Goal: Task Accomplishment & Management: Complete application form

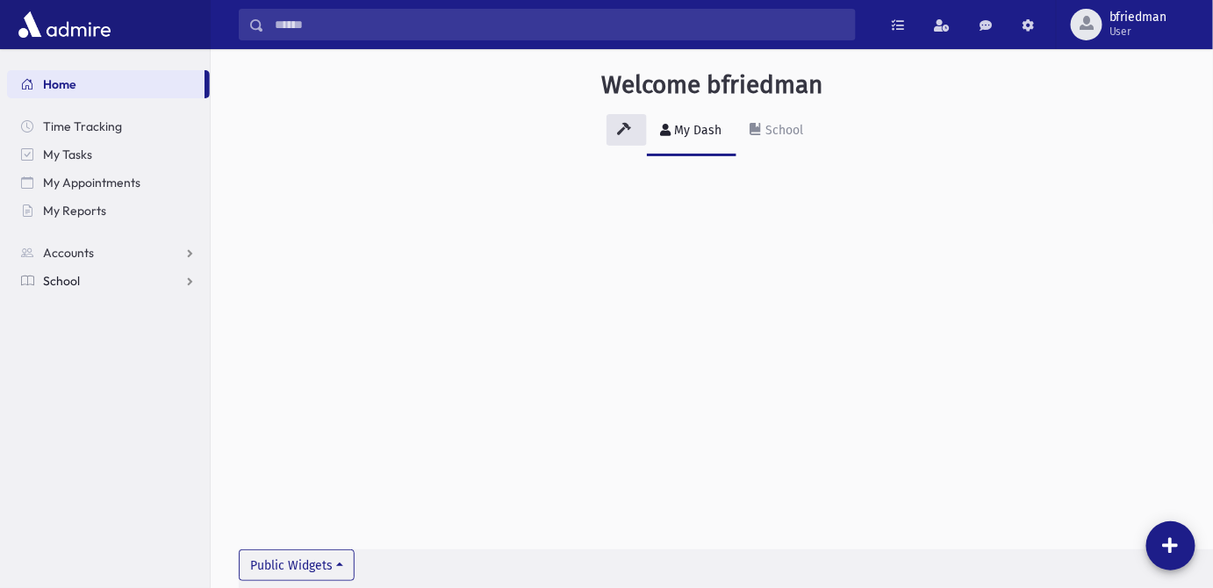
click at [55, 285] on span "School" at bounding box center [61, 281] width 37 height 16
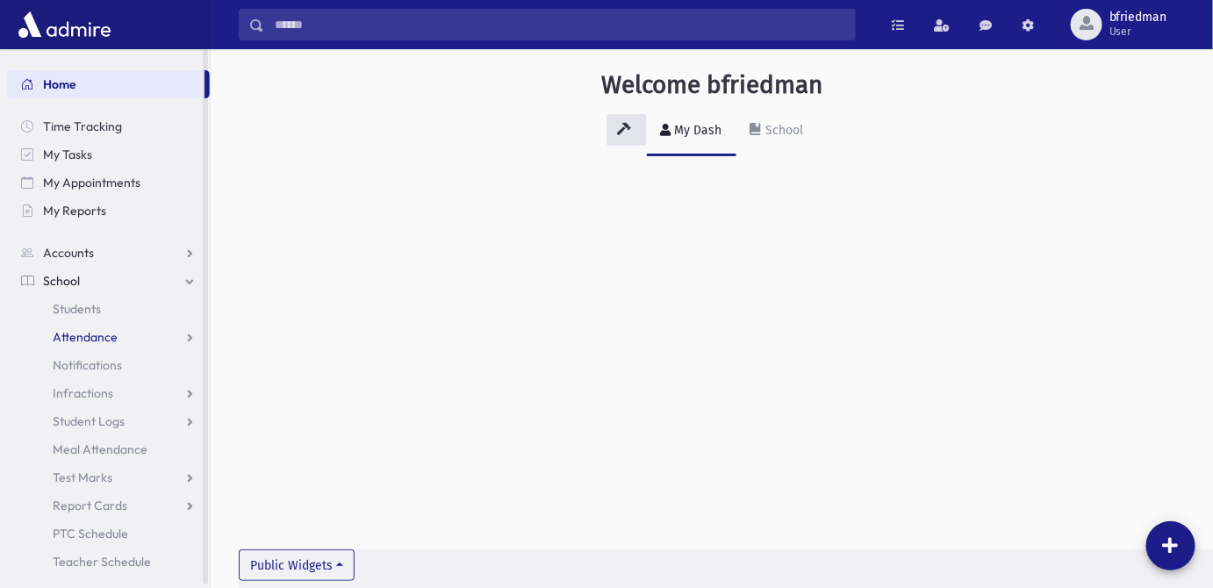
click at [89, 336] on span "Attendance" at bounding box center [85, 337] width 65 height 16
click at [90, 368] on span "Entry" at bounding box center [82, 365] width 30 height 16
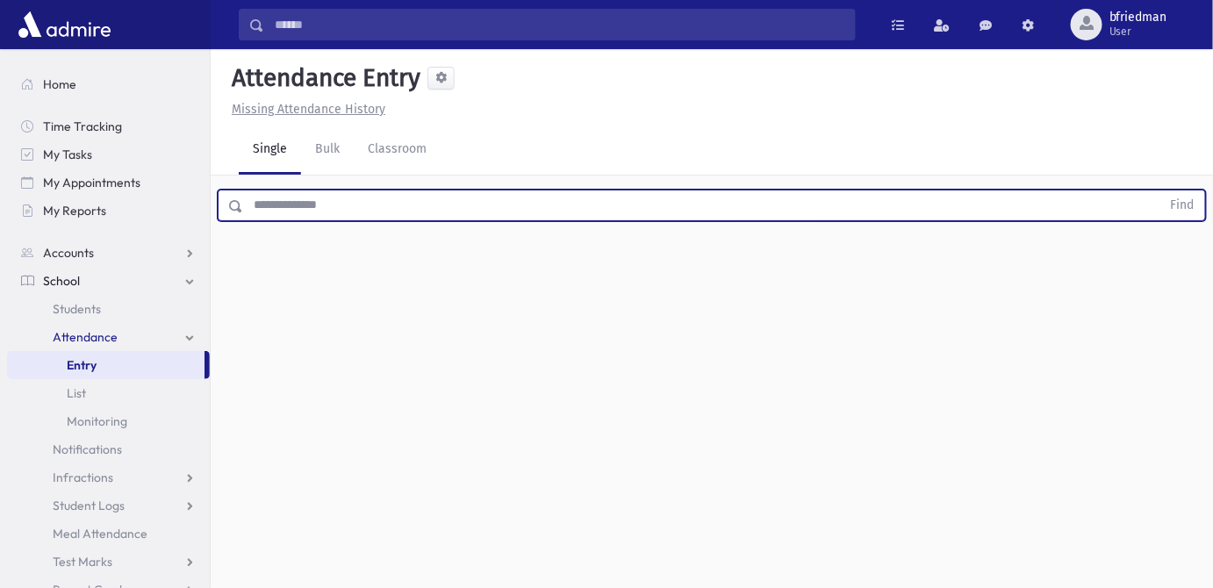
click at [342, 213] on input "text" at bounding box center [702, 206] width 918 height 32
drag, startPoint x: 349, startPoint y: 216, endPoint x: 323, endPoint y: 192, distance: 34.8
click at [348, 216] on input "text" at bounding box center [702, 206] width 918 height 32
type input "*"
click at [1161, 191] on button "Find" at bounding box center [1183, 206] width 45 height 30
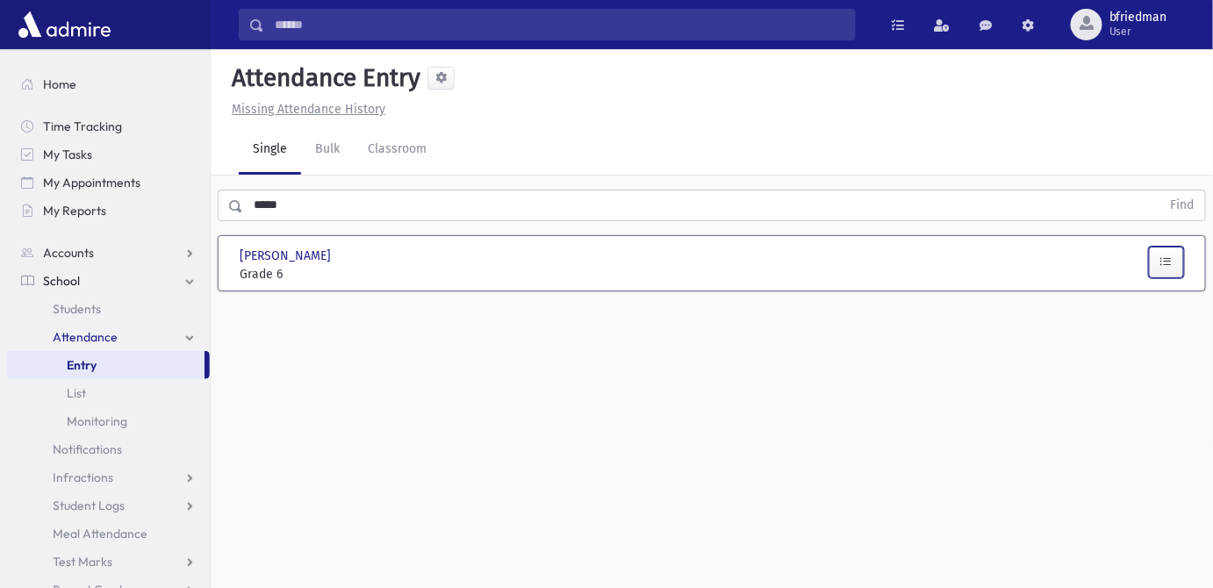
drag, startPoint x: 1177, startPoint y: 265, endPoint x: 1134, endPoint y: 284, distance: 46.8
click at [1177, 265] on button "button" at bounding box center [1166, 263] width 35 height 32
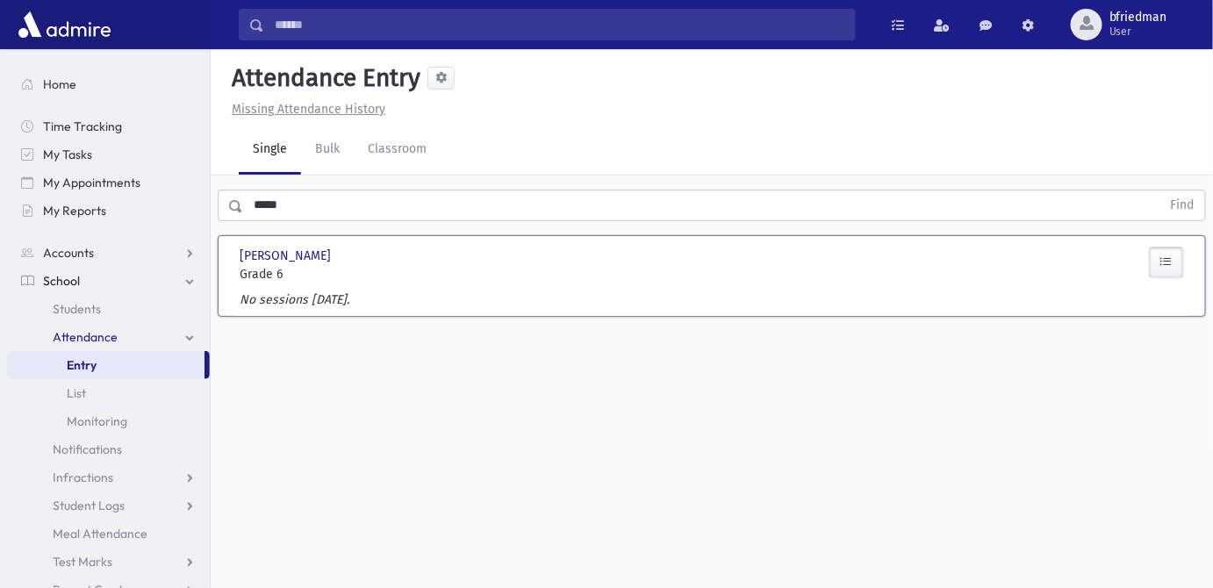
drag, startPoint x: 1168, startPoint y: 266, endPoint x: 1120, endPoint y: 289, distance: 52.6
click at [1170, 265] on icon "button" at bounding box center [1167, 262] width 12 height 15
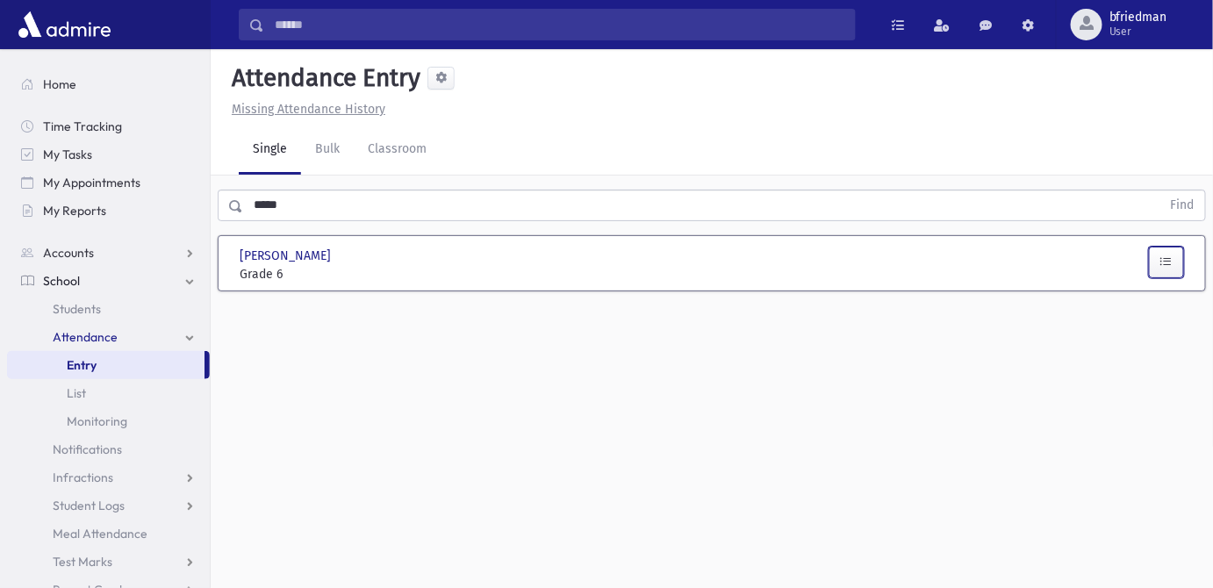
click at [1170, 262] on icon "button" at bounding box center [1167, 262] width 12 height 15
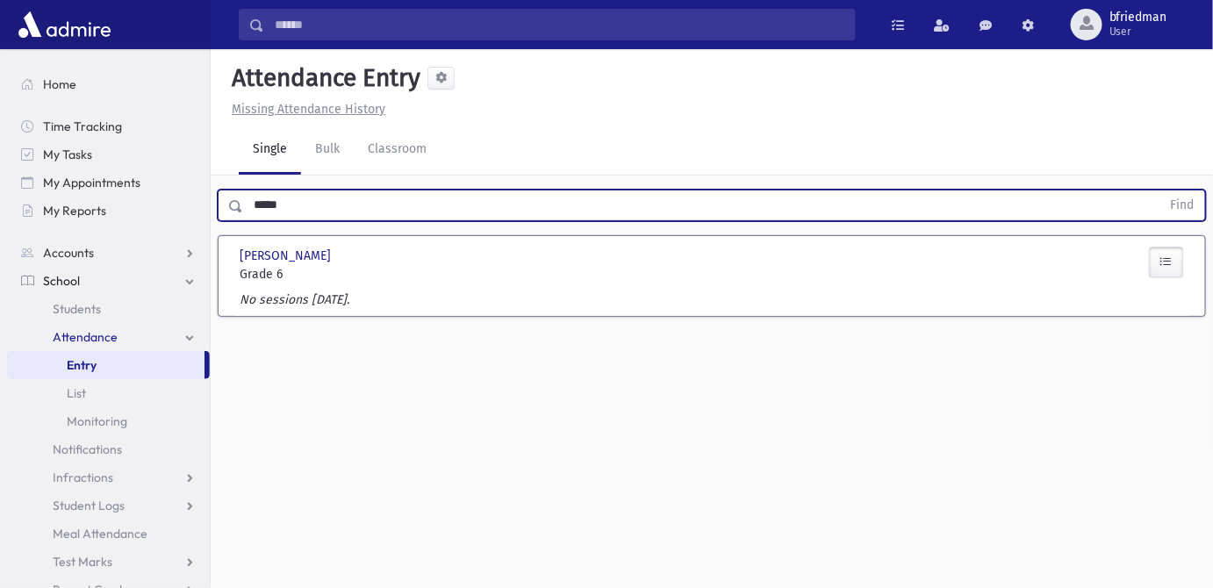
drag, startPoint x: 306, startPoint y: 202, endPoint x: -455, endPoint y: 74, distance: 772.0
click at [0, 74] on html "Search Results All Accounts Students" at bounding box center [606, 294] width 1213 height 588
type input "******"
click at [1161, 191] on button "Find" at bounding box center [1183, 206] width 45 height 30
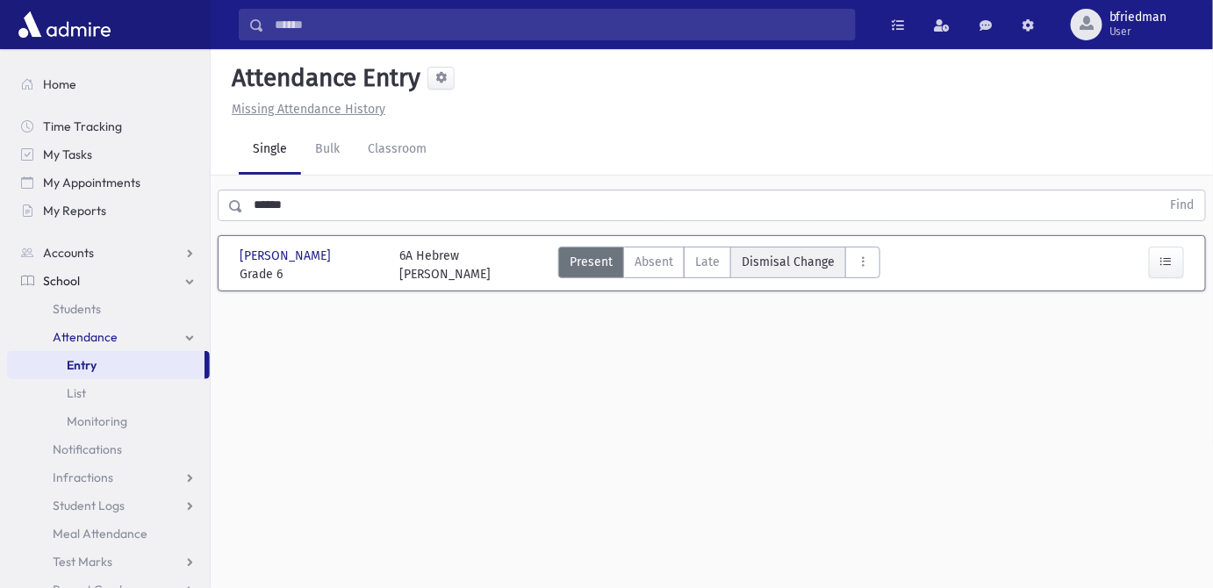
click at [780, 255] on span "Dismisal Change" at bounding box center [788, 262] width 93 height 18
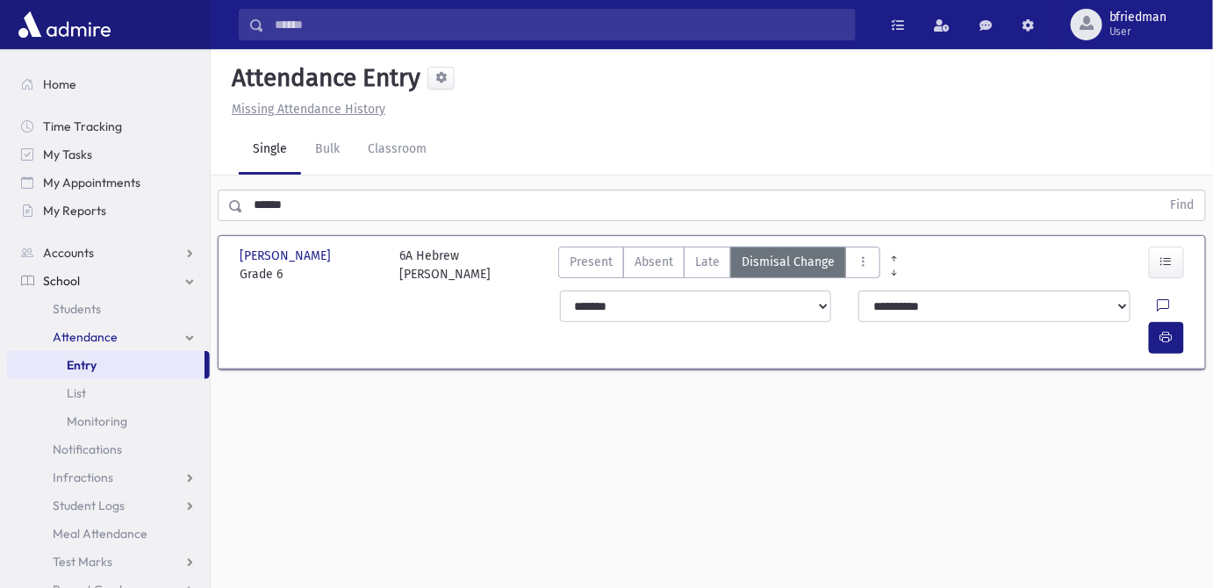
click at [1158, 306] on icon at bounding box center [1164, 306] width 12 height 15
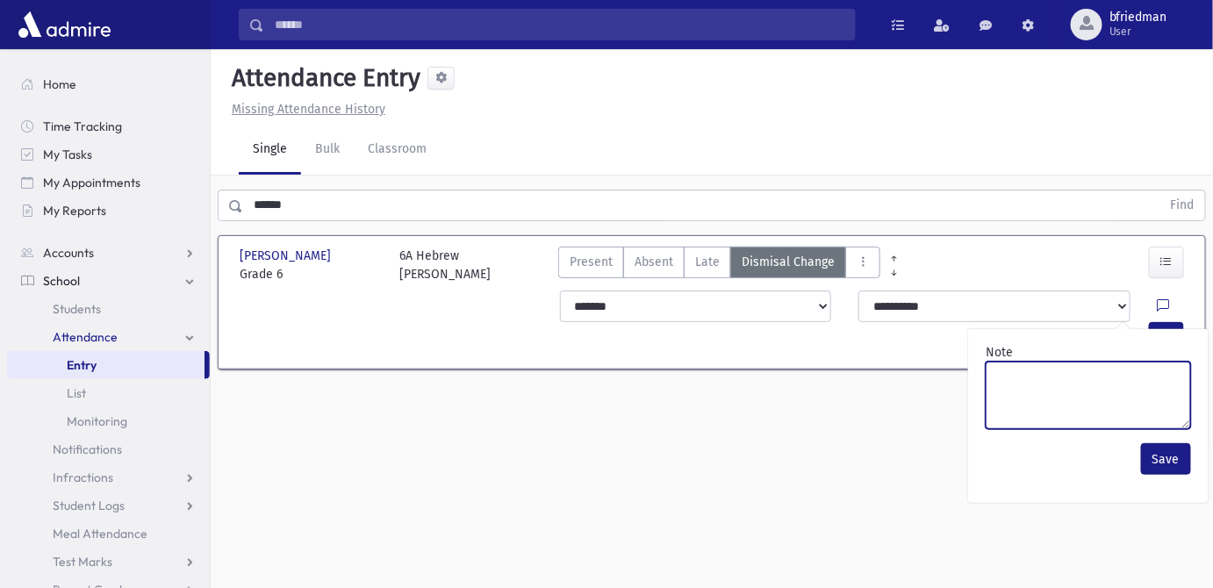
click at [1151, 385] on textarea "Note" at bounding box center [1088, 396] width 205 height 68
click at [1029, 378] on textarea "*******" at bounding box center [1088, 396] width 205 height 68
click at [1034, 375] on textarea "*******" at bounding box center [1088, 396] width 205 height 68
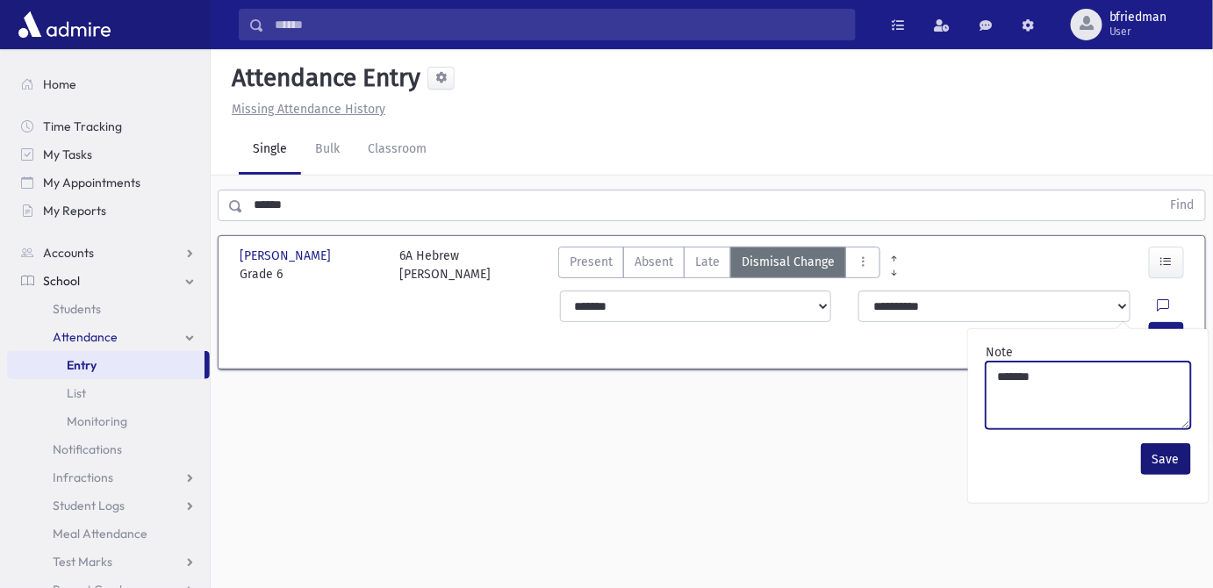
type textarea "*******"
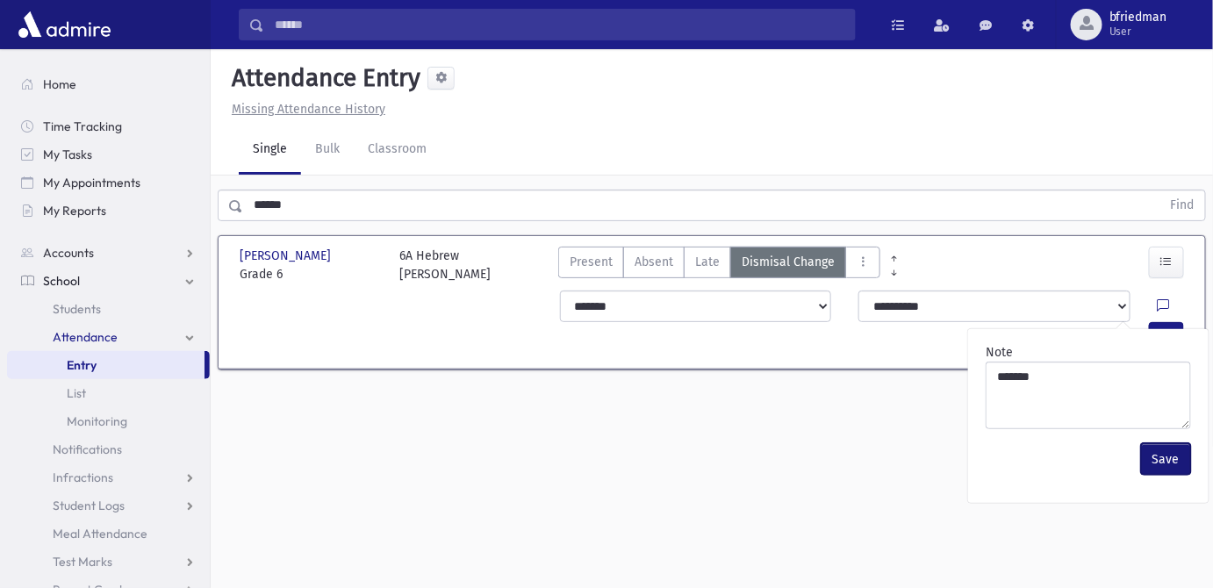
click at [1166, 457] on button "Save" at bounding box center [1166, 459] width 50 height 32
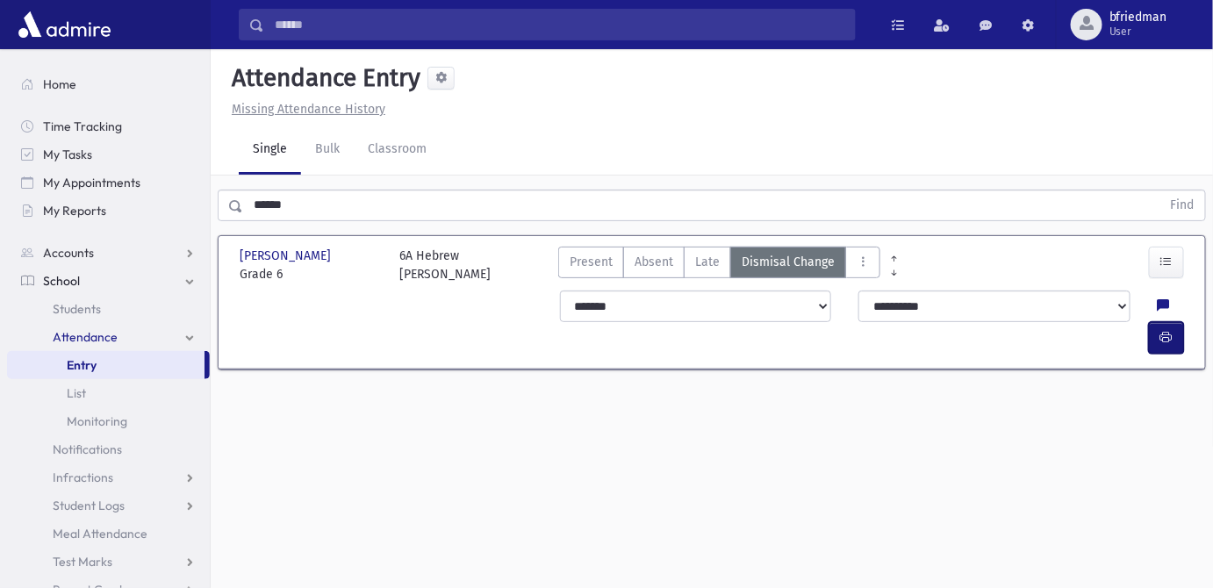
drag, startPoint x: 1159, startPoint y: 311, endPoint x: 1096, endPoint y: 304, distance: 63.6
click at [1159, 322] on button "button" at bounding box center [1166, 338] width 35 height 32
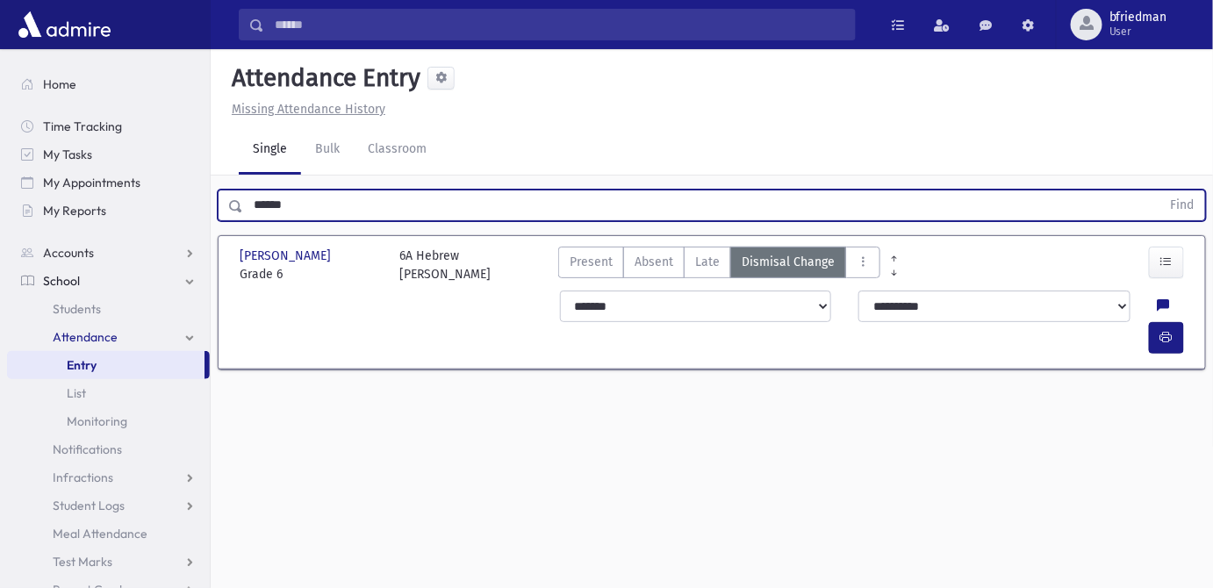
drag, startPoint x: 294, startPoint y: 205, endPoint x: -157, endPoint y: 163, distance: 453.3
click at [0, 163] on html "Search Results All Accounts Students" at bounding box center [606, 294] width 1213 height 588
click at [1161, 191] on button "Find" at bounding box center [1183, 206] width 45 height 30
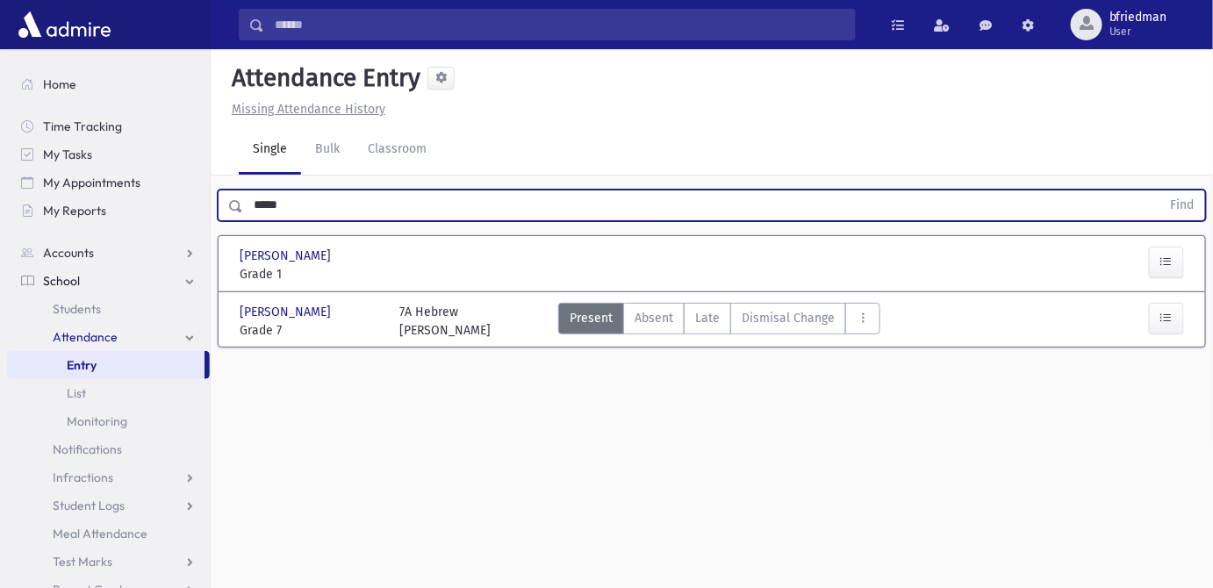
drag, startPoint x: 376, startPoint y: 205, endPoint x: -571, endPoint y: 157, distance: 947.7
click at [0, 157] on html "Search Results All Accounts Students" at bounding box center [606, 294] width 1213 height 588
click at [1161, 191] on button "Find" at bounding box center [1183, 206] width 45 height 30
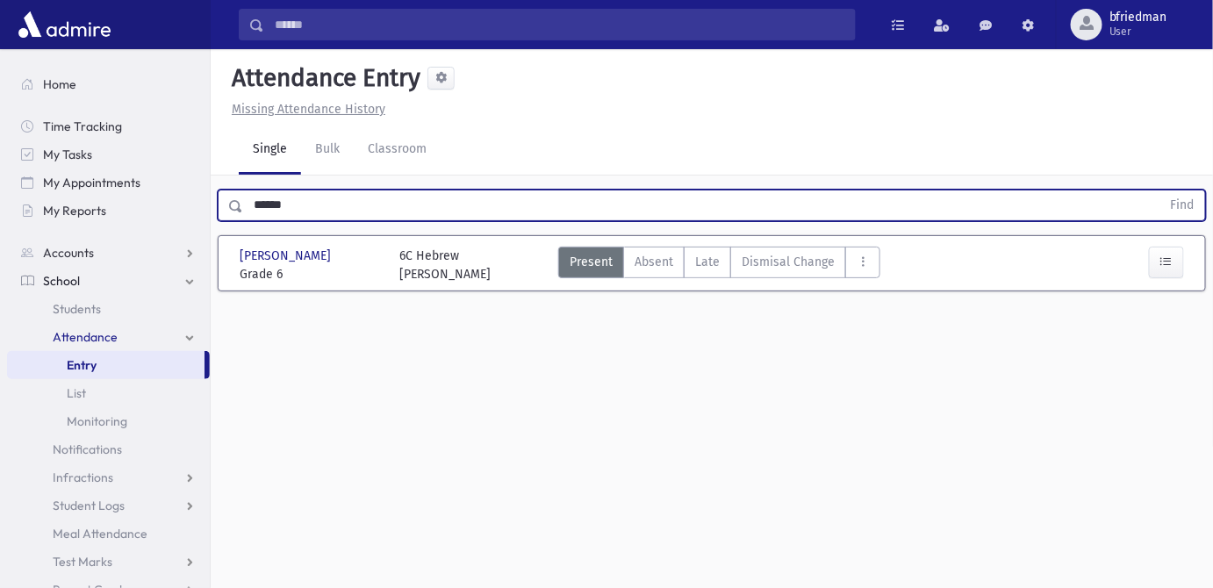
drag, startPoint x: 330, startPoint y: 209, endPoint x: -468, endPoint y: 147, distance: 800.6
click at [0, 147] on html "Search Results All Accounts Students" at bounding box center [606, 294] width 1213 height 588
click at [1161, 191] on button "Find" at bounding box center [1183, 206] width 45 height 30
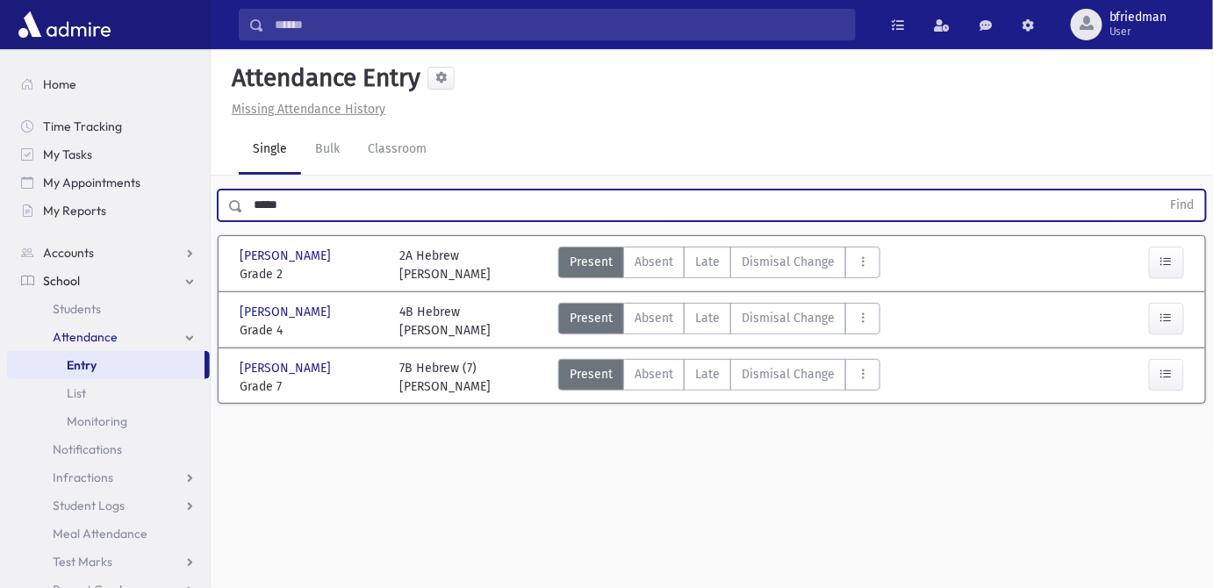
drag, startPoint x: 294, startPoint y: 213, endPoint x: -281, endPoint y: 129, distance: 581.3
click at [0, 129] on html "Search Results All Accounts Students" at bounding box center [606, 294] width 1213 height 588
type input "****"
click at [1161, 191] on button "Find" at bounding box center [1183, 206] width 45 height 30
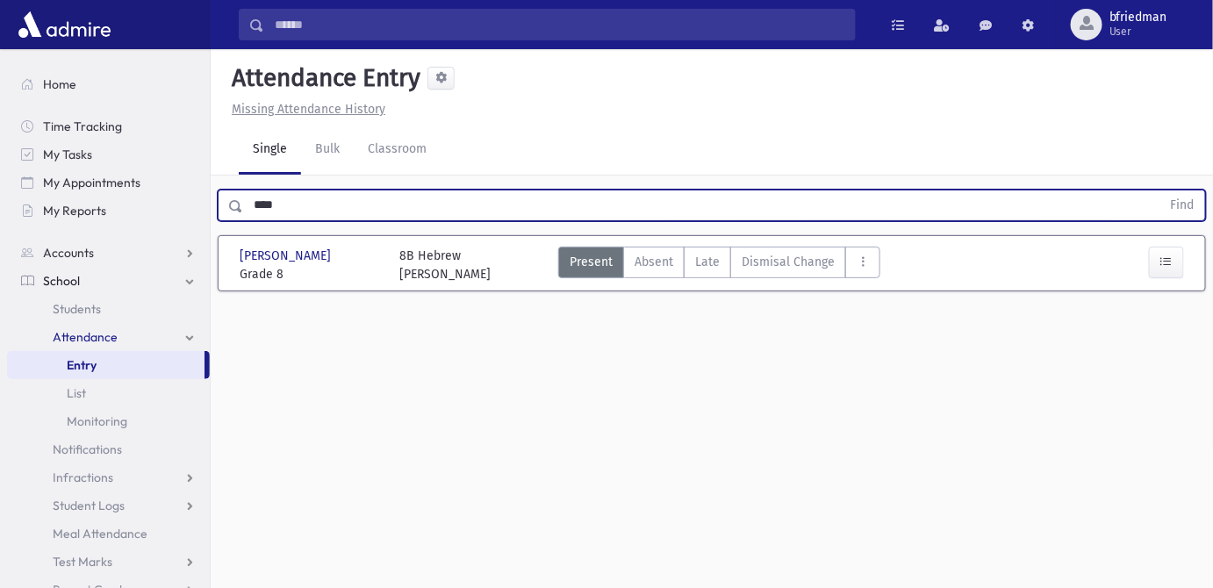
drag, startPoint x: 302, startPoint y: 195, endPoint x: -37, endPoint y: 94, distance: 353.7
click at [0, 94] on html "Search Results All Accounts Students" at bounding box center [606, 294] width 1213 height 588
click at [1161, 191] on button "Find" at bounding box center [1183, 206] width 45 height 30
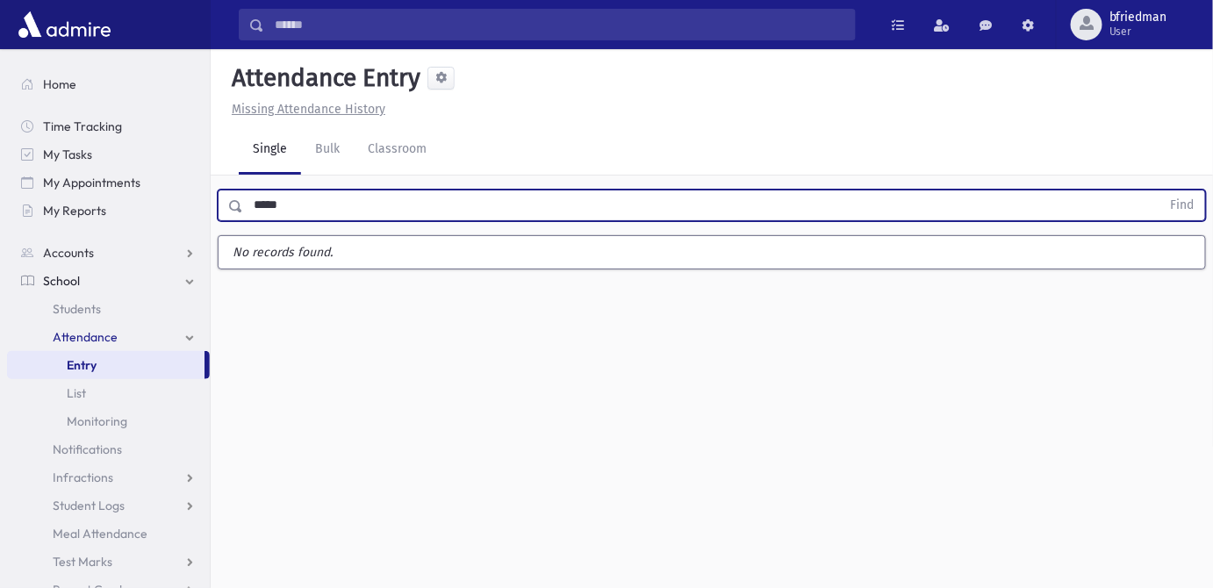
click at [1161, 191] on button "Find" at bounding box center [1183, 206] width 45 height 30
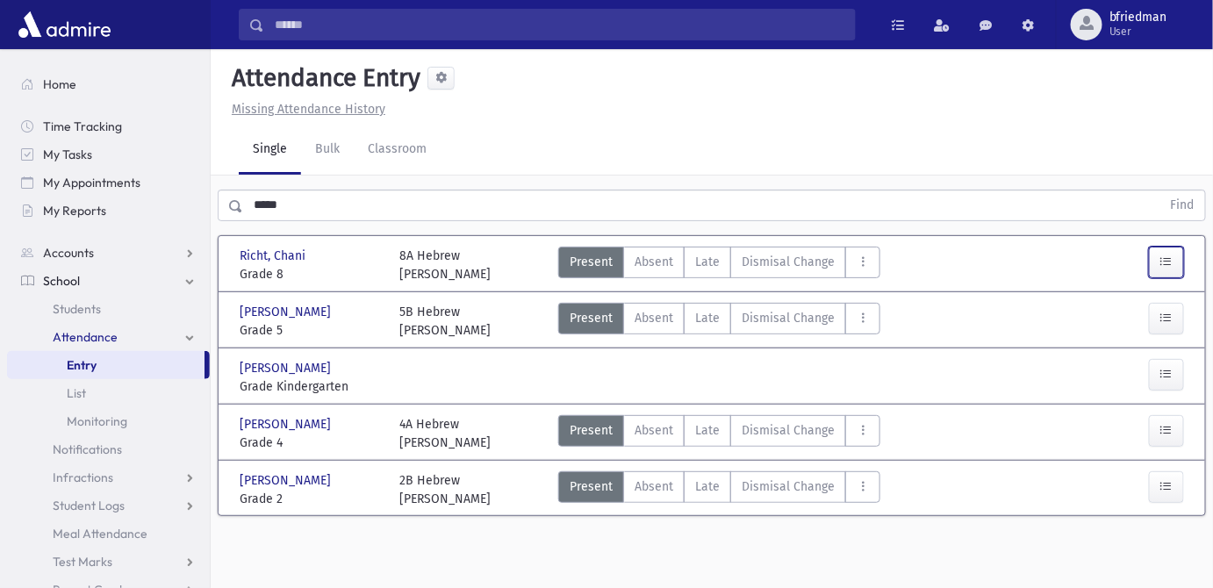
click at [1177, 265] on button "button" at bounding box center [1166, 263] width 35 height 32
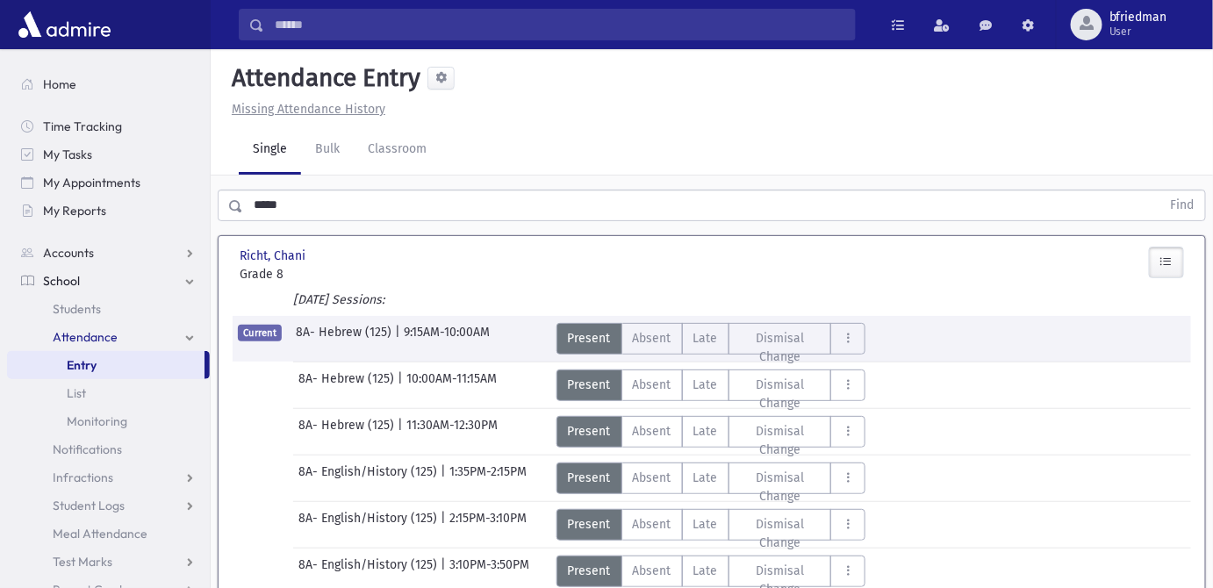
click at [1177, 263] on button "button" at bounding box center [1166, 263] width 35 height 32
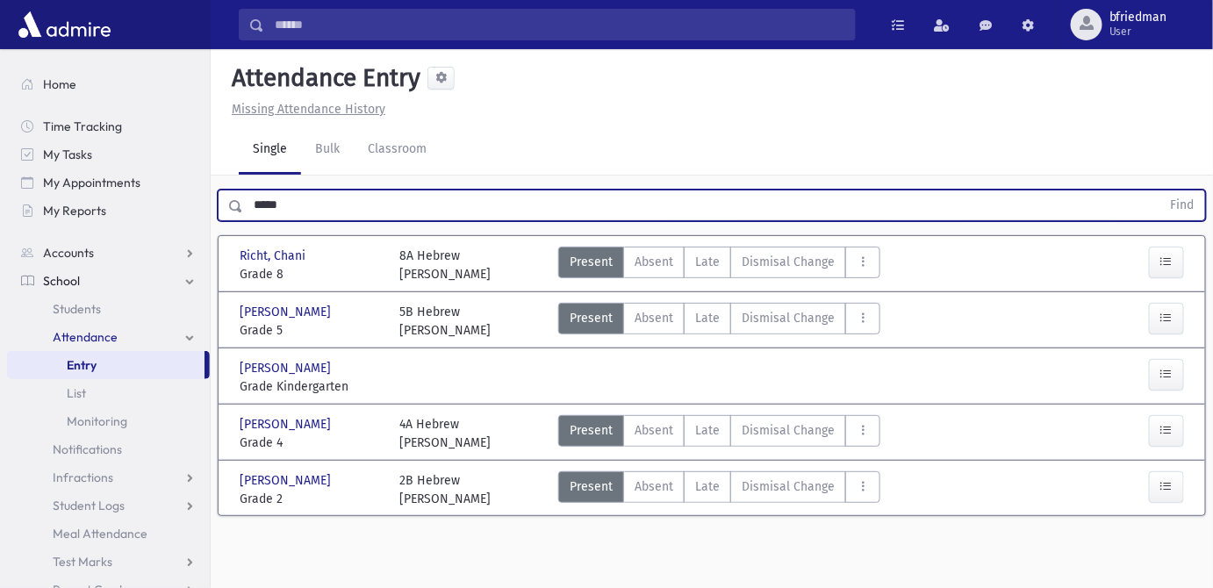
drag, startPoint x: 239, startPoint y: 197, endPoint x: -40, endPoint y: 141, distance: 283.8
click at [0, 141] on html "Search Results All Accounts Students" at bounding box center [606, 294] width 1213 height 588
type input "******"
click at [1161, 191] on button "Find" at bounding box center [1183, 206] width 45 height 30
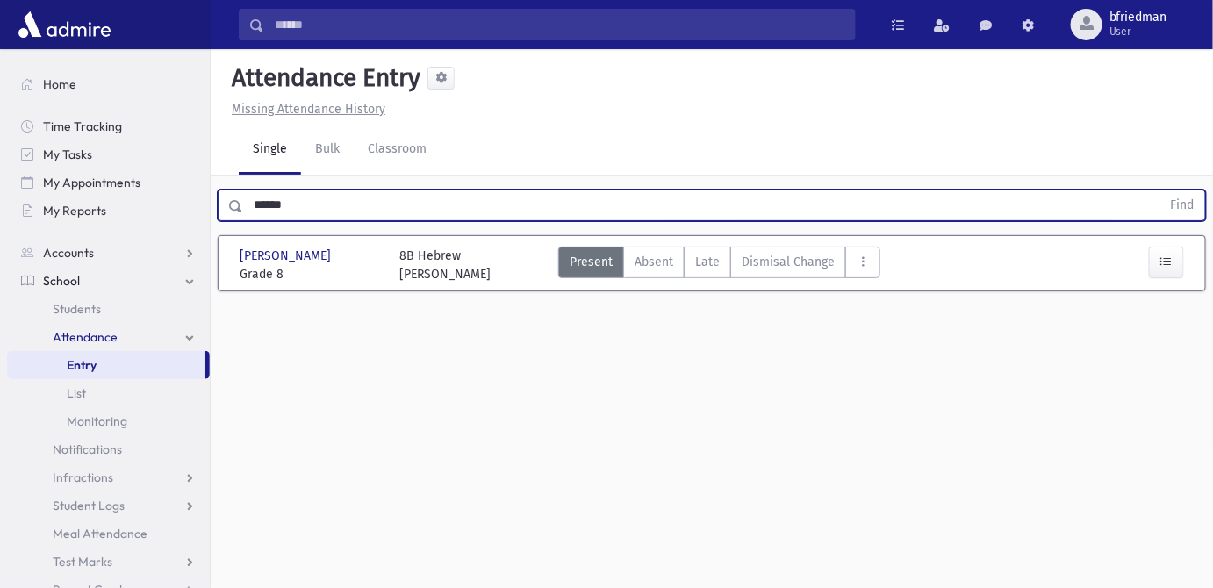
drag, startPoint x: 295, startPoint y: 197, endPoint x: -108, endPoint y: 4, distance: 446.6
click at [0, 4] on html "Search Results All Accounts Students" at bounding box center [606, 294] width 1213 height 588
click at [1161, 191] on button "Find" at bounding box center [1183, 206] width 45 height 30
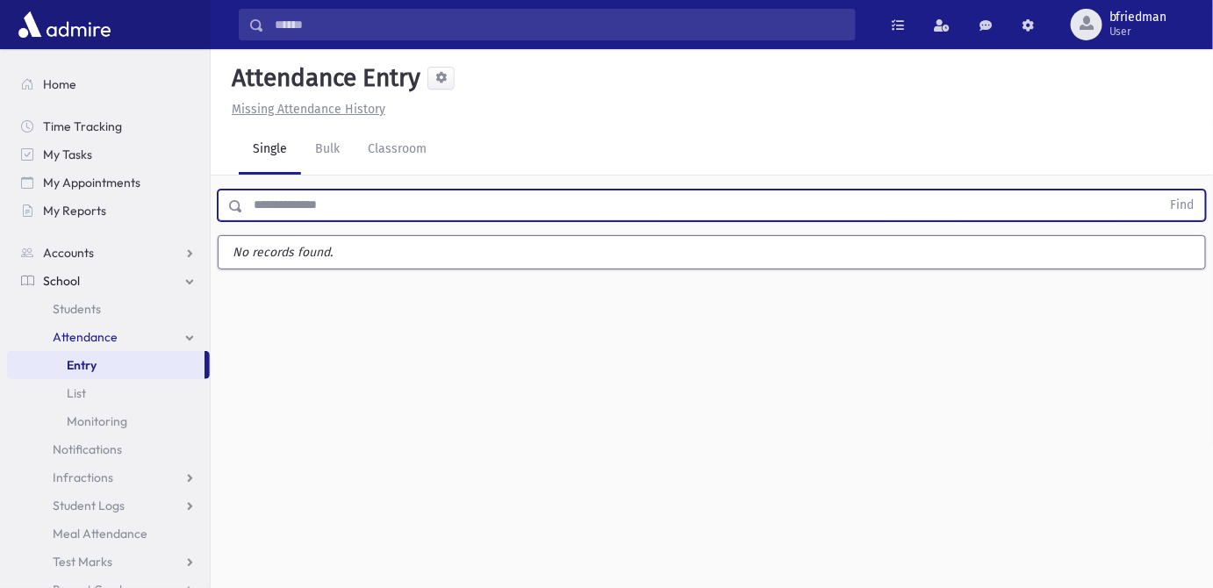
click at [297, 214] on input "text" at bounding box center [702, 206] width 918 height 32
click at [1161, 191] on button "Find" at bounding box center [1183, 206] width 45 height 30
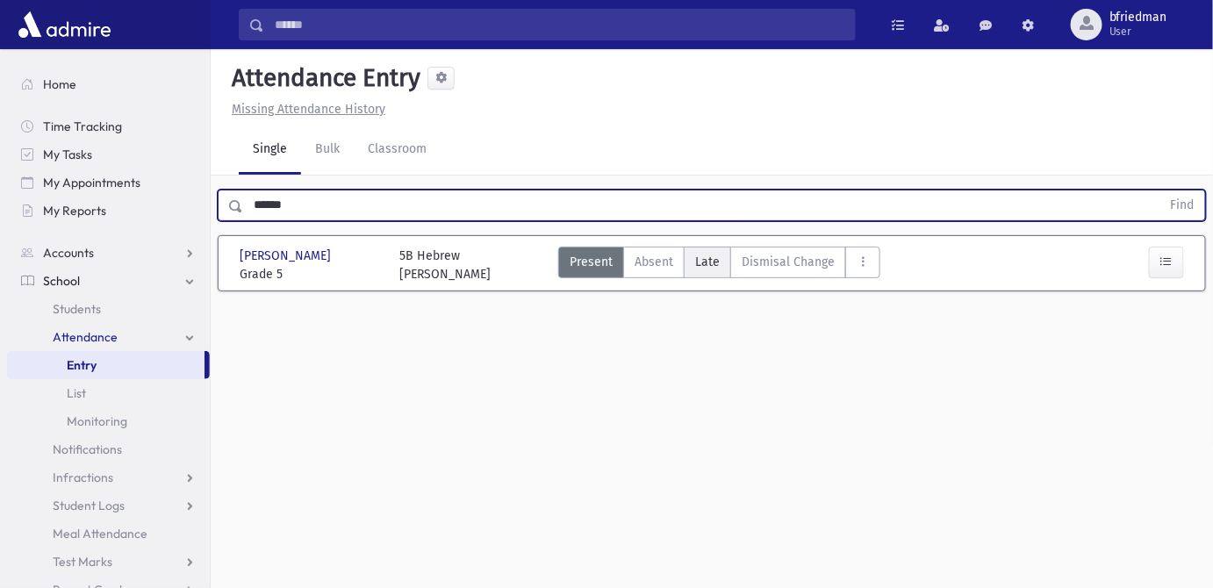
click at [711, 259] on span "Late" at bounding box center [707, 262] width 25 height 18
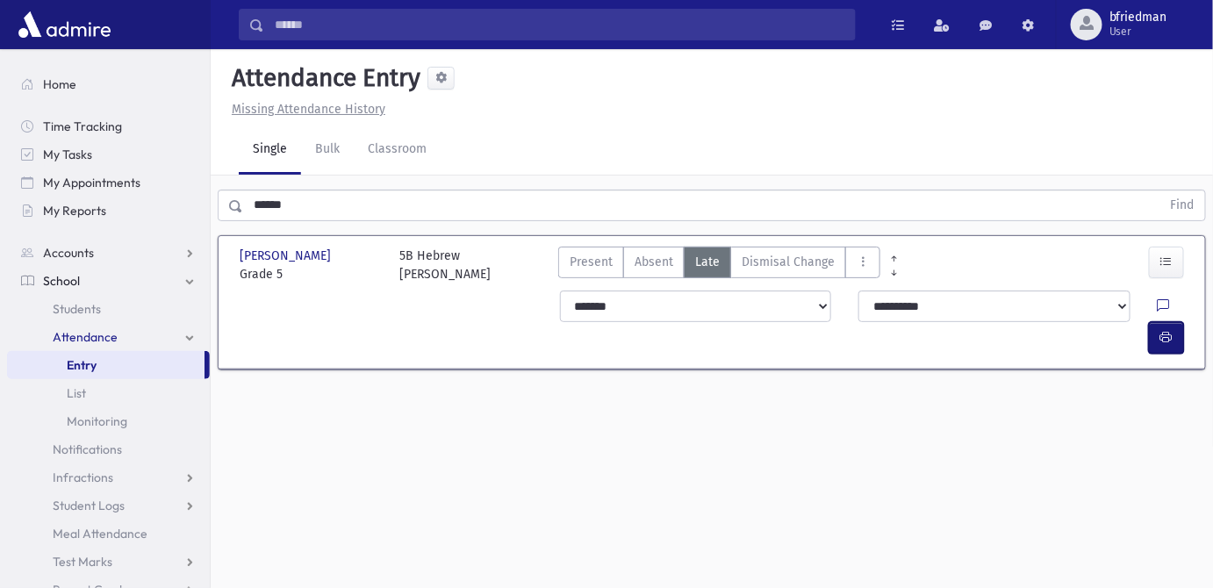
click at [1163, 330] on icon "button" at bounding box center [1167, 337] width 12 height 15
drag, startPoint x: -333, startPoint y: 112, endPoint x: -433, endPoint y: 110, distance: 100.1
click at [0, 110] on html "Search Results All Accounts Students" at bounding box center [606, 294] width 1213 height 588
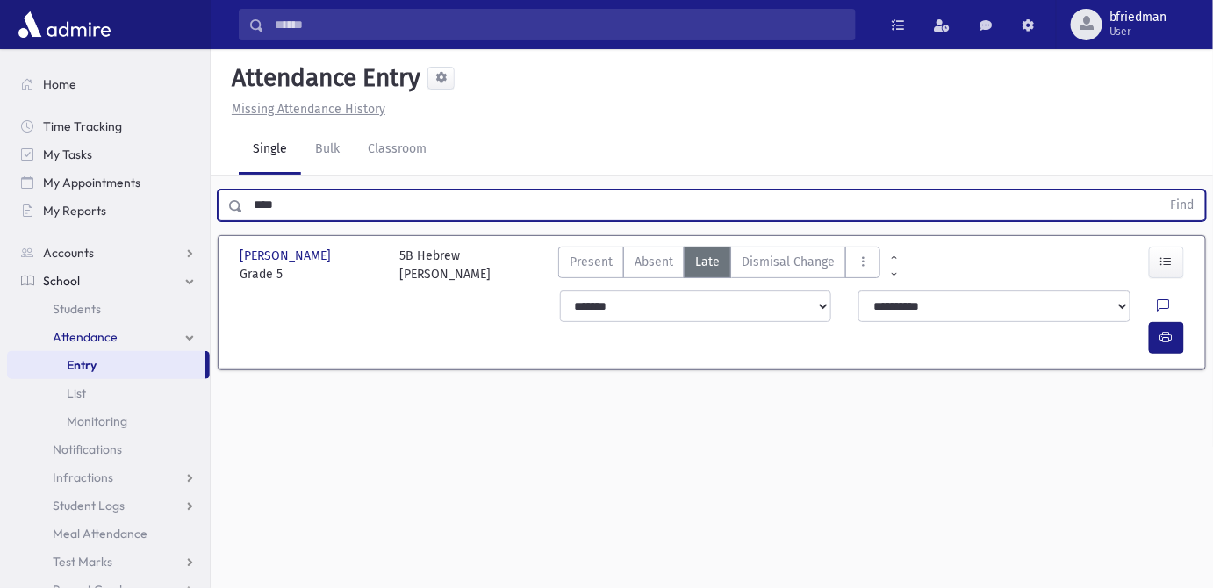
click at [1161, 191] on button "Find" at bounding box center [1183, 206] width 45 height 30
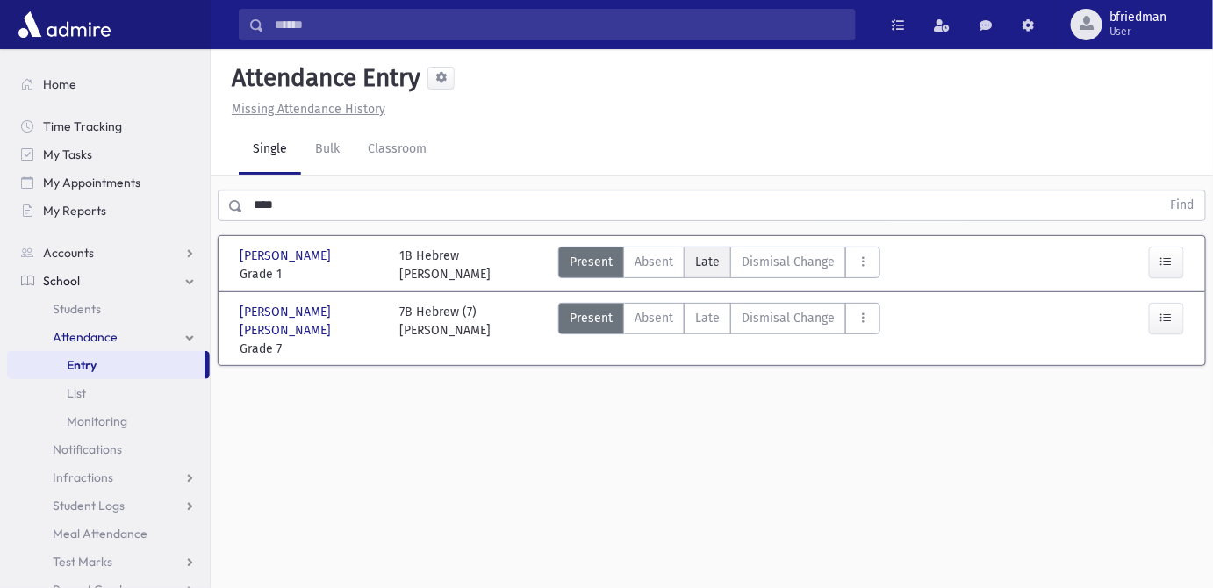
click at [701, 256] on span "Late" at bounding box center [707, 262] width 25 height 18
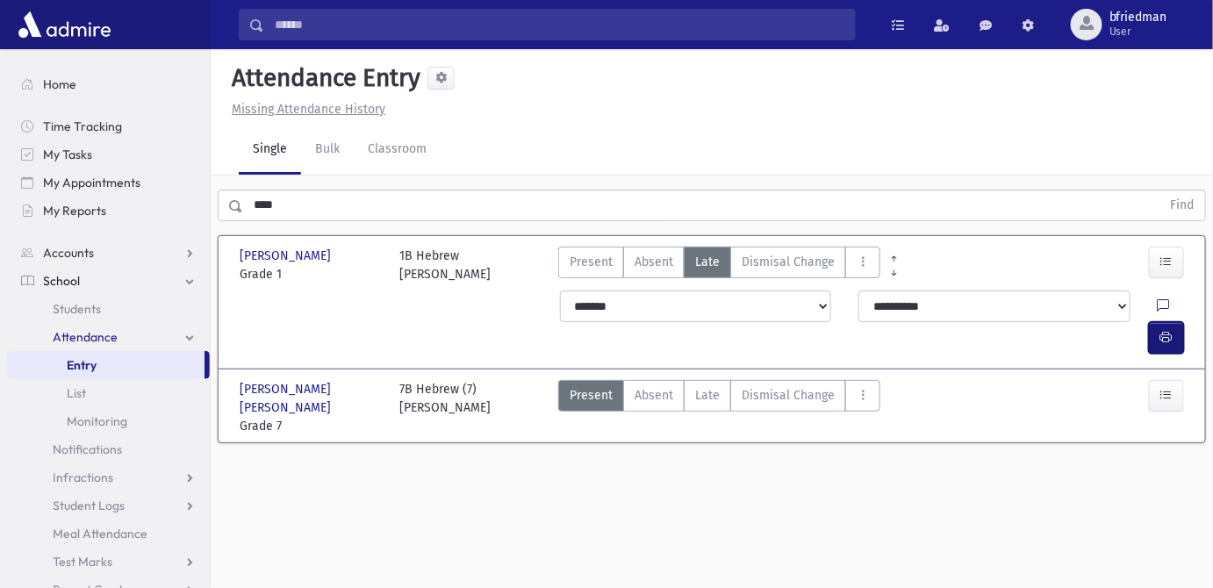
click at [1175, 322] on button "button" at bounding box center [1166, 338] width 35 height 32
drag, startPoint x: 699, startPoint y: 364, endPoint x: 981, endPoint y: 430, distance: 289.4
click at [700, 386] on span "Late" at bounding box center [707, 395] width 25 height 18
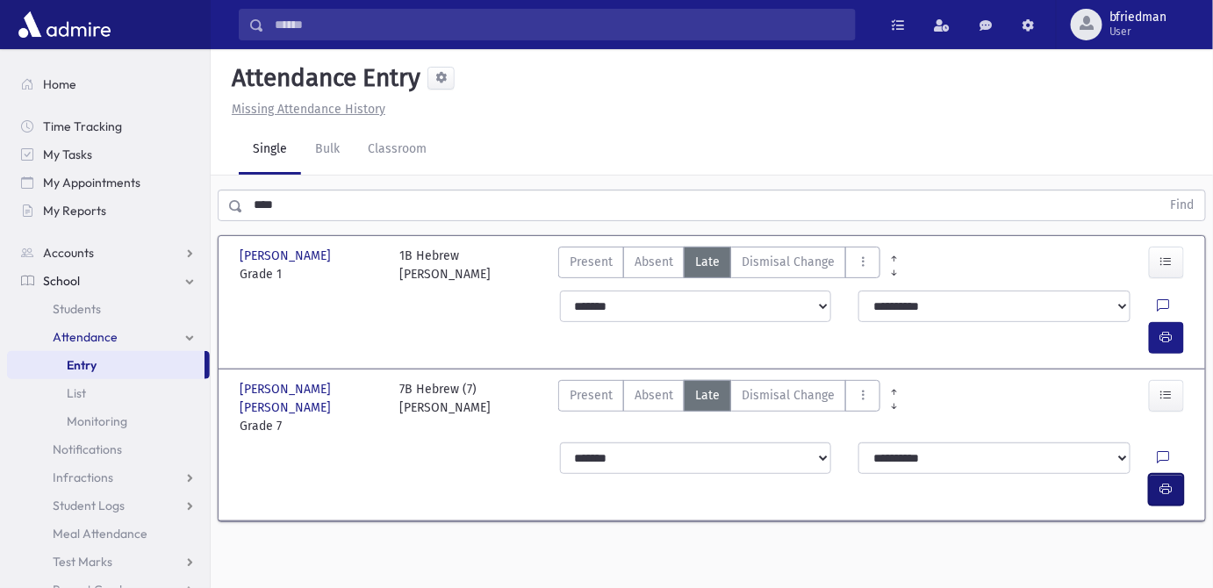
drag, startPoint x: 1168, startPoint y: 405, endPoint x: 874, endPoint y: 409, distance: 294.2
click at [1168, 482] on icon "button" at bounding box center [1167, 489] width 12 height 15
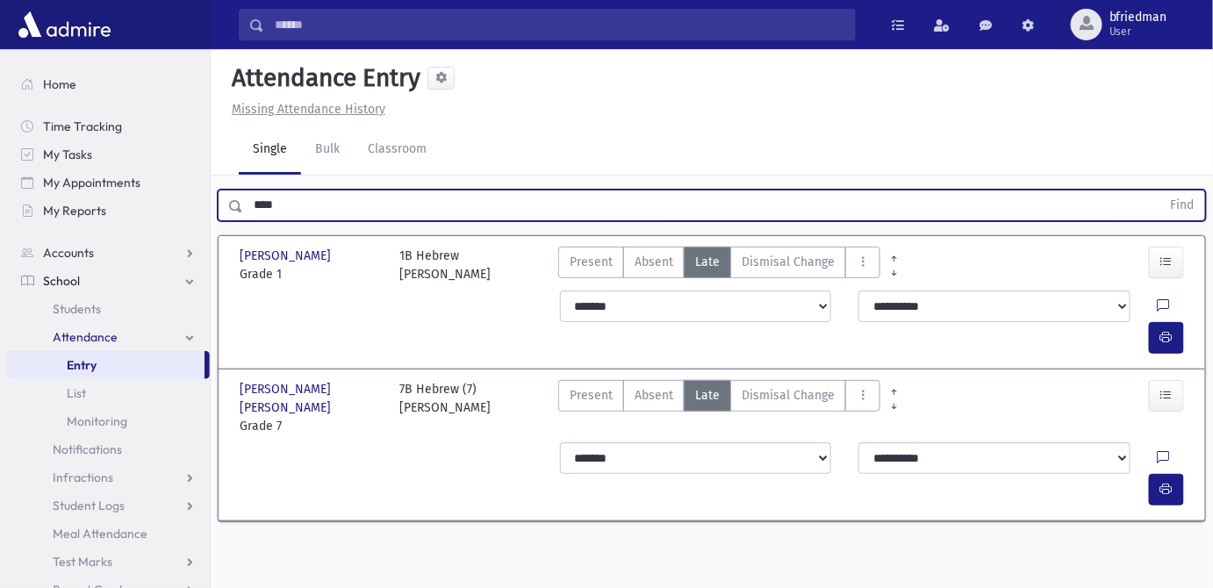
drag, startPoint x: 219, startPoint y: 198, endPoint x: -174, endPoint y: 117, distance: 400.7
click at [0, 117] on html "Search Results All Accounts Students" at bounding box center [606, 294] width 1213 height 588
type input "*****"
click at [1161, 191] on button "Find" at bounding box center [1183, 206] width 45 height 30
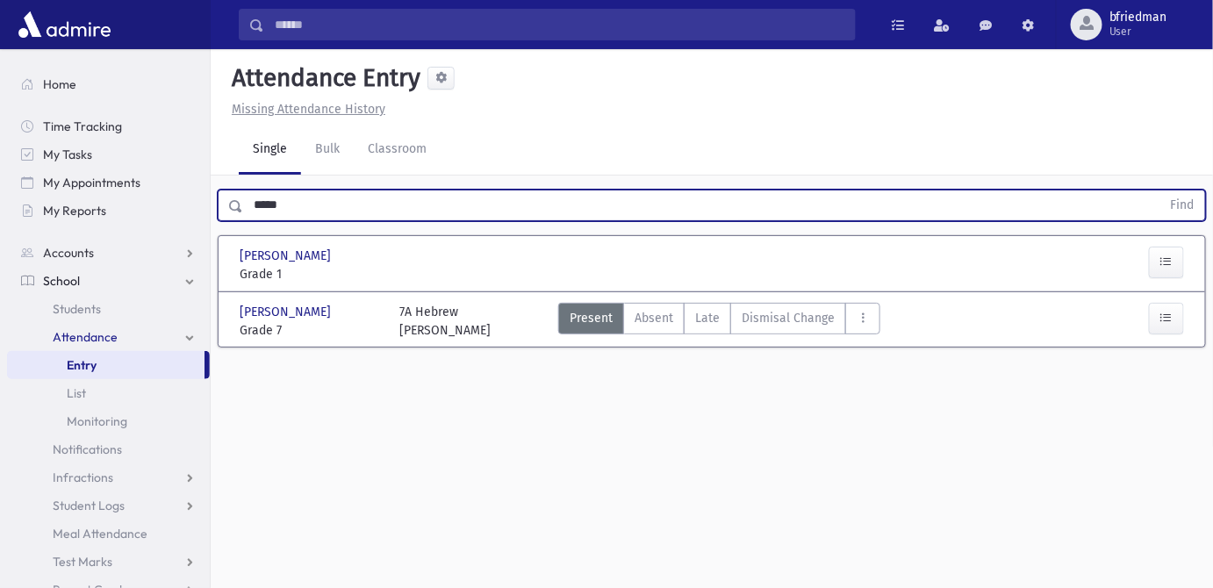
drag, startPoint x: -128, startPoint y: 91, endPoint x: -522, endPoint y: -39, distance: 415.1
click at [0, 0] on html "Search Results All Accounts Students" at bounding box center [606, 294] width 1213 height 588
click at [1161, 191] on button "Find" at bounding box center [1183, 206] width 45 height 30
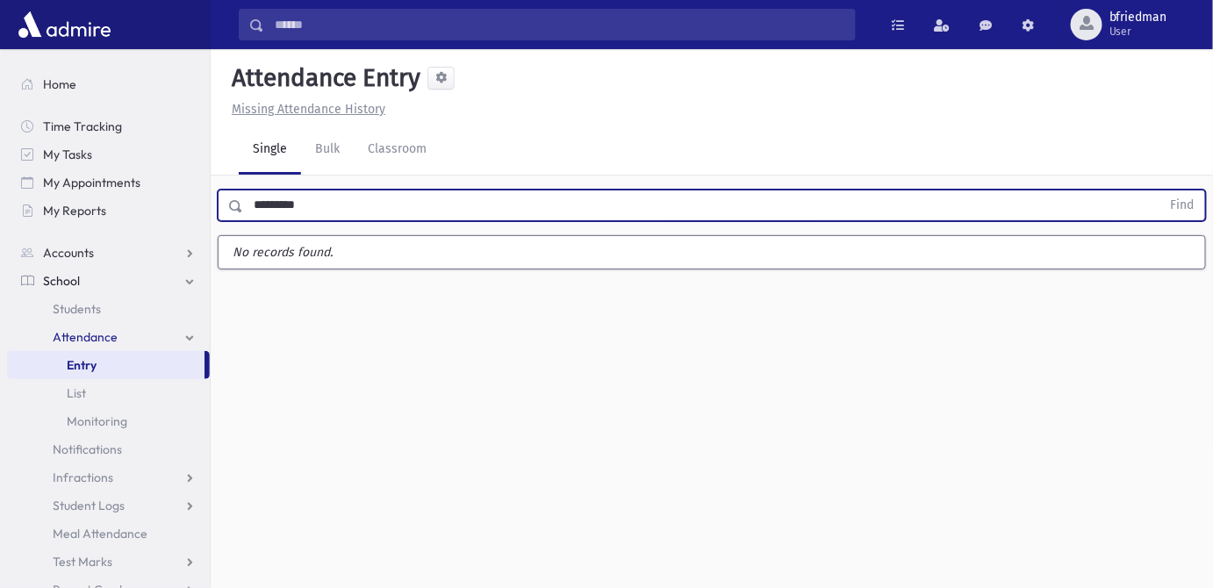
click at [1161, 191] on button "Find" at bounding box center [1183, 206] width 45 height 30
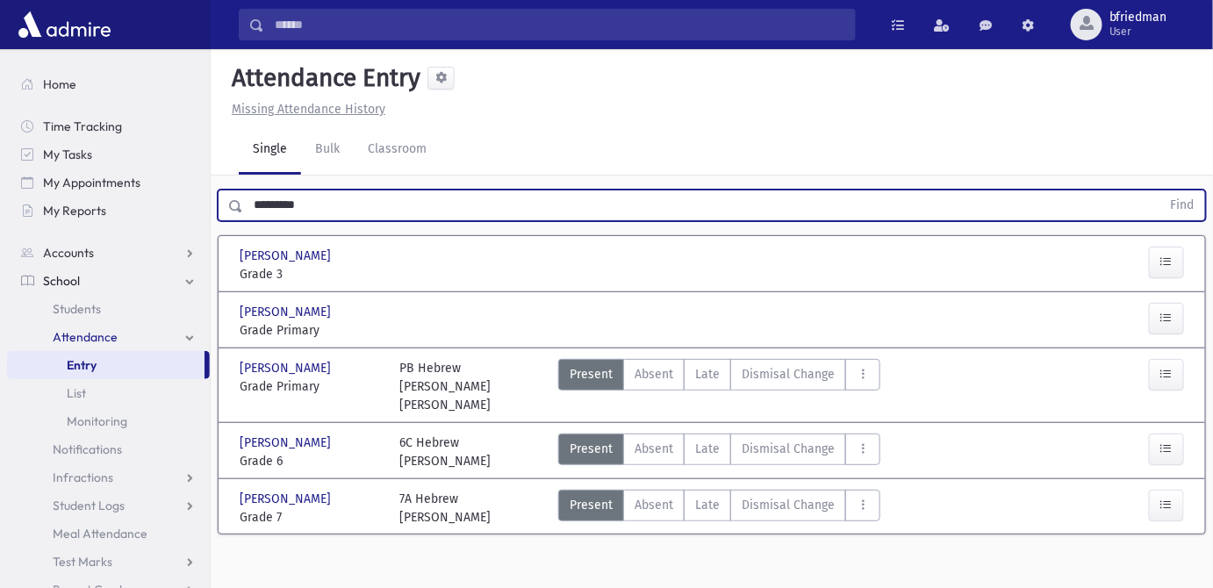
drag, startPoint x: 370, startPoint y: 214, endPoint x: -365, endPoint y: 132, distance: 739.6
click at [0, 132] on html "Search Results All Accounts Students" at bounding box center [606, 294] width 1213 height 588
type input "*****"
click at [1161, 191] on button "Find" at bounding box center [1183, 206] width 45 height 30
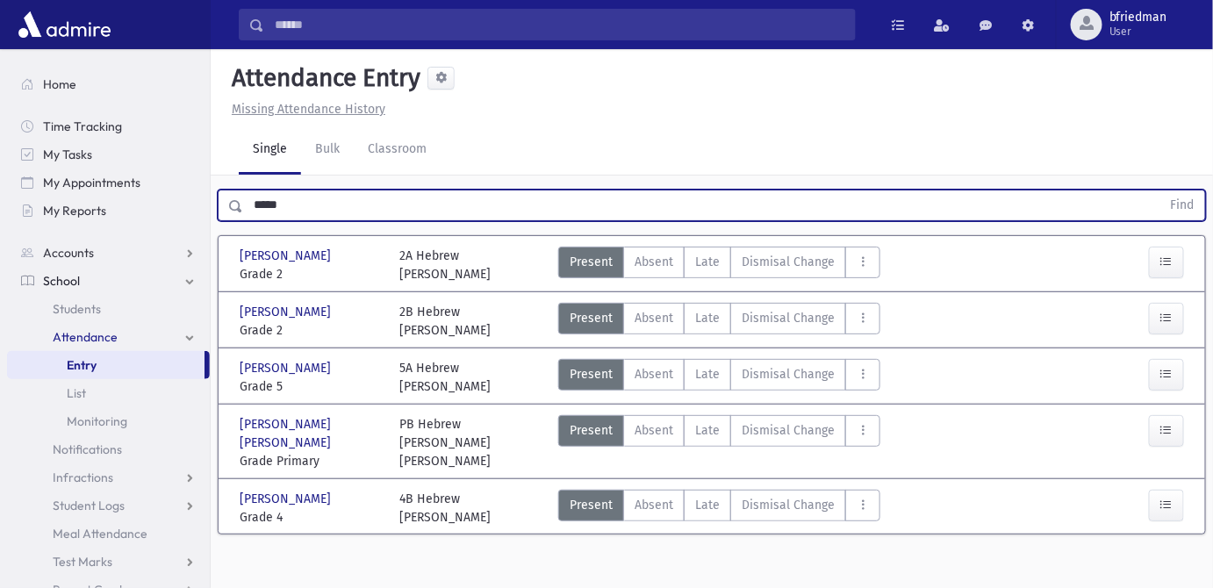
drag, startPoint x: 304, startPoint y: 204, endPoint x: -313, endPoint y: 160, distance: 618.8
click at [0, 160] on html "Search Results All Accounts Students" at bounding box center [606, 294] width 1213 height 588
click at [1161, 191] on button "Find" at bounding box center [1183, 206] width 45 height 30
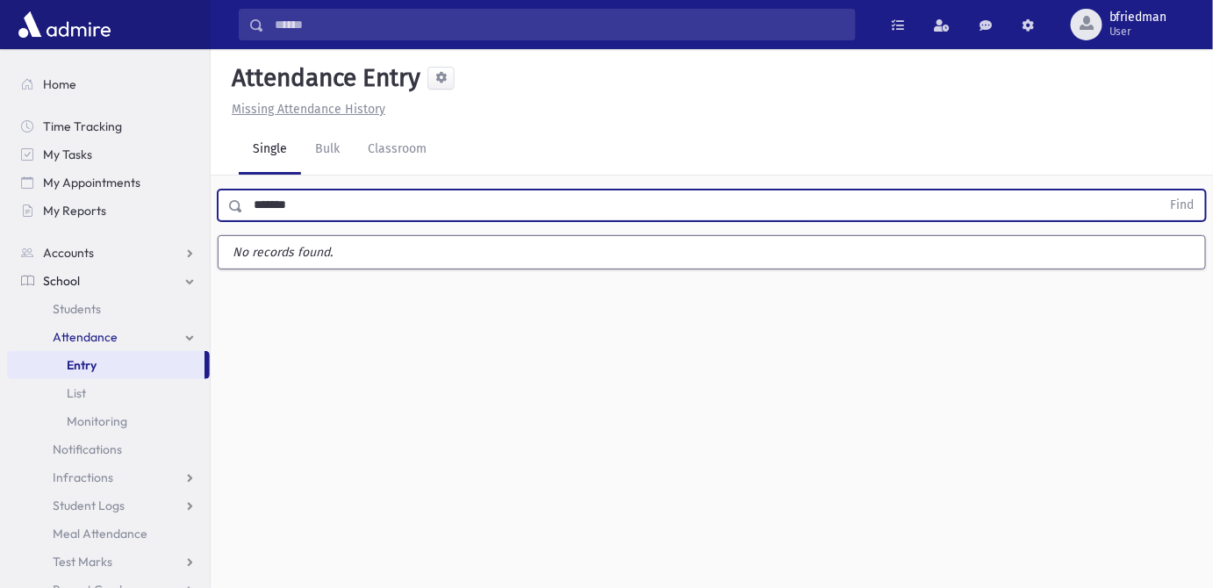
type input "*******"
click at [1161, 191] on button "Find" at bounding box center [1183, 206] width 45 height 30
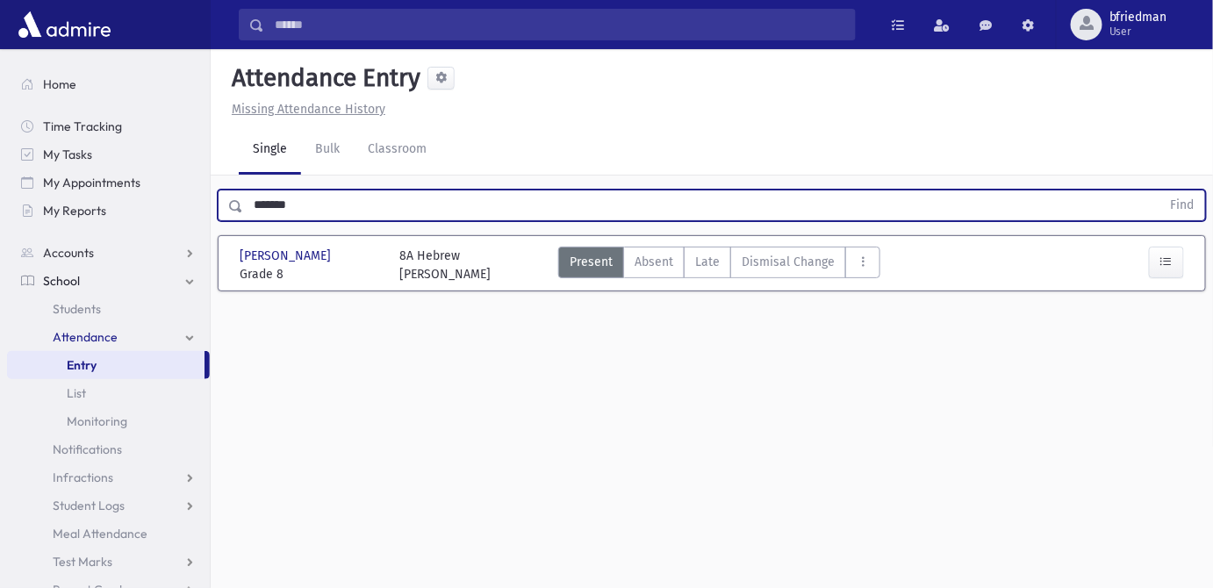
drag, startPoint x: 329, startPoint y: 208, endPoint x: -507, endPoint y: 92, distance: 843.9
click at [0, 92] on html "Search Results All Accounts Students" at bounding box center [606, 294] width 1213 height 588
click at [1161, 191] on button "Find" at bounding box center [1183, 206] width 45 height 30
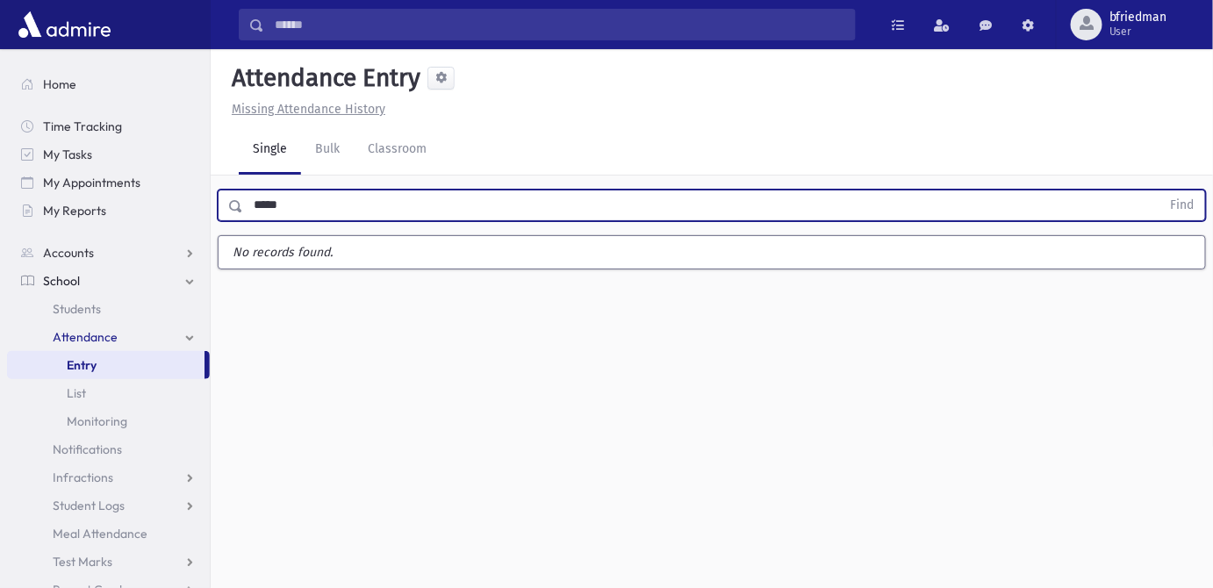
type input "*****"
click at [1161, 191] on button "Find" at bounding box center [1183, 206] width 45 height 30
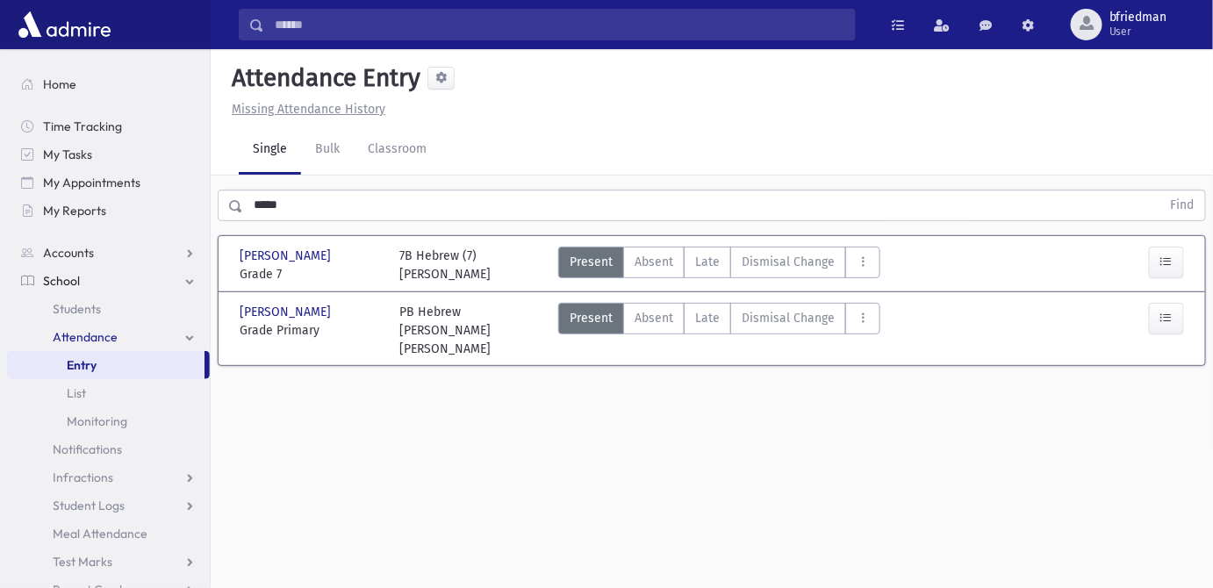
drag, startPoint x: 707, startPoint y: 263, endPoint x: 1130, endPoint y: 300, distance: 424.8
click at [708, 263] on span "Late" at bounding box center [707, 262] width 25 height 18
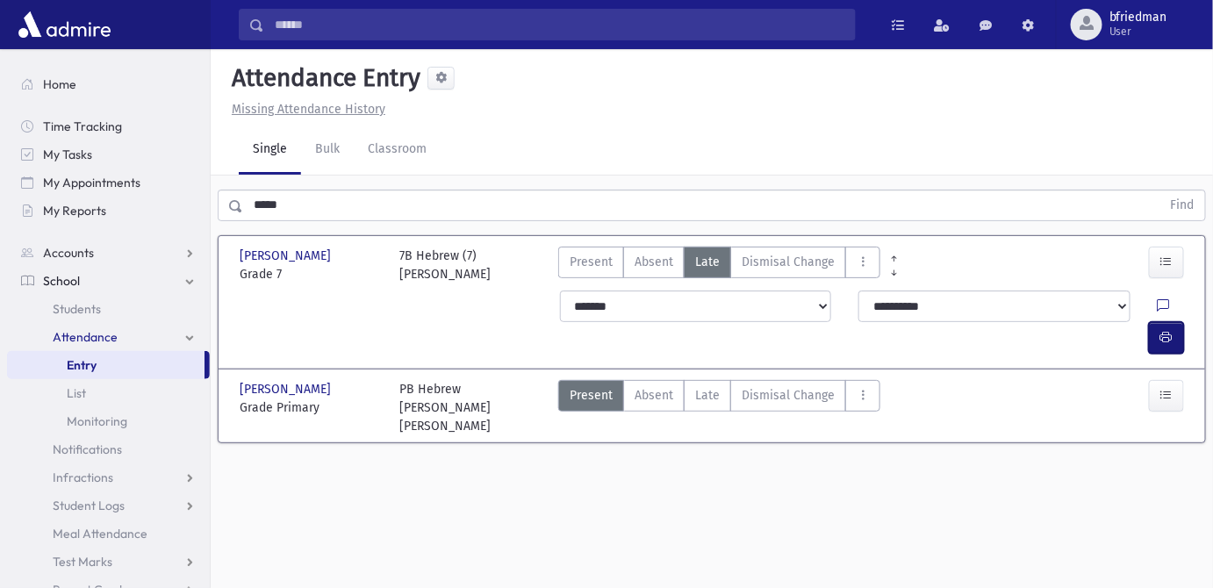
drag, startPoint x: 1163, startPoint y: 310, endPoint x: 761, endPoint y: 313, distance: 401.3
click at [1161, 330] on icon "button" at bounding box center [1167, 337] width 12 height 15
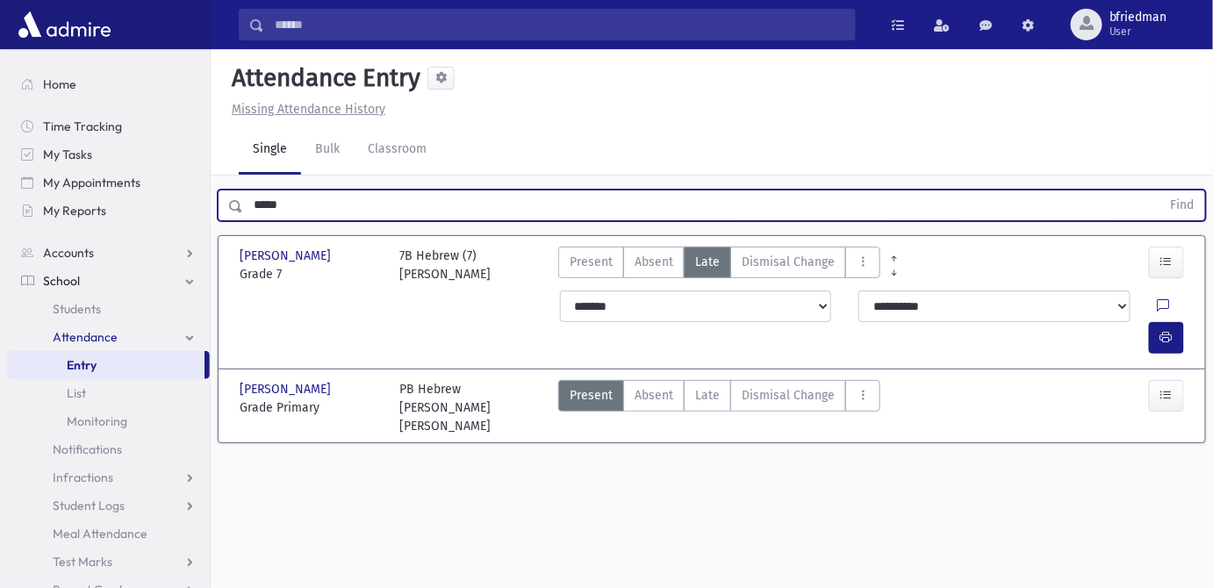
drag, startPoint x: 170, startPoint y: 189, endPoint x: -378, endPoint y: 161, distance: 549.5
click at [0, 161] on html "Search Results All Accounts Students" at bounding box center [606, 294] width 1213 height 588
click at [1161, 191] on button "Find" at bounding box center [1183, 206] width 45 height 30
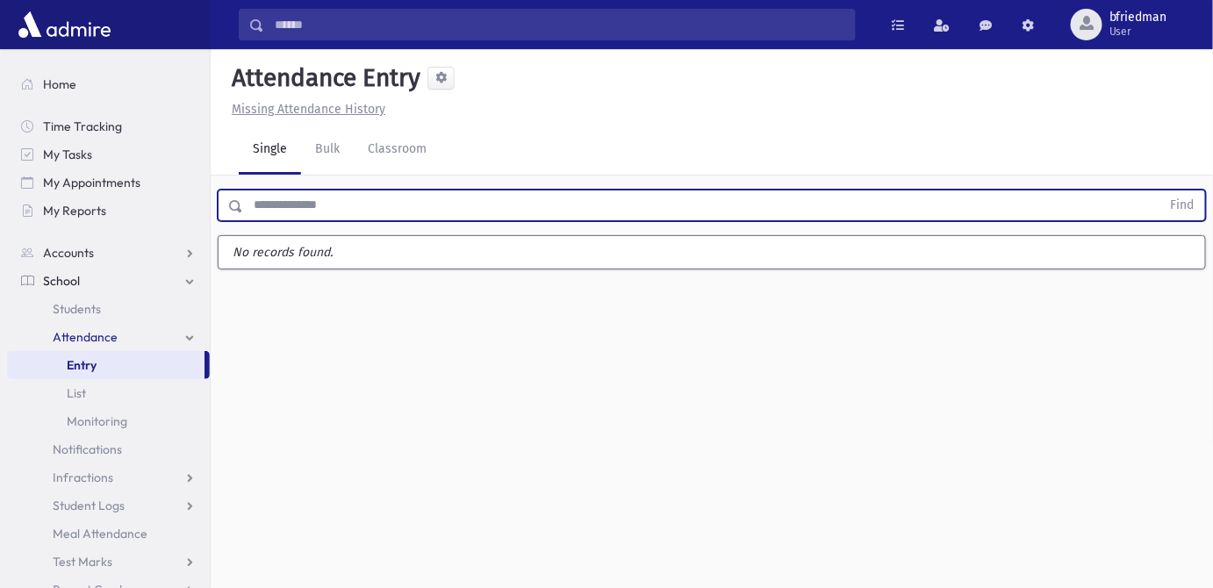
click at [335, 205] on input "text" at bounding box center [702, 206] width 918 height 32
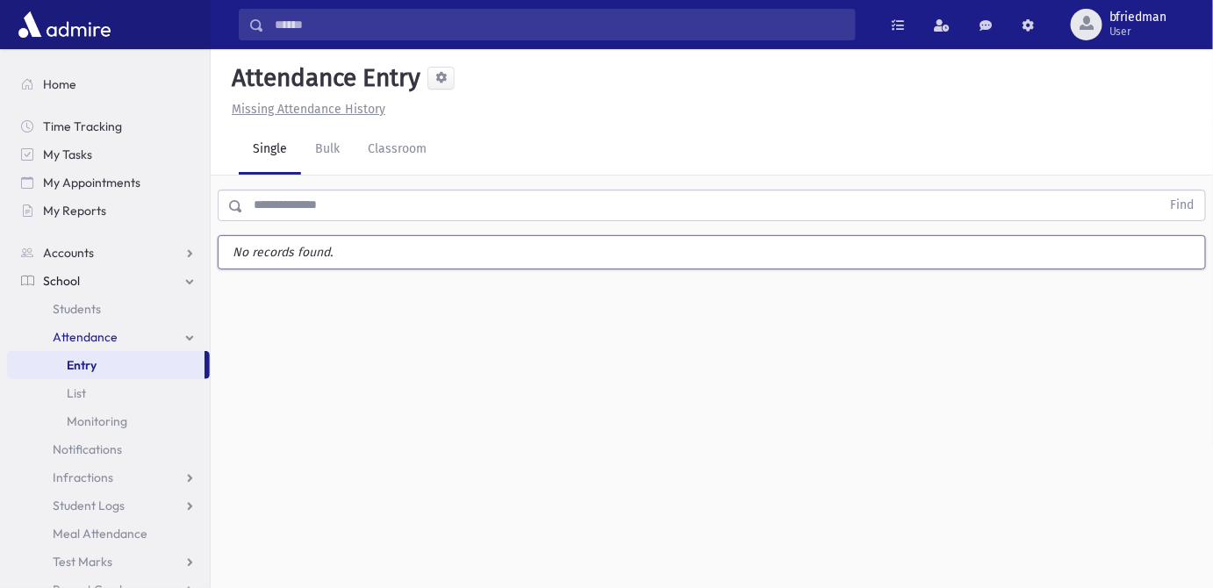
click at [274, 150] on link "Single" at bounding box center [270, 150] width 62 height 49
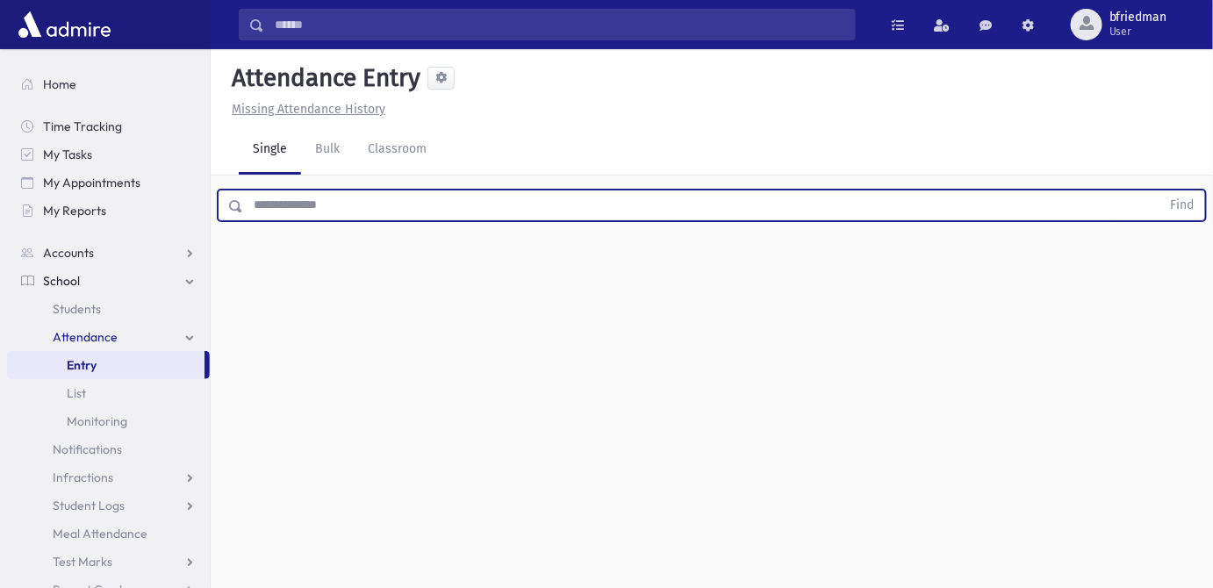
click at [306, 209] on input "text" at bounding box center [702, 206] width 918 height 32
click at [263, 209] on input "text" at bounding box center [702, 206] width 918 height 32
click at [316, 206] on input "text" at bounding box center [702, 206] width 918 height 32
click at [1161, 191] on button "Find" at bounding box center [1183, 206] width 45 height 30
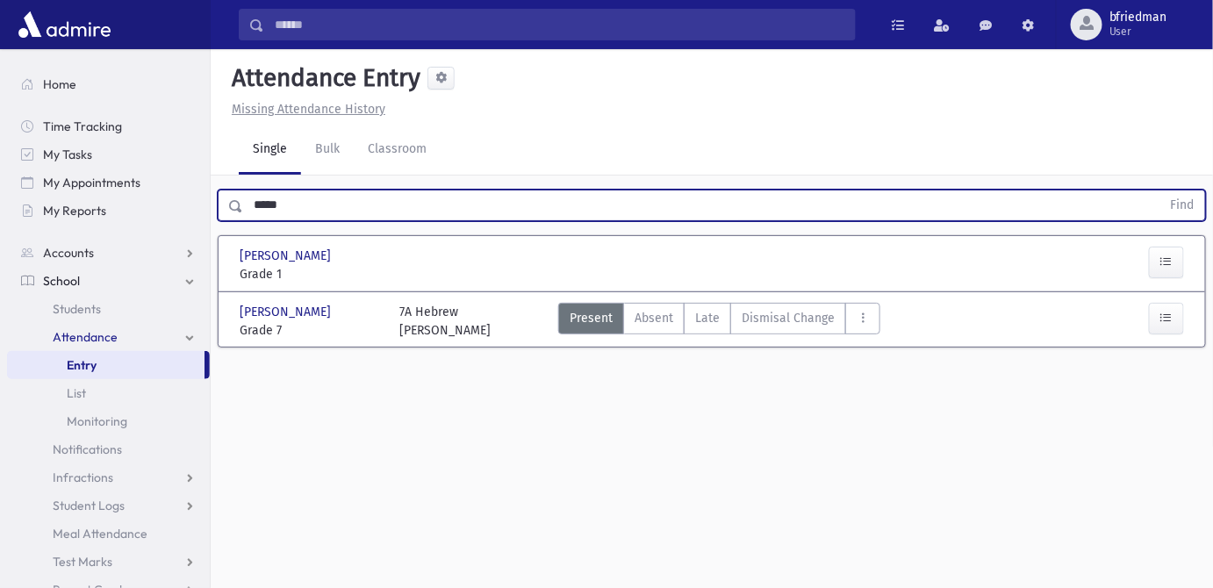
drag, startPoint x: 252, startPoint y: 198, endPoint x: -284, endPoint y: 207, distance: 535.7
click at [0, 207] on html "Search Results All Accounts Students" at bounding box center [606, 294] width 1213 height 588
click at [1161, 191] on button "Find" at bounding box center [1183, 206] width 45 height 30
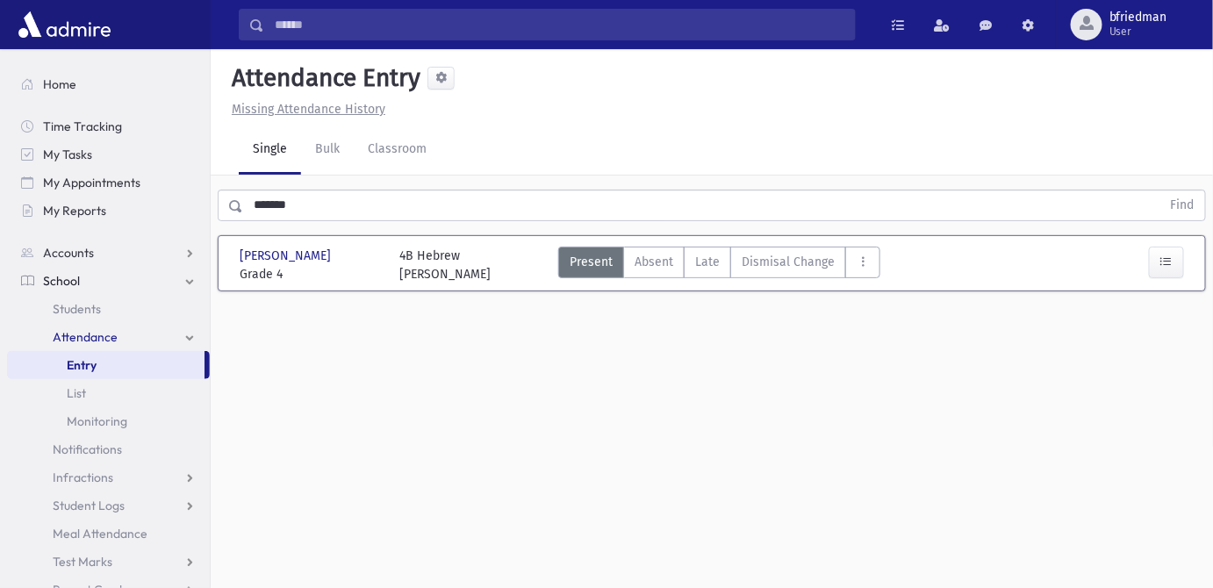
drag, startPoint x: 465, startPoint y: 585, endPoint x: 457, endPoint y: 597, distance: 15.1
click at [457, 587] on html "Search Results All Accounts Students" at bounding box center [606, 294] width 1213 height 588
drag, startPoint x: -7, startPoint y: 187, endPoint x: -330, endPoint y: 167, distance: 323.8
click at [0, 167] on html "Search Results All Accounts Students" at bounding box center [606, 294] width 1213 height 588
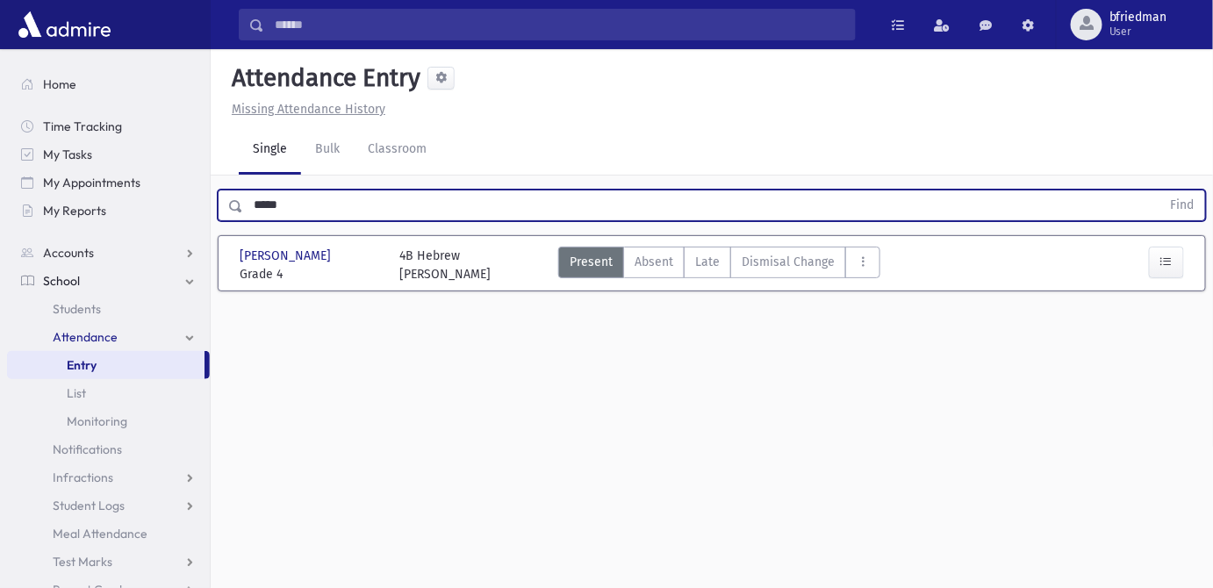
click at [1161, 191] on button "Find" at bounding box center [1183, 206] width 45 height 30
drag, startPoint x: 312, startPoint y: 164, endPoint x: -309, endPoint y: 73, distance: 627.5
click at [0, 73] on html "Search Results All Accounts Students" at bounding box center [606, 294] width 1213 height 588
click at [1161, 191] on button "Find" at bounding box center [1183, 206] width 45 height 30
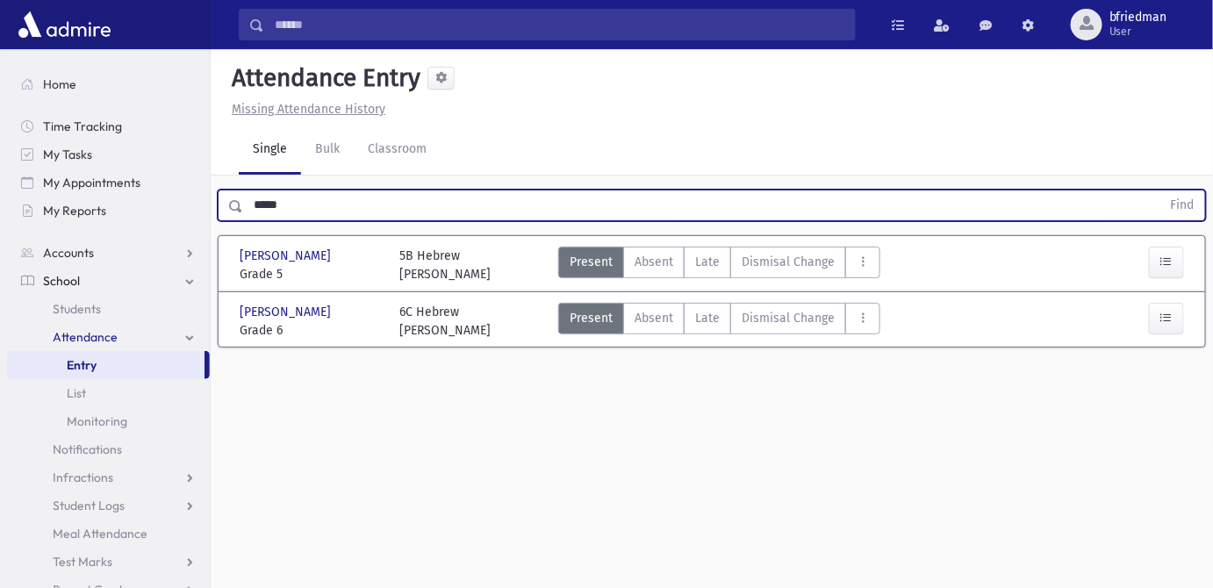
drag, startPoint x: 292, startPoint y: 168, endPoint x: -417, endPoint y: 47, distance: 719.6
click at [0, 47] on html "Search Results All Accounts Students" at bounding box center [606, 294] width 1213 height 588
click at [1161, 191] on button "Find" at bounding box center [1183, 206] width 45 height 30
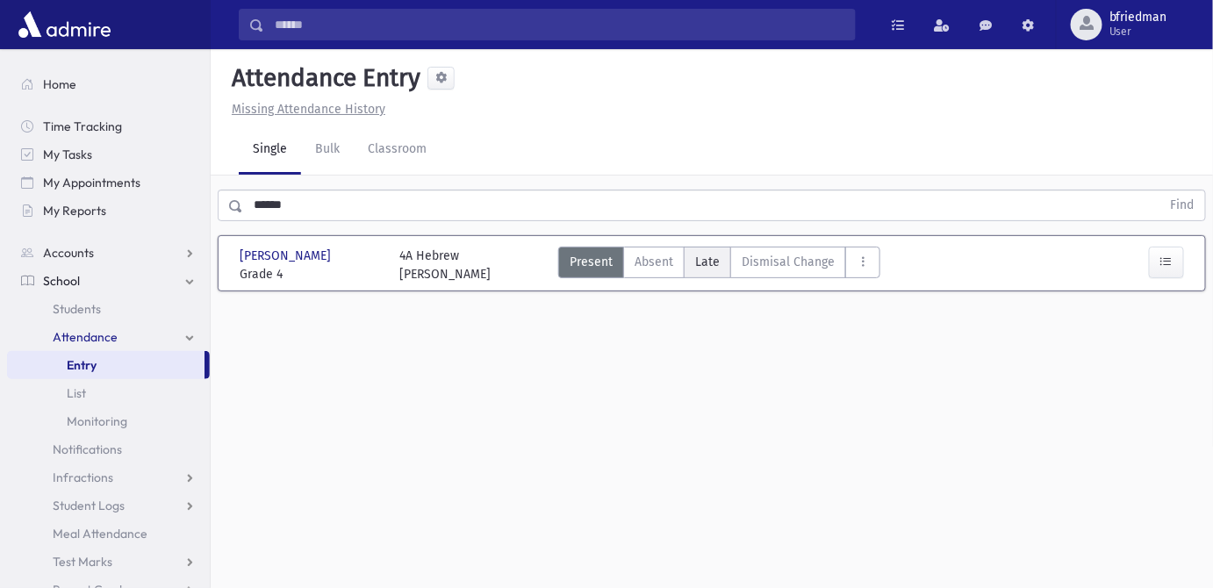
drag, startPoint x: 689, startPoint y: 224, endPoint x: 921, endPoint y: 253, distance: 233.6
click at [693, 247] on label "Late L" at bounding box center [707, 263] width 47 height 32
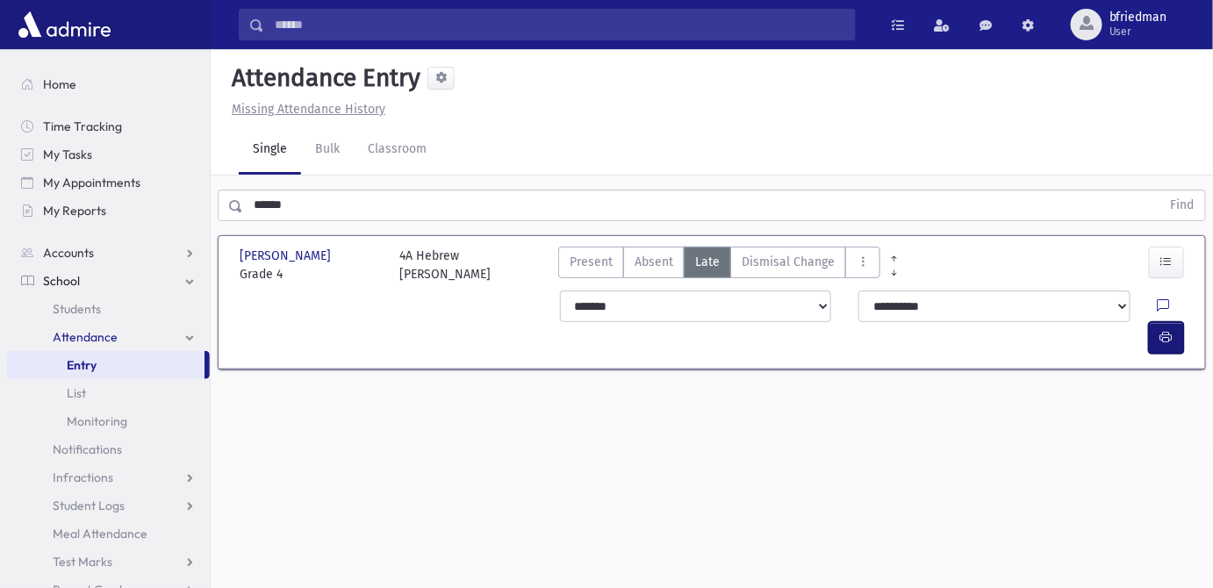
click at [1172, 330] on icon "button" at bounding box center [1167, 337] width 12 height 15
click at [0, 80] on html "Search Results All Accounts Students" at bounding box center [606, 294] width 1213 height 588
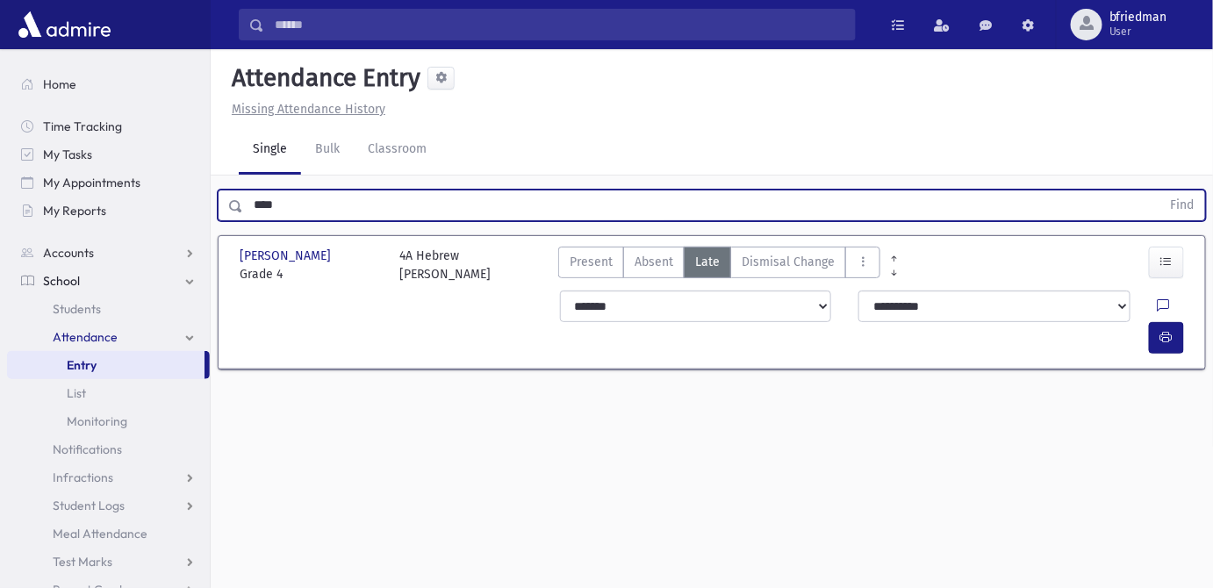
type input "****"
click at [1161, 191] on button "Find" at bounding box center [1183, 206] width 45 height 30
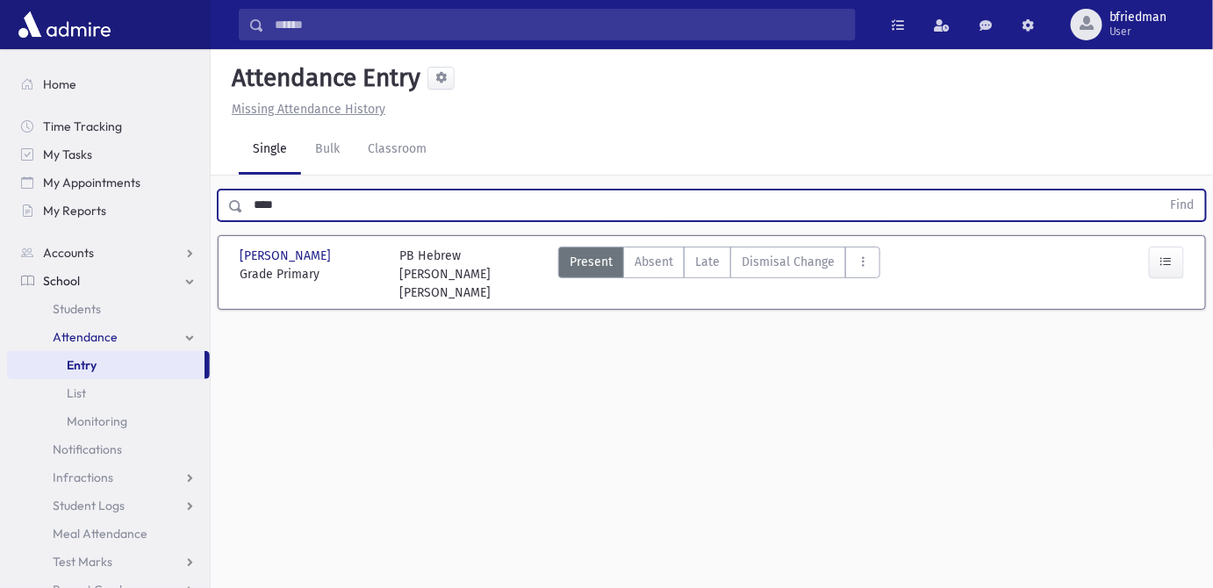
drag, startPoint x: 299, startPoint y: 166, endPoint x: -9, endPoint y: 76, distance: 321.2
click at [0, 76] on html "Search Results All Accounts Students" at bounding box center [606, 294] width 1213 height 588
click at [1161, 191] on button "Find" at bounding box center [1183, 206] width 45 height 30
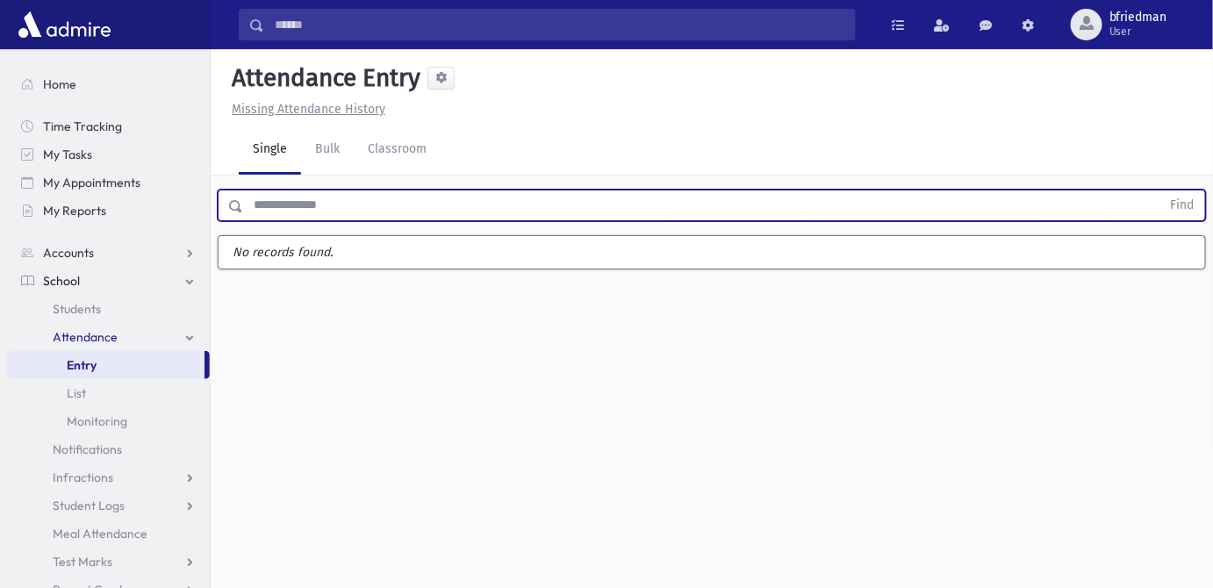
click at [366, 190] on input "text" at bounding box center [702, 206] width 918 height 32
type input "****"
click at [1161, 191] on button "Find" at bounding box center [1183, 206] width 45 height 30
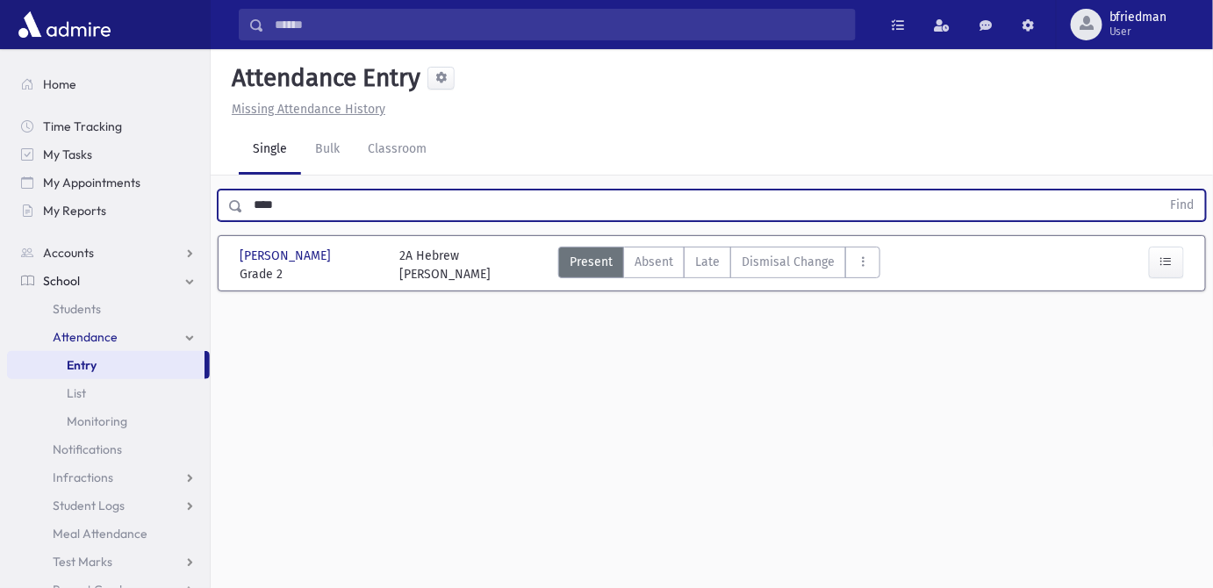
drag, startPoint x: 288, startPoint y: 168, endPoint x: -104, endPoint y: 61, distance: 406.6
click at [0, 61] on html "Search Results All Accounts Students" at bounding box center [606, 294] width 1213 height 588
click at [1161, 191] on button "Find" at bounding box center [1183, 206] width 45 height 30
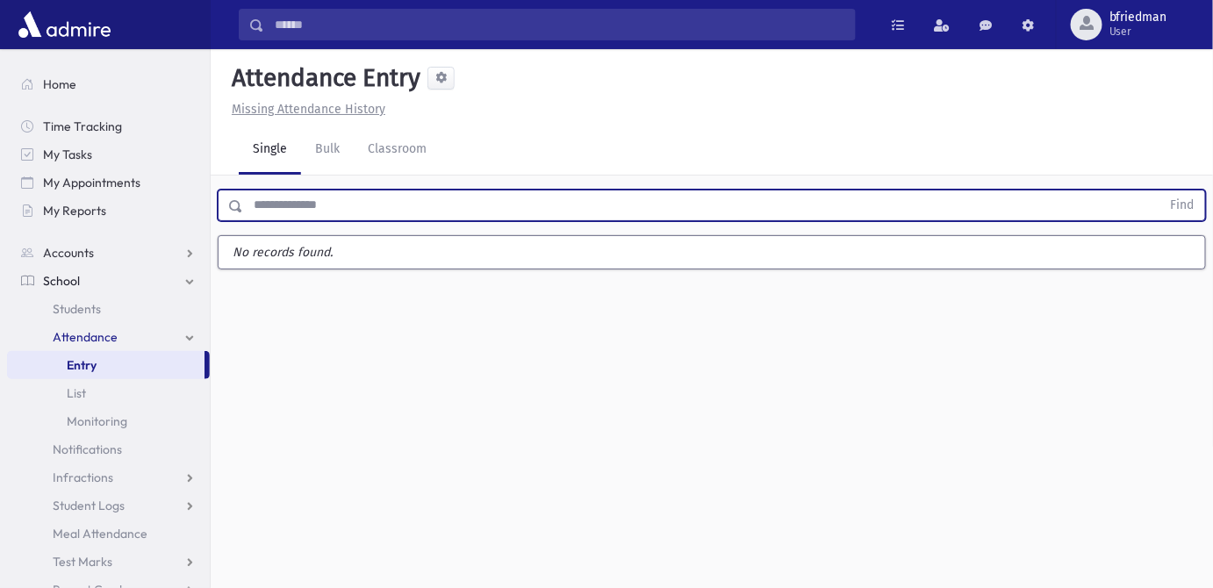
click at [344, 190] on input "text" at bounding box center [702, 206] width 918 height 32
click at [316, 190] on input "text" at bounding box center [702, 206] width 918 height 32
type input "******"
click at [1161, 191] on button "Find" at bounding box center [1183, 206] width 45 height 30
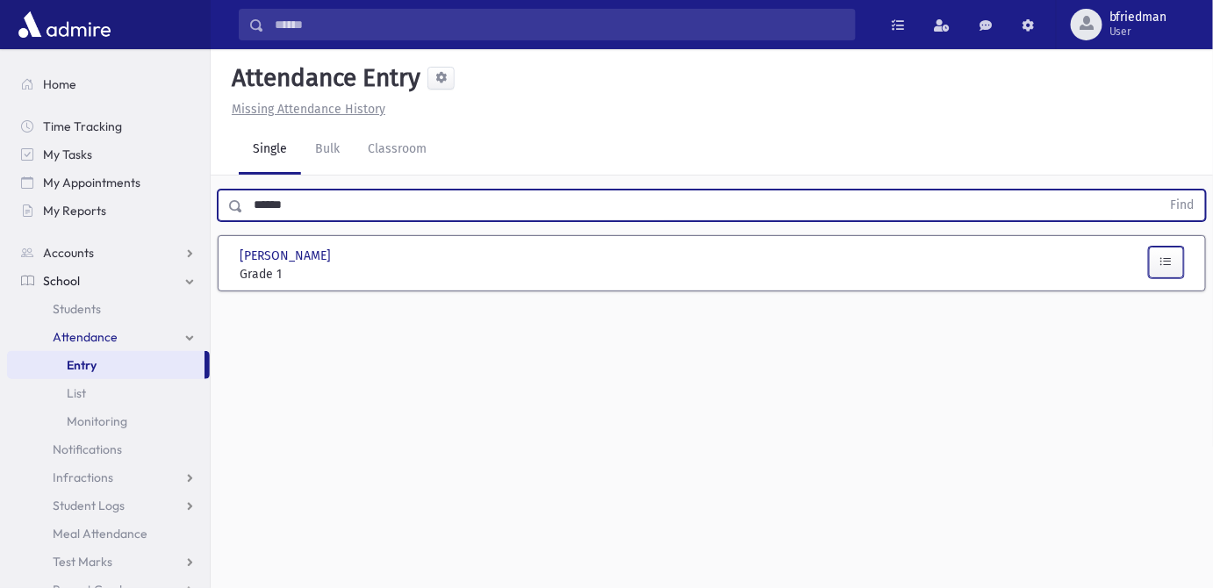
click at [1173, 255] on icon "button" at bounding box center [1167, 262] width 12 height 15
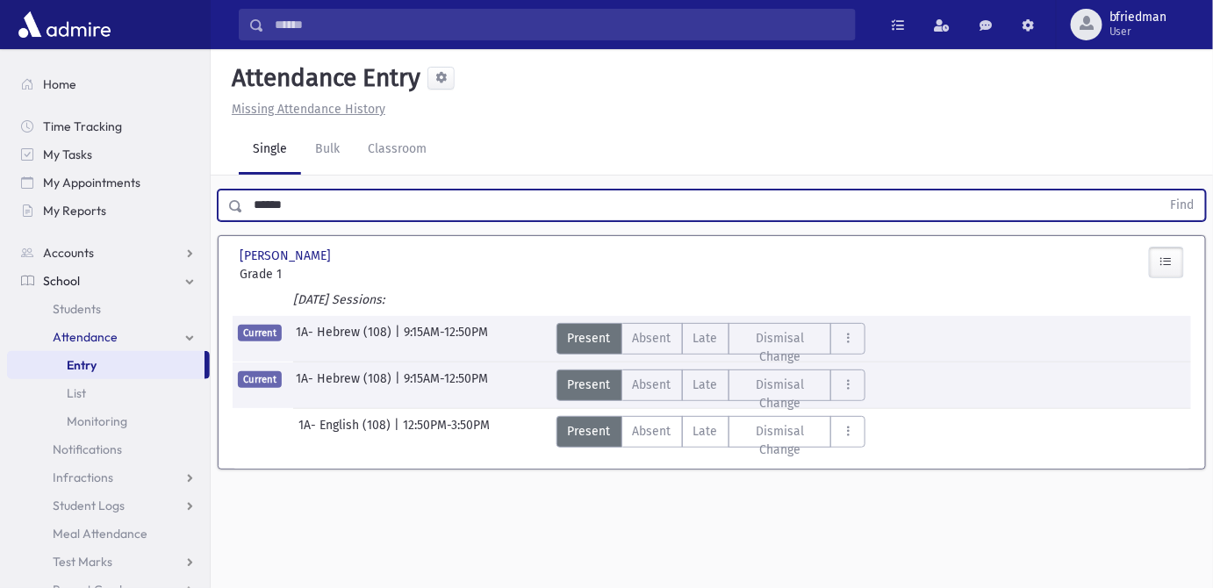
drag, startPoint x: 346, startPoint y: 166, endPoint x: -371, endPoint y: 38, distance: 727.9
click at [0, 38] on html "Search Results All Accounts Students" at bounding box center [606, 294] width 1213 height 588
click at [1161, 191] on button "Find" at bounding box center [1183, 206] width 45 height 30
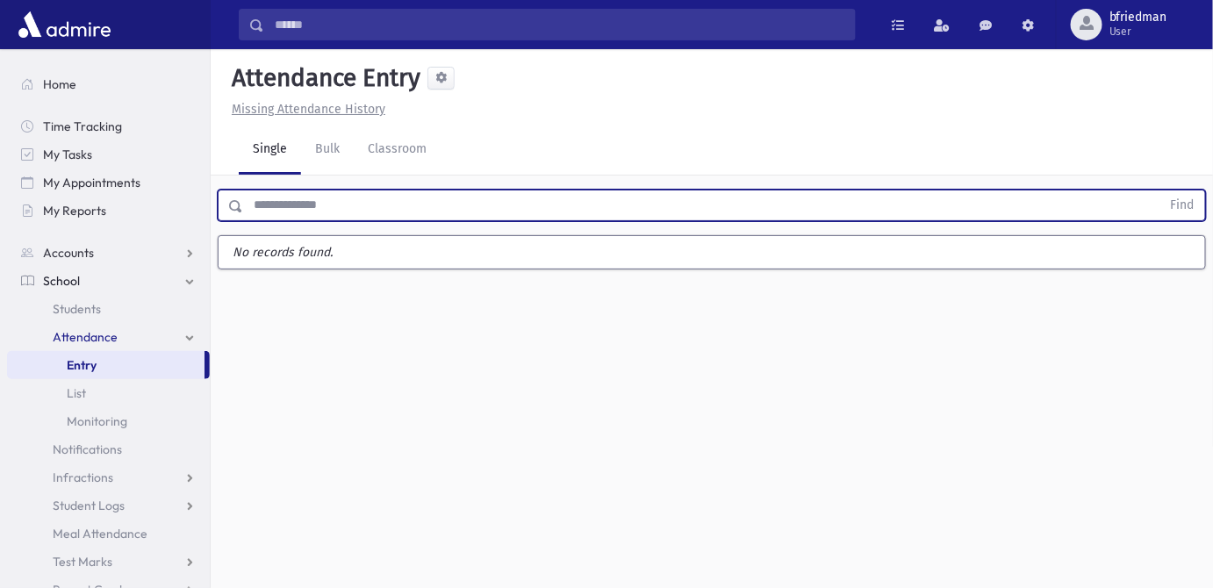
click at [328, 190] on input "text" at bounding box center [702, 206] width 918 height 32
type input "******"
click at [1161, 191] on button "Find" at bounding box center [1183, 206] width 45 height 30
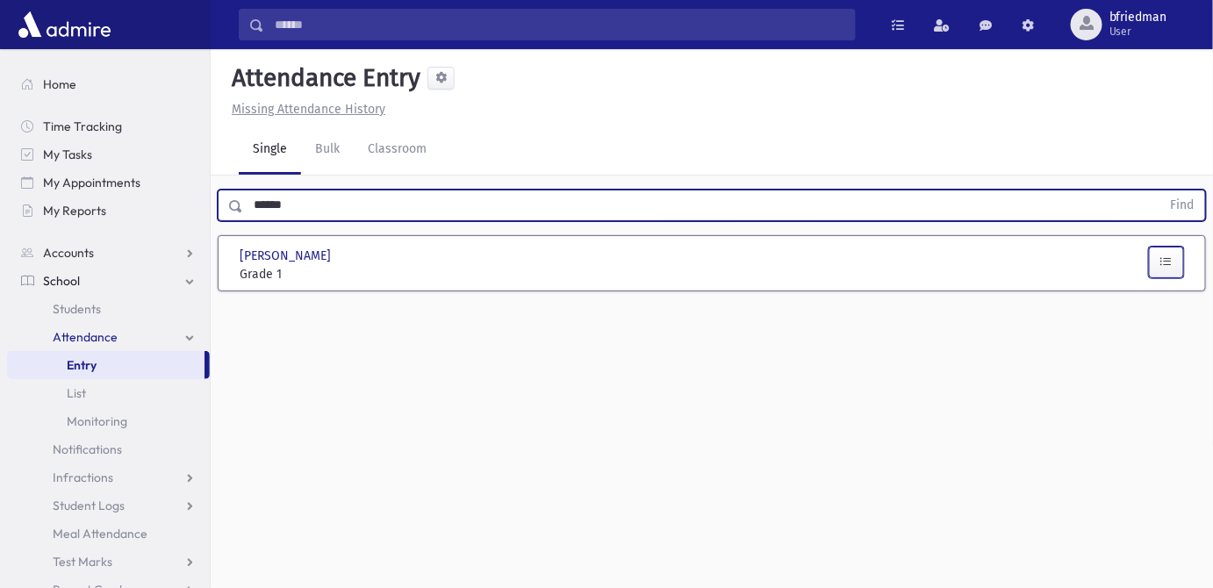
click at [1170, 247] on button "button" at bounding box center [1166, 263] width 35 height 32
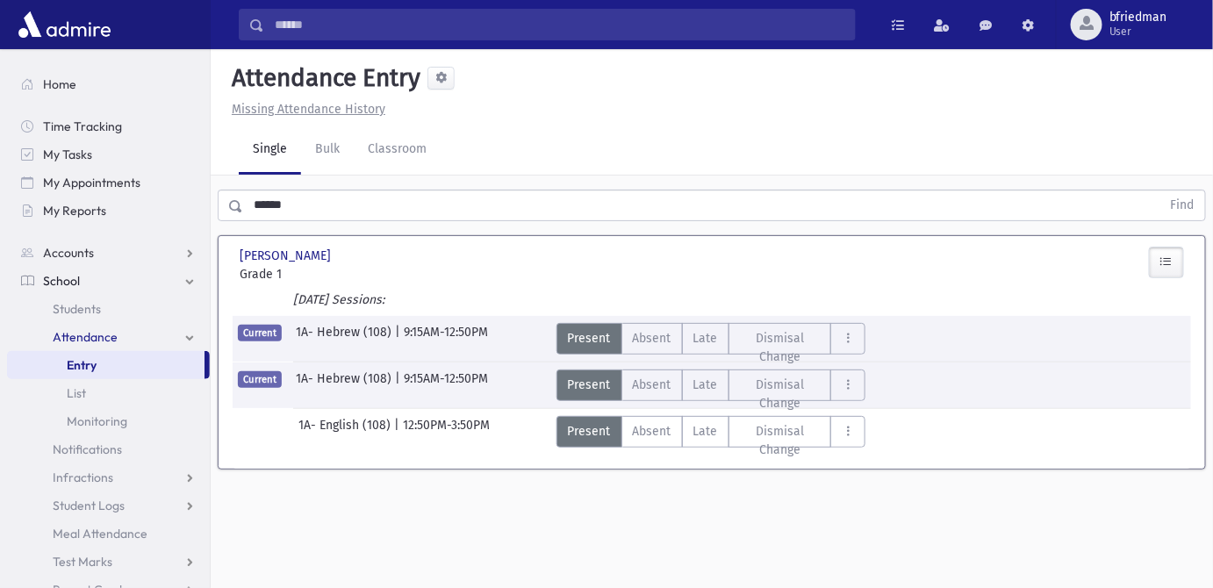
drag, startPoint x: 23, startPoint y: 70, endPoint x: -97, endPoint y: -11, distance: 144.7
click at [0, 0] on html "Search Results All Accounts Students" at bounding box center [606, 294] width 1213 height 588
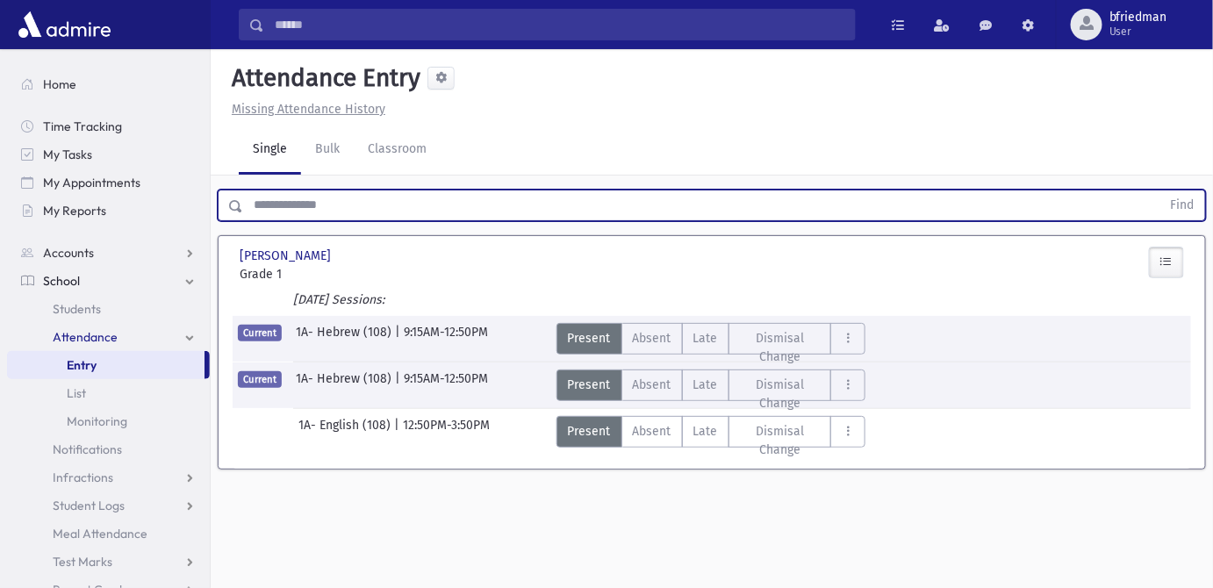
click at [1161, 191] on button "Find" at bounding box center [1183, 206] width 45 height 30
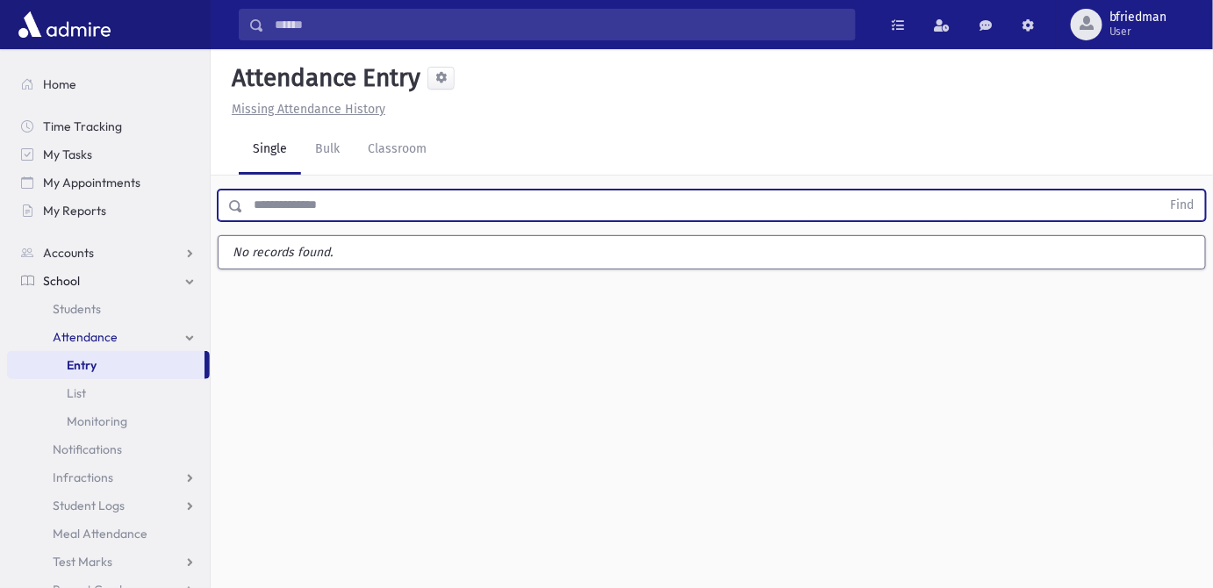
click at [283, 190] on input "text" at bounding box center [702, 206] width 918 height 32
click at [310, 190] on input "text" at bounding box center [702, 206] width 918 height 32
click at [1161, 191] on button "Find" at bounding box center [1183, 206] width 45 height 30
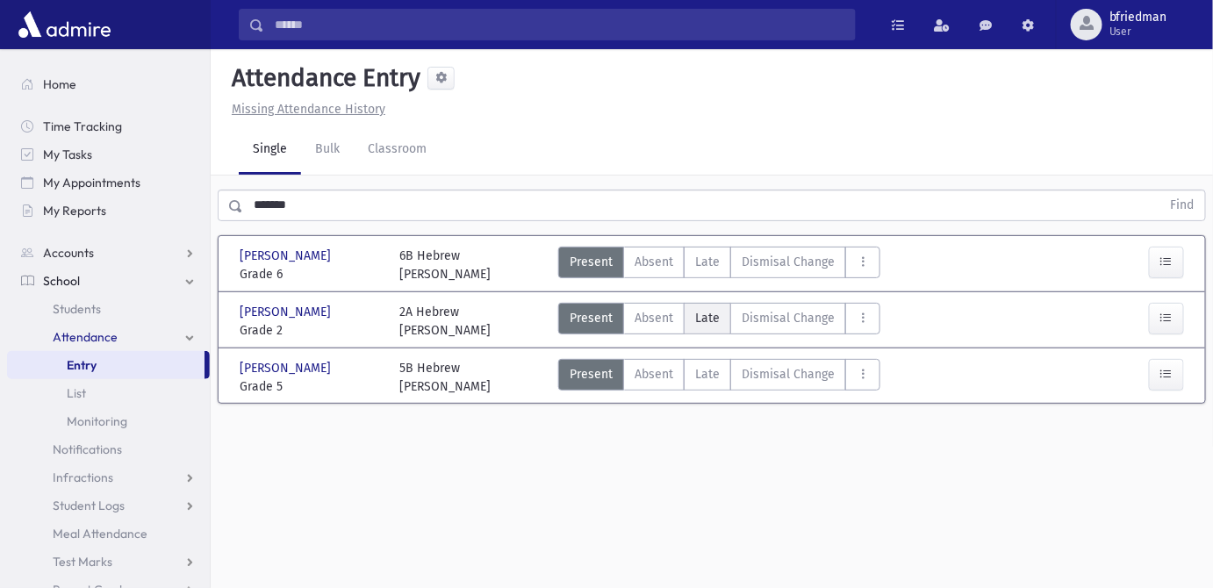
click at [712, 309] on span "Late" at bounding box center [707, 318] width 25 height 18
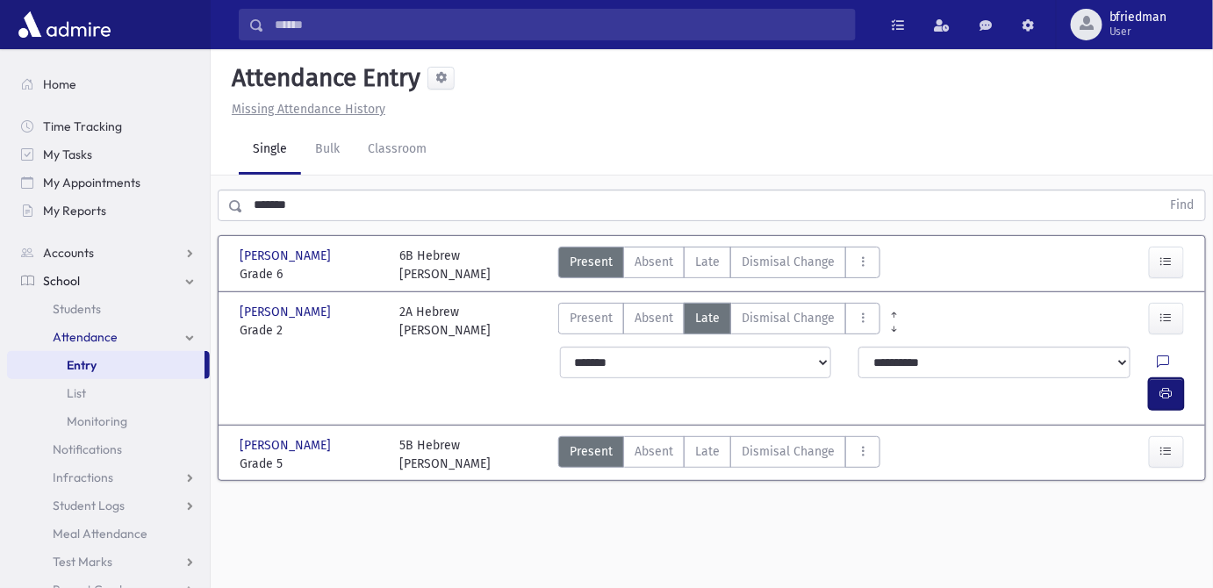
click at [1166, 386] on icon "button" at bounding box center [1167, 393] width 12 height 15
drag, startPoint x: 313, startPoint y: 196, endPoint x: -244, endPoint y: 18, distance: 584.3
click at [0, 18] on html "Search Results All Accounts Students" at bounding box center [606, 294] width 1213 height 588
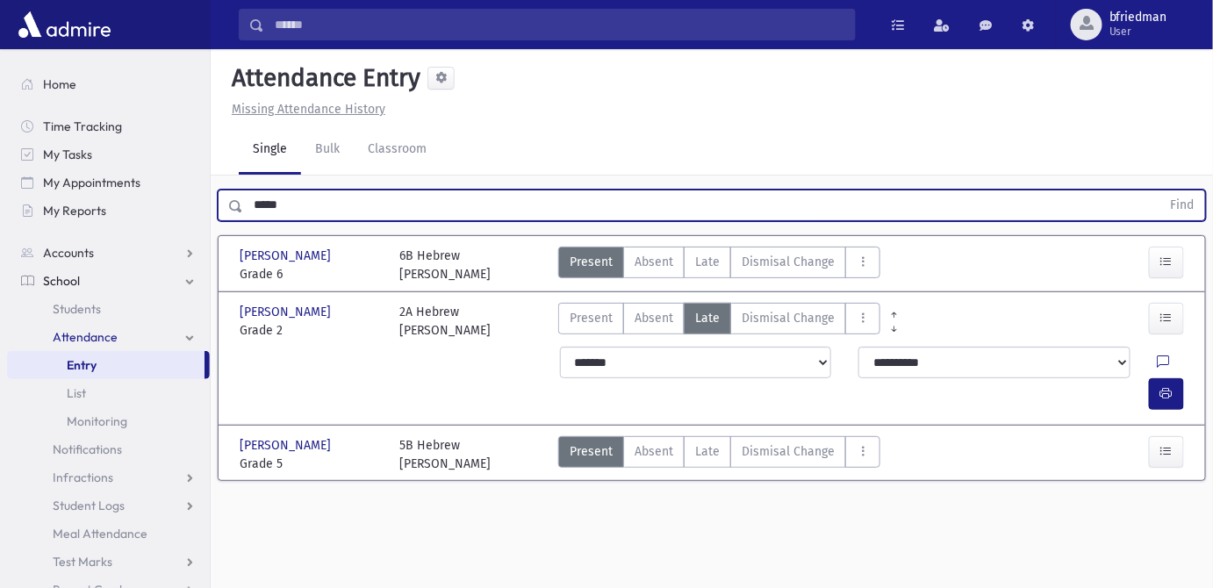
click at [1161, 191] on button "Find" at bounding box center [1183, 206] width 45 height 30
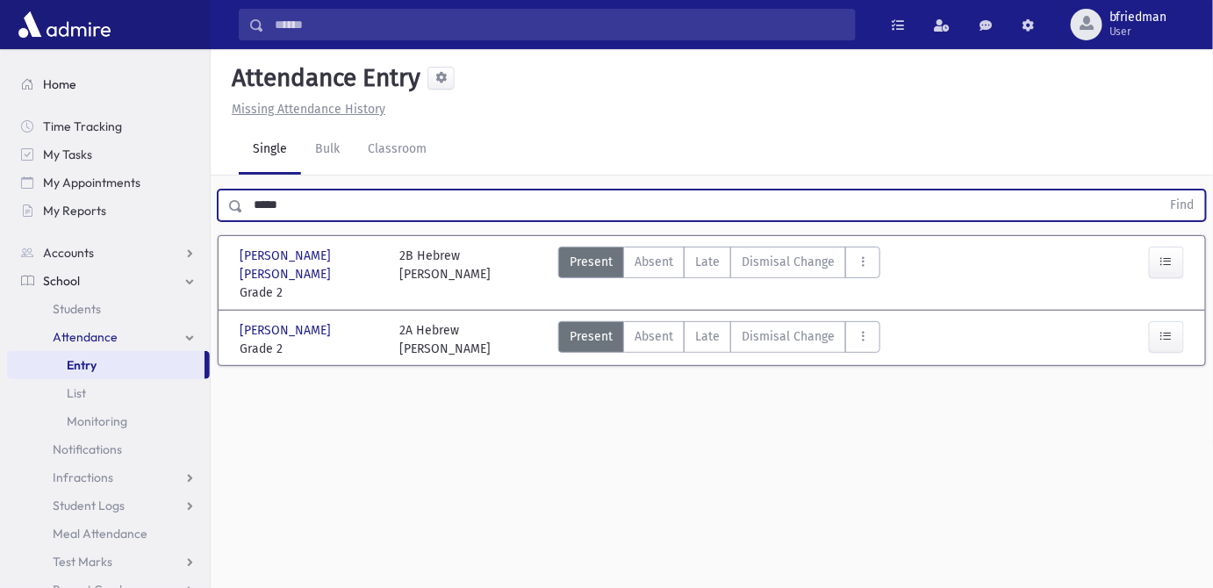
drag, startPoint x: 288, startPoint y: 184, endPoint x: 11, endPoint y: 97, distance: 290.8
click at [47, 118] on div "Search Results All Accounts" at bounding box center [606, 314] width 1213 height 628
click at [1161, 191] on button "Find" at bounding box center [1183, 206] width 45 height 30
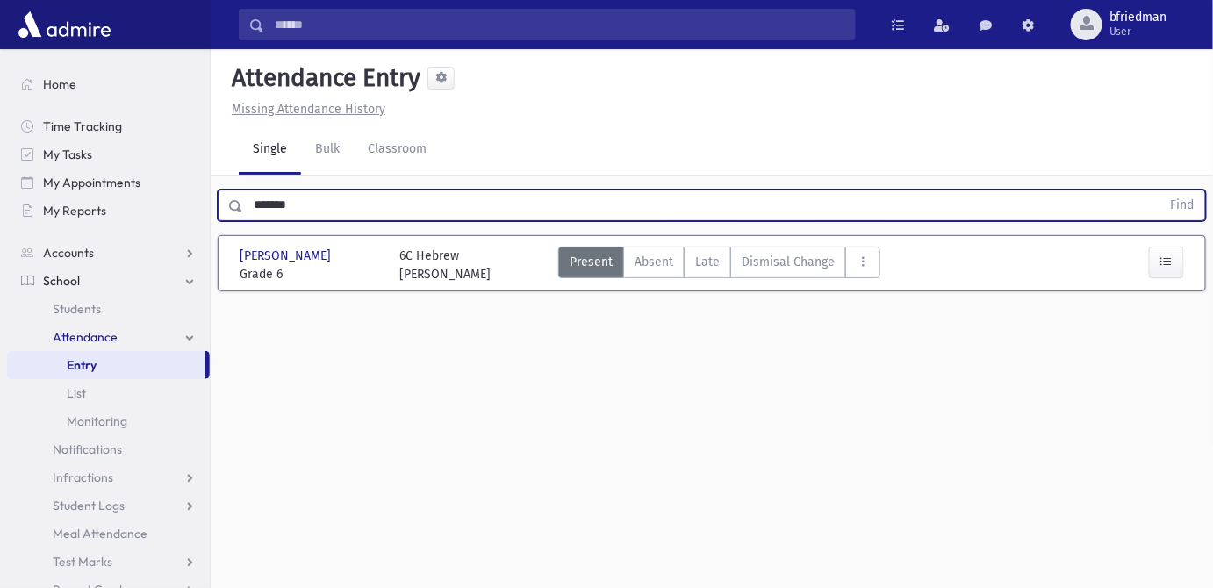
drag, startPoint x: 309, startPoint y: 185, endPoint x: -414, endPoint y: 149, distance: 723.5
click at [0, 149] on html "Search Results All Accounts Students" at bounding box center [606, 294] width 1213 height 588
click at [1161, 191] on button "Find" at bounding box center [1183, 206] width 45 height 30
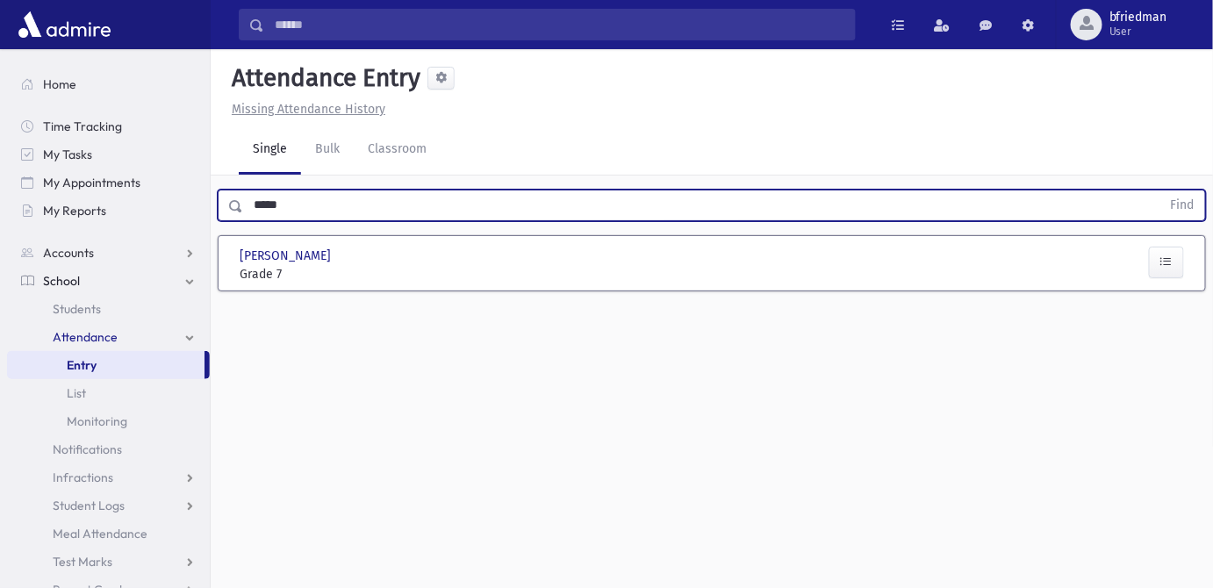
drag, startPoint x: 292, startPoint y: 181, endPoint x: -644, endPoint y: 50, distance: 945.1
click at [0, 50] on html "Search Results All Accounts Students" at bounding box center [606, 294] width 1213 height 588
type input "****"
click at [1161, 191] on button "Find" at bounding box center [1183, 206] width 45 height 30
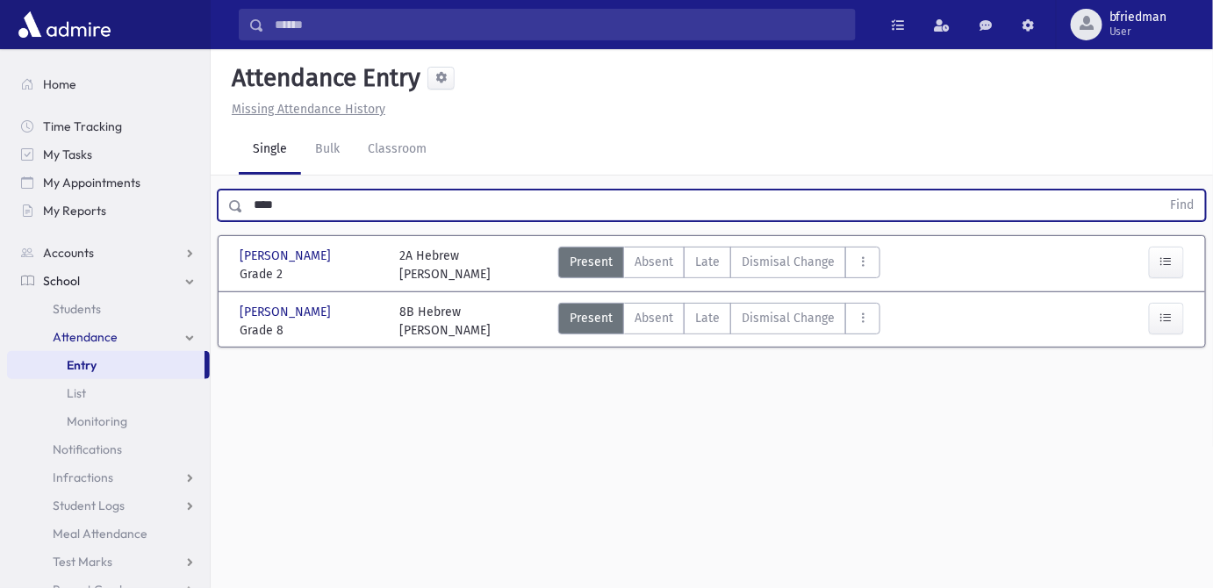
drag, startPoint x: 356, startPoint y: 174, endPoint x: -673, endPoint y: 6, distance: 1041.8
click at [0, 6] on html "Search Results All Accounts Students" at bounding box center [606, 294] width 1213 height 588
click at [1161, 191] on button "Find" at bounding box center [1183, 206] width 45 height 30
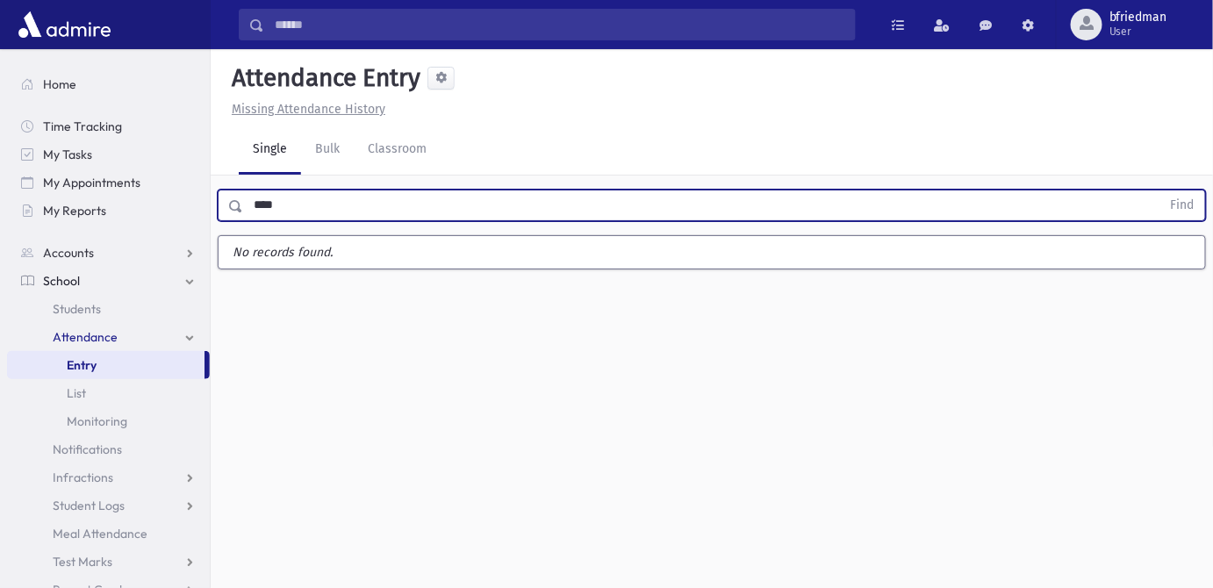
type input "****"
click at [1161, 191] on button "Find" at bounding box center [1183, 206] width 45 height 30
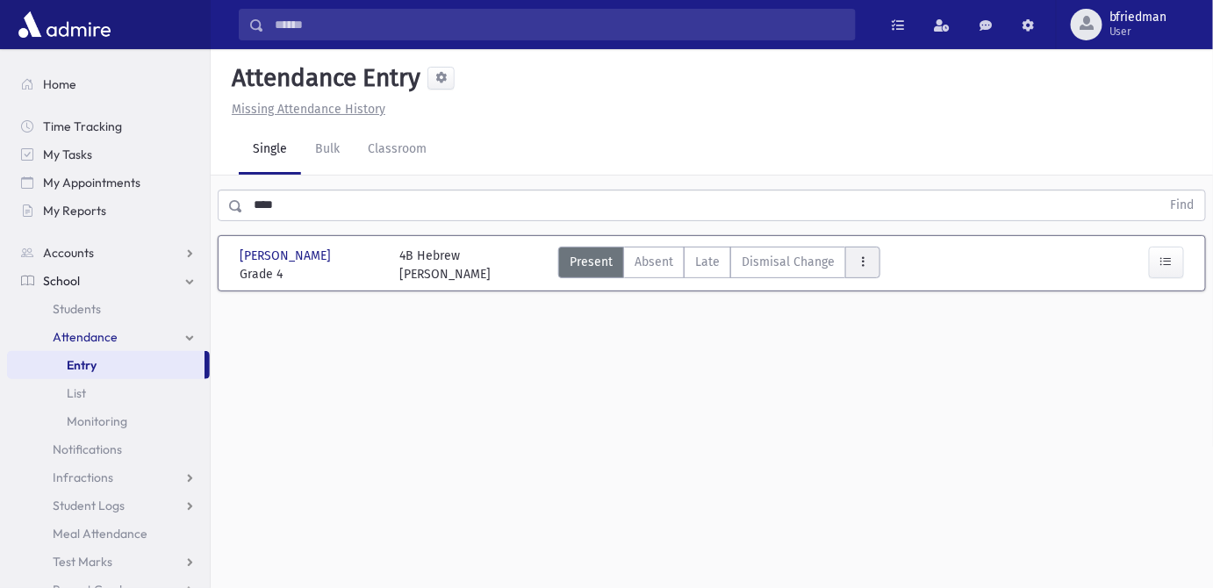
click at [857, 255] on icon "AttTypes" at bounding box center [863, 262] width 12 height 15
click at [793, 253] on span "Dismisal Change" at bounding box center [788, 262] width 93 height 18
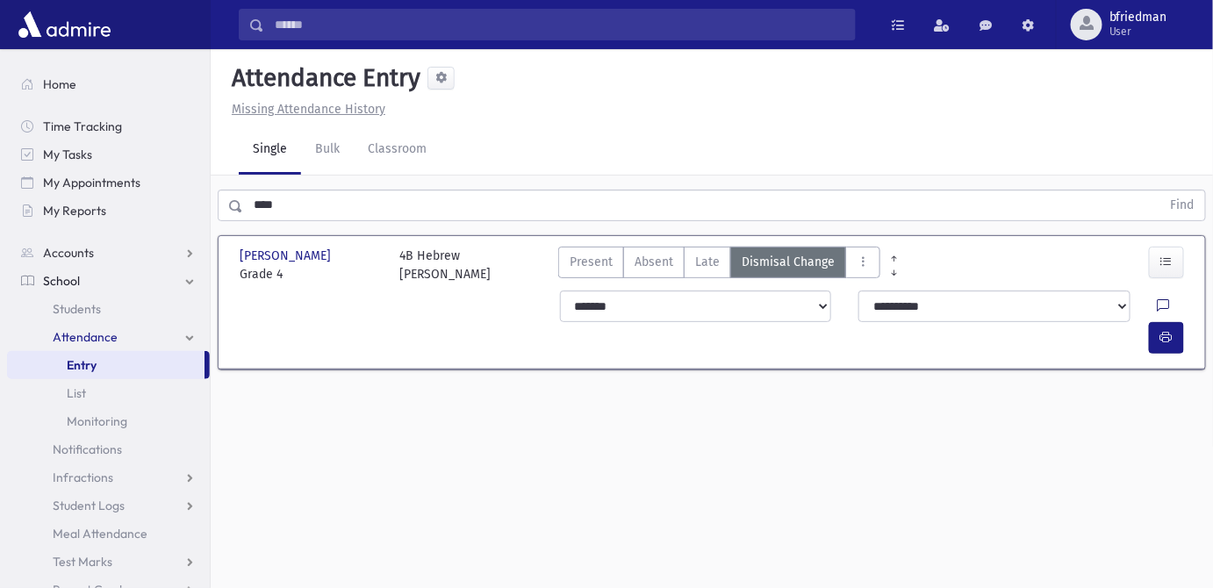
click at [1158, 299] on icon at bounding box center [1164, 306] width 12 height 15
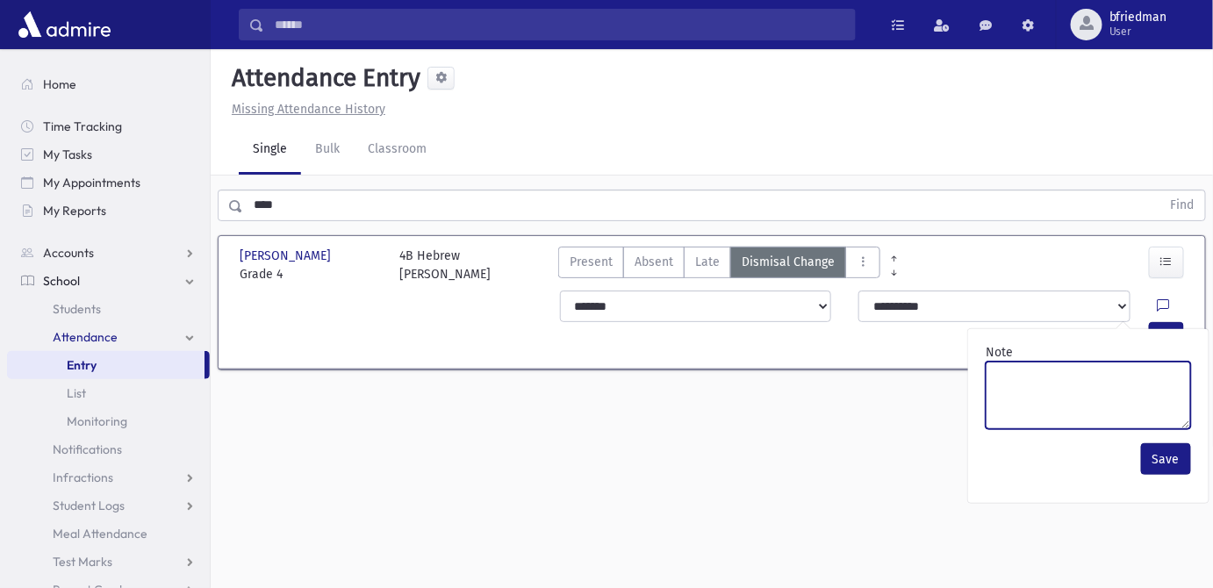
click at [1044, 371] on textarea "Note" at bounding box center [1088, 396] width 205 height 68
type textarea "**"
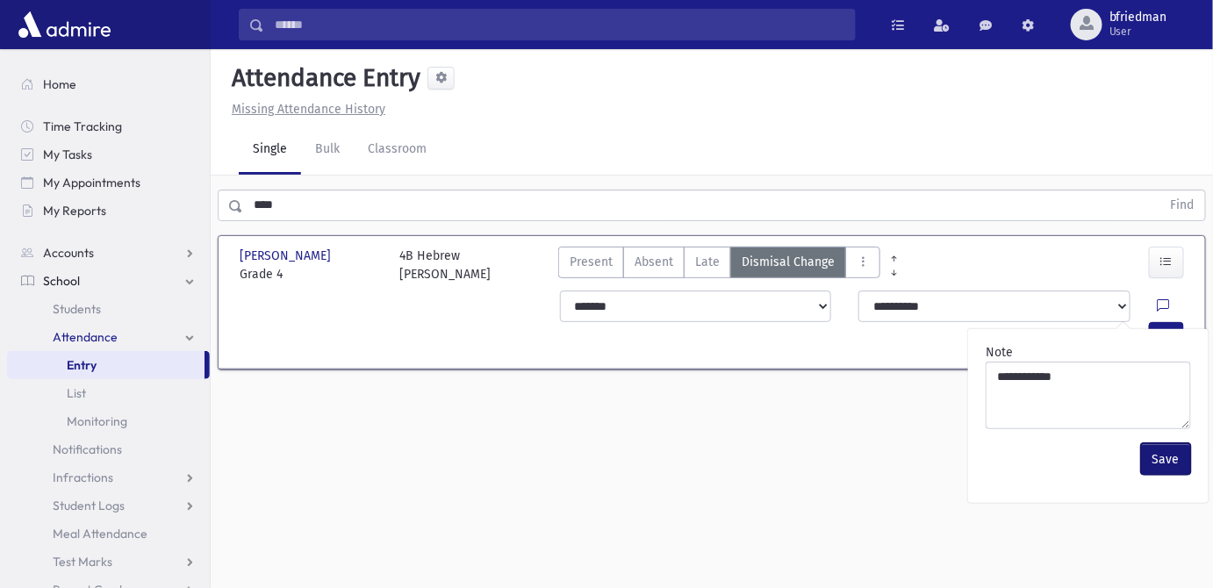
click at [1152, 444] on button "Save" at bounding box center [1166, 459] width 50 height 32
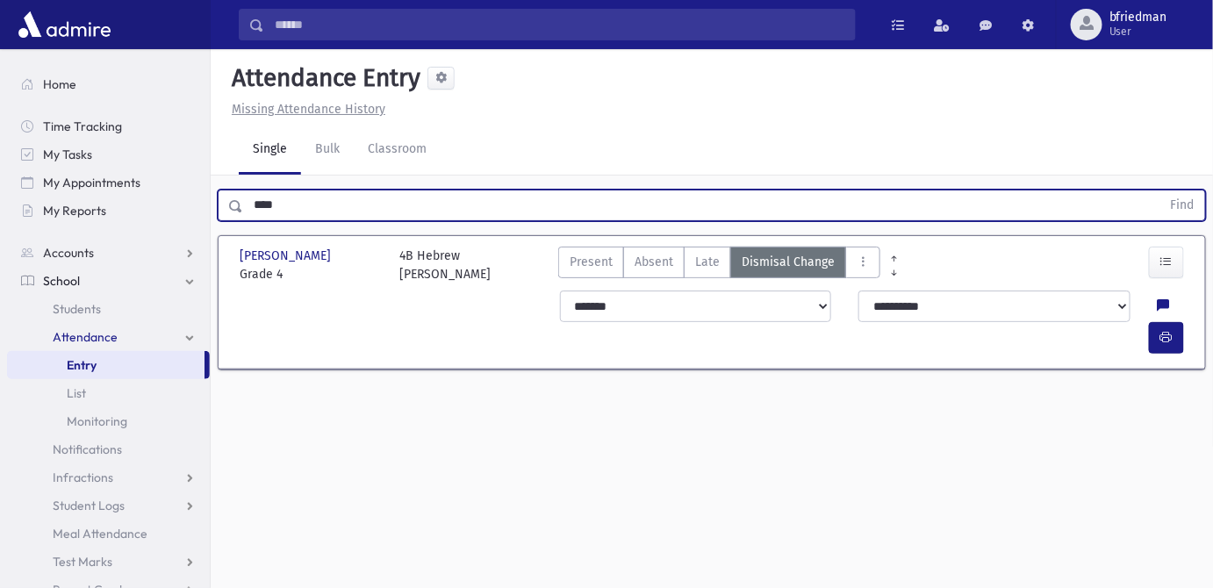
drag, startPoint x: 311, startPoint y: 185, endPoint x: -270, endPoint y: 118, distance: 584.3
click at [0, 118] on html "Search Results All Accounts Students" at bounding box center [606, 294] width 1213 height 588
click at [1161, 191] on button "Find" at bounding box center [1183, 206] width 45 height 30
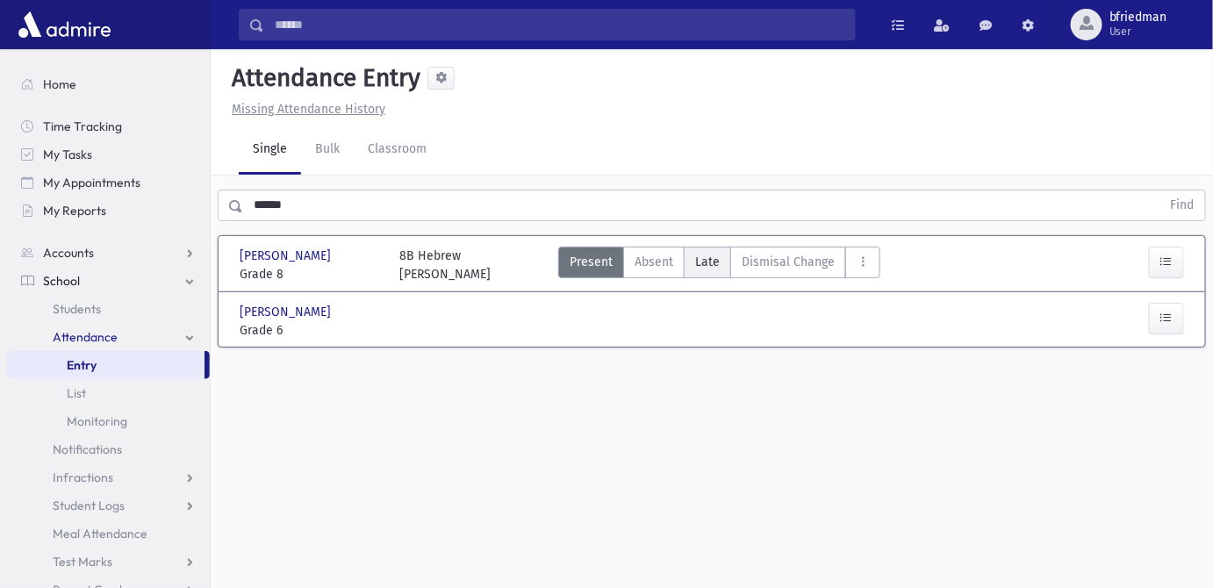
click at [708, 253] on span "Late" at bounding box center [707, 262] width 25 height 18
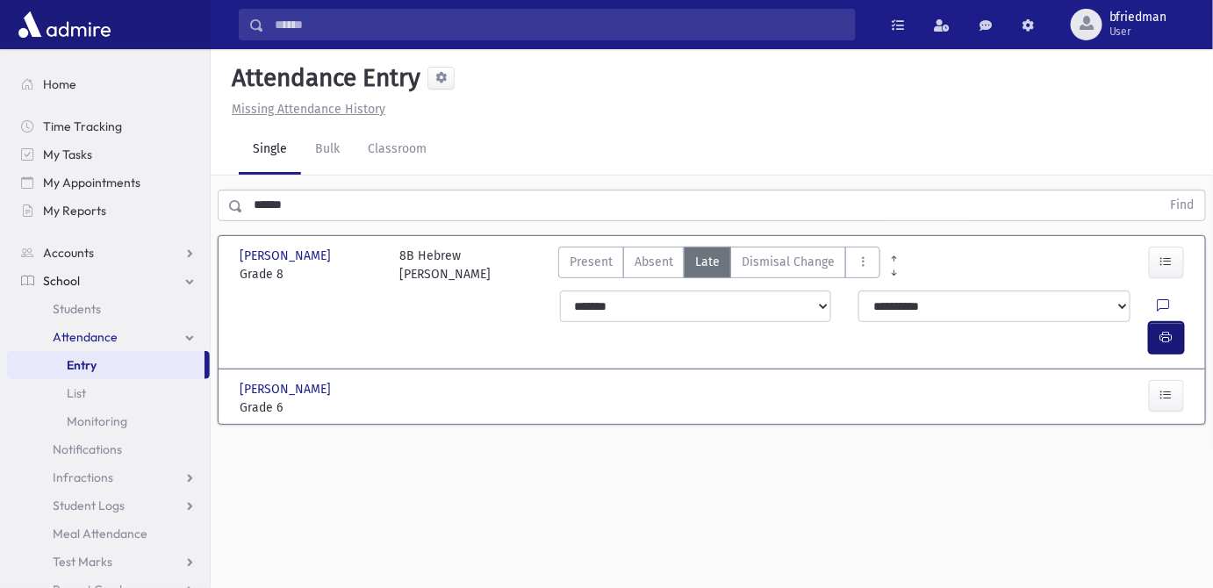
click at [1154, 322] on button "button" at bounding box center [1166, 338] width 35 height 32
drag, startPoint x: 325, startPoint y: 188, endPoint x: -263, endPoint y: 155, distance: 588.4
click at [0, 155] on html "Search Results All Accounts Students" at bounding box center [606, 294] width 1213 height 588
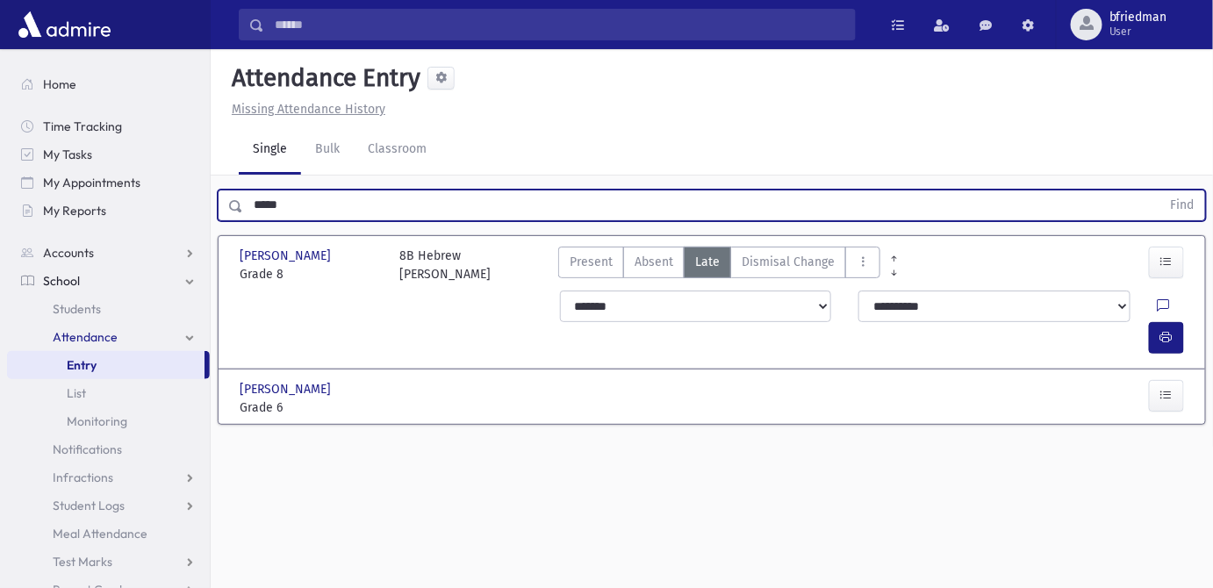
click at [1161, 191] on button "Find" at bounding box center [1183, 206] width 45 height 30
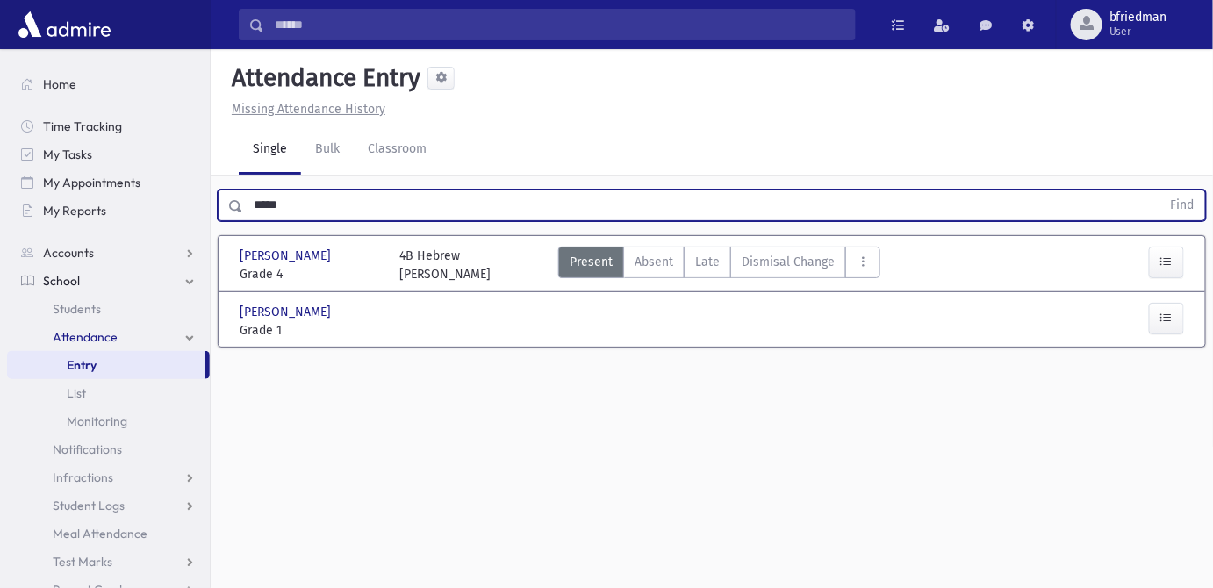
drag, startPoint x: 290, startPoint y: 191, endPoint x: -237, endPoint y: 83, distance: 537.8
click at [0, 83] on html "Search Results All Accounts Students" at bounding box center [606, 294] width 1213 height 588
click at [1161, 191] on button "Find" at bounding box center [1183, 206] width 45 height 30
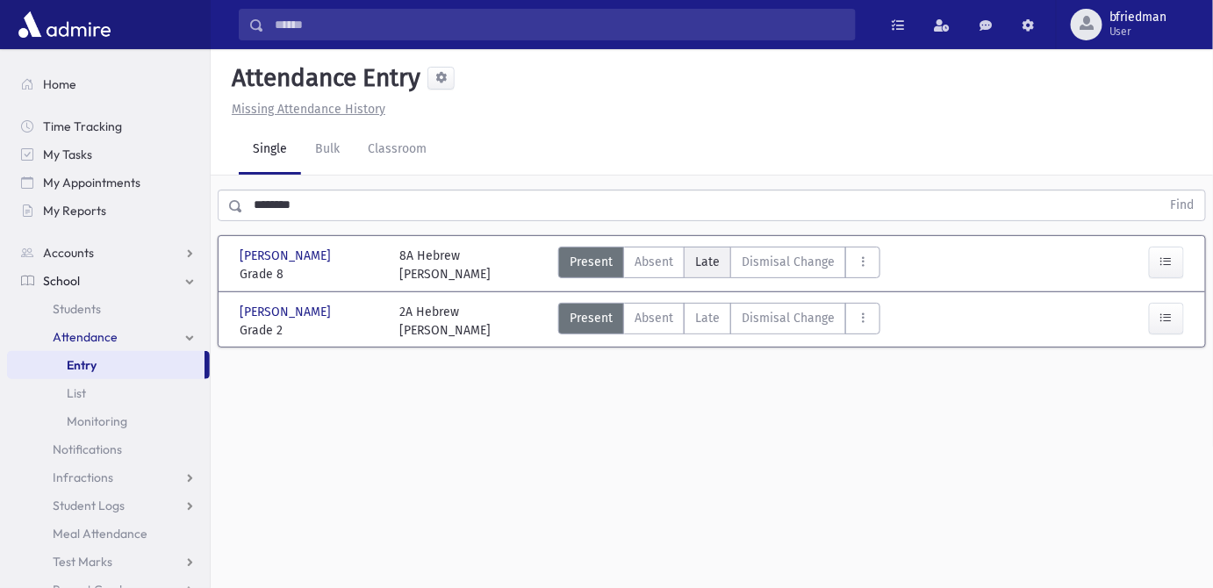
click at [701, 253] on span "Late" at bounding box center [707, 262] width 25 height 18
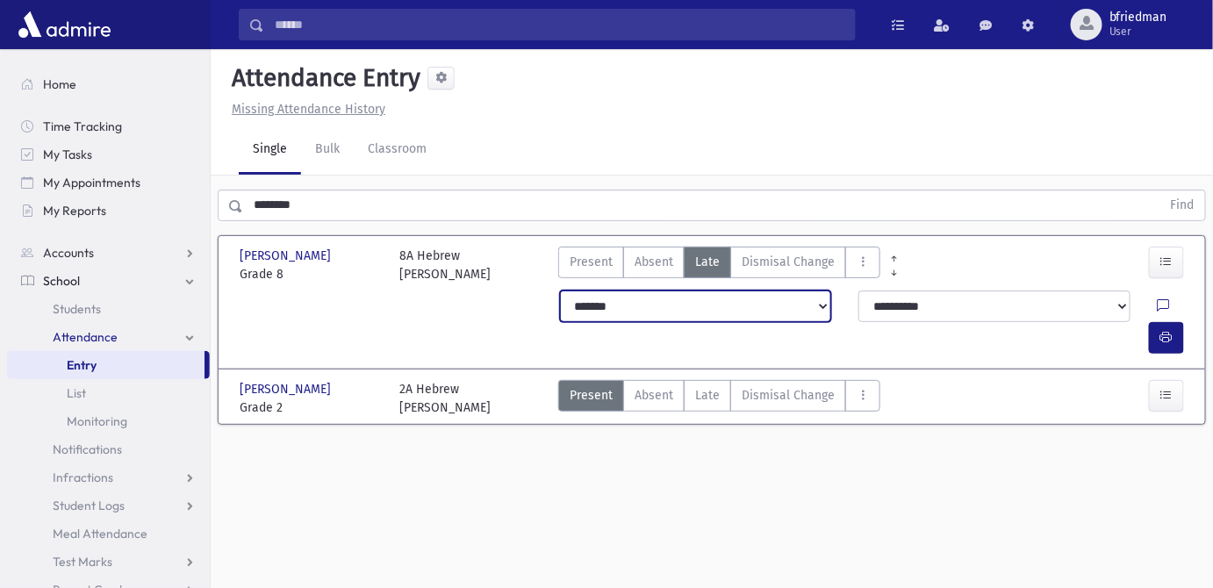
click at [709, 291] on select "**********" at bounding box center [695, 307] width 271 height 32
click at [560, 291] on select "**********" at bounding box center [695, 307] width 271 height 32
click at [1161, 330] on icon "button" at bounding box center [1167, 337] width 12 height 15
drag, startPoint x: 323, startPoint y: 190, endPoint x: -169, endPoint y: 117, distance: 497.1
click at [0, 117] on html "Search Results All Accounts Students" at bounding box center [606, 294] width 1213 height 588
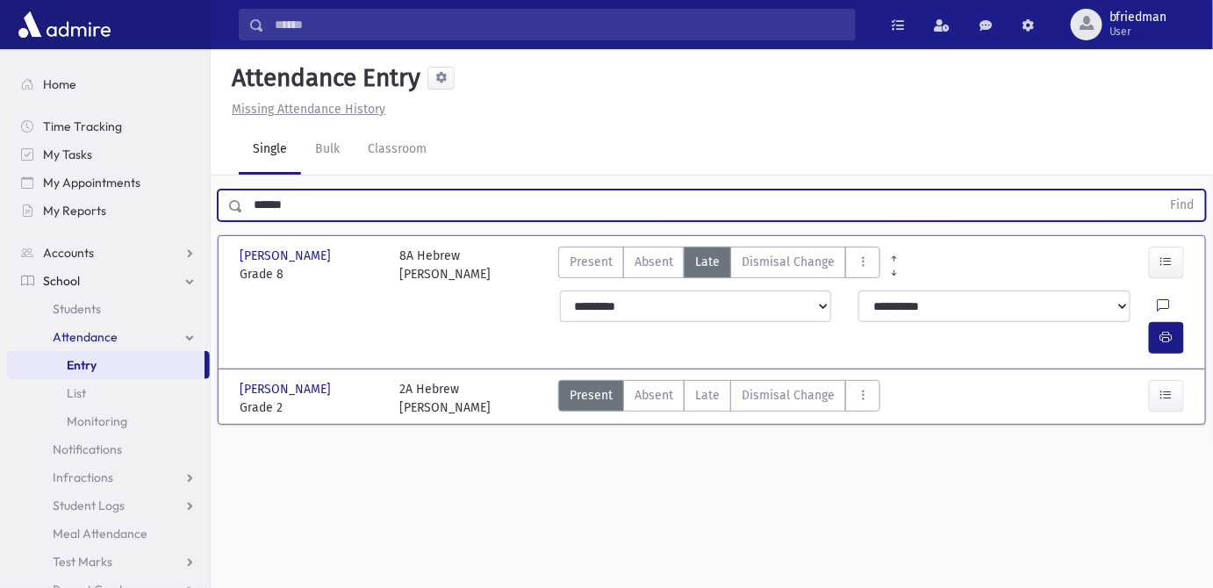
click at [1161, 191] on button "Find" at bounding box center [1183, 206] width 45 height 30
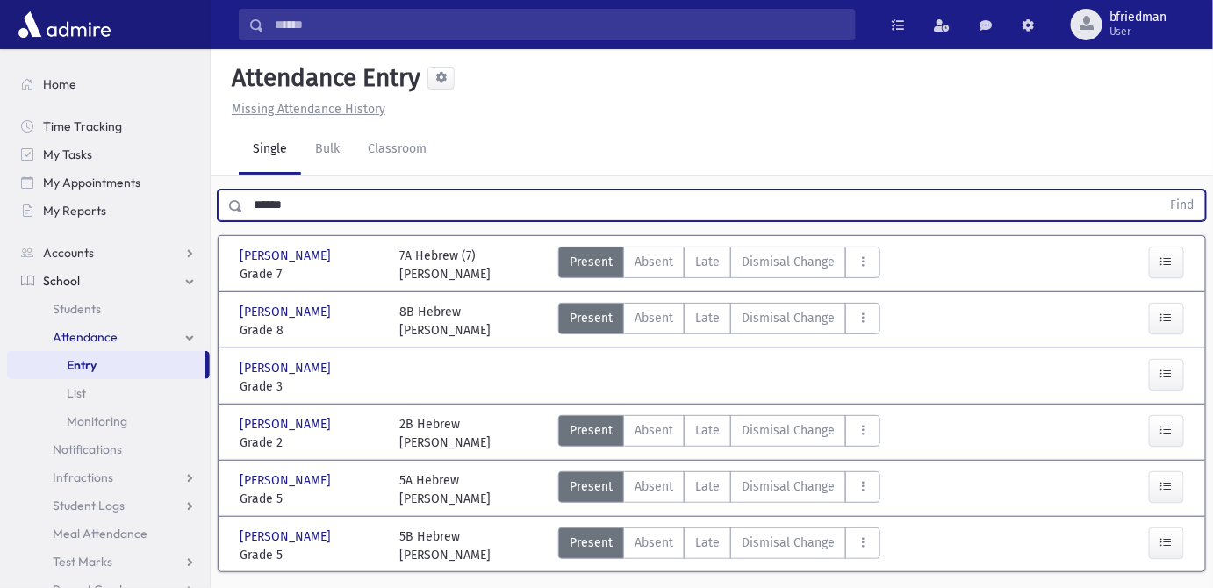
type input "******"
click at [1161, 191] on button "Find" at bounding box center [1183, 206] width 45 height 30
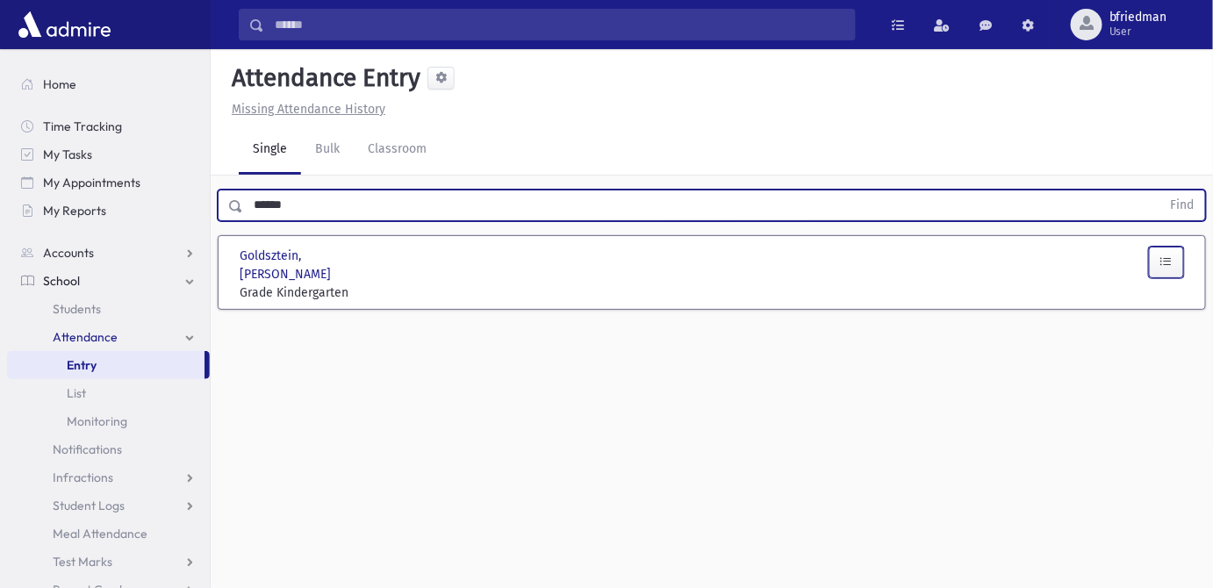
click at [1168, 255] on icon "button" at bounding box center [1167, 262] width 12 height 15
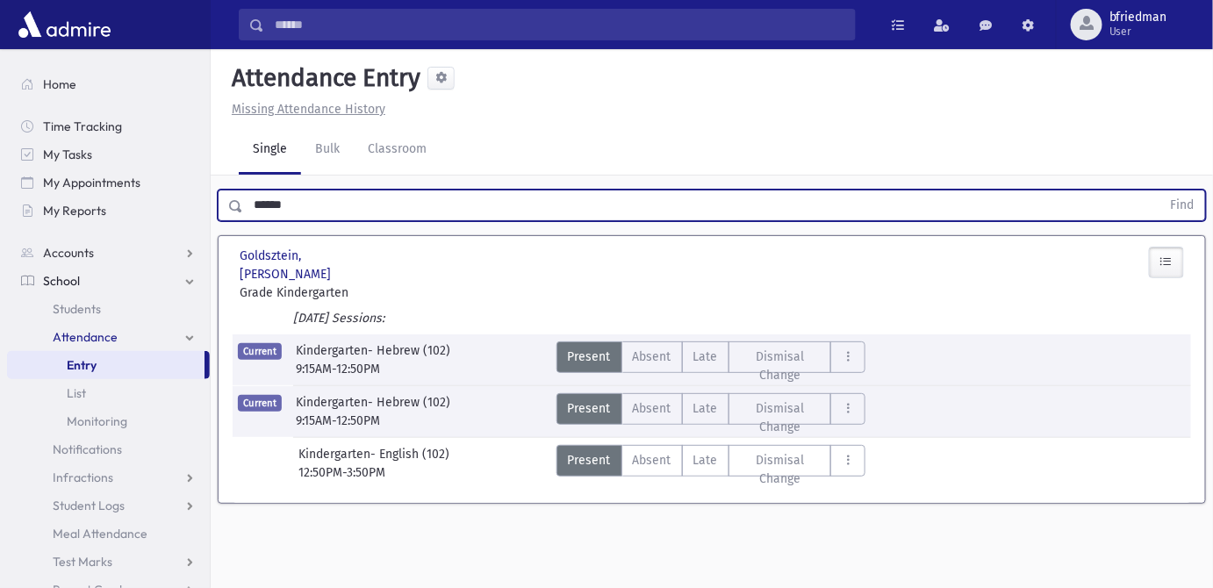
drag, startPoint x: 156, startPoint y: 167, endPoint x: -583, endPoint y: 140, distance: 739.8
click at [0, 140] on html "Search Results All Accounts Students" at bounding box center [606, 294] width 1213 height 588
click at [1161, 191] on button "Find" at bounding box center [1183, 206] width 45 height 30
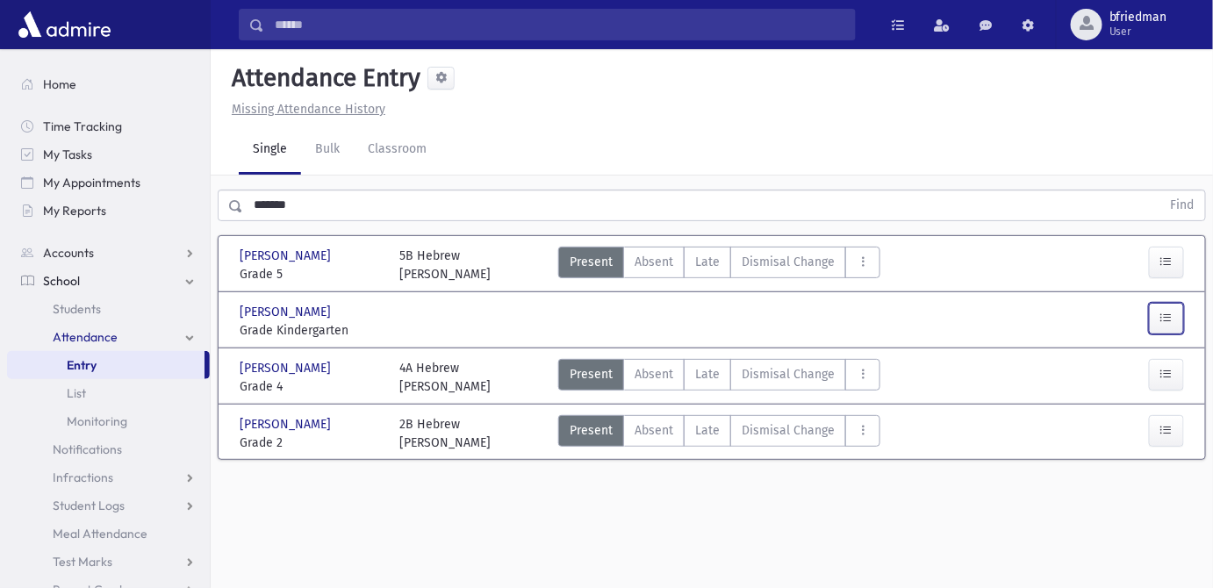
click at [1177, 303] on button "button" at bounding box center [1166, 319] width 35 height 32
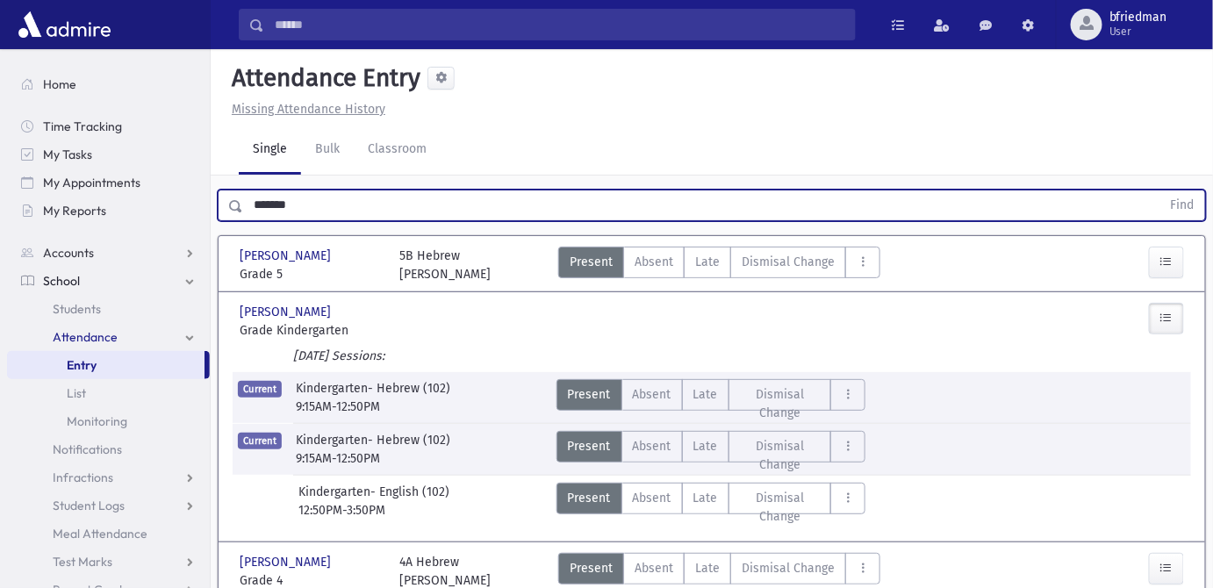
drag, startPoint x: 320, startPoint y: 185, endPoint x: -416, endPoint y: 75, distance: 744.1
click at [0, 75] on html "Search Results All Accounts Students" at bounding box center [606, 294] width 1213 height 588
type input "*********"
click at [1161, 191] on button "Find" at bounding box center [1183, 206] width 45 height 30
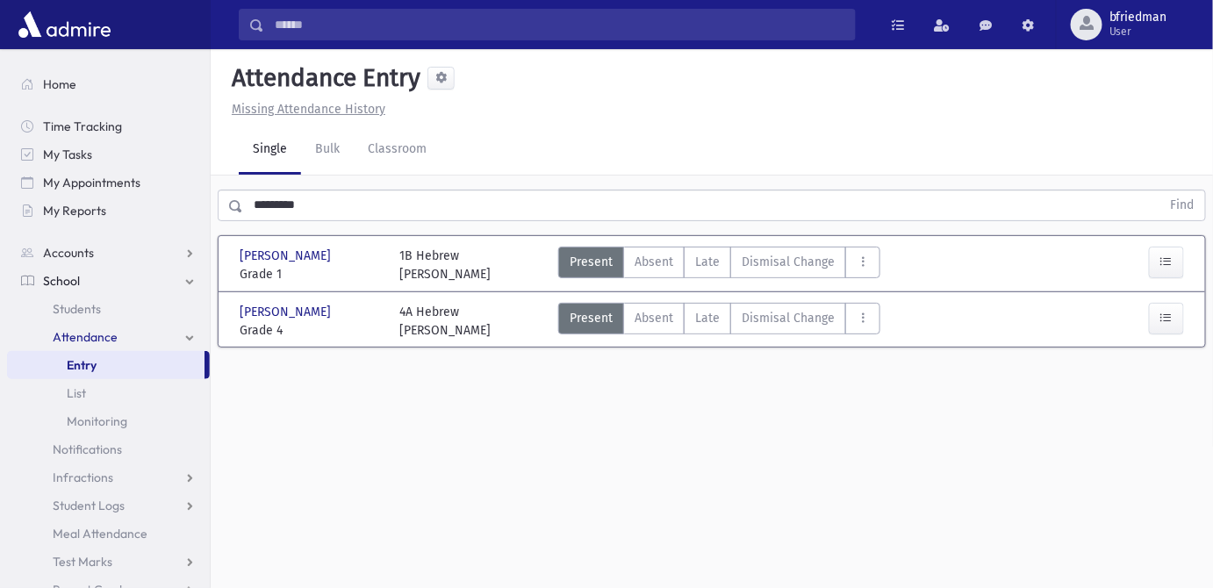
click at [401, 303] on div "4A Hebrew [PERSON_NAME]" at bounding box center [445, 321] width 91 height 37
drag, startPoint x: 398, startPoint y: 293, endPoint x: 356, endPoint y: 344, distance: 65.5
click at [356, 344] on section "[PERSON_NAME] [PERSON_NAME][GEOGRAPHIC_DATA] Grade 1 Grade 1 1B Hebrew [PERSON_…" at bounding box center [712, 300] width 1003 height 144
click at [806, 253] on span "Dismisal Change" at bounding box center [788, 262] width 93 height 18
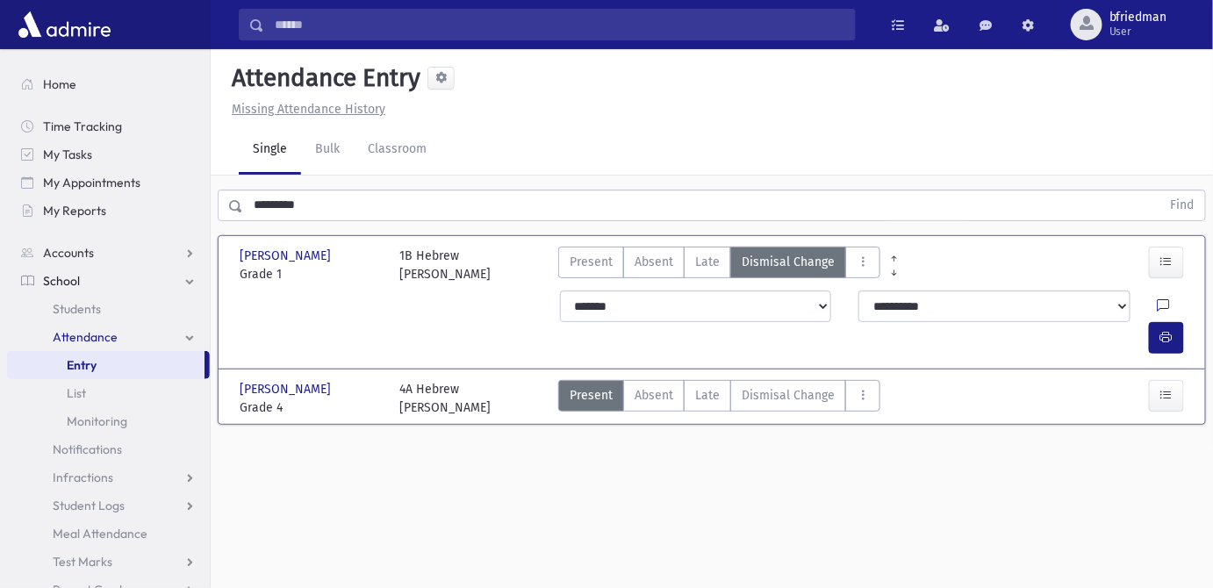
click at [1158, 291] on div at bounding box center [1174, 307] width 33 height 32
click at [1158, 299] on icon at bounding box center [1164, 306] width 12 height 15
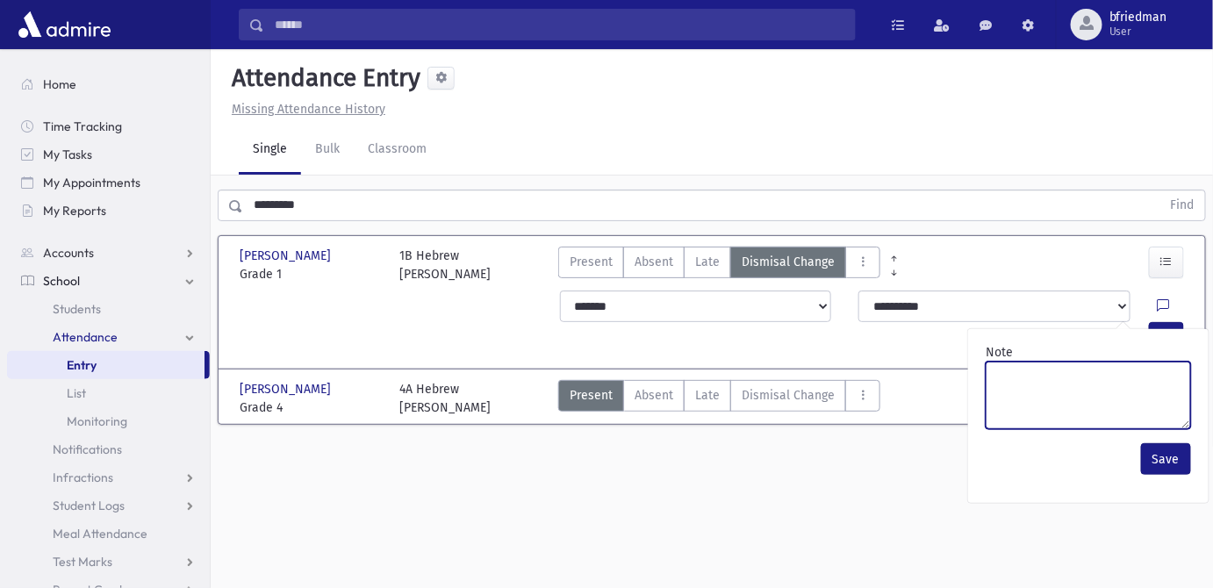
click at [1066, 396] on textarea "Note" at bounding box center [1088, 396] width 205 height 68
type textarea "**********"
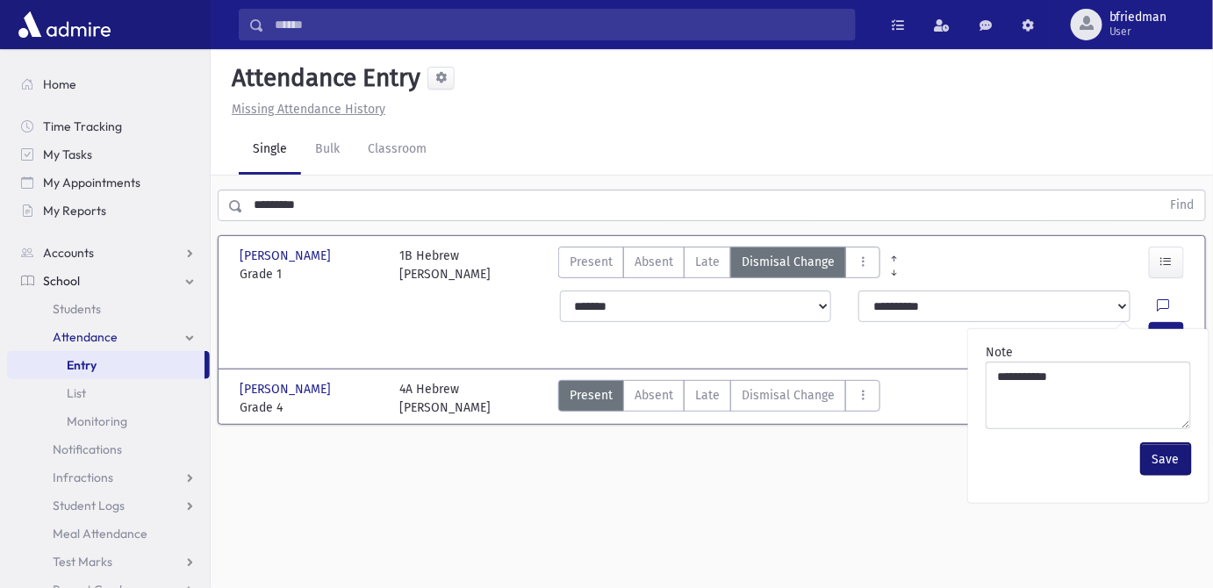
click at [1173, 443] on button "Save" at bounding box center [1166, 459] width 50 height 32
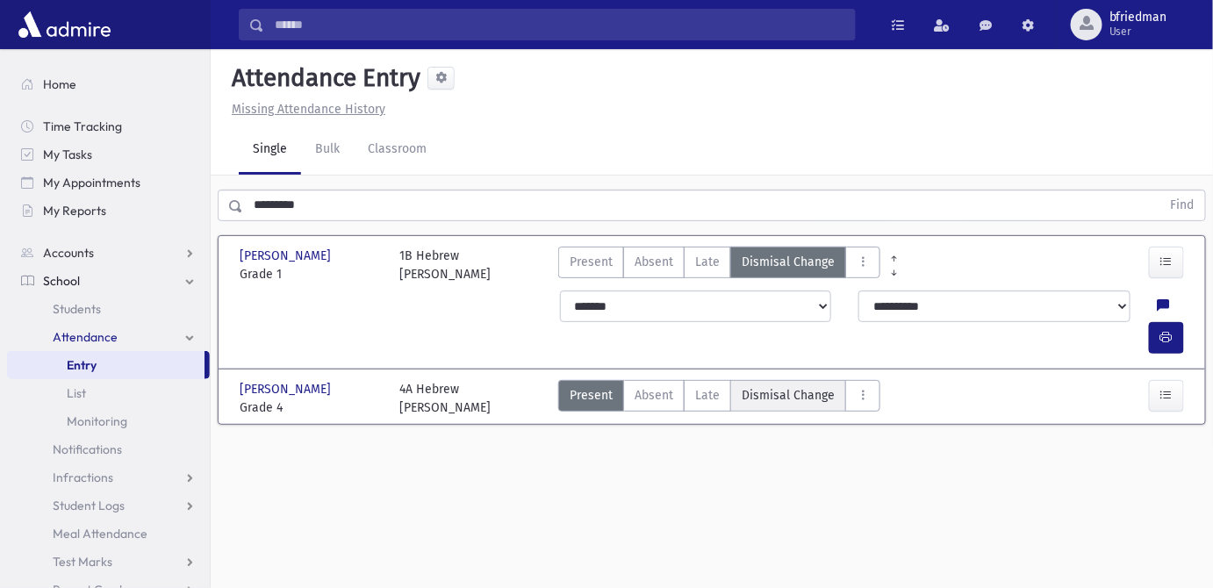
click at [786, 386] on span "Dismisal Change" at bounding box center [788, 395] width 93 height 18
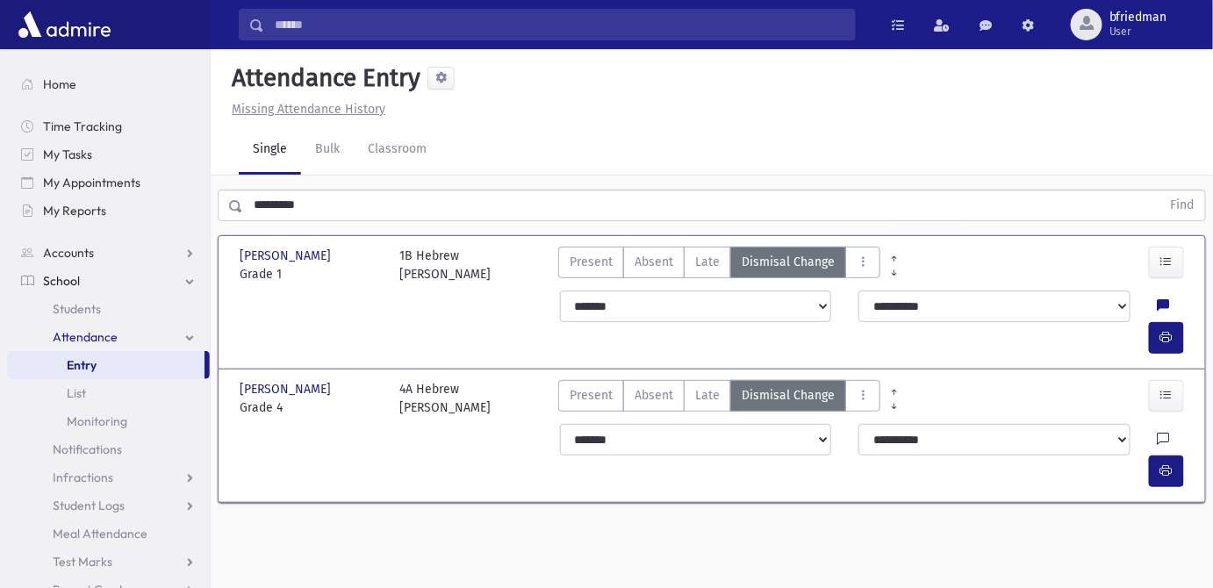
drag, startPoint x: 1120, startPoint y: 385, endPoint x: 1121, endPoint y: 396, distance: 10.7
click at [1158, 433] on icon at bounding box center [1164, 440] width 12 height 15
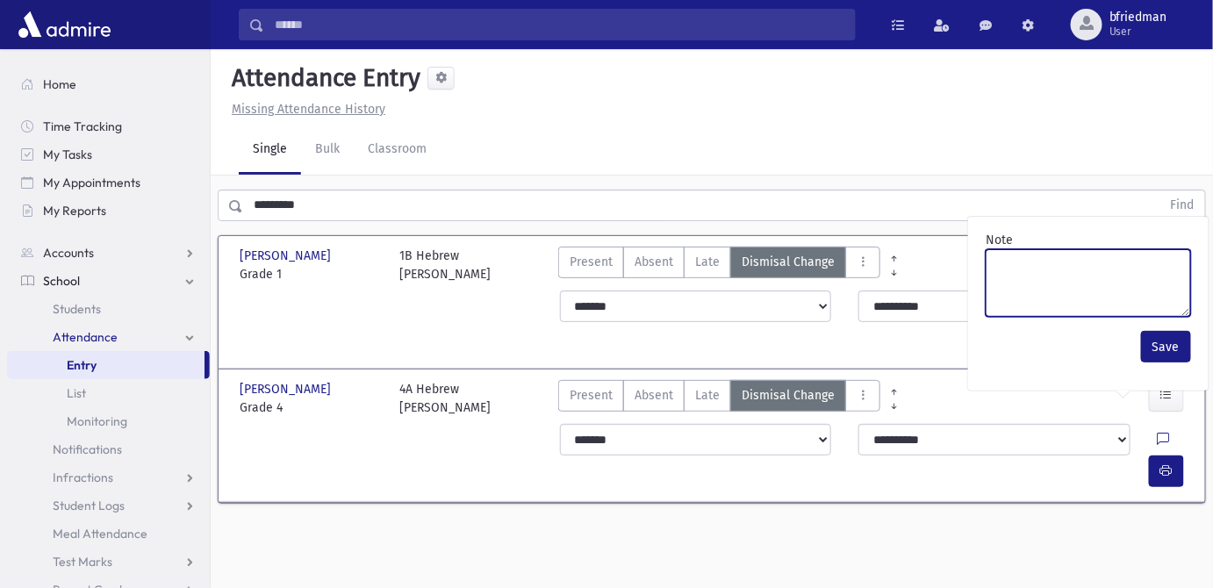
click at [1044, 261] on textarea "Note" at bounding box center [1088, 283] width 205 height 68
type textarea "**********"
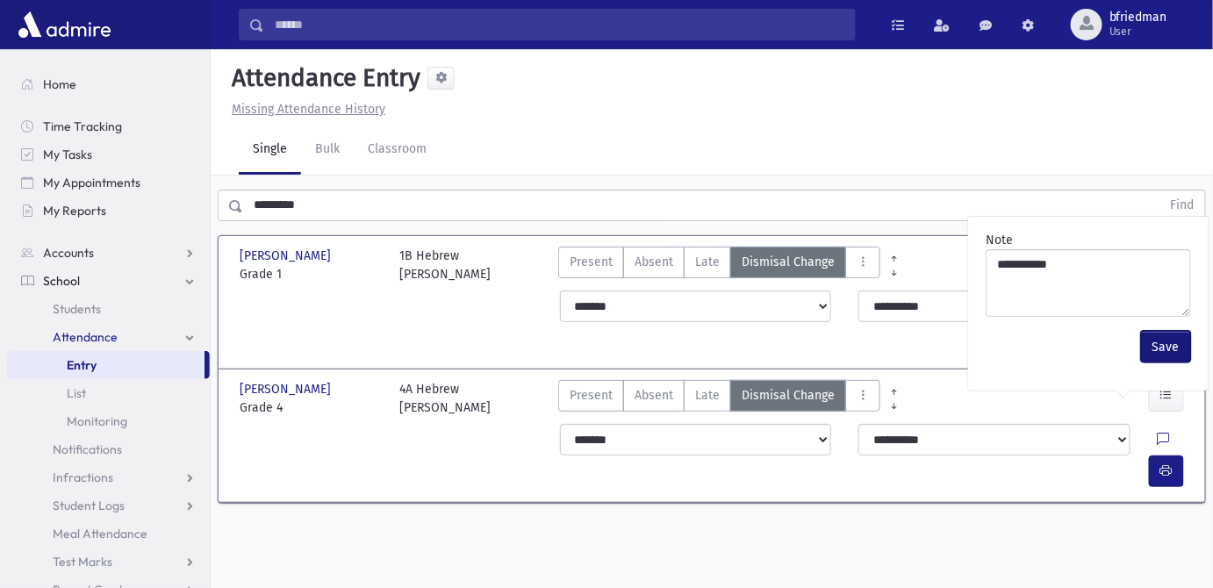
click at [1161, 331] on button "Save" at bounding box center [1166, 347] width 50 height 32
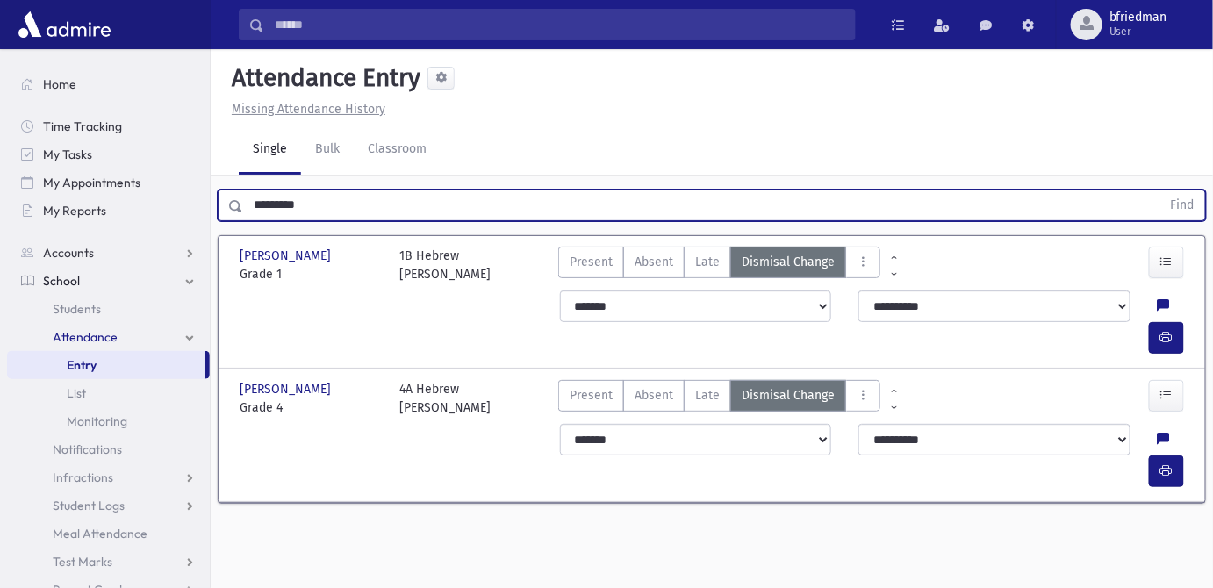
drag, startPoint x: 314, startPoint y: 184, endPoint x: -91, endPoint y: 148, distance: 407.2
click at [0, 148] on html "Search Results All Accounts Students" at bounding box center [606, 294] width 1213 height 588
type input "*****"
click at [1161, 191] on button "Find" at bounding box center [1183, 206] width 45 height 30
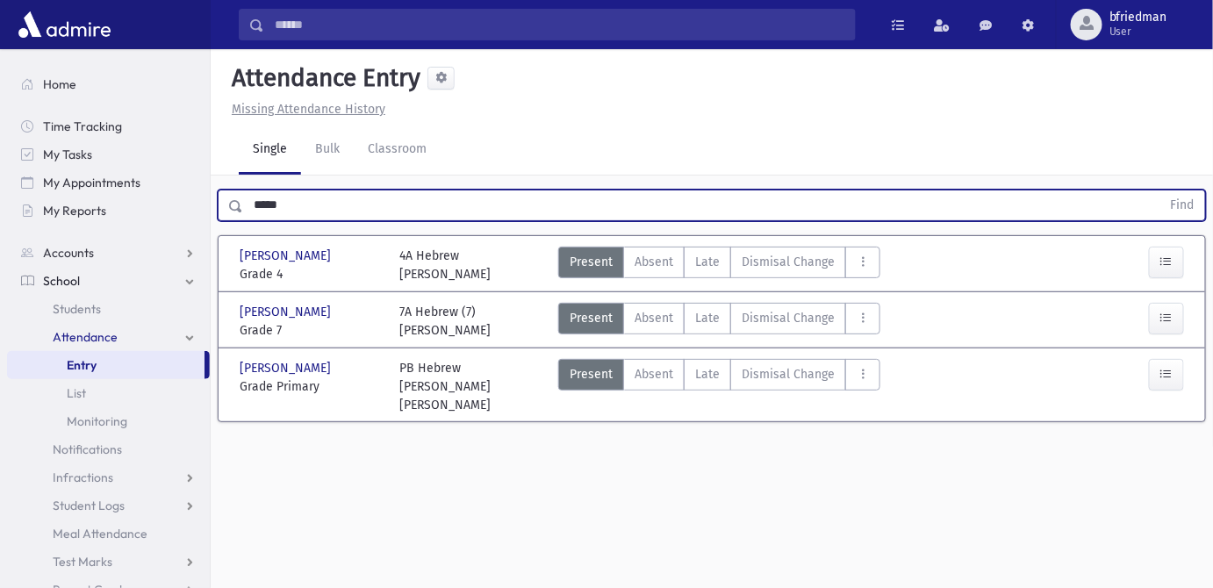
drag, startPoint x: 326, startPoint y: 185, endPoint x: -155, endPoint y: 80, distance: 491.7
click at [0, 80] on html "Search Results All Accounts Students" at bounding box center [606, 294] width 1213 height 588
click at [1161, 191] on button "Find" at bounding box center [1183, 206] width 45 height 30
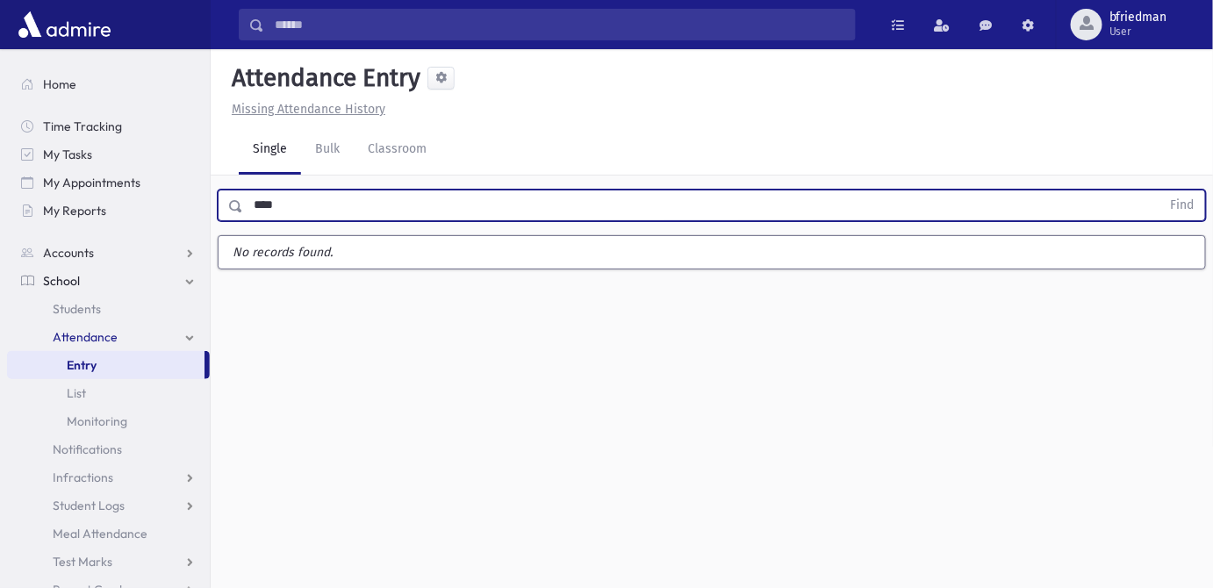
type input "****"
click at [1161, 191] on button "Find" at bounding box center [1183, 206] width 45 height 30
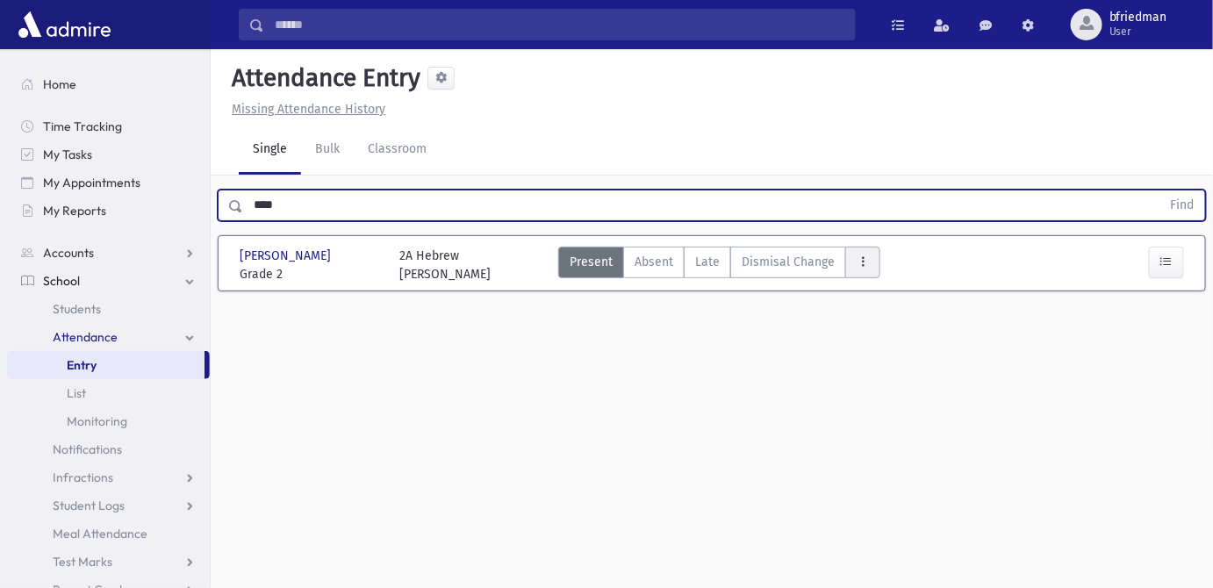
drag, startPoint x: 857, startPoint y: 241, endPoint x: 862, endPoint y: 254, distance: 13.4
click at [859, 255] on icon "AttTypes" at bounding box center [863, 262] width 12 height 15
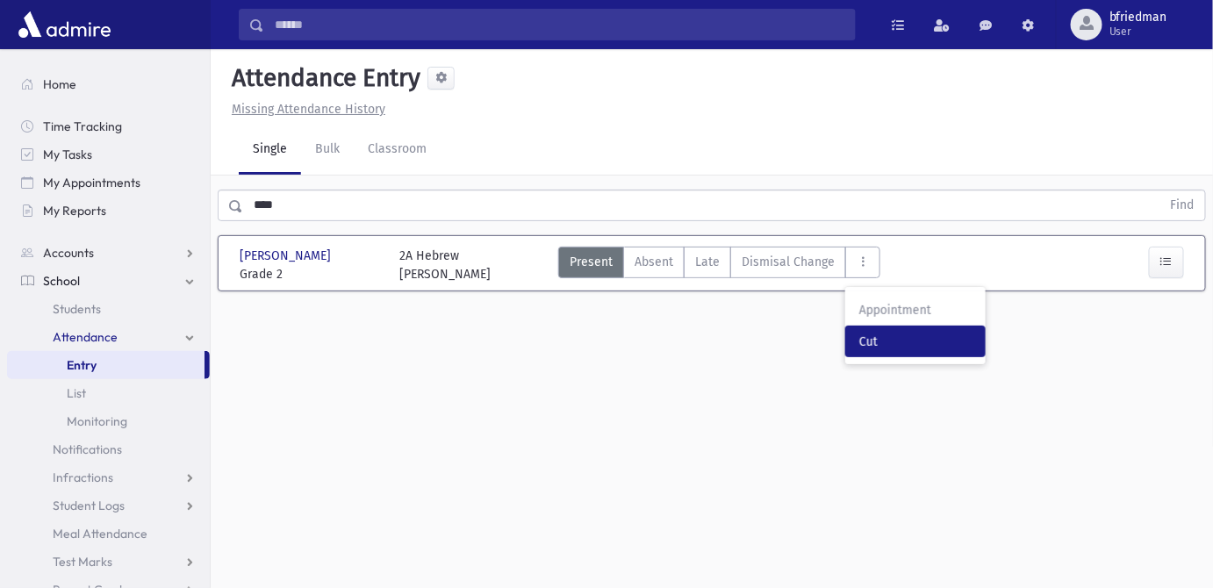
click at [883, 333] on span "Cut" at bounding box center [916, 342] width 112 height 18
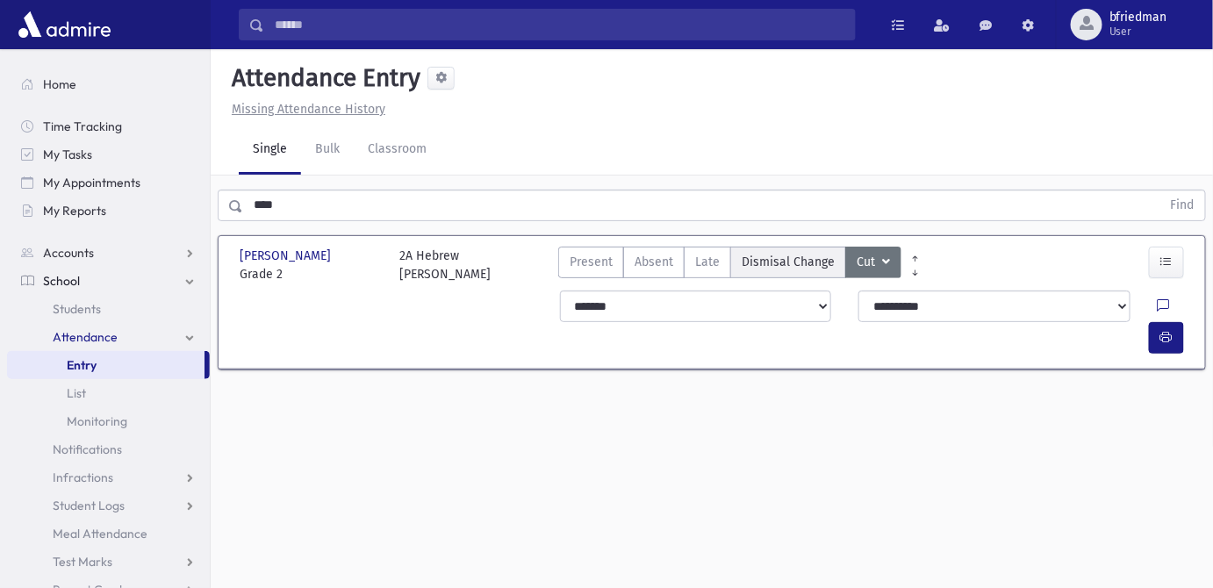
click at [805, 253] on span "Dismisal Change" at bounding box center [788, 262] width 93 height 18
click at [1158, 299] on icon at bounding box center [1164, 306] width 12 height 15
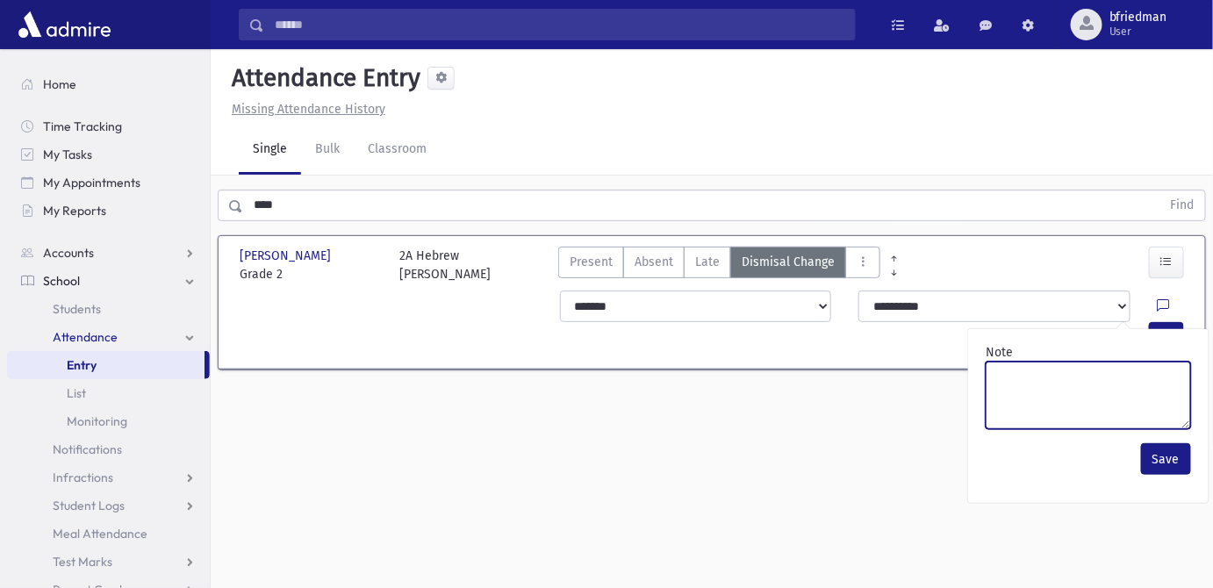
click at [1134, 371] on textarea "Note" at bounding box center [1088, 396] width 205 height 68
type textarea "**********"
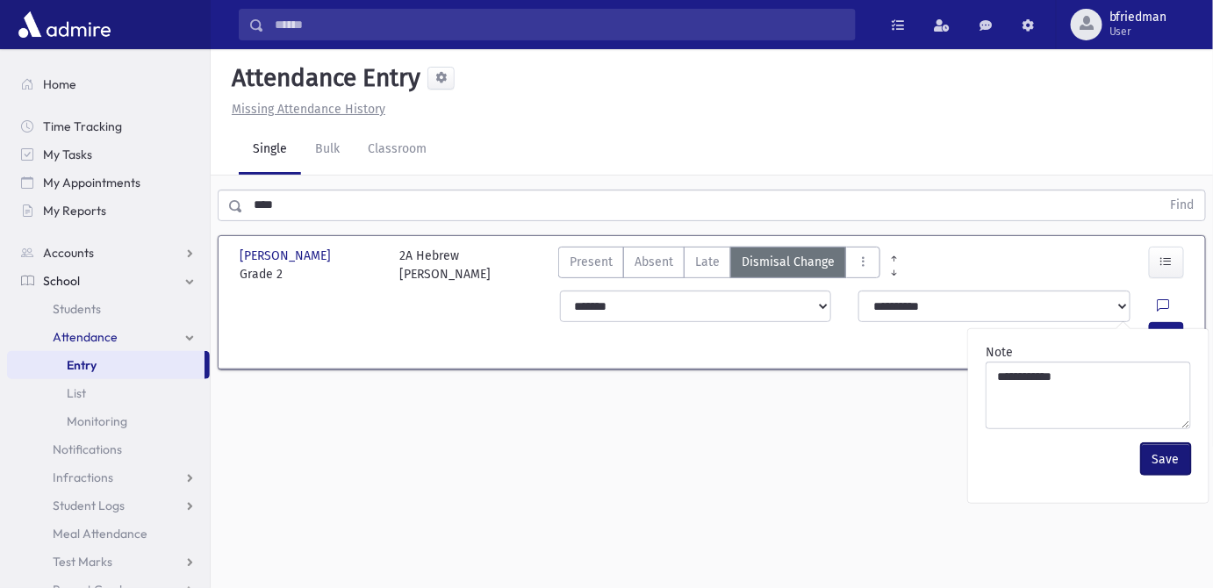
click at [1173, 452] on button "Save" at bounding box center [1166, 459] width 50 height 32
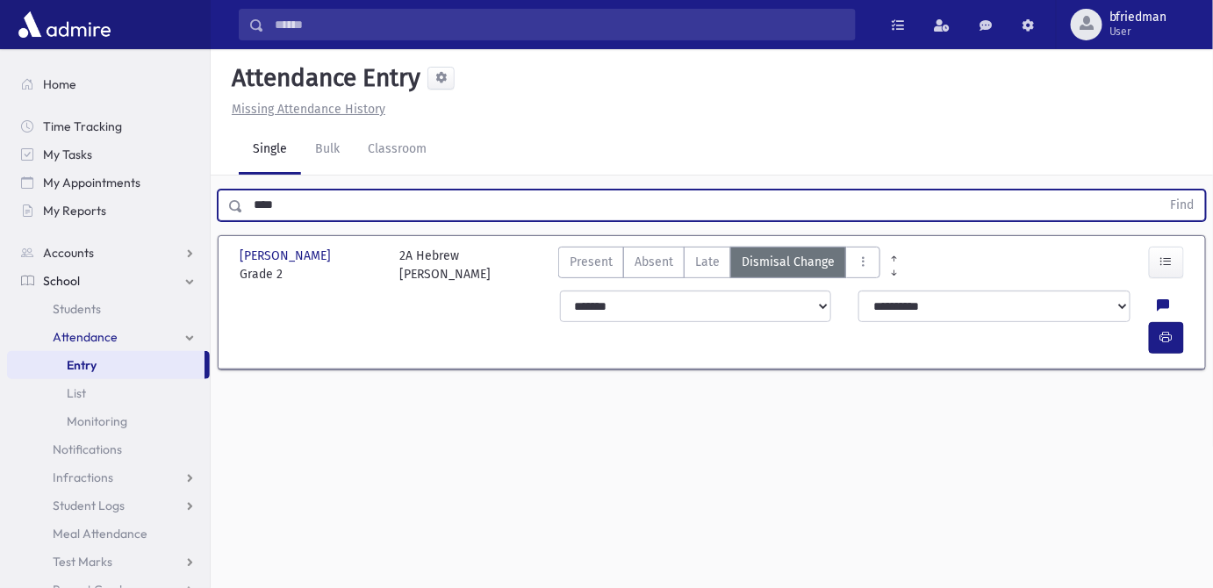
drag, startPoint x: 56, startPoint y: 162, endPoint x: -414, endPoint y: 118, distance: 472.7
click at [0, 118] on html "Search Results All Accounts Students" at bounding box center [606, 294] width 1213 height 588
click at [1161, 191] on button "Find" at bounding box center [1183, 206] width 45 height 30
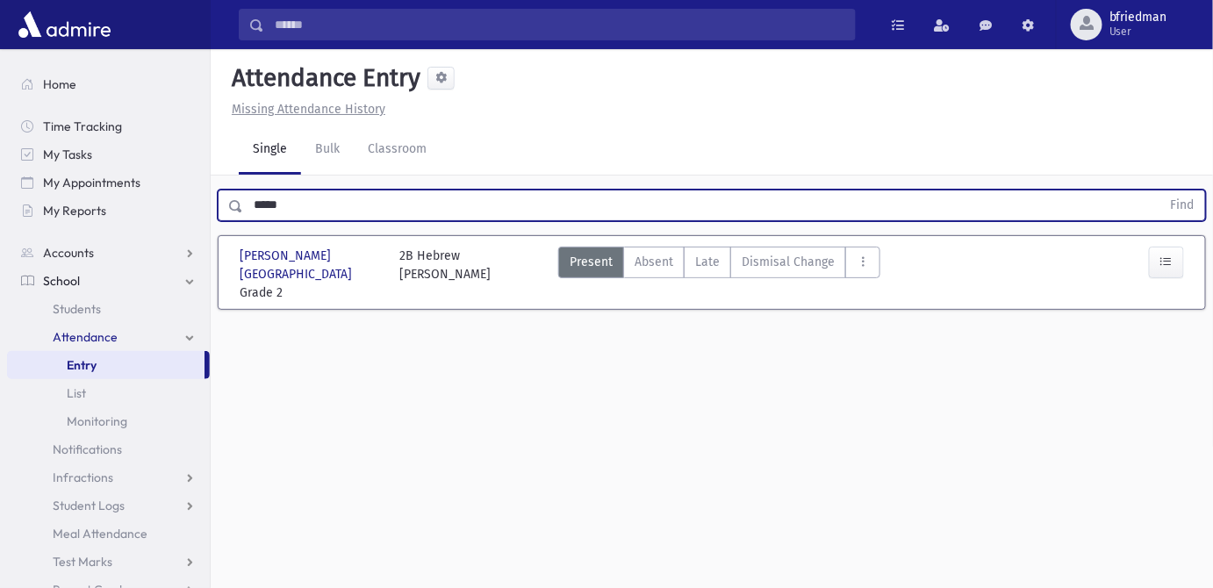
drag, startPoint x: -256, startPoint y: 97, endPoint x: -355, endPoint y: 95, distance: 99.3
click at [0, 95] on html "Search Results All Accounts Students" at bounding box center [606, 294] width 1213 height 588
click at [1161, 191] on button "Find" at bounding box center [1183, 206] width 45 height 30
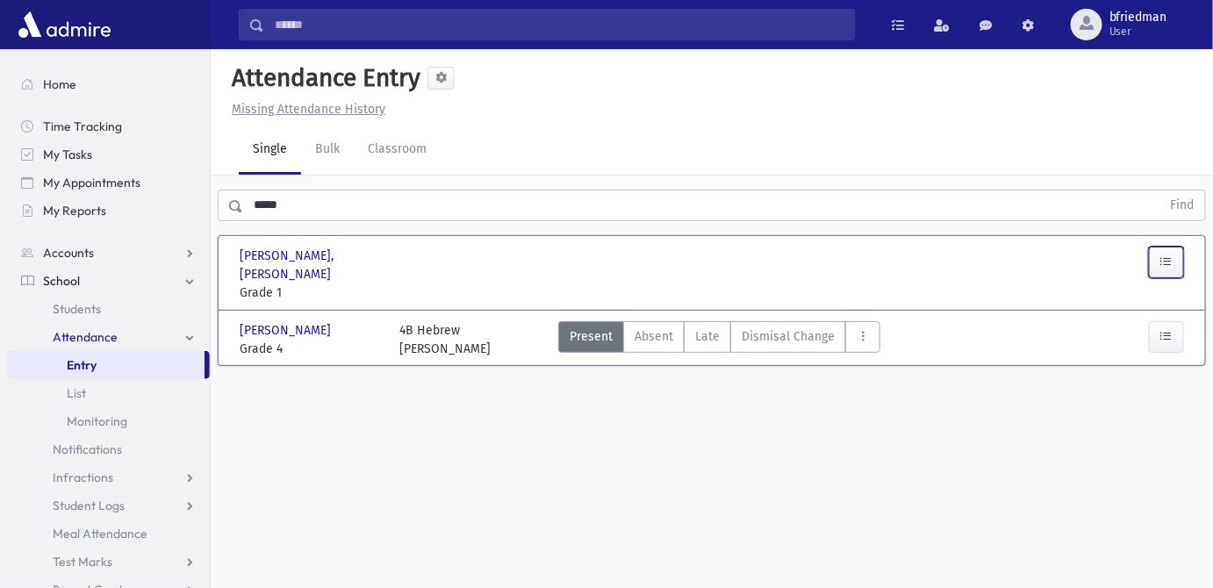
drag, startPoint x: 1174, startPoint y: 245, endPoint x: 1159, endPoint y: 244, distance: 15.0
click at [1170, 247] on button "button" at bounding box center [1166, 263] width 35 height 32
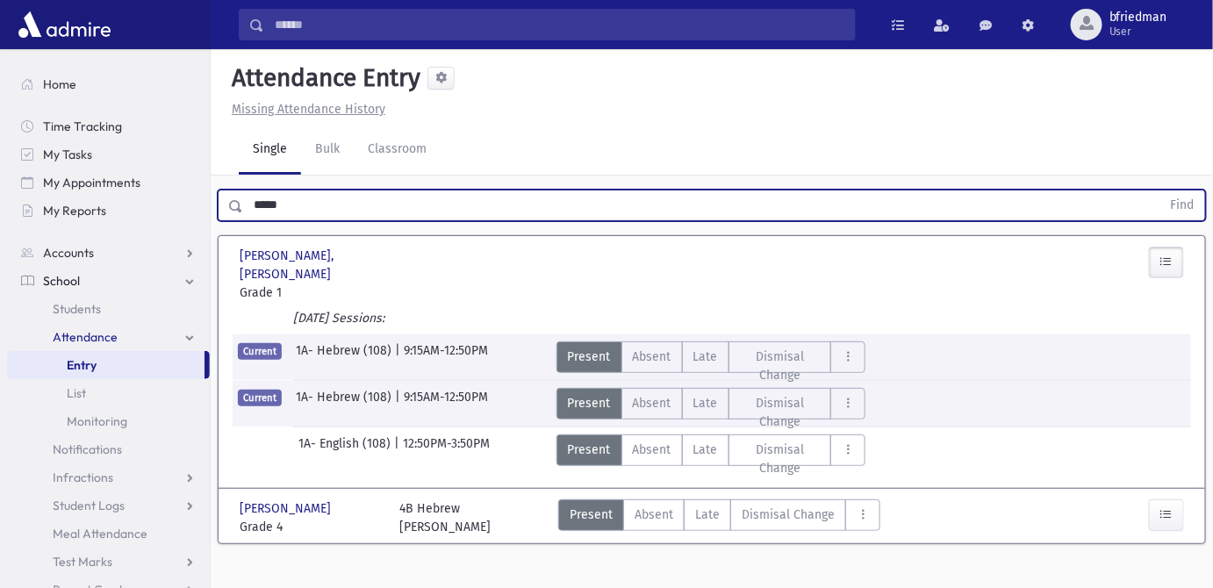
drag, startPoint x: 288, startPoint y: 197, endPoint x: -299, endPoint y: 227, distance: 587.3
click at [0, 227] on html "Search Results All Accounts Students" at bounding box center [606, 294] width 1213 height 588
click at [1161, 191] on button "Find" at bounding box center [1183, 206] width 45 height 30
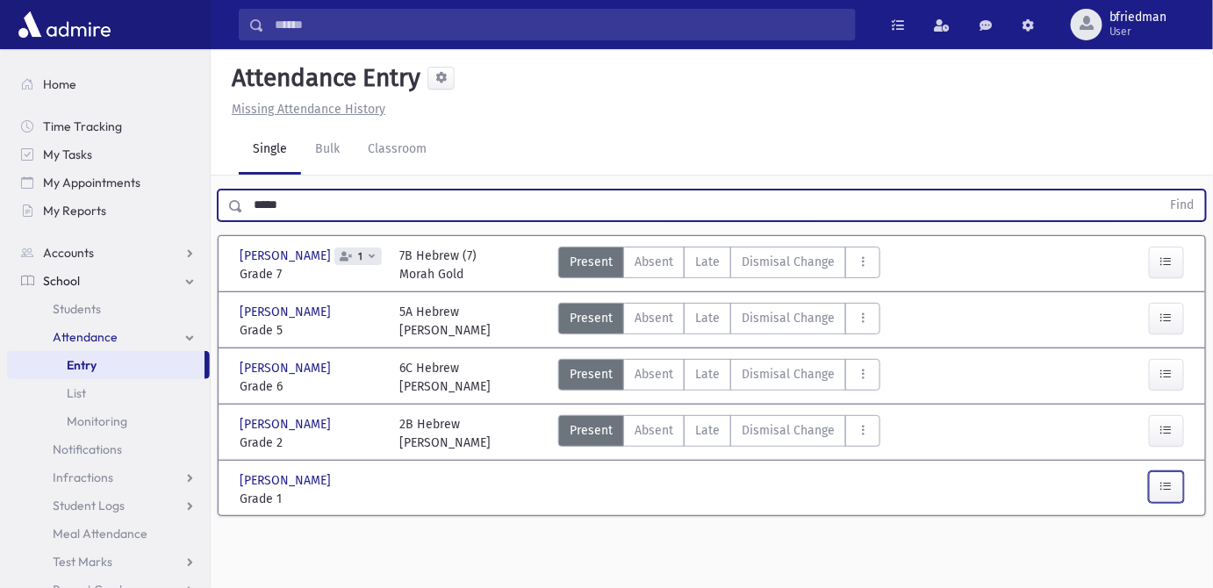
click at [1163, 489] on icon "button" at bounding box center [1167, 486] width 12 height 15
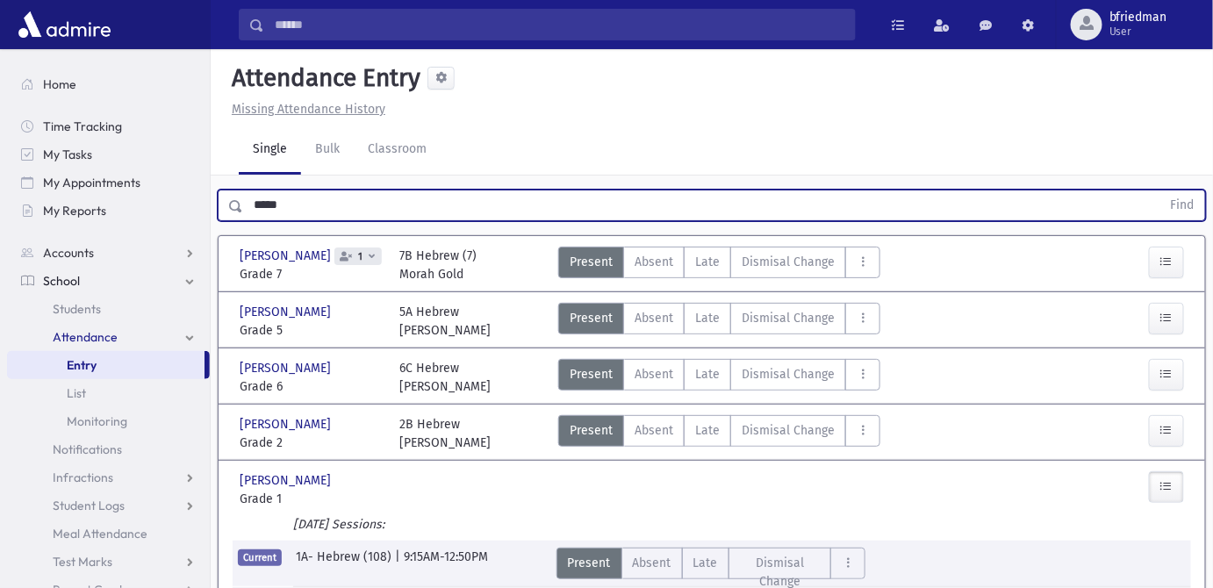
drag, startPoint x: 350, startPoint y: 107, endPoint x: -360, endPoint y: 97, distance: 710.4
click at [0, 97] on html "Search Results All Accounts Students" at bounding box center [606, 294] width 1213 height 588
click at [1161, 191] on button "Find" at bounding box center [1183, 206] width 45 height 30
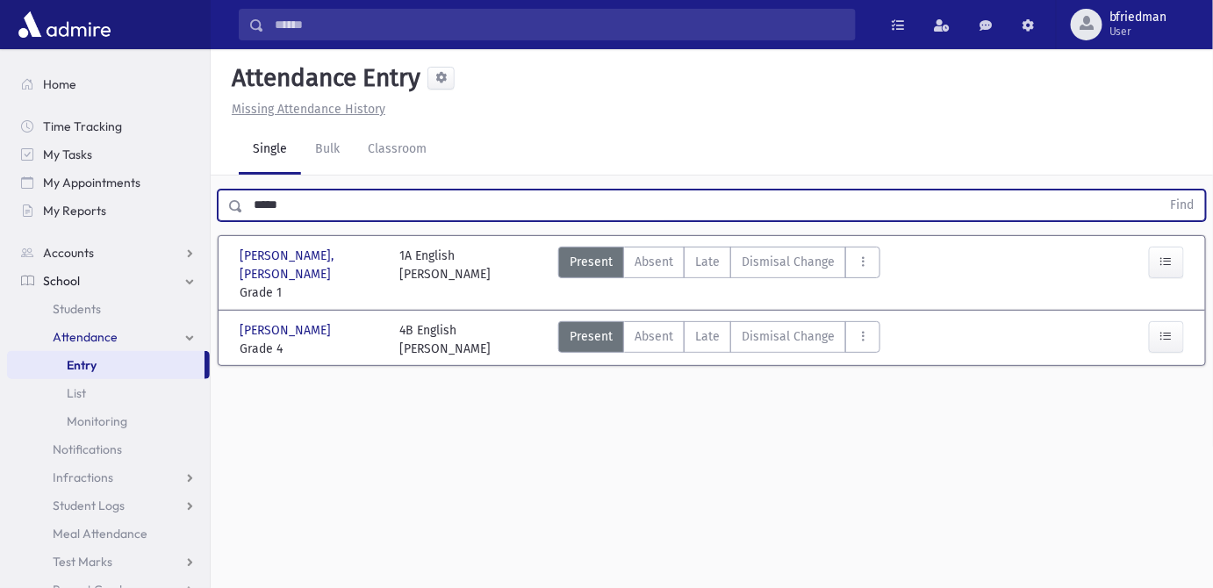
drag, startPoint x: 327, startPoint y: 160, endPoint x: -197, endPoint y: 56, distance: 533.5
click at [0, 56] on html "Search Results All Accounts Students" at bounding box center [606, 294] width 1213 height 588
click at [1161, 191] on button "Find" at bounding box center [1183, 206] width 45 height 30
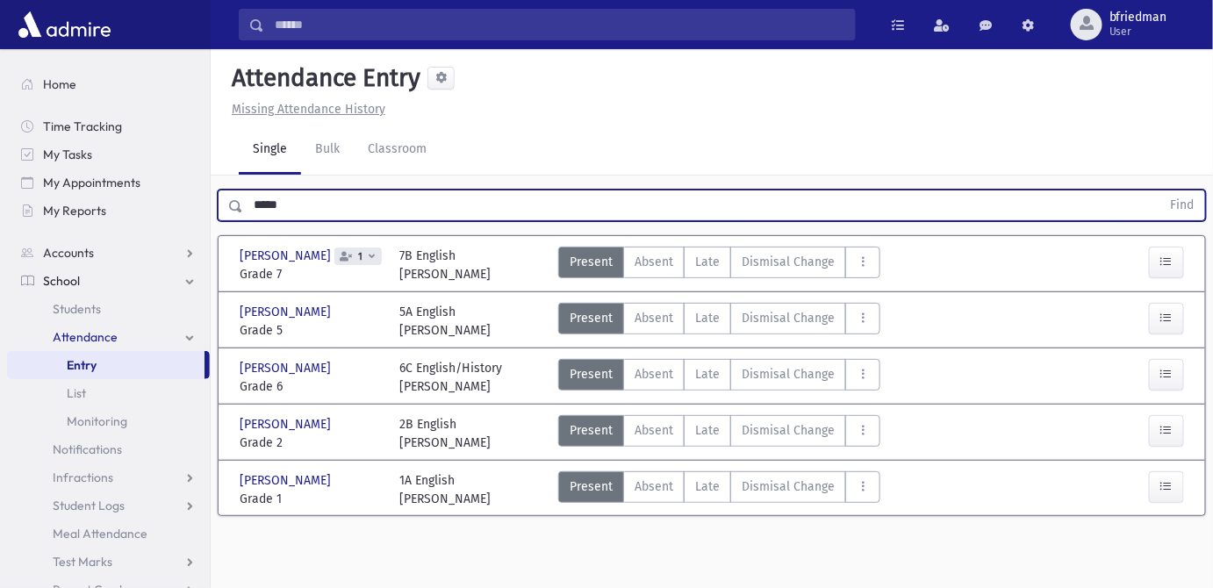
drag, startPoint x: 218, startPoint y: 149, endPoint x: -342, endPoint y: 94, distance: 562.9
click at [0, 94] on html "Search Results All Accounts Students" at bounding box center [606, 294] width 1213 height 588
type input "*******"
click at [1161, 191] on button "Find" at bounding box center [1183, 206] width 45 height 30
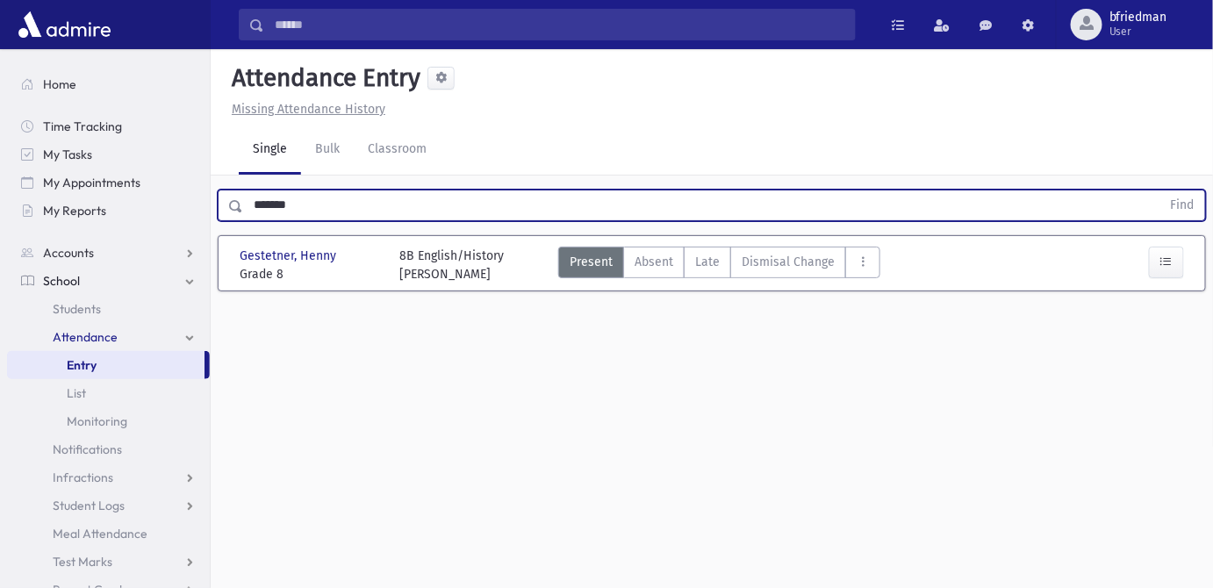
drag, startPoint x: 317, startPoint y: 160, endPoint x: -652, endPoint y: 128, distance: 969.0
click at [0, 128] on html "Search Results All Accounts Students" at bounding box center [606, 294] width 1213 height 588
click at [1161, 191] on button "Find" at bounding box center [1183, 206] width 45 height 30
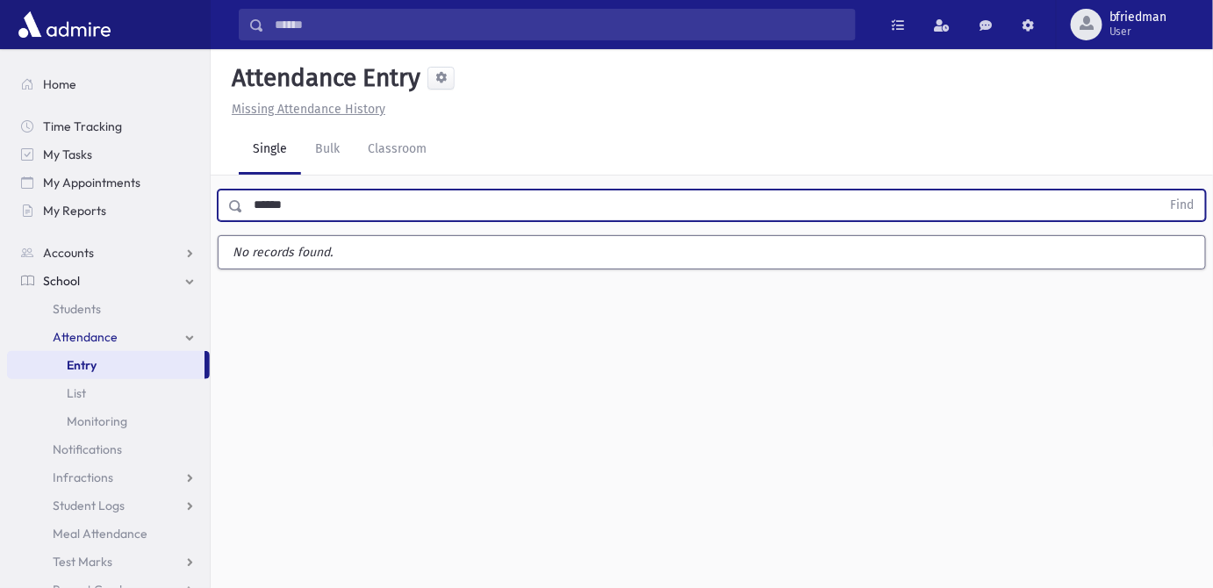
click at [1161, 191] on button "Find" at bounding box center [1183, 206] width 45 height 30
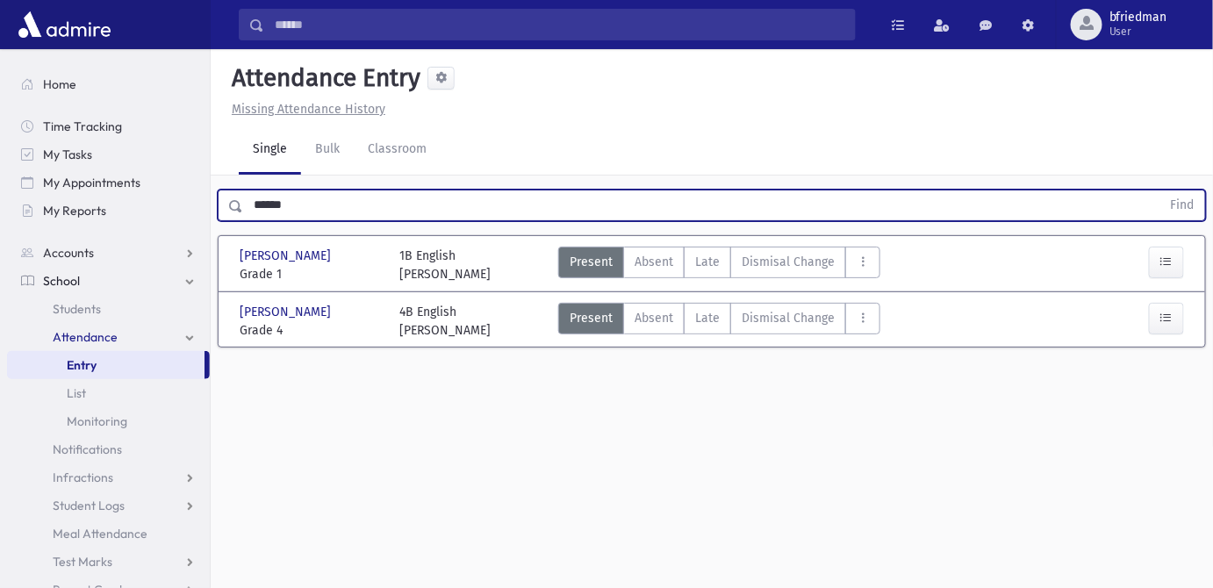
drag, startPoint x: 328, startPoint y: 162, endPoint x: -452, endPoint y: 18, distance: 793.1
click at [0, 18] on html "Search Results All Accounts Students" at bounding box center [606, 294] width 1213 height 588
click at [1161, 191] on button "Find" at bounding box center [1183, 206] width 45 height 30
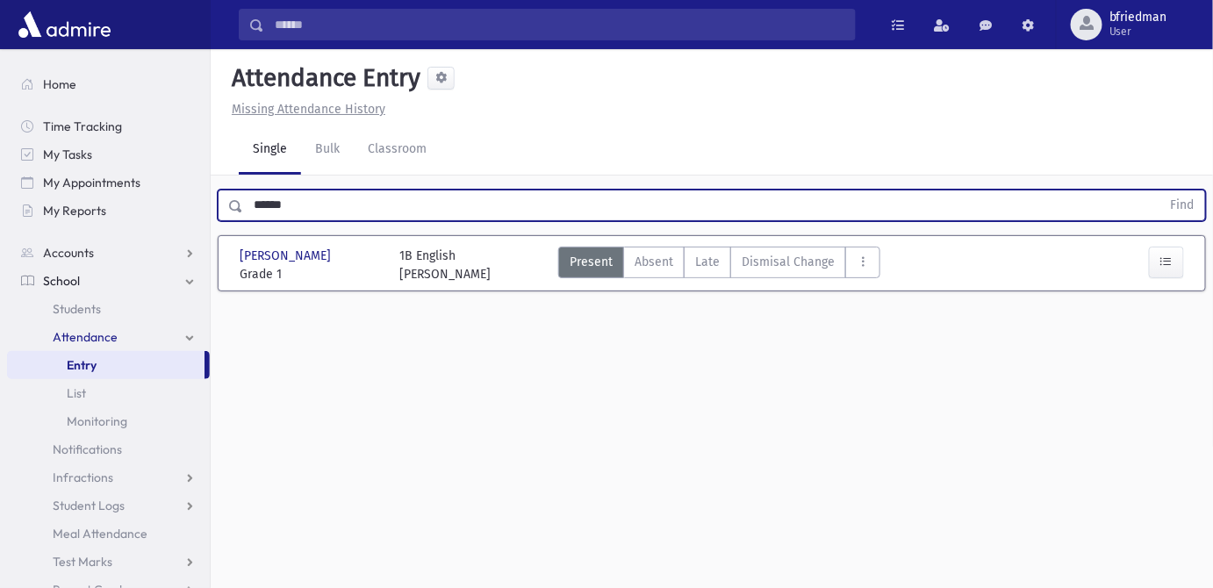
drag, startPoint x: 103, startPoint y: 153, endPoint x: -371, endPoint y: 59, distance: 482.5
click at [0, 59] on html "Search Results All Accounts Students" at bounding box center [606, 294] width 1213 height 588
click at [1161, 191] on button "Find" at bounding box center [1183, 206] width 45 height 30
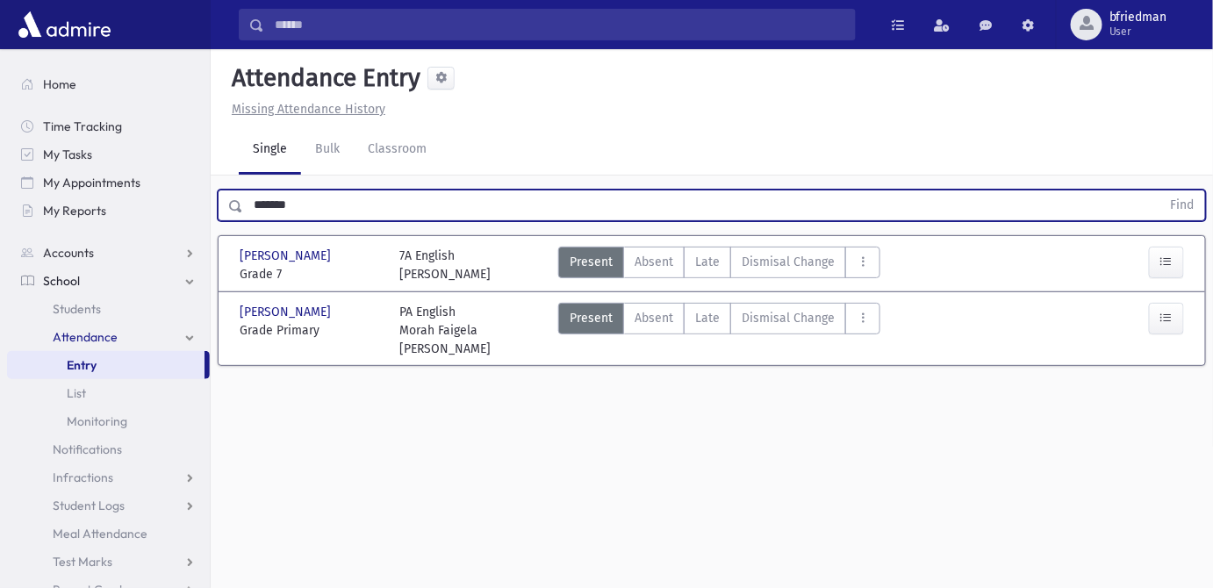
drag, startPoint x: 336, startPoint y: 169, endPoint x: -682, endPoint y: 3, distance: 1032.1
click at [0, 3] on html "Search Results All Accounts Students" at bounding box center [606, 294] width 1213 height 588
click at [1161, 191] on button "Find" at bounding box center [1183, 206] width 45 height 30
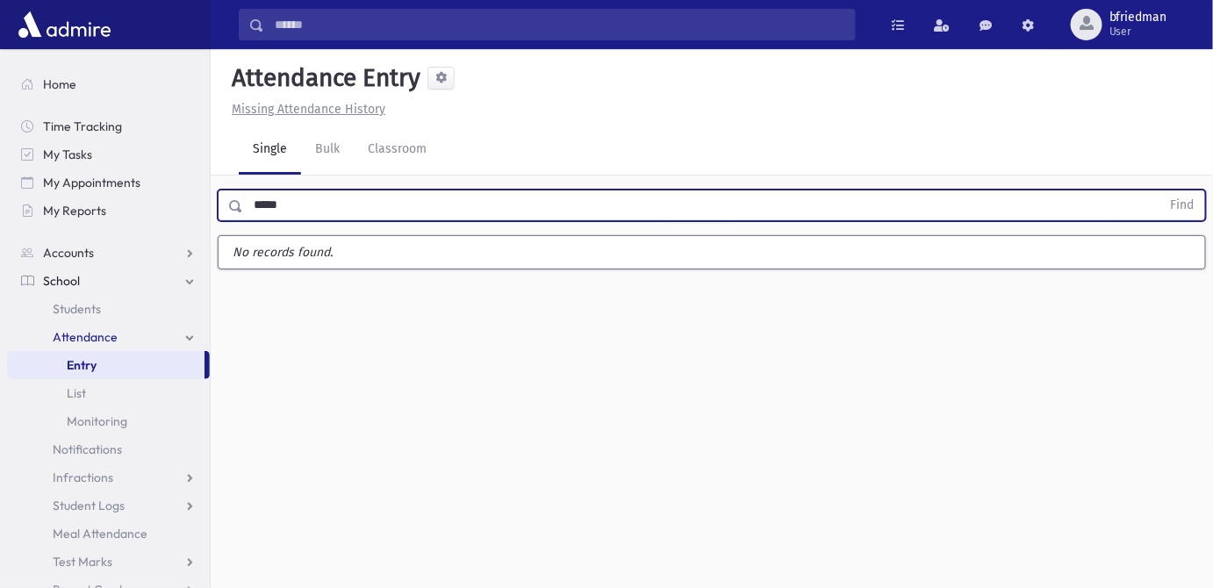
type input "*****"
click at [1161, 191] on button "Find" at bounding box center [1183, 206] width 45 height 30
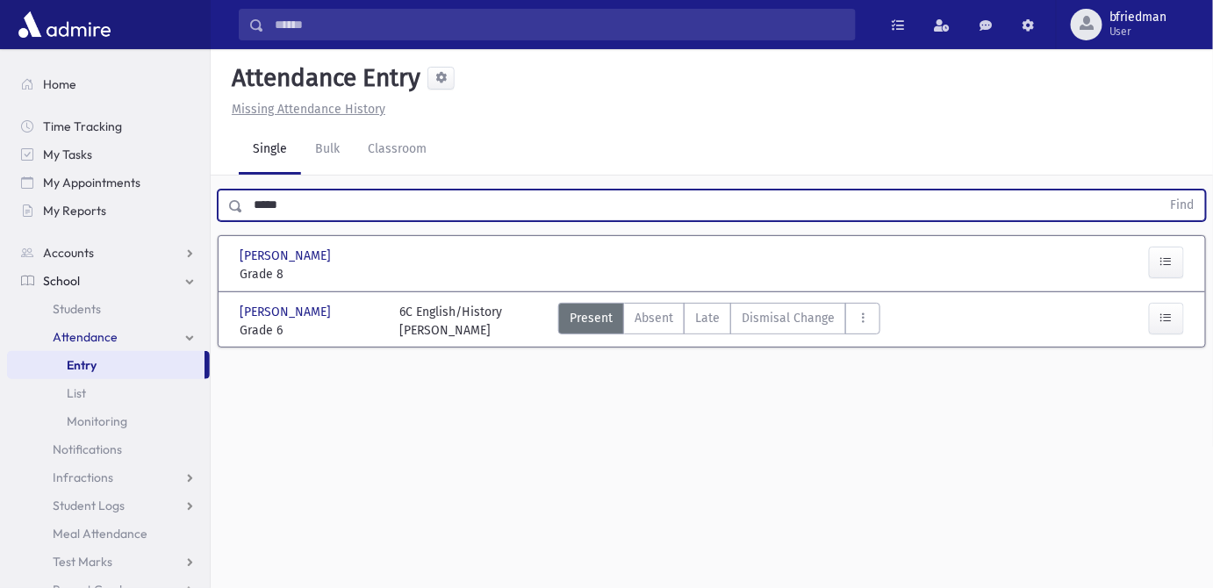
drag, startPoint x: 299, startPoint y: 169, endPoint x: -244, endPoint y: 20, distance: 563.6
click at [0, 20] on html "Search Results All Accounts Students" at bounding box center [606, 294] width 1213 height 588
click at [1161, 191] on button "Find" at bounding box center [1183, 206] width 45 height 30
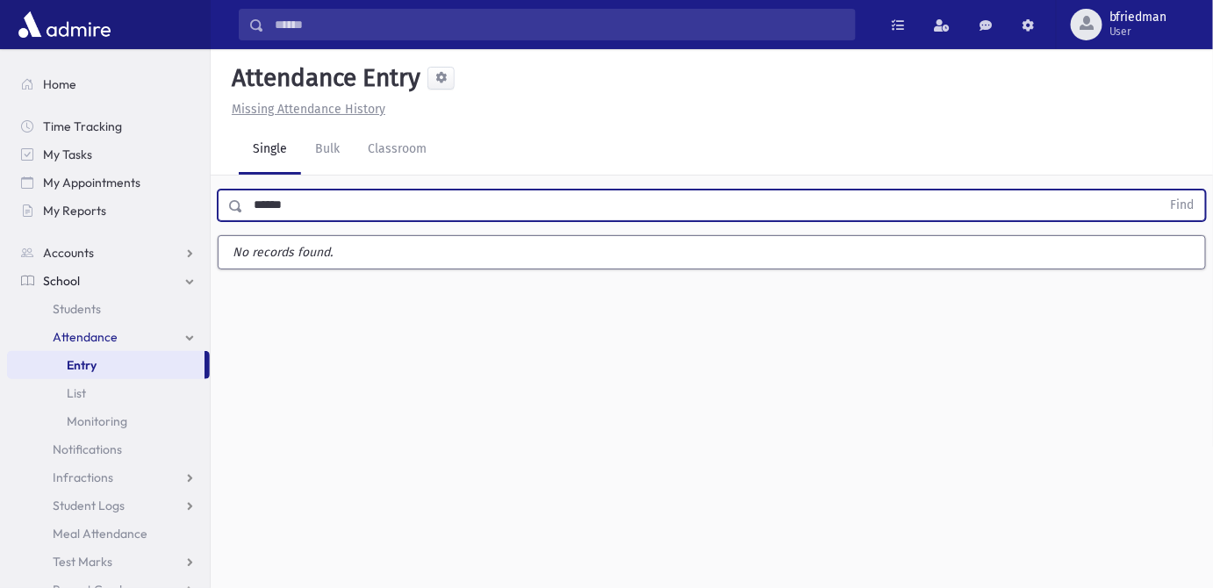
click at [1161, 191] on button "Find" at bounding box center [1183, 206] width 45 height 30
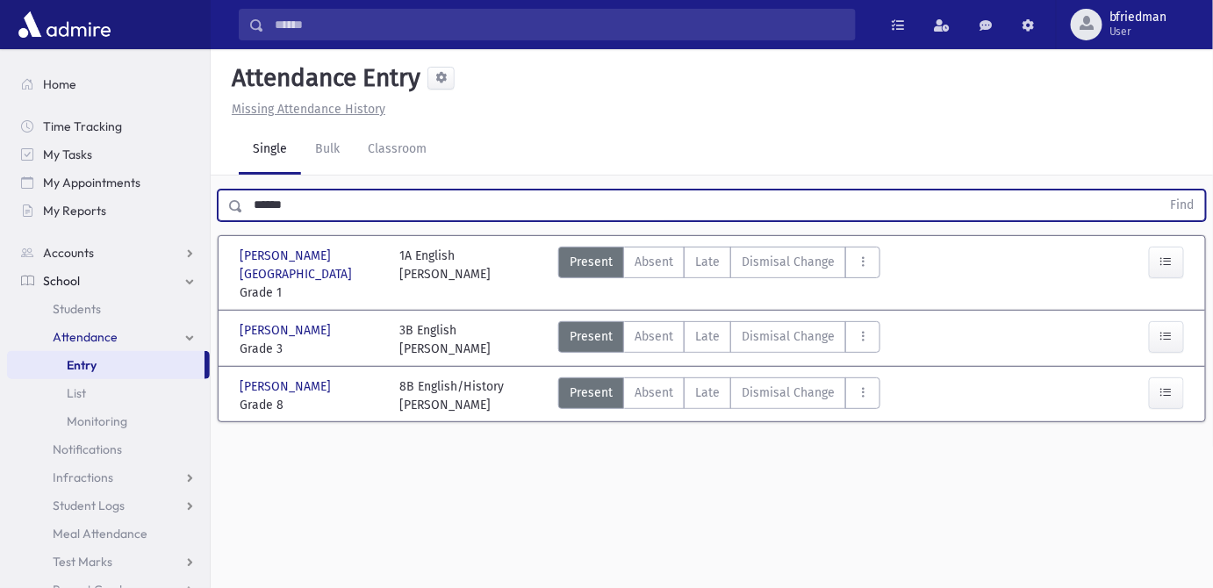
drag, startPoint x: 285, startPoint y: 155, endPoint x: -415, endPoint y: -64, distance: 734.0
click at [0, 0] on html "Search Results All Accounts Students" at bounding box center [606, 294] width 1213 height 588
click at [1161, 191] on button "Find" at bounding box center [1183, 206] width 45 height 30
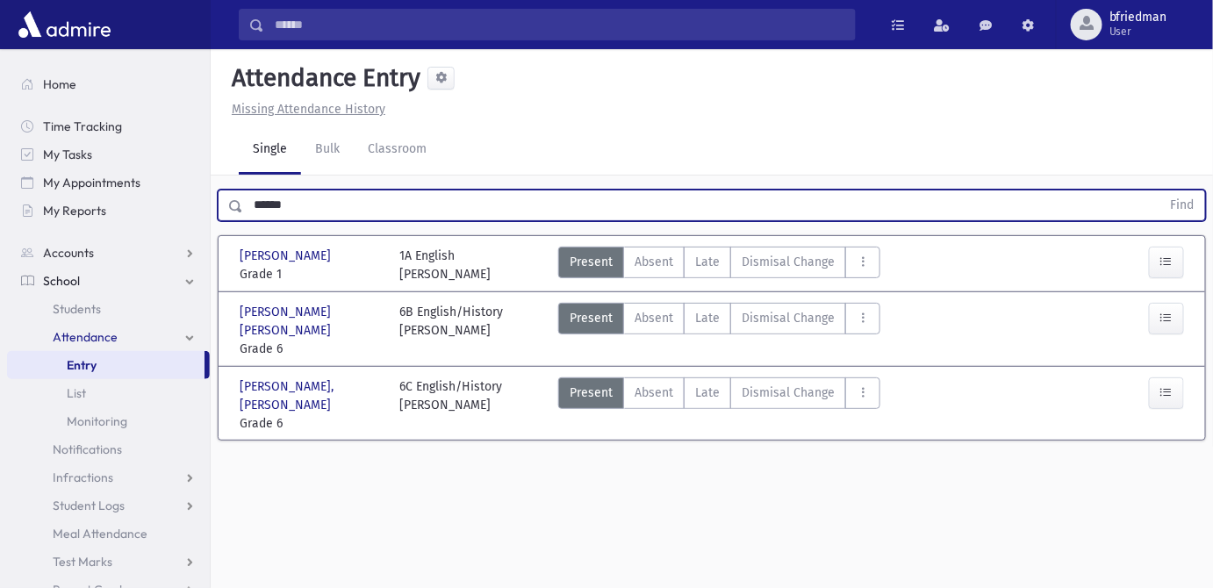
drag, startPoint x: 293, startPoint y: 164, endPoint x: -453, endPoint y: 6, distance: 762.9
click at [0, 6] on html "Search Results All Accounts Students" at bounding box center [606, 294] width 1213 height 588
type input "********"
click at [1161, 191] on button "Find" at bounding box center [1183, 206] width 45 height 30
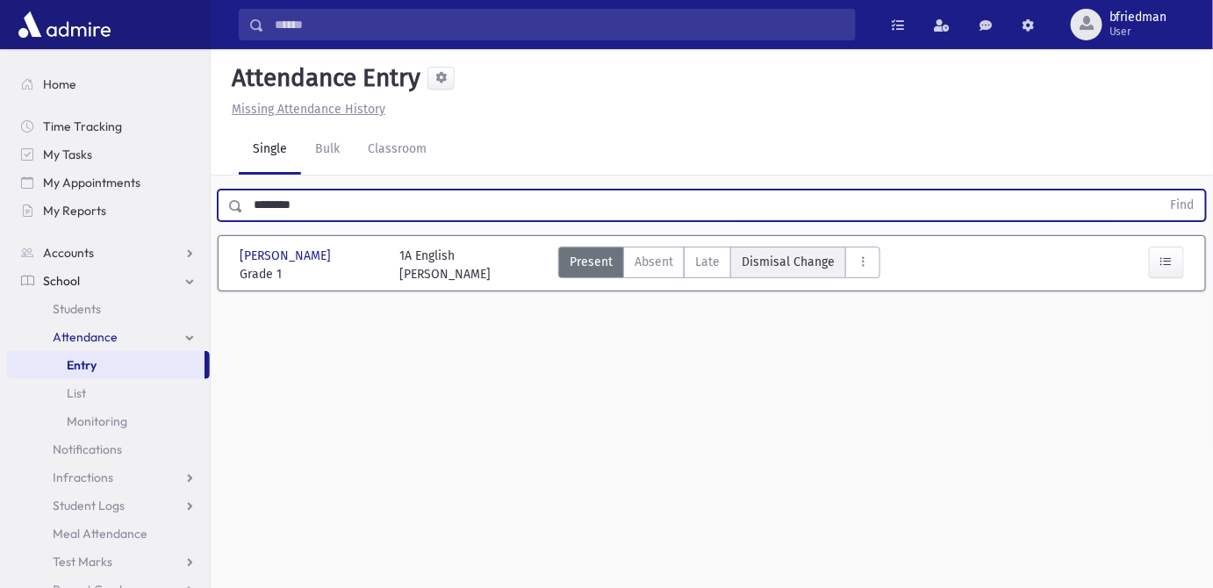
drag, startPoint x: 783, startPoint y: 225, endPoint x: 817, endPoint y: 227, distance: 33.5
click at [788, 253] on span "Dismisal Change" at bounding box center [788, 262] width 93 height 18
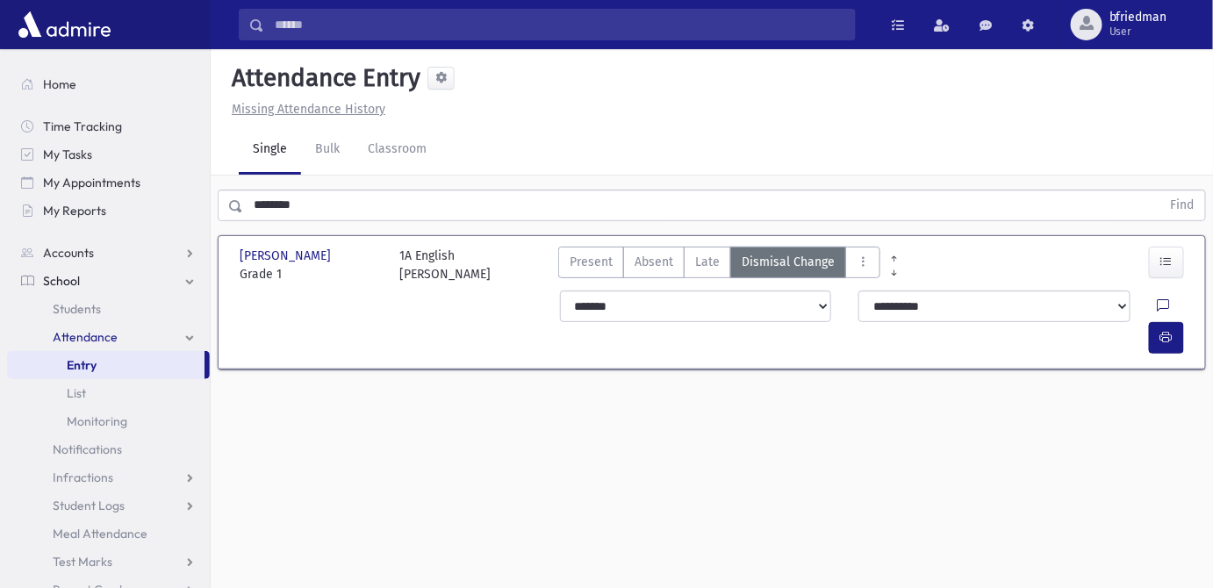
click at [1158, 299] on icon at bounding box center [1164, 306] width 12 height 15
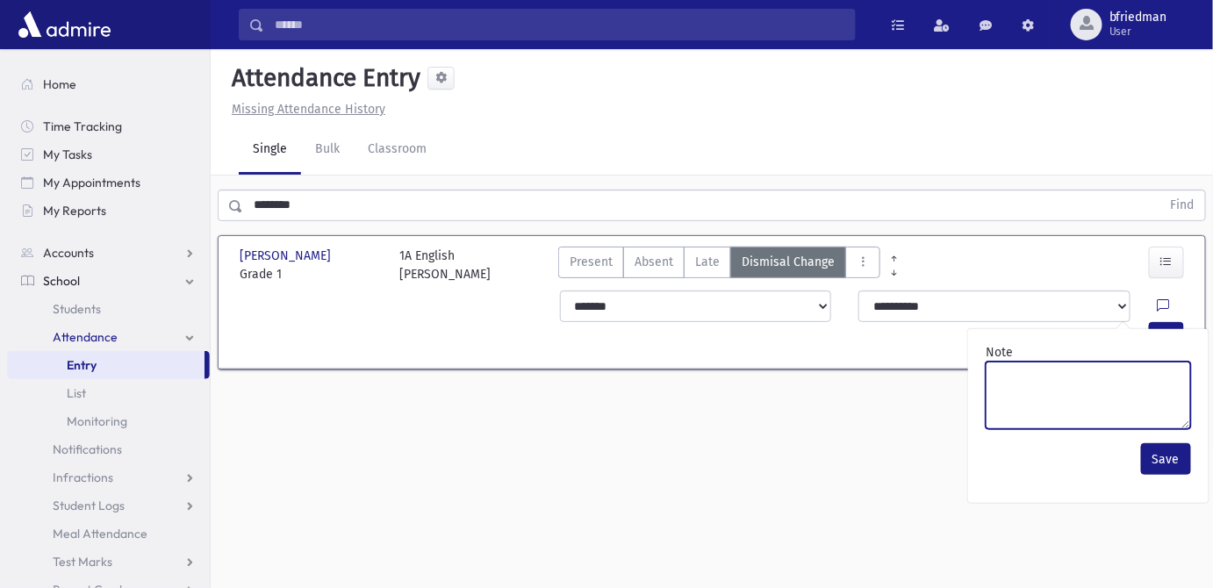
click at [1129, 362] on textarea "Note" at bounding box center [1088, 396] width 205 height 68
paste textarea "*******"
type textarea "*******"
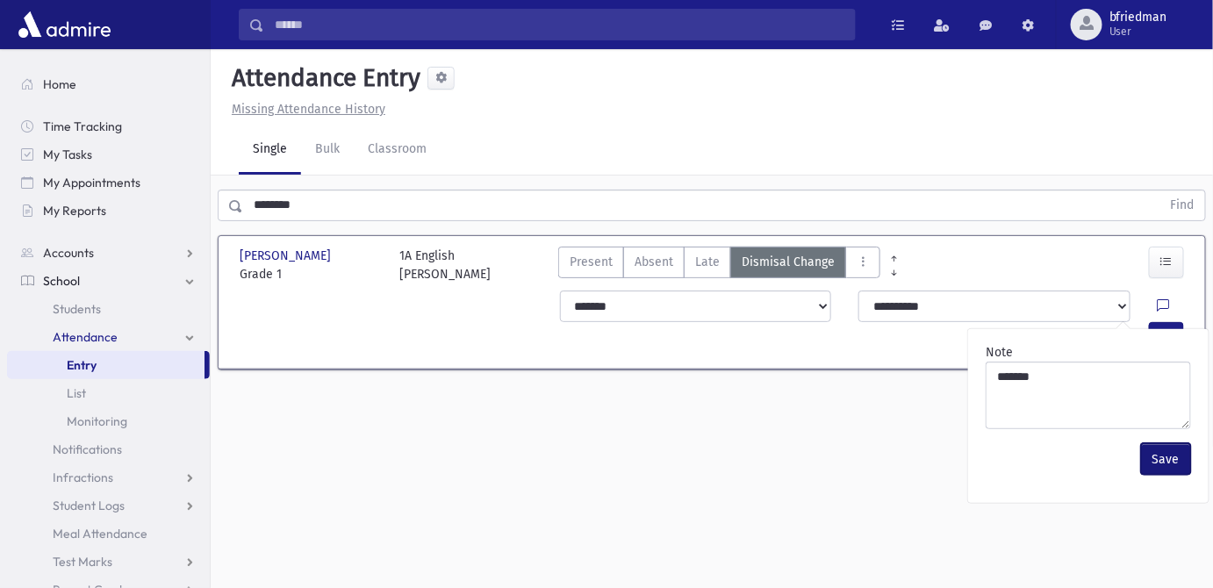
drag, startPoint x: 1173, startPoint y: 414, endPoint x: 1173, endPoint y: 396, distance: 18.4
click at [1174, 443] on button "Save" at bounding box center [1166, 459] width 50 height 32
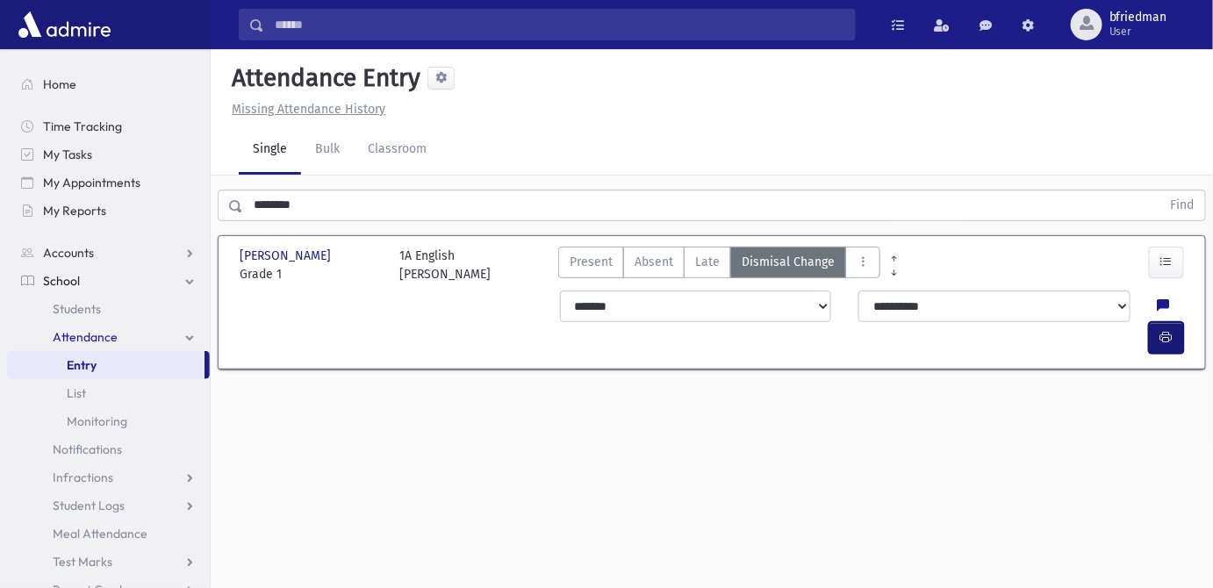
click at [1175, 322] on button "button" at bounding box center [1166, 338] width 35 height 32
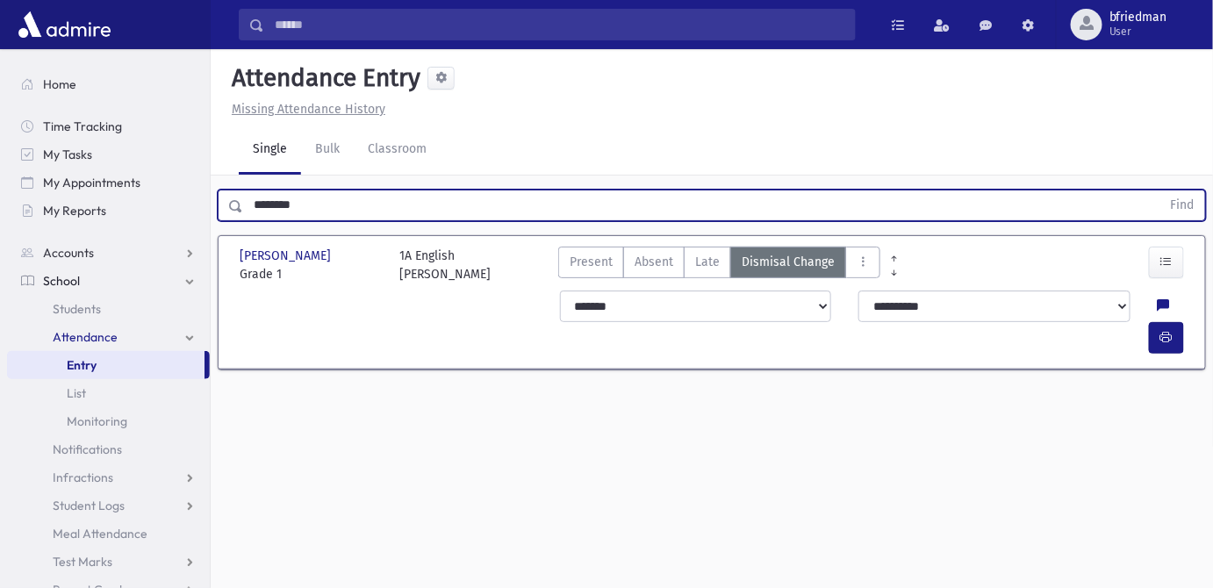
drag, startPoint x: 328, startPoint y: 160, endPoint x: -516, endPoint y: -2, distance: 860.0
click at [0, 0] on html "Search Results All Accounts Students" at bounding box center [606, 294] width 1213 height 588
click at [1161, 191] on button "Find" at bounding box center [1183, 206] width 45 height 30
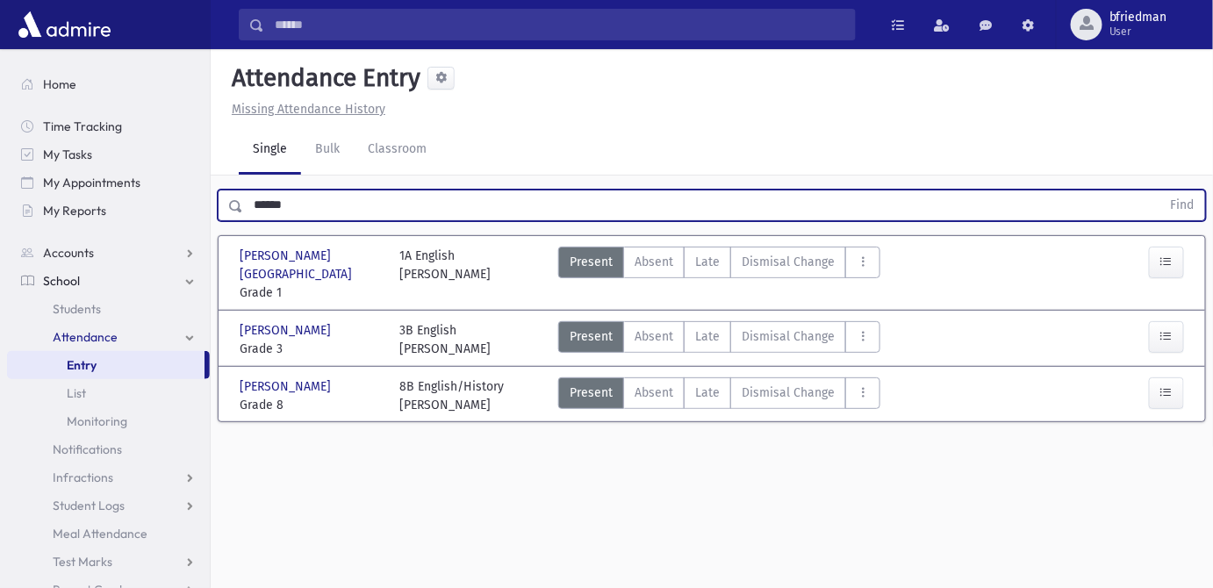
drag, startPoint x: 299, startPoint y: 162, endPoint x: -349, endPoint y: 102, distance: 650.8
click at [0, 102] on html "Search Results All Accounts Students" at bounding box center [606, 294] width 1213 height 588
drag, startPoint x: 294, startPoint y: 168, endPoint x: -372, endPoint y: 53, distance: 676.3
click at [0, 53] on html "Search Results All Accounts Students" at bounding box center [606, 294] width 1213 height 588
click at [1161, 191] on button "Find" at bounding box center [1183, 206] width 45 height 30
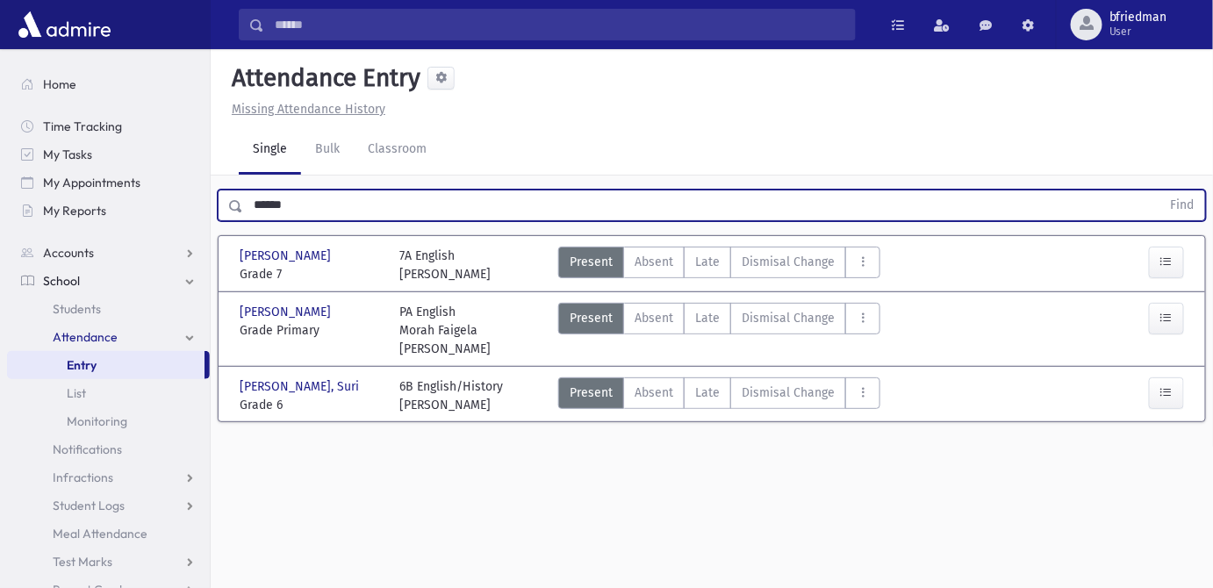
drag, startPoint x: 210, startPoint y: 166, endPoint x: -38, endPoint y: 159, distance: 247.7
click at [0, 159] on html "Search Results All Accounts Students" at bounding box center [606, 294] width 1213 height 588
click at [1161, 191] on button "Find" at bounding box center [1183, 206] width 45 height 30
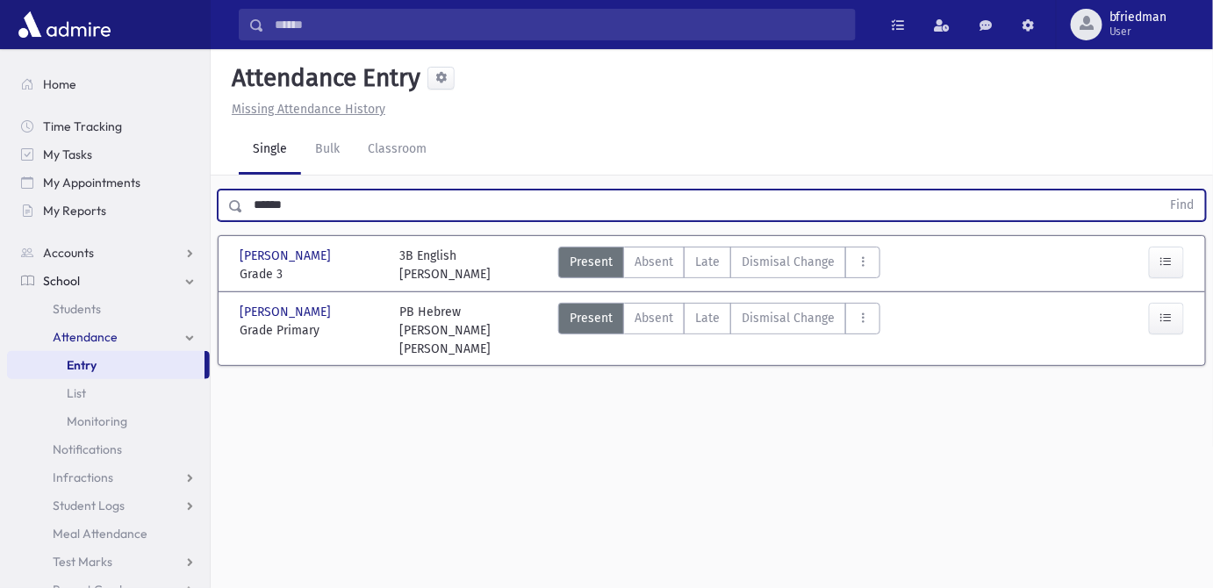
drag, startPoint x: 300, startPoint y: 171, endPoint x: -241, endPoint y: 128, distance: 543.5
click at [0, 128] on html "Search Results All Accounts Students" at bounding box center [606, 294] width 1213 height 588
type input "*******"
click at [1161, 191] on button "Find" at bounding box center [1183, 206] width 45 height 30
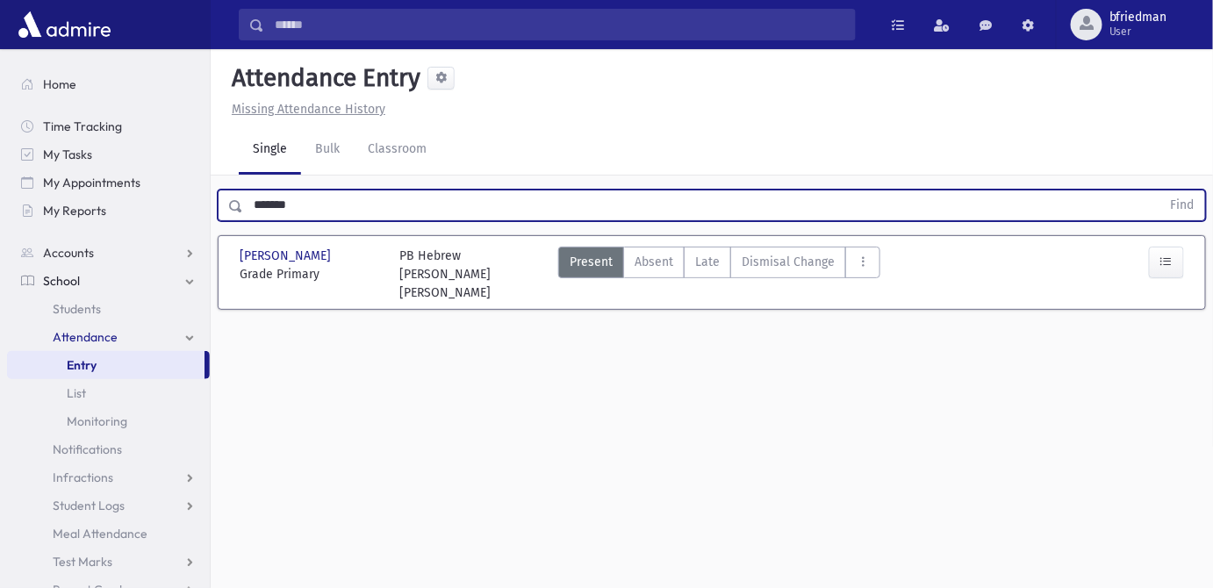
drag, startPoint x: 753, startPoint y: 220, endPoint x: 759, endPoint y: 250, distance: 30.3
click at [756, 253] on span "Dismisal Change" at bounding box center [788, 262] width 93 height 18
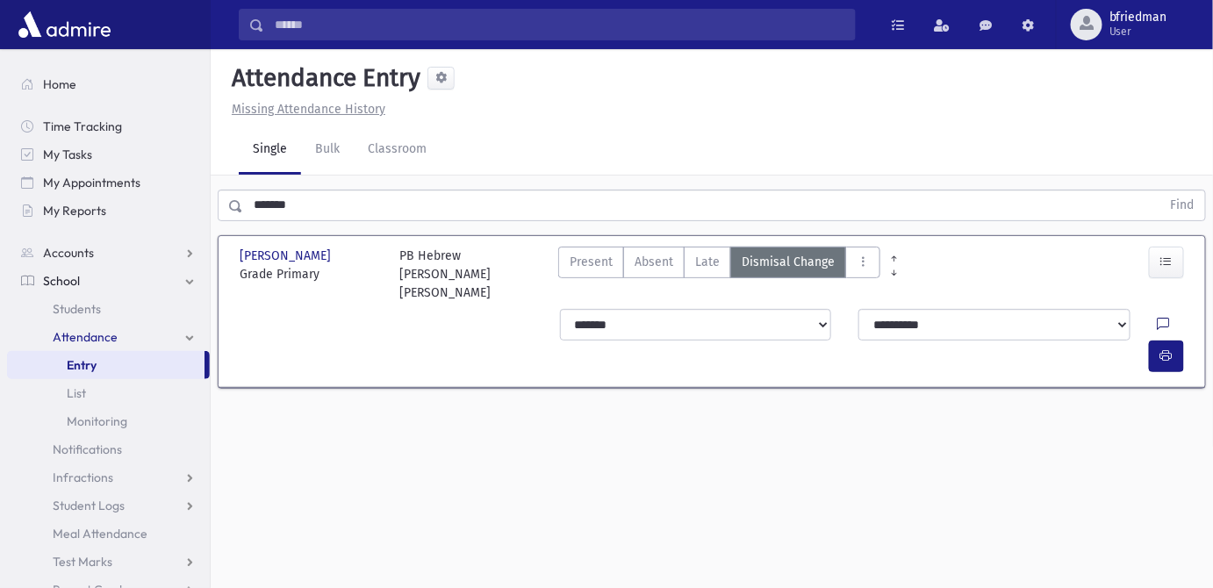
click at [1158, 318] on icon at bounding box center [1164, 325] width 12 height 15
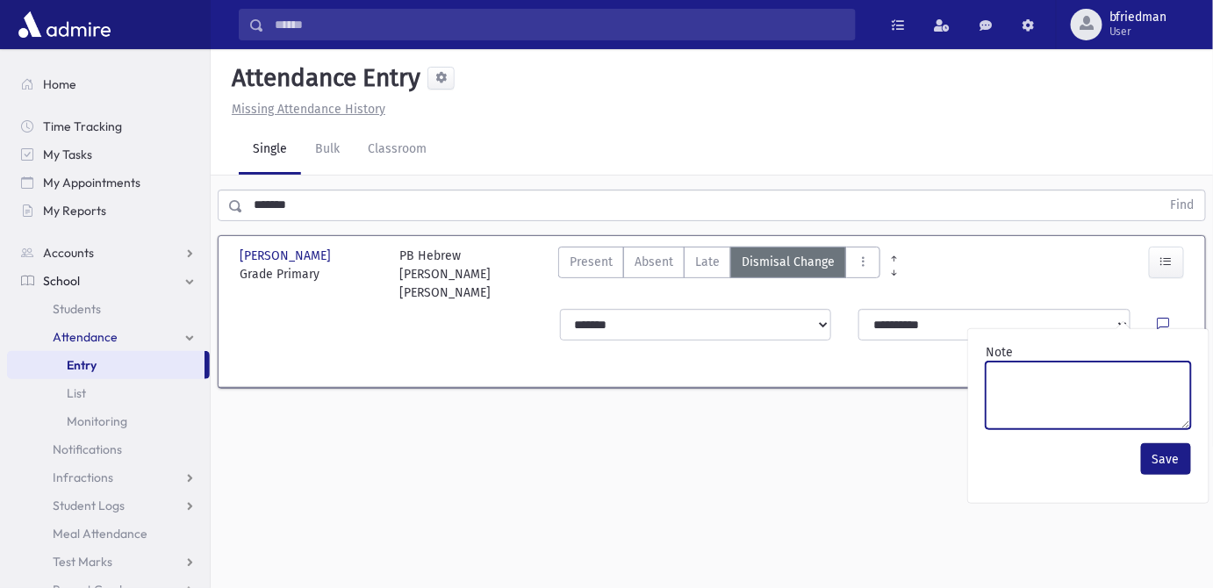
click at [1138, 369] on textarea "Note" at bounding box center [1088, 396] width 205 height 68
type textarea "**********"
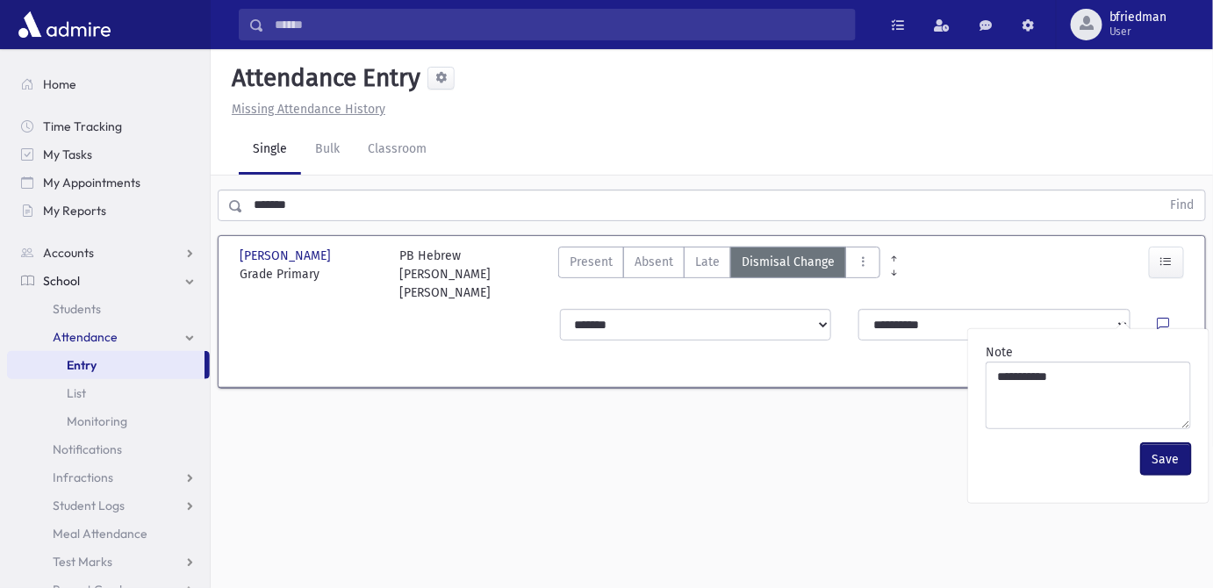
drag, startPoint x: 1168, startPoint y: 420, endPoint x: 1150, endPoint y: 412, distance: 19.3
click at [1162, 443] on button "Save" at bounding box center [1166, 459] width 50 height 32
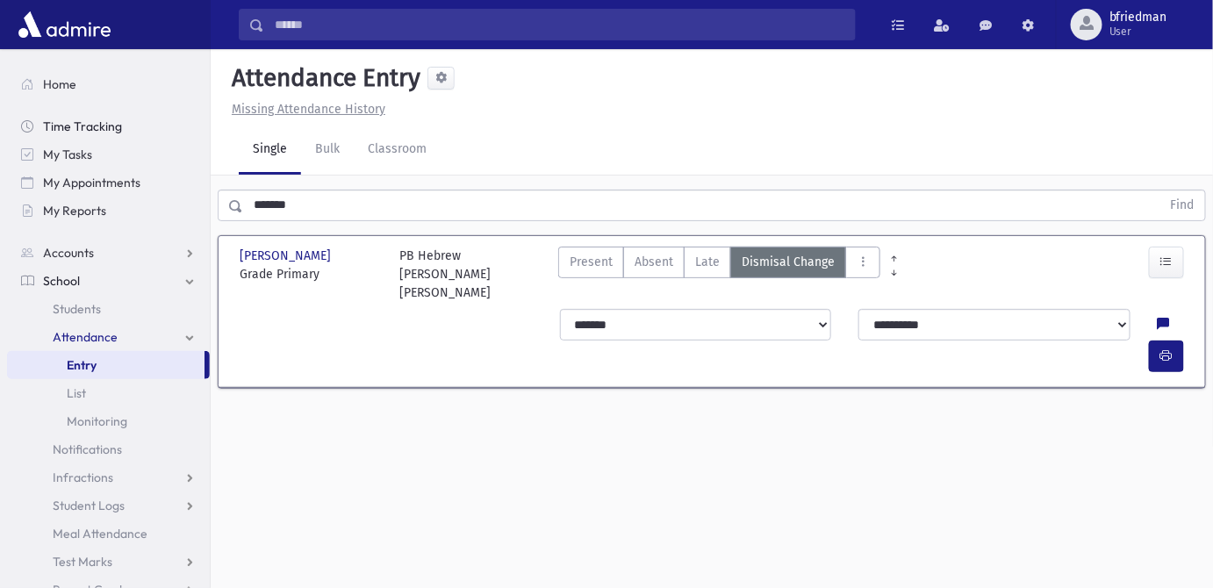
drag, startPoint x: 316, startPoint y: 167, endPoint x: 174, endPoint y: 136, distance: 145.5
click at [174, 136] on div "Search Results All Accounts" at bounding box center [606, 314] width 1213 height 628
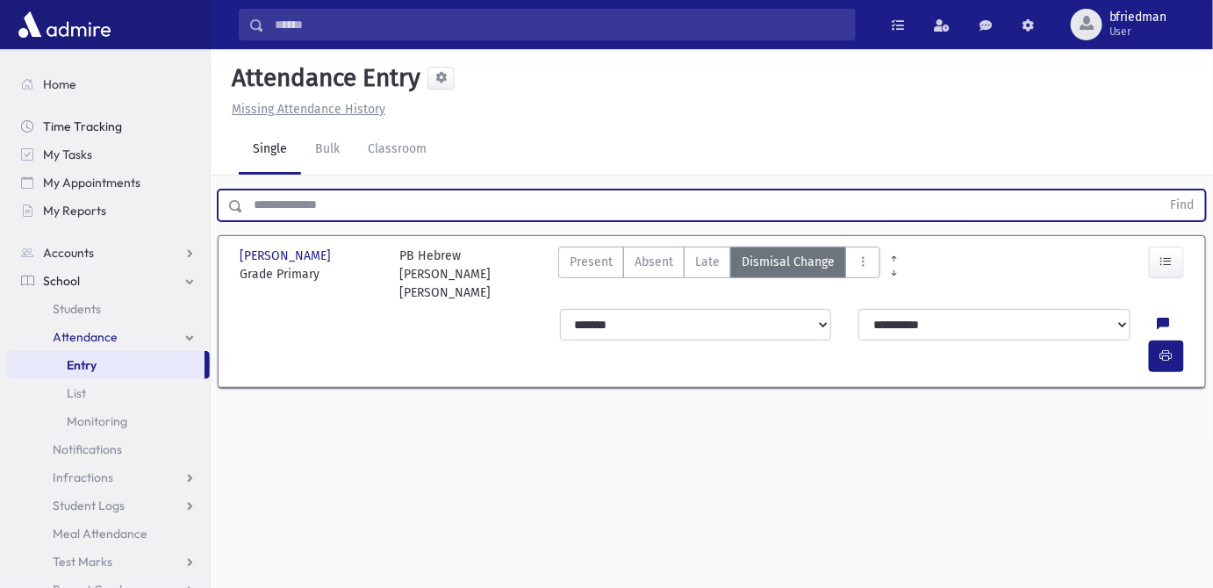
click at [1161, 191] on button "Find" at bounding box center [1183, 206] width 45 height 30
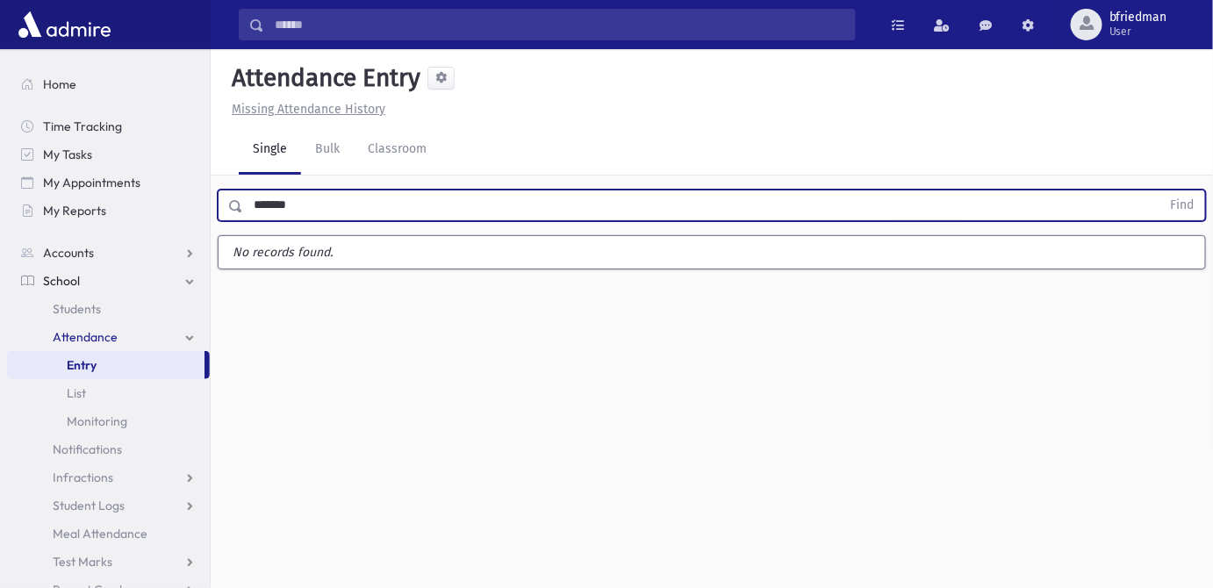
click at [1161, 191] on button "Find" at bounding box center [1183, 206] width 45 height 30
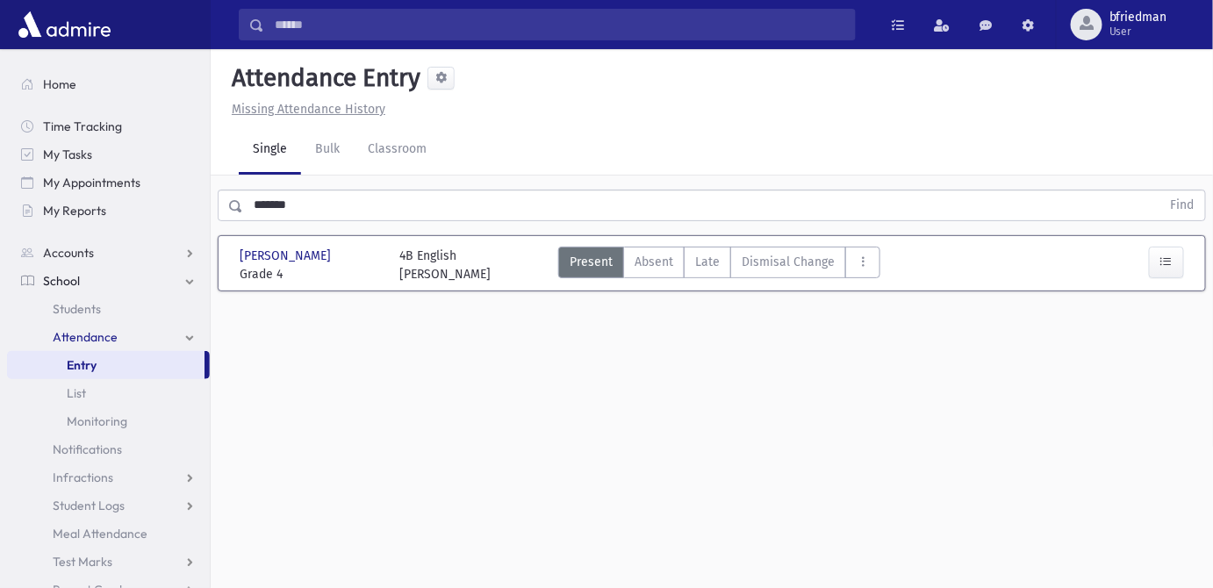
click at [871, 427] on div "Attendance Entry Missing Attendance History Single Bulk Classroom ******* Find …" at bounding box center [712, 318] width 1003 height 539
drag, startPoint x: 421, startPoint y: 167, endPoint x: -585, endPoint y: 90, distance: 1009.2
click at [0, 90] on html "Search Results All Accounts Students" at bounding box center [606, 294] width 1213 height 588
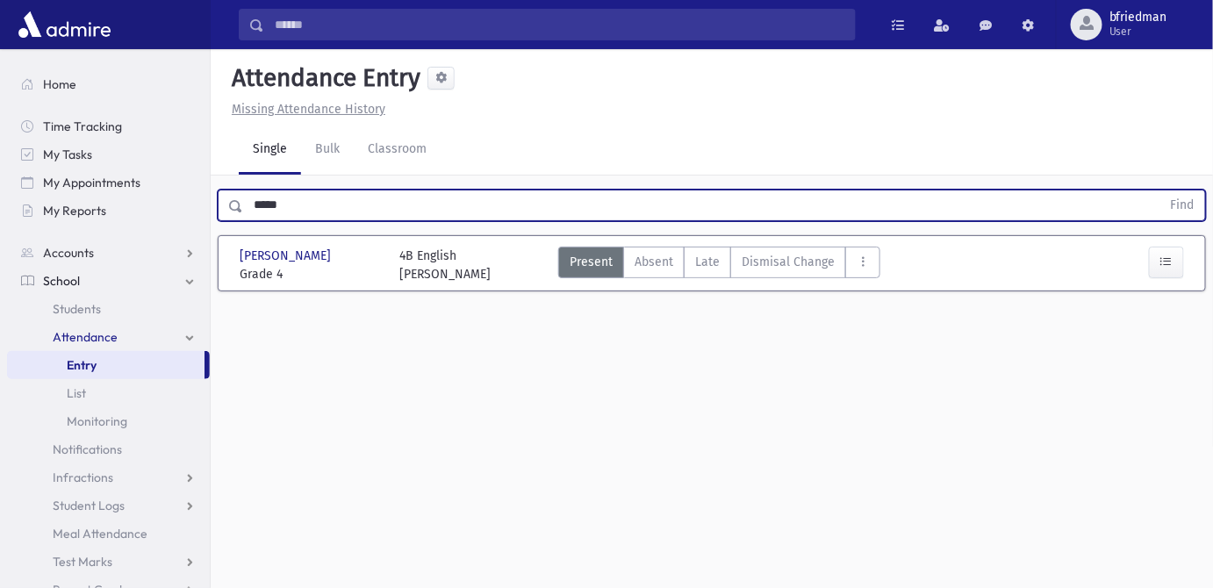
click at [1161, 191] on button "Find" at bounding box center [1183, 206] width 45 height 30
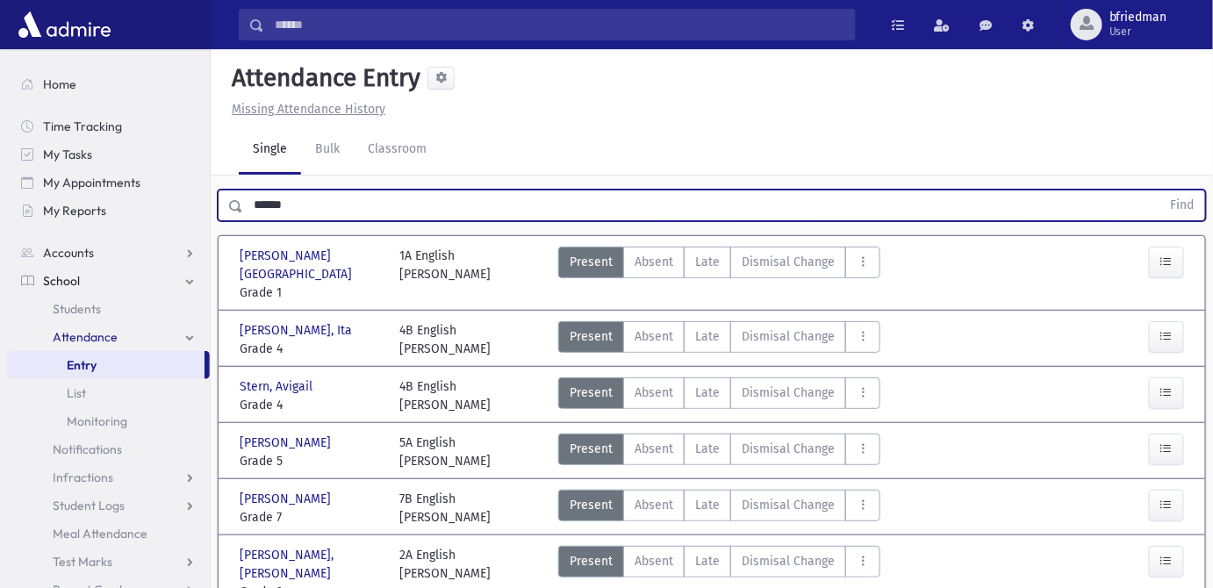
drag, startPoint x: 302, startPoint y: 174, endPoint x: -32, endPoint y: 144, distance: 335.0
click at [0, 144] on html "Search Results All Accounts Students" at bounding box center [606, 294] width 1213 height 588
click at [1161, 191] on button "Find" at bounding box center [1183, 206] width 45 height 30
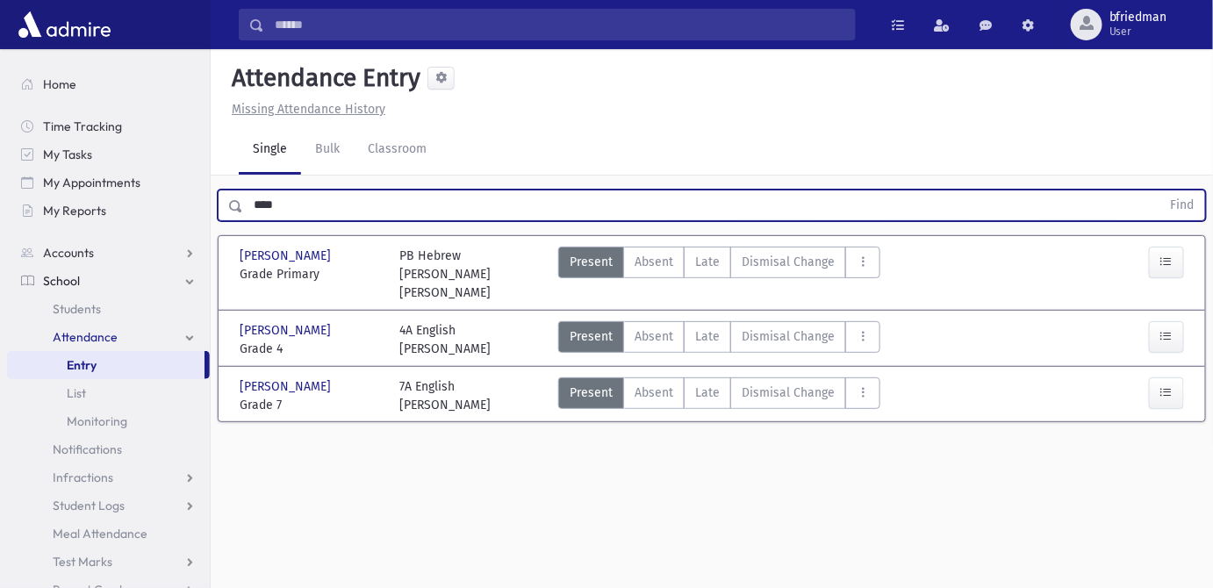
click at [271, 190] on input "****" at bounding box center [702, 206] width 918 height 32
click at [1161, 191] on button "Find" at bounding box center [1183, 206] width 45 height 30
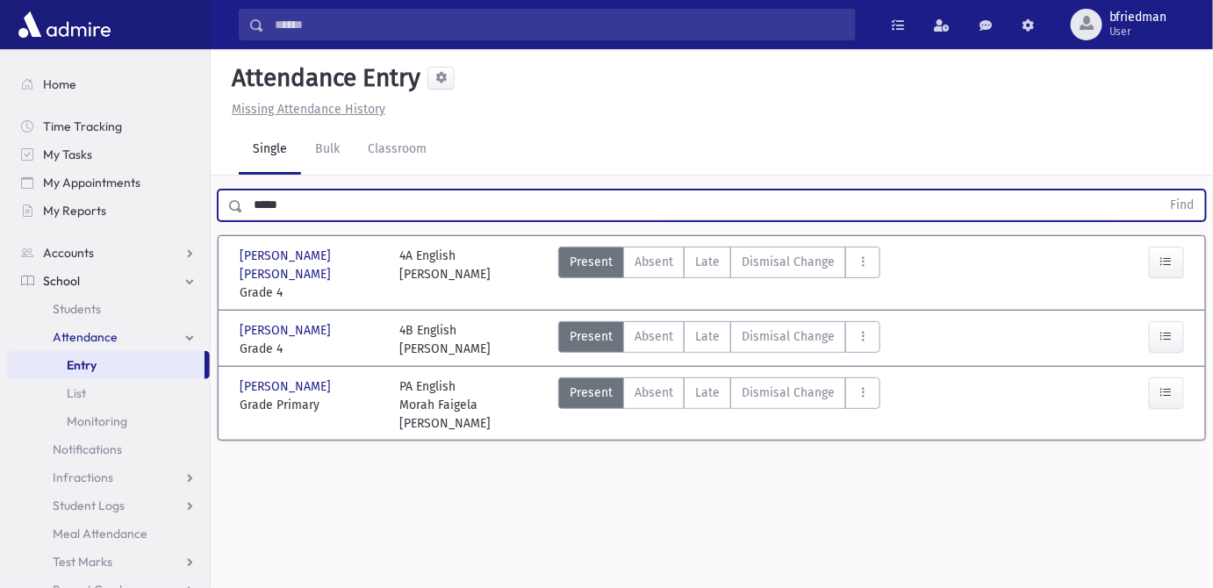
drag, startPoint x: 294, startPoint y: 168, endPoint x: -420, endPoint y: 140, distance: 714.4
click at [0, 140] on html "Search Results All Accounts Students" at bounding box center [606, 294] width 1213 height 588
type input "******"
click at [1161, 191] on button "Find" at bounding box center [1183, 206] width 45 height 30
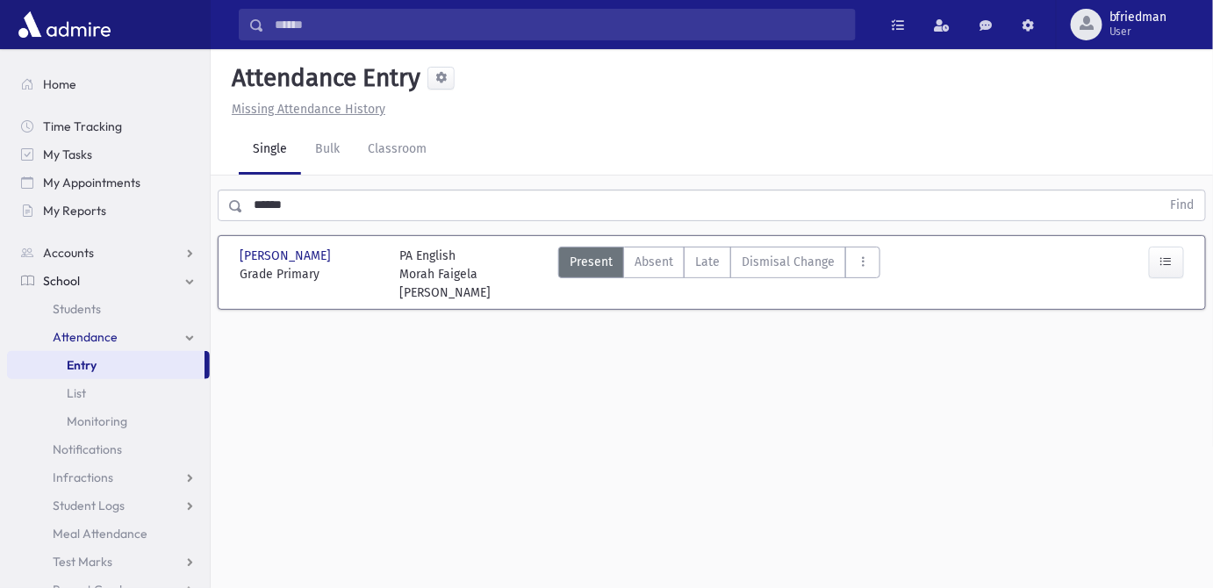
drag, startPoint x: 259, startPoint y: 167, endPoint x: -262, endPoint y: 98, distance: 525.2
click at [0, 98] on html "Search Results All Accounts Students" at bounding box center [606, 294] width 1213 height 588
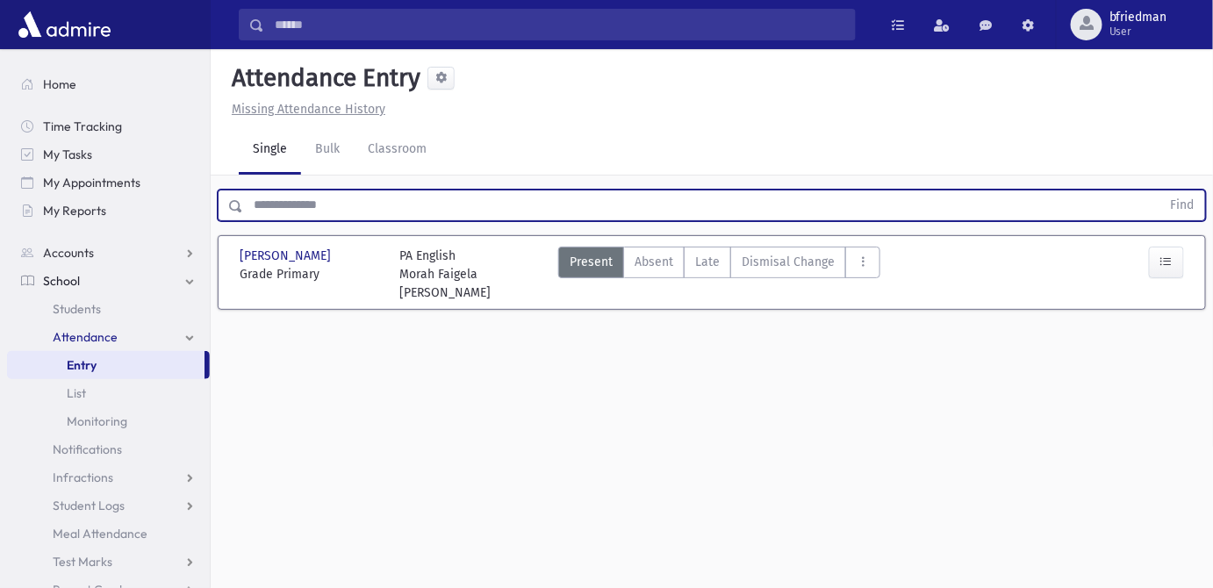
click at [1161, 191] on button "Find" at bounding box center [1183, 206] width 45 height 30
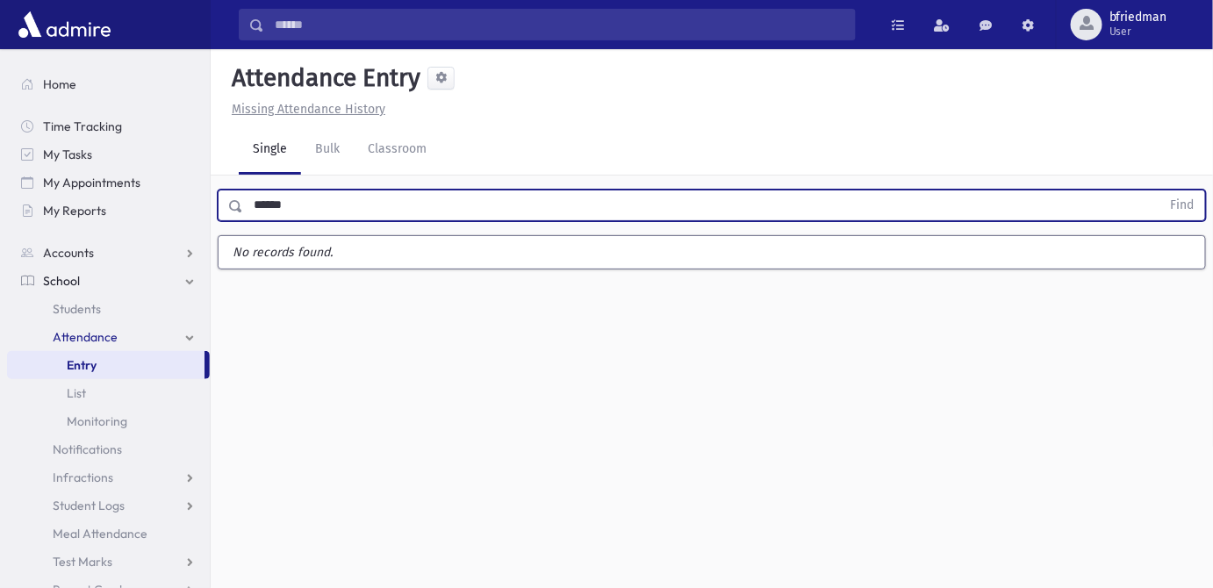
click at [1161, 191] on button "Find" at bounding box center [1183, 206] width 45 height 30
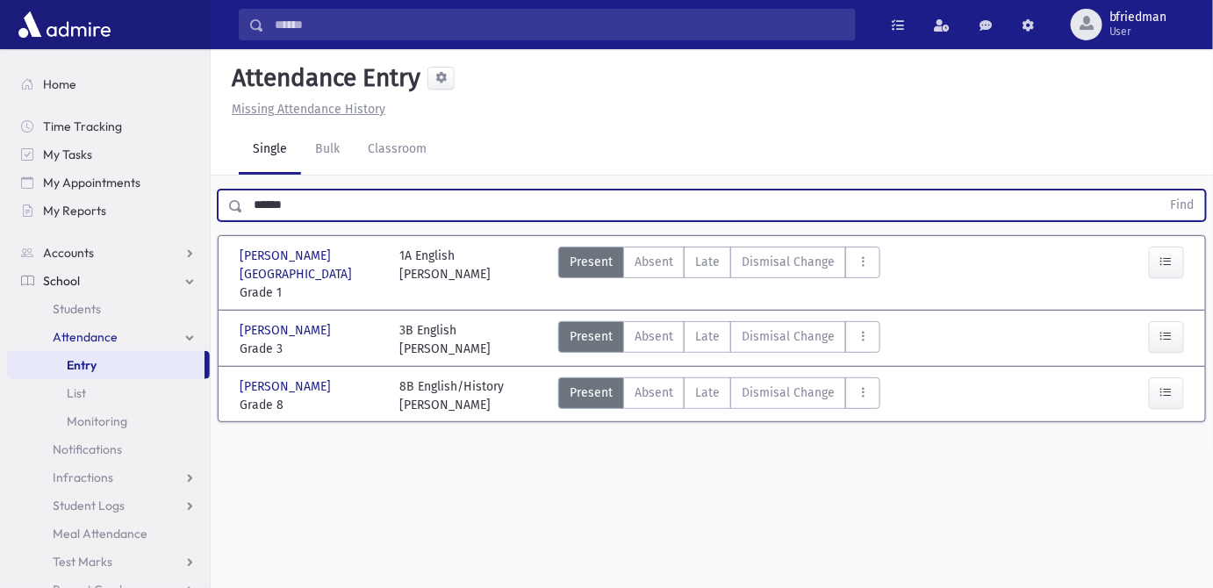
drag, startPoint x: 295, startPoint y: 174, endPoint x: -169, endPoint y: 105, distance: 468.6
click at [0, 105] on html "Search Results All Accounts Students" at bounding box center [606, 294] width 1213 height 588
click at [1161, 191] on button "Find" at bounding box center [1183, 206] width 45 height 30
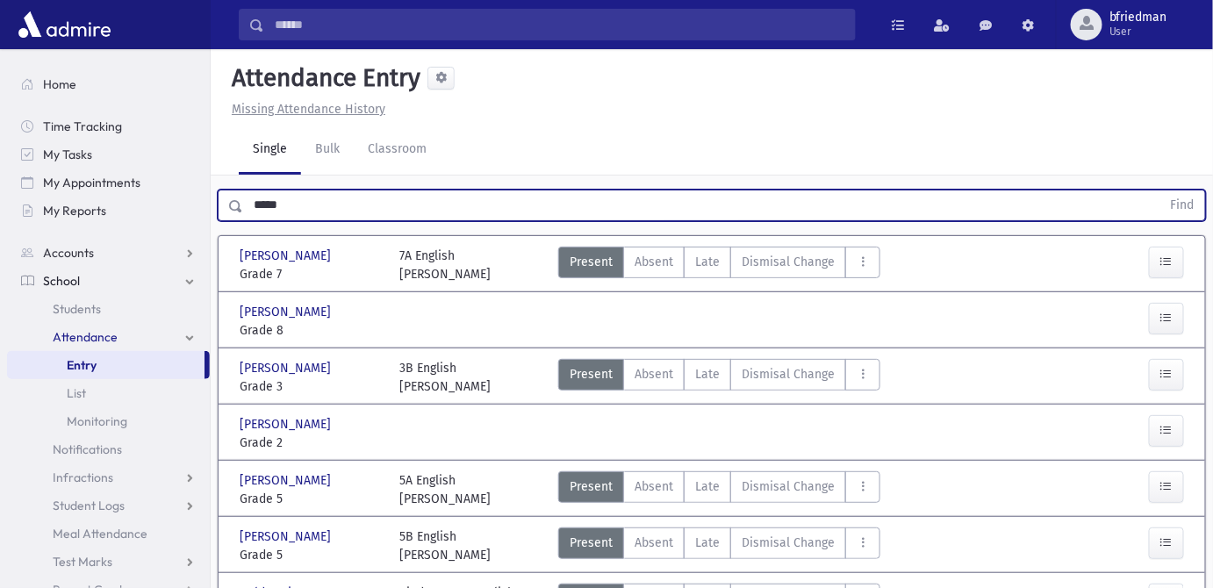
drag, startPoint x: 299, startPoint y: 105, endPoint x: -106, endPoint y: 44, distance: 410.3
click at [0, 44] on html "Search Results All Accounts Students" at bounding box center [606, 294] width 1213 height 588
drag, startPoint x: -106, startPoint y: 44, endPoint x: 284, endPoint y: 105, distance: 395.5
click at [284, 190] on input "**" at bounding box center [702, 206] width 918 height 32
click at [1161, 191] on button "Find" at bounding box center [1183, 206] width 45 height 30
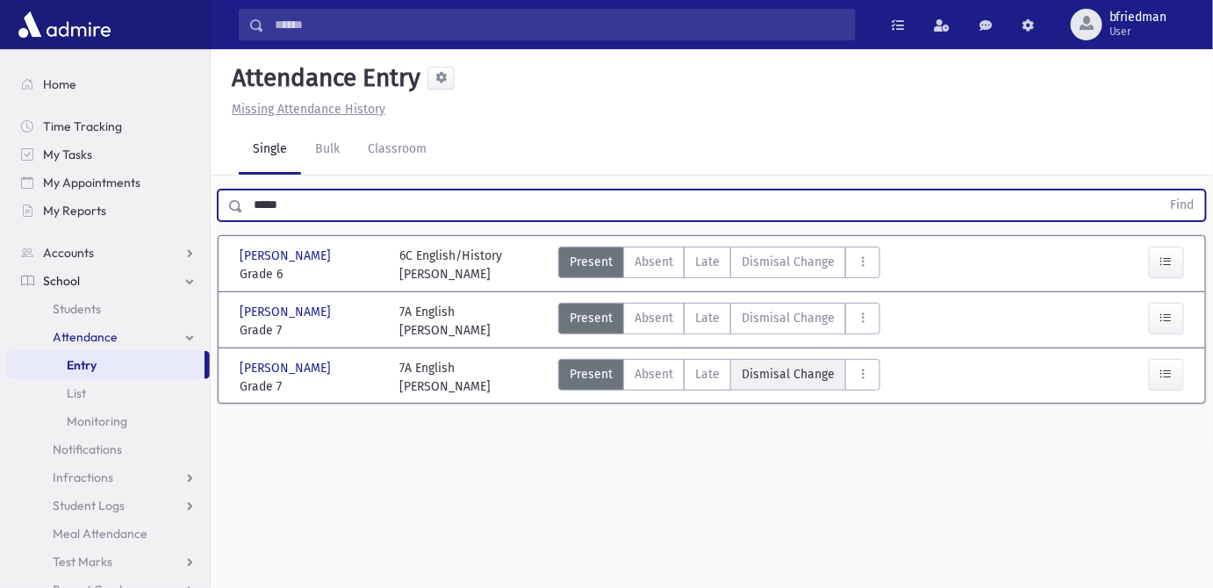
click at [781, 365] on span "Dismisal Change" at bounding box center [788, 374] width 93 height 18
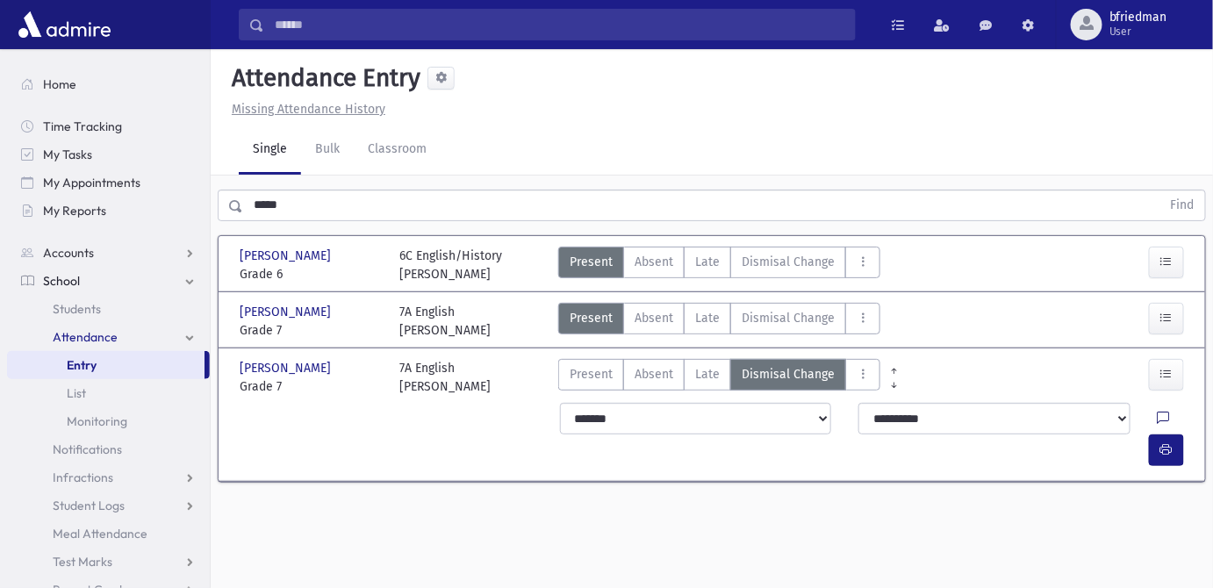
click at [1158, 412] on icon at bounding box center [1164, 419] width 12 height 15
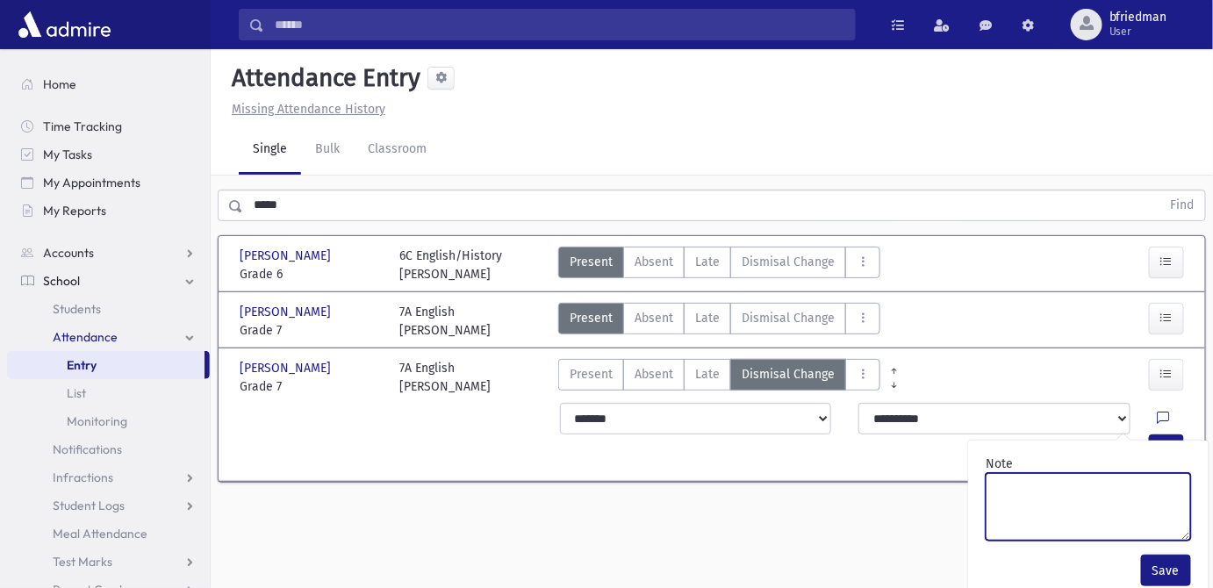
click at [1138, 473] on textarea "Note" at bounding box center [1088, 507] width 205 height 68
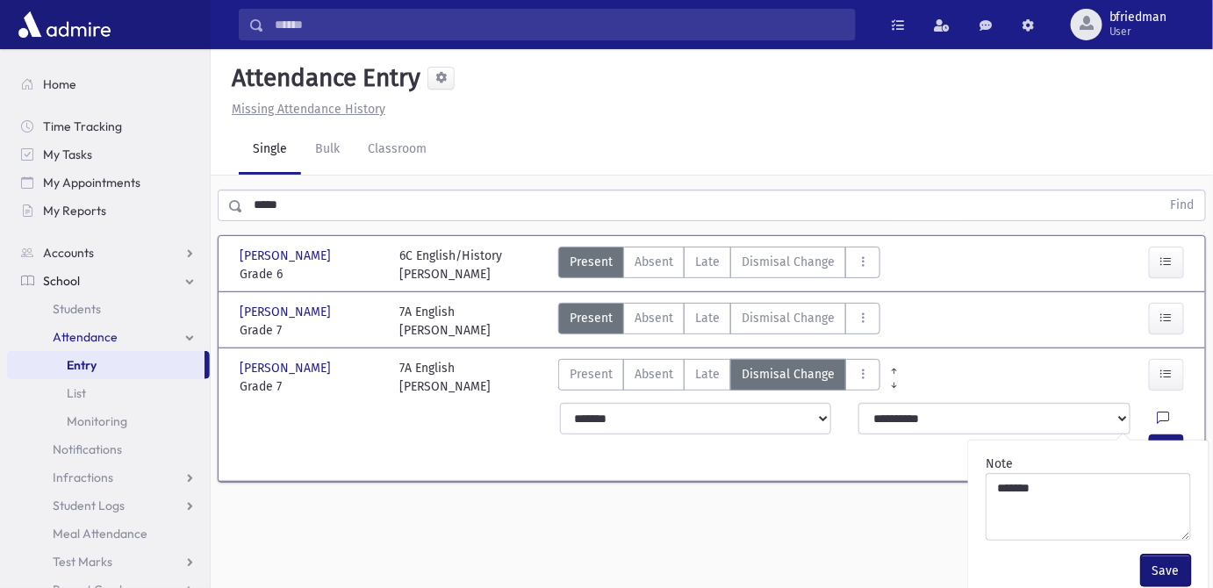
drag, startPoint x: 1161, startPoint y: 536, endPoint x: 1164, endPoint y: 528, distance: 9.5
click at [1163, 555] on button "Save" at bounding box center [1166, 571] width 50 height 32
click at [1173, 435] on button "button" at bounding box center [1166, 451] width 35 height 32
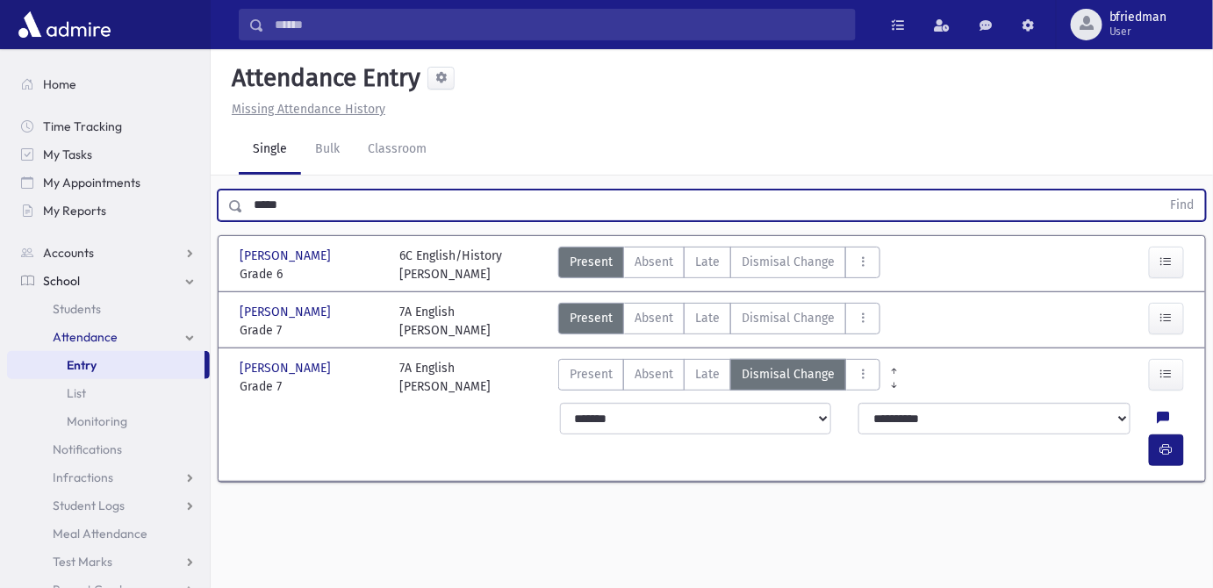
drag, startPoint x: 291, startPoint y: 161, endPoint x: -119, endPoint y: 32, distance: 429.9
click at [0, 32] on html "Search Results All Accounts Students" at bounding box center [606, 294] width 1213 height 588
type input "******"
click at [1161, 191] on button "Find" at bounding box center [1183, 206] width 45 height 30
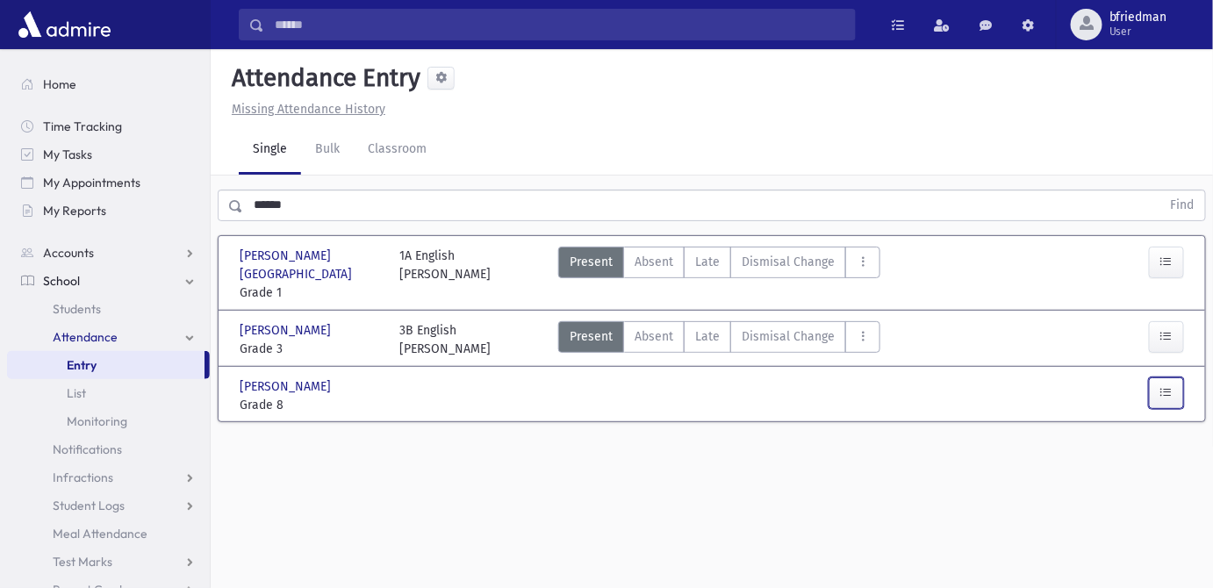
click at [1166, 378] on button "button" at bounding box center [1166, 394] width 35 height 32
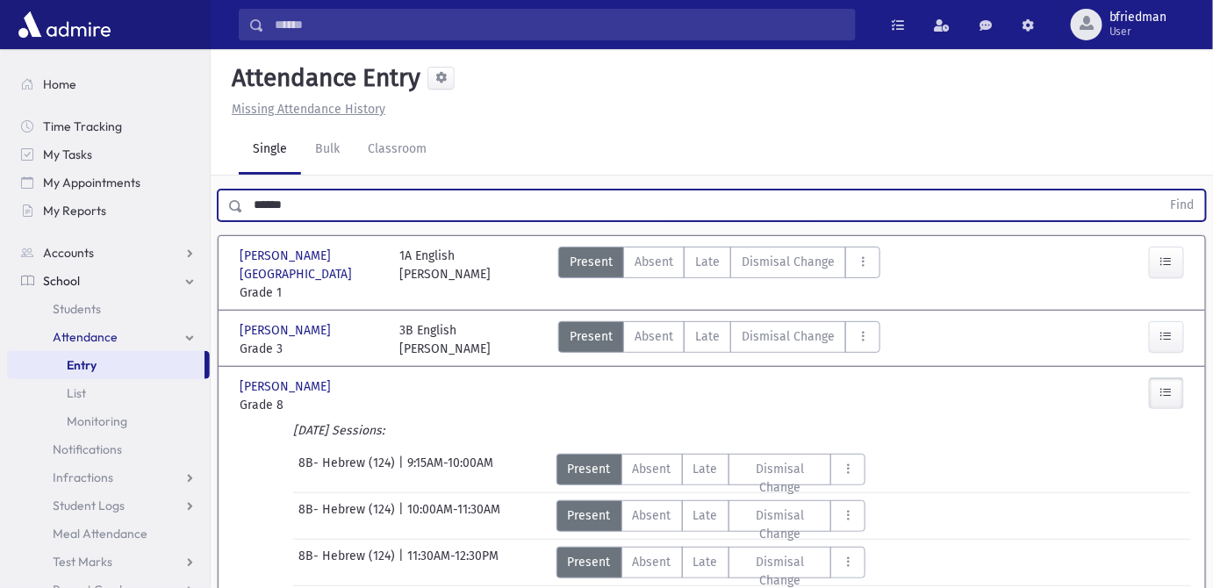
drag, startPoint x: 175, startPoint y: 160, endPoint x: -248, endPoint y: 122, distance: 424.0
click at [0, 122] on html "Search Results All Accounts Students" at bounding box center [606, 294] width 1213 height 588
click at [1161, 191] on button "Find" at bounding box center [1183, 206] width 45 height 30
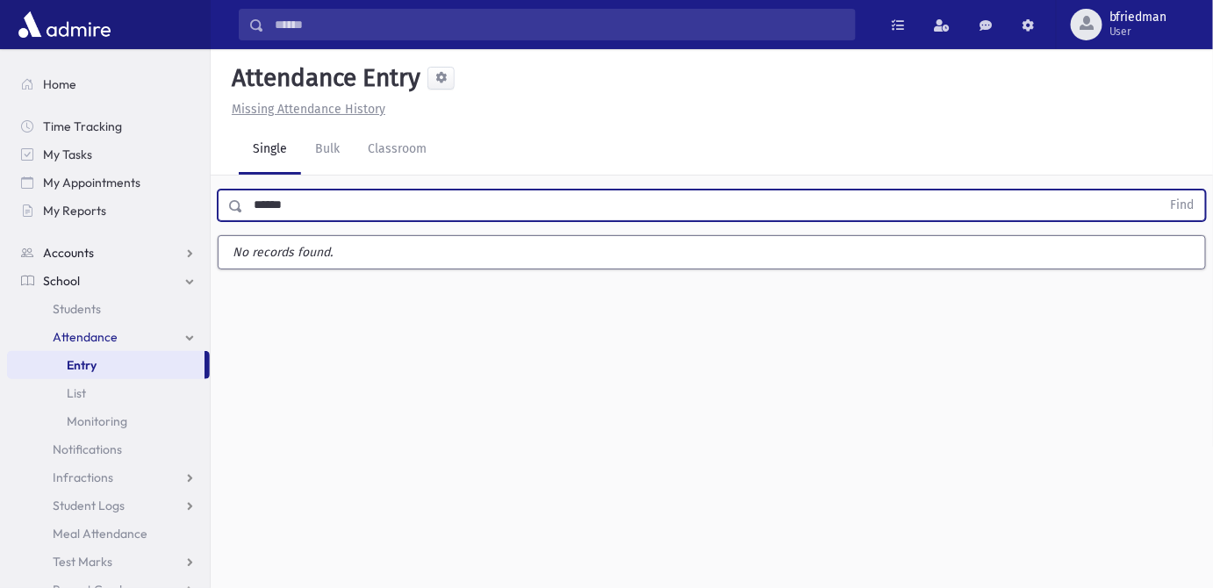
type input "******"
click at [1161, 191] on button "Find" at bounding box center [1183, 206] width 45 height 30
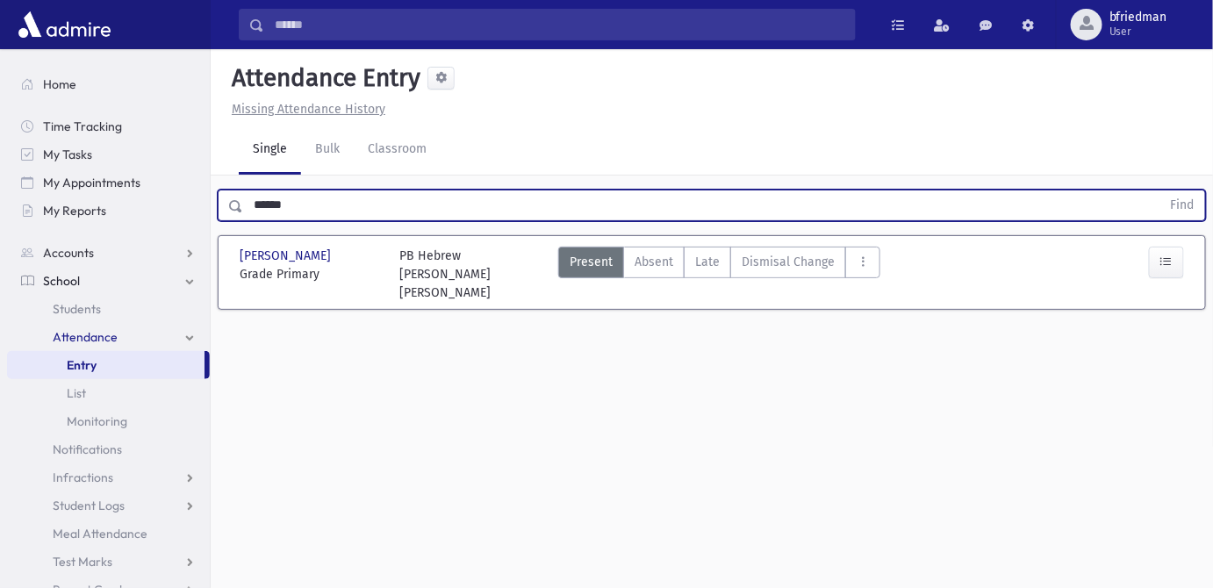
drag, startPoint x: 302, startPoint y: 170, endPoint x: -324, endPoint y: 61, distance: 635.5
click at [0, 61] on html "Search Results All Accounts Students" at bounding box center [606, 294] width 1213 height 588
click at [1161, 191] on button "Find" at bounding box center [1183, 206] width 45 height 30
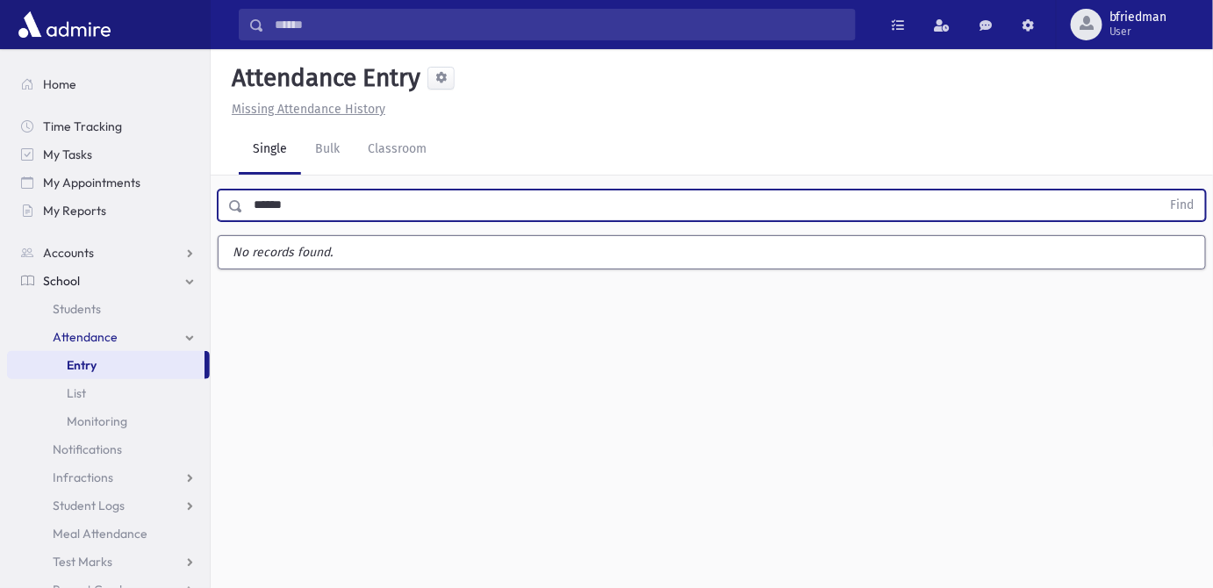
click at [1161, 191] on button "Find" at bounding box center [1183, 206] width 45 height 30
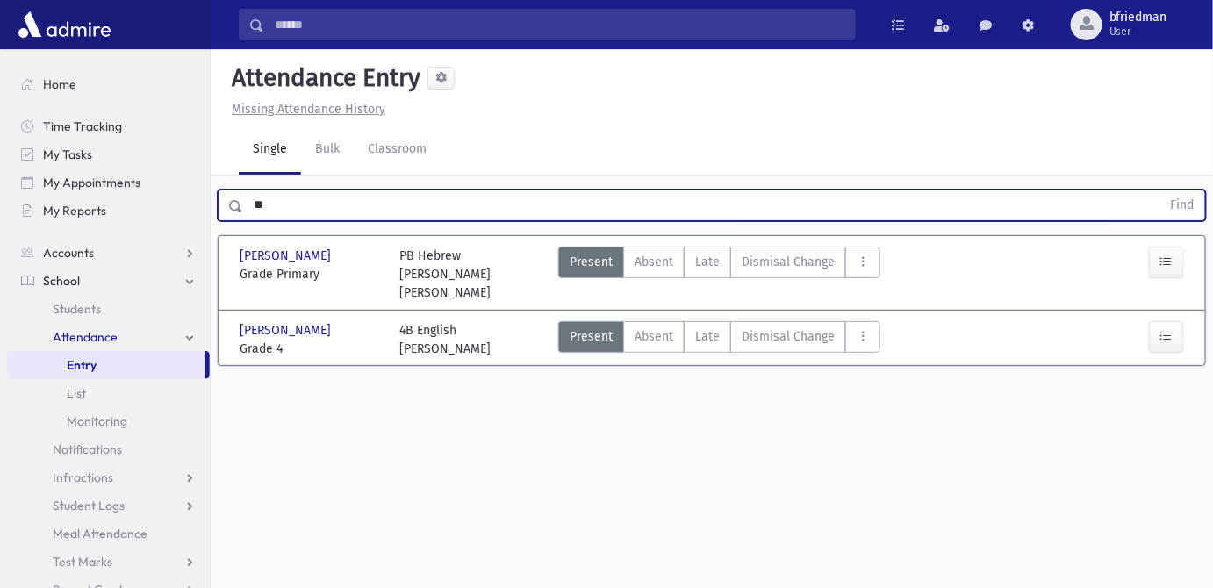
type input "*"
click at [1161, 191] on button "Find" at bounding box center [1183, 206] width 45 height 30
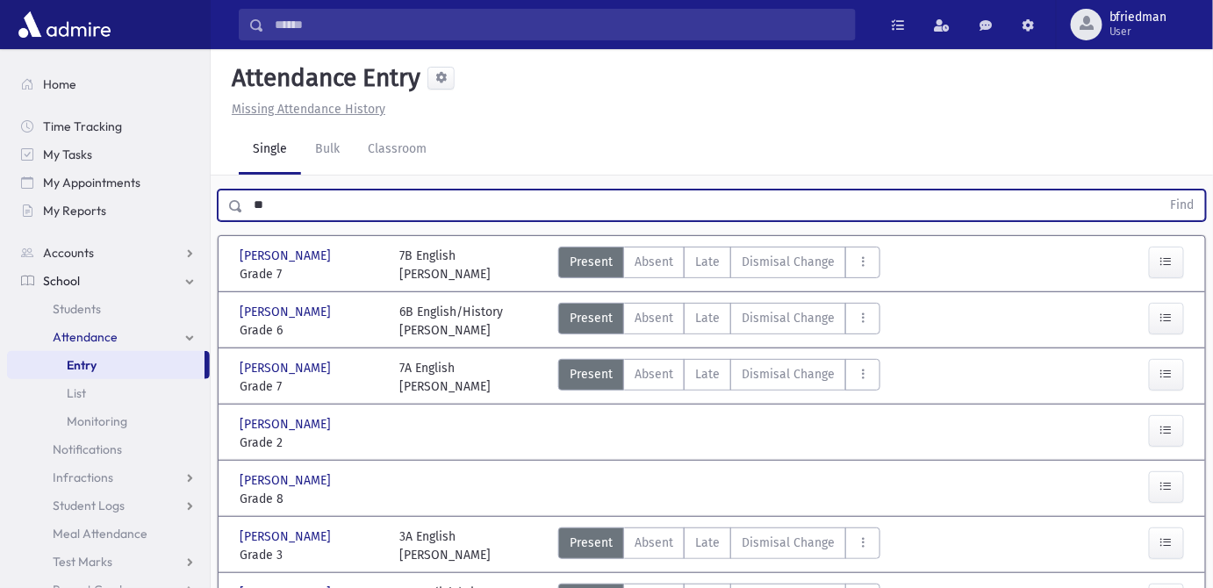
type input "*"
click at [1161, 191] on button "Find" at bounding box center [1183, 206] width 45 height 30
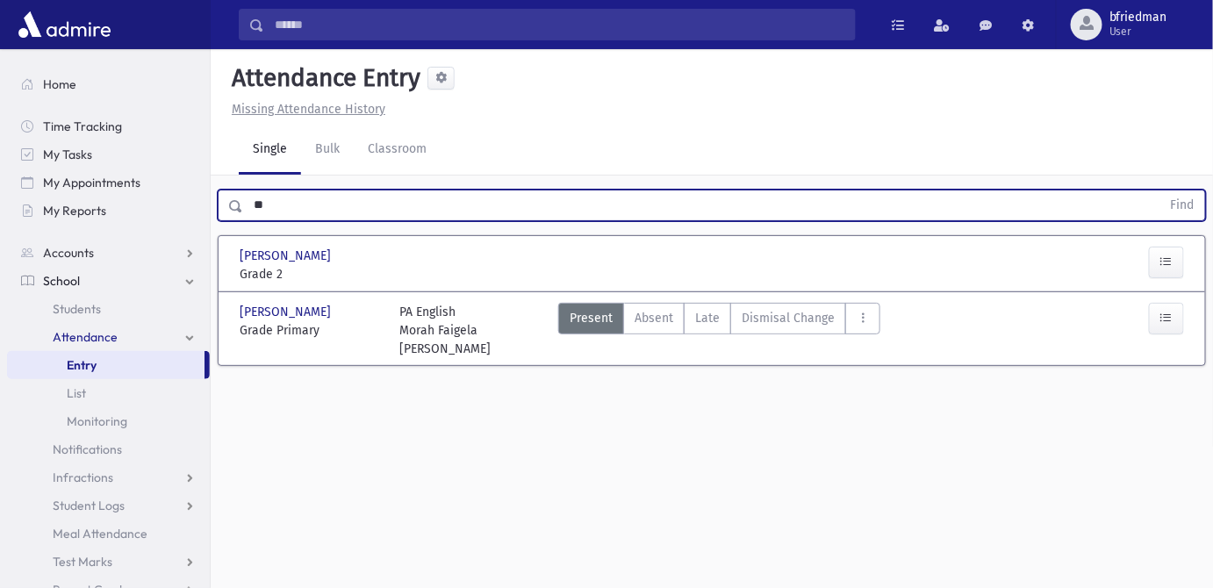
type input "*"
click at [1161, 191] on button "Find" at bounding box center [1183, 206] width 45 height 30
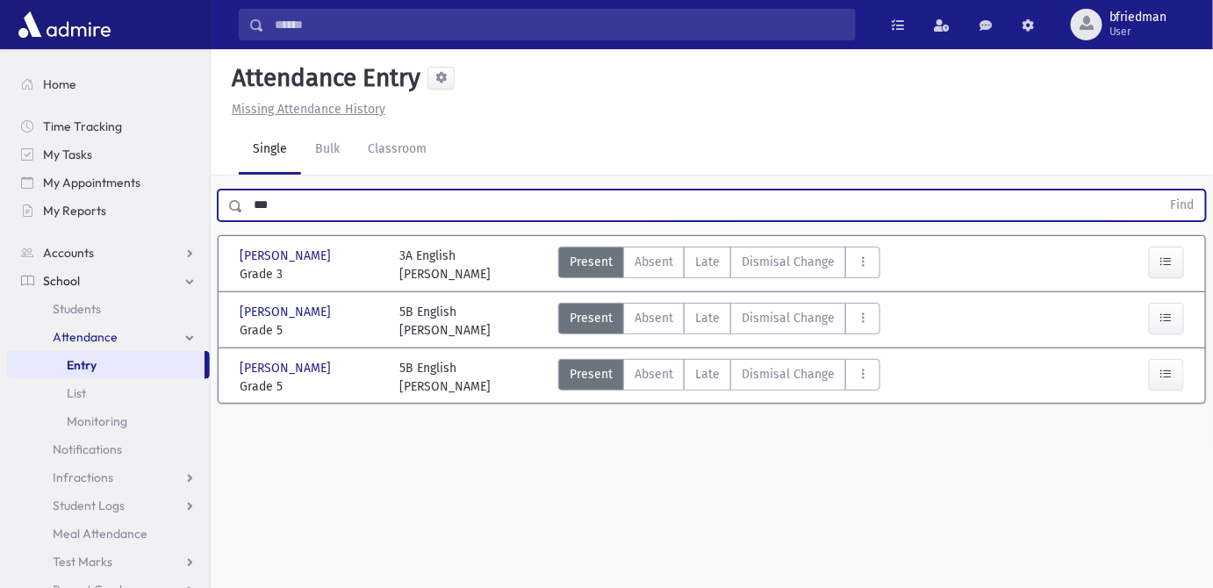
drag, startPoint x: 324, startPoint y: 169, endPoint x: 234, endPoint y: 175, distance: 89.8
click at [237, 190] on div "*** Find" at bounding box center [712, 206] width 989 height 32
click at [1161, 191] on button "Find" at bounding box center [1183, 206] width 45 height 30
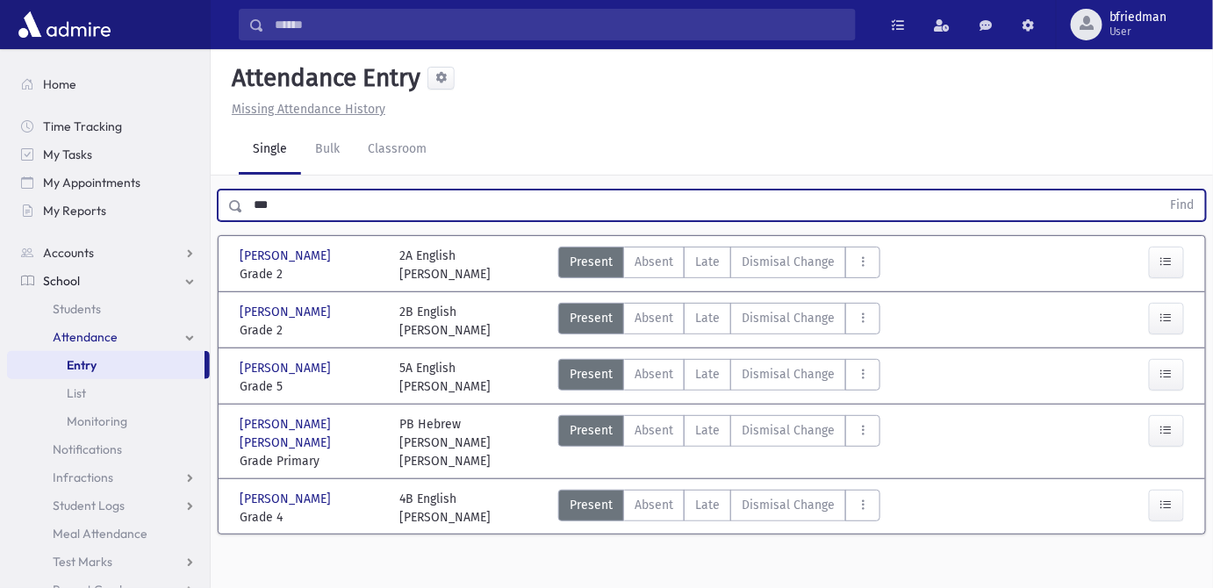
drag, startPoint x: 292, startPoint y: 169, endPoint x: -35, endPoint y: 113, distance: 332.3
click at [0, 113] on html "Search Results All Accounts Students" at bounding box center [606, 294] width 1213 height 588
type input "******"
click at [1161, 191] on button "Find" at bounding box center [1183, 206] width 45 height 30
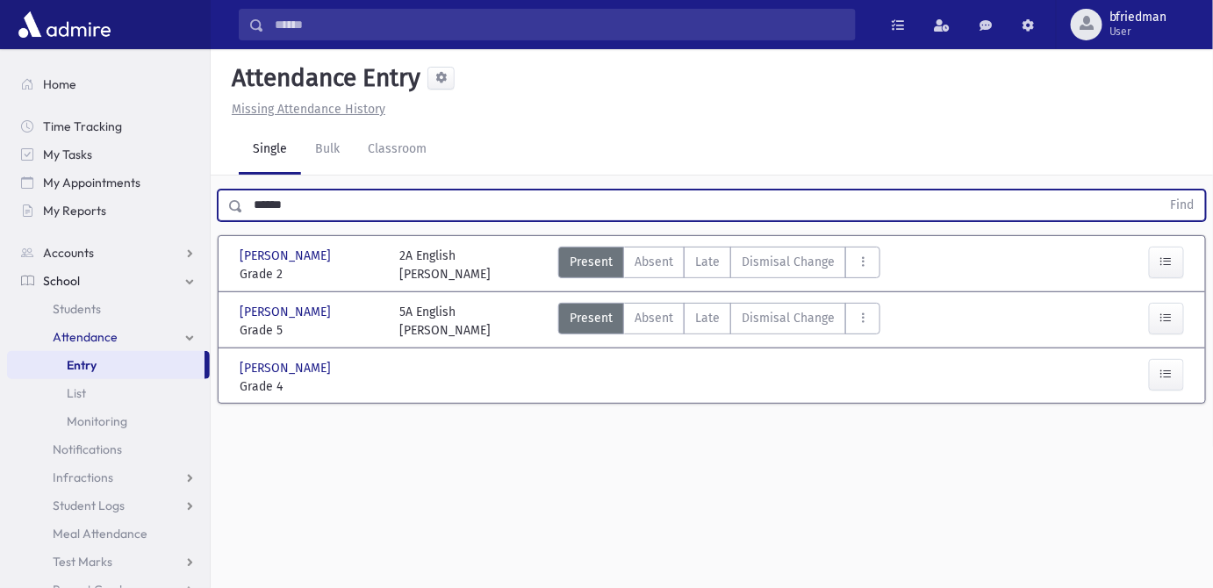
drag, startPoint x: 322, startPoint y: 169, endPoint x: -37, endPoint y: 57, distance: 376.0
click at [0, 57] on html "Search Results All Accounts Students" at bounding box center [606, 294] width 1213 height 588
click at [1161, 191] on button "Find" at bounding box center [1183, 206] width 45 height 30
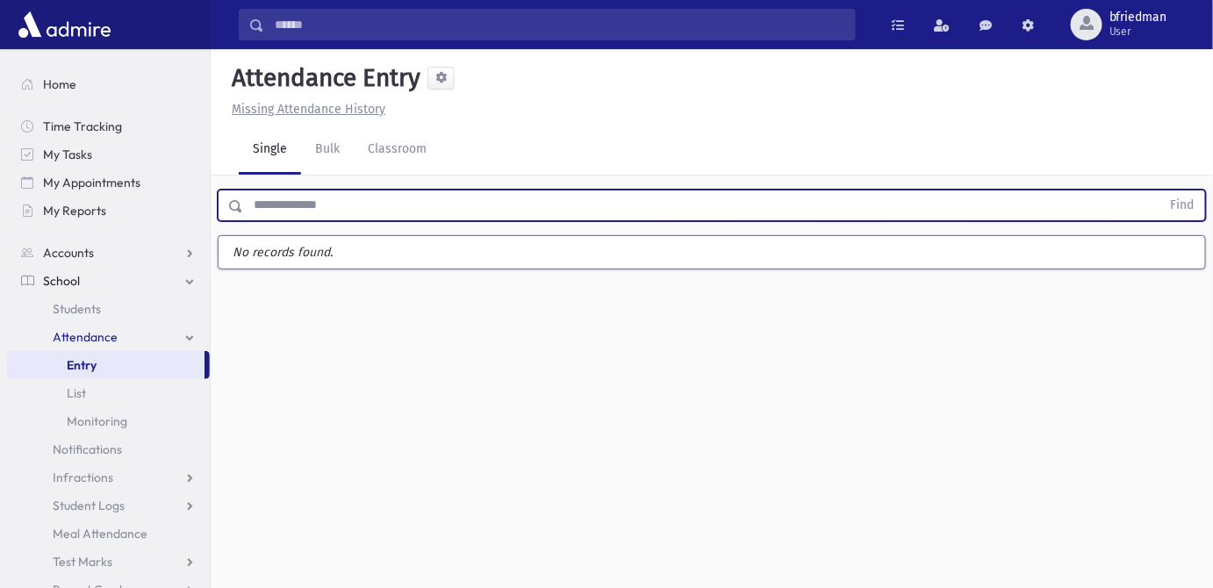
click at [304, 190] on input "text" at bounding box center [702, 206] width 918 height 32
click at [392, 190] on input "text" at bounding box center [702, 206] width 918 height 32
click at [1161, 191] on button "Find" at bounding box center [1183, 206] width 45 height 30
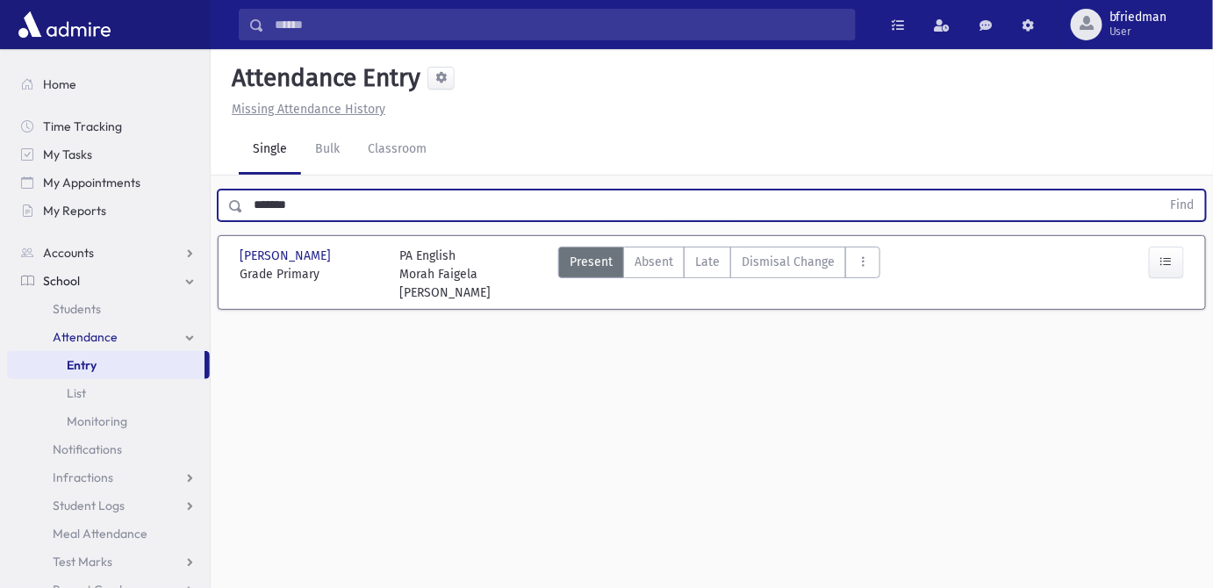
drag, startPoint x: 344, startPoint y: 166, endPoint x: -56, endPoint y: 150, distance: 400.7
click at [0, 150] on html "Search Results All Accounts Students" at bounding box center [606, 294] width 1213 height 588
type input "********"
click at [1161, 191] on button "Find" at bounding box center [1183, 206] width 45 height 30
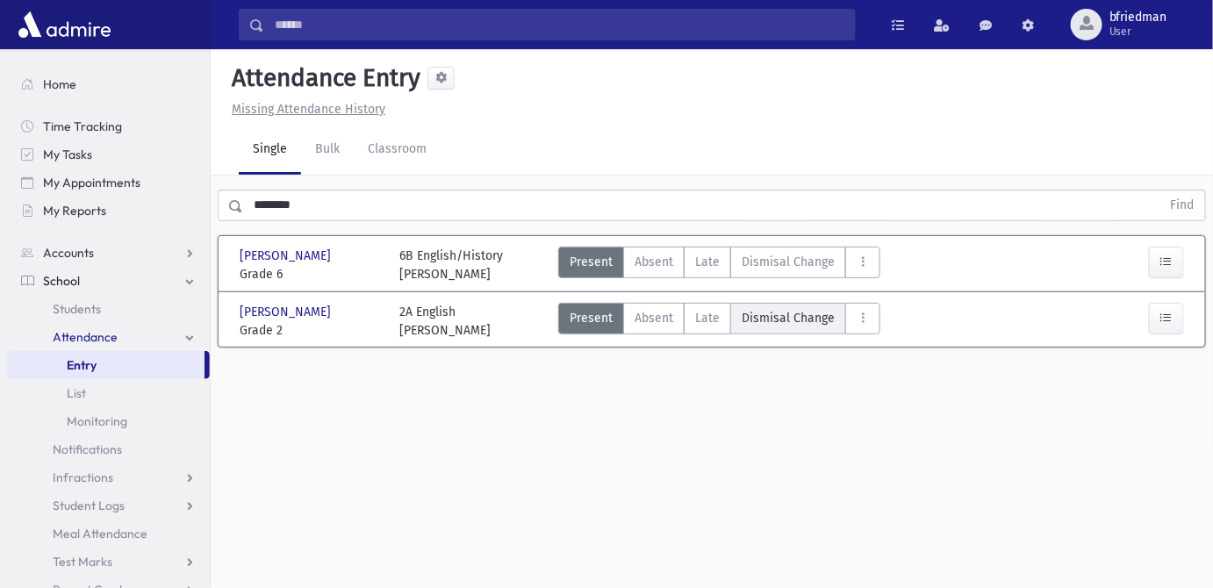
click at [791, 309] on span "Dismisal Change" at bounding box center [788, 318] width 93 height 18
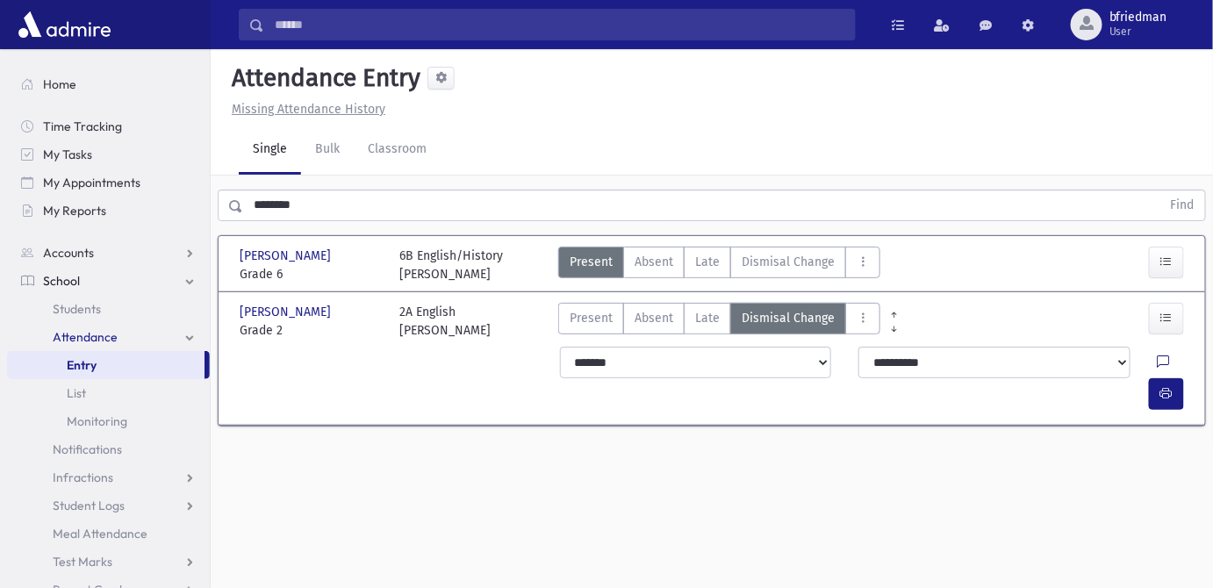
click at [1158, 356] on icon at bounding box center [1164, 363] width 12 height 15
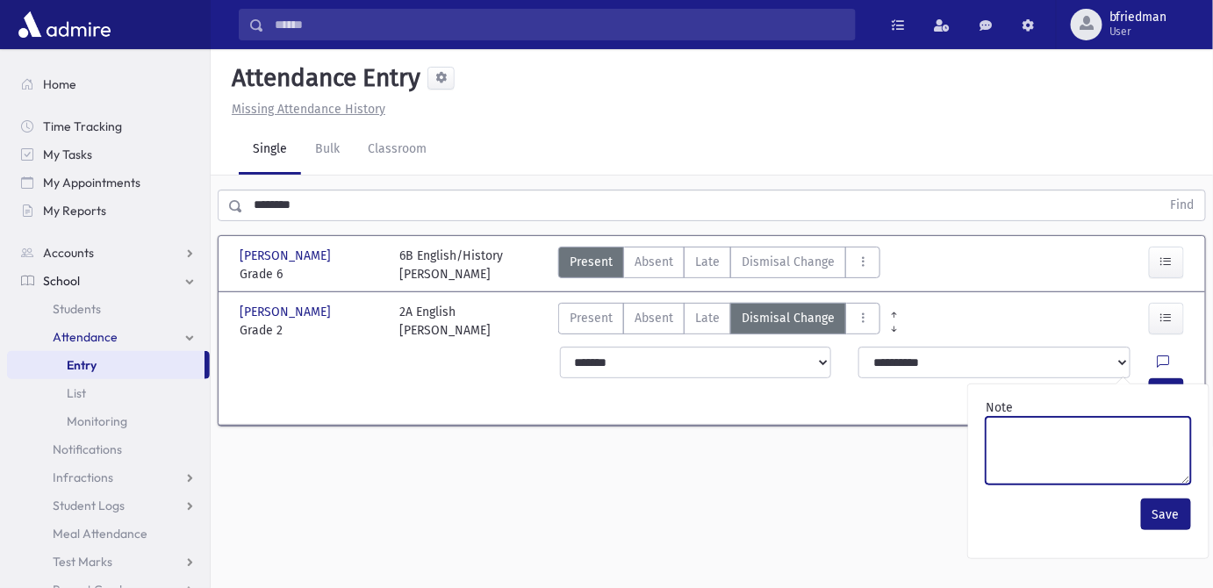
click at [1139, 417] on textarea "Note" at bounding box center [1088, 451] width 205 height 68
paste textarea "*******"
type textarea "*******"
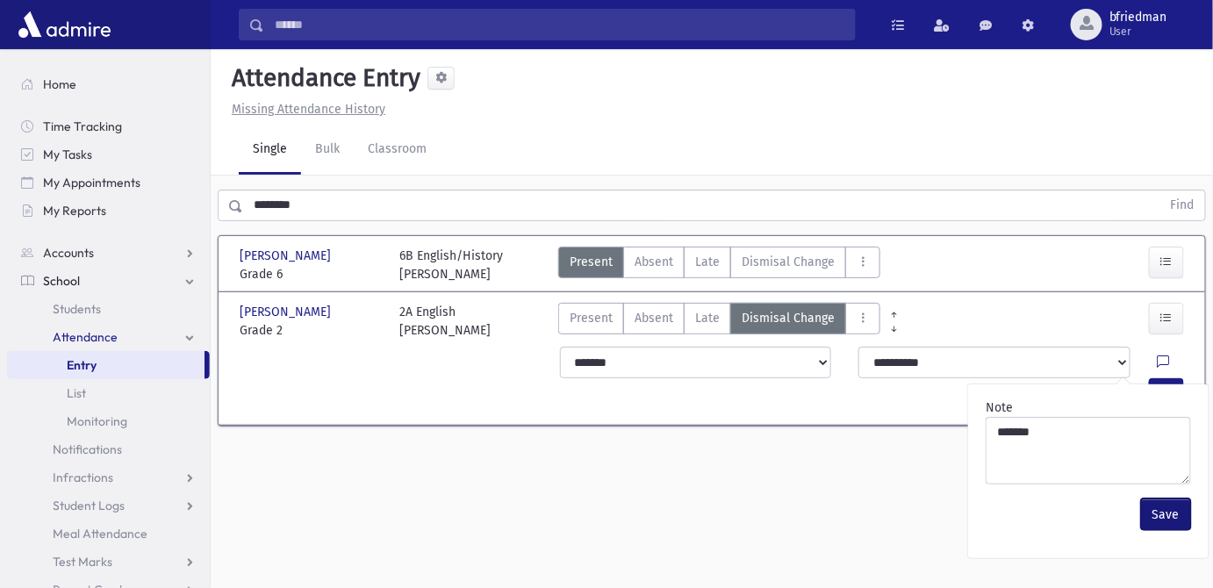
drag, startPoint x: 1175, startPoint y: 479, endPoint x: 1187, endPoint y: 418, distance: 61.8
click at [1177, 499] on button "Save" at bounding box center [1166, 515] width 50 height 32
click at [1180, 378] on button "button" at bounding box center [1166, 394] width 35 height 32
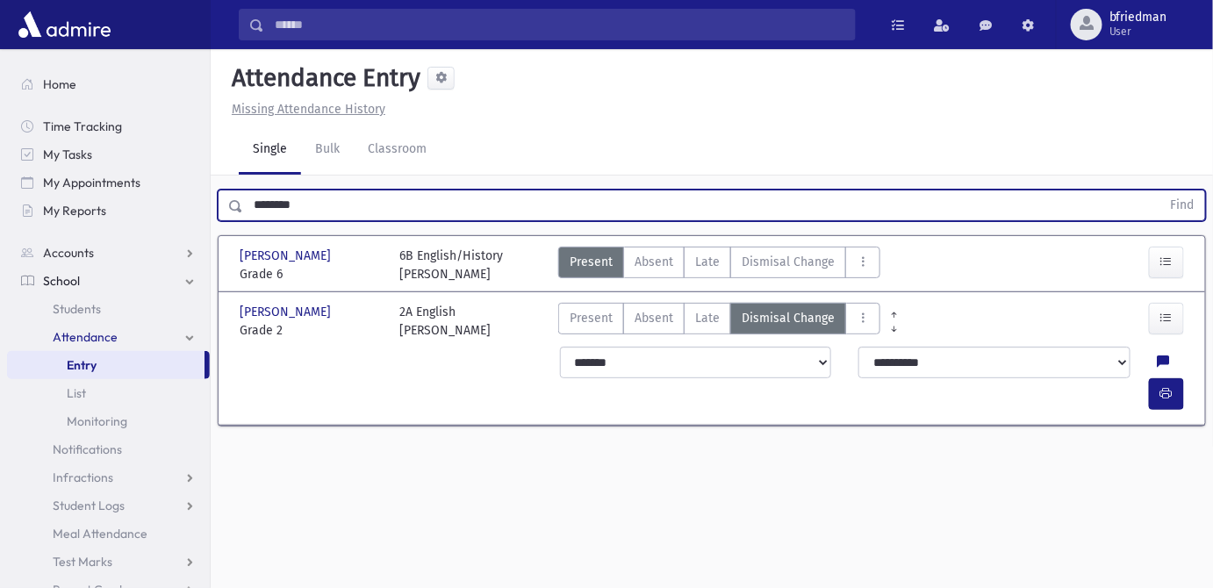
drag, startPoint x: 334, startPoint y: 174, endPoint x: -382, endPoint y: 73, distance: 722.7
click at [0, 73] on html "Search Results All Accounts Students" at bounding box center [606, 294] width 1213 height 588
type input "******"
click at [1161, 191] on button "Find" at bounding box center [1183, 206] width 45 height 30
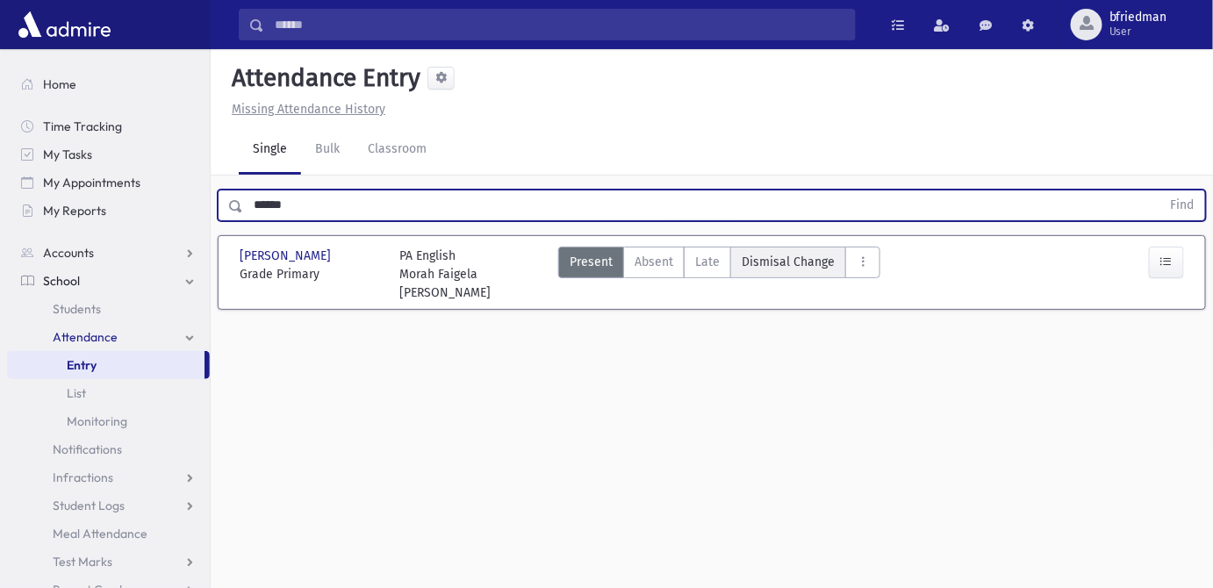
click at [810, 253] on span "Dismisal Change" at bounding box center [788, 262] width 93 height 18
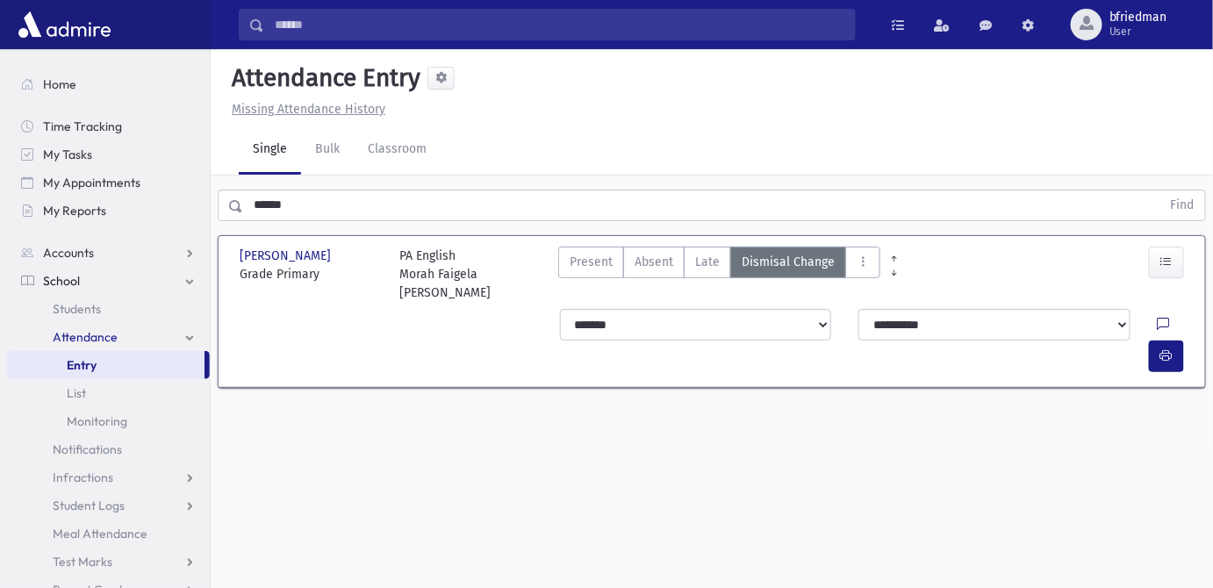
click at [1158, 318] on icon at bounding box center [1164, 325] width 12 height 15
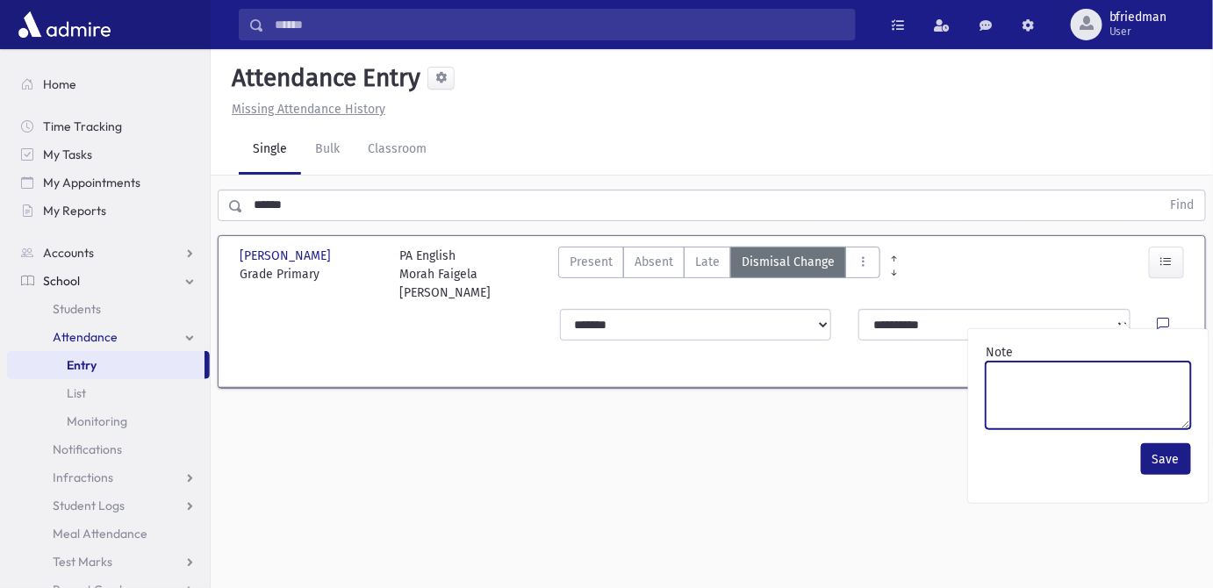
click at [1141, 362] on textarea "Note" at bounding box center [1088, 396] width 205 height 68
paste textarea "*******"
type textarea "*******"
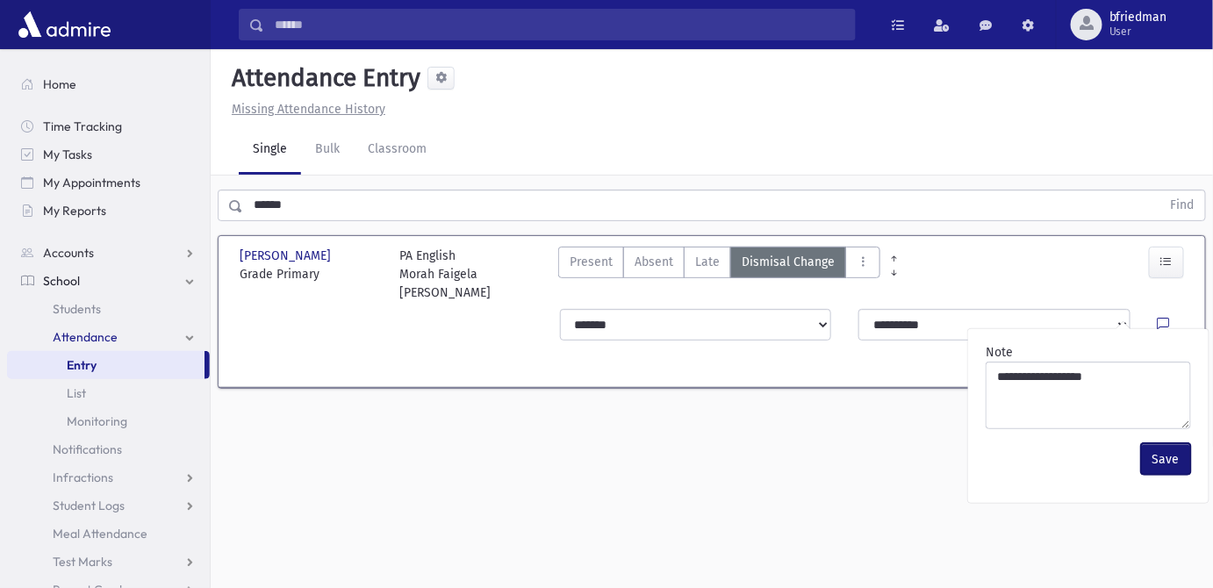
drag, startPoint x: 1155, startPoint y: 424, endPoint x: 1167, endPoint y: 335, distance: 90.4
click at [1152, 443] on button "Save" at bounding box center [1166, 459] width 50 height 32
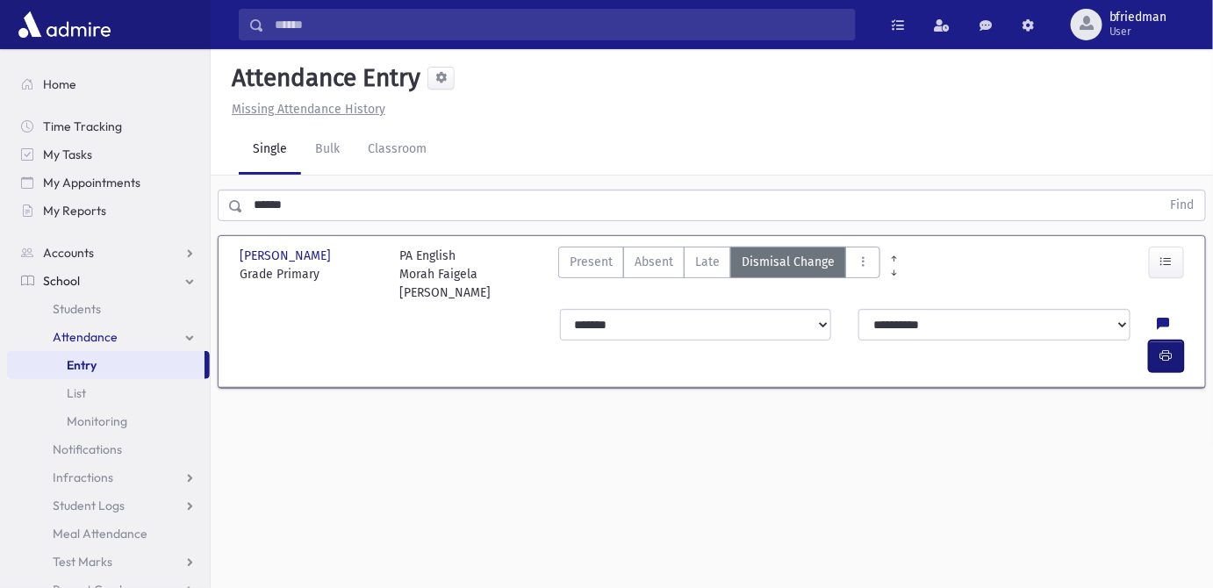
click at [1169, 349] on icon "button" at bounding box center [1167, 356] width 12 height 15
drag, startPoint x: 634, startPoint y: 467, endPoint x: 590, endPoint y: 407, distance: 74.8
click at [631, 461] on div "Attendance Entry Missing Attendance History Single Bulk Classroom ****** Find […" at bounding box center [712, 318] width 1003 height 539
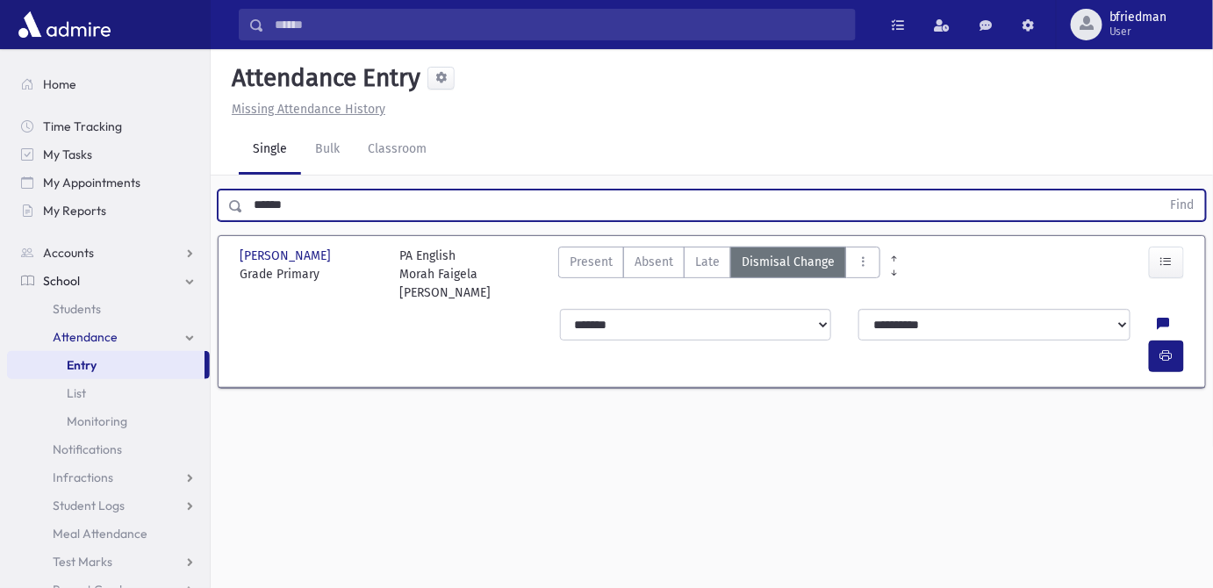
drag, startPoint x: 304, startPoint y: 166, endPoint x: -328, endPoint y: 42, distance: 644.2
click at [0, 42] on html "Search Results All Accounts Students" at bounding box center [606, 294] width 1213 height 588
click at [1161, 191] on button "Find" at bounding box center [1183, 206] width 45 height 30
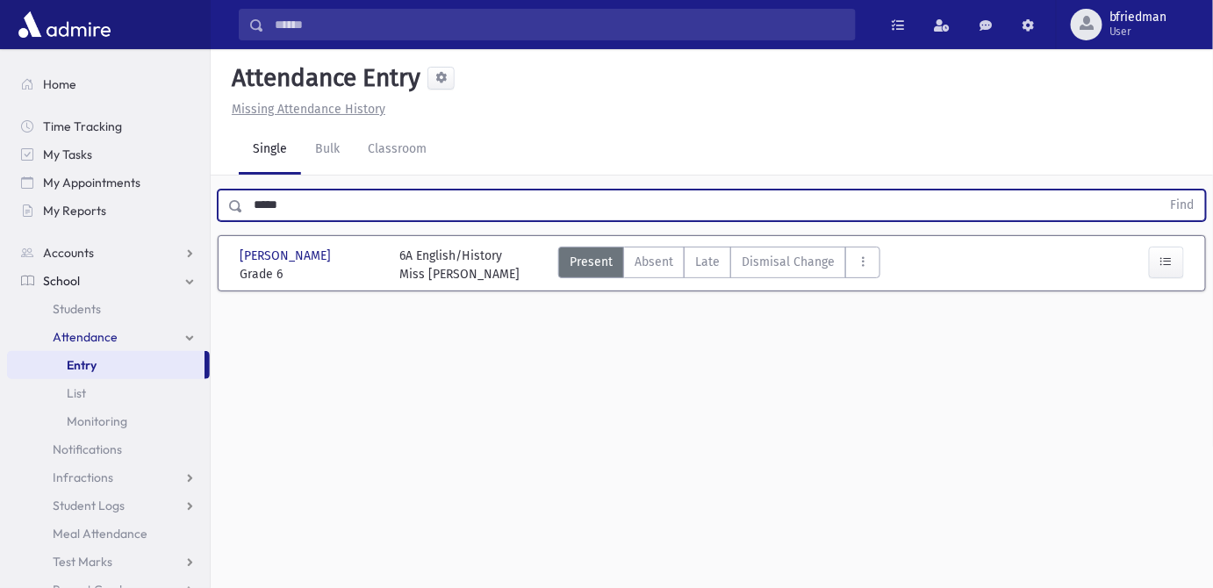
drag, startPoint x: 379, startPoint y: 173, endPoint x: -414, endPoint y: 128, distance: 795.0
click at [0, 128] on html "Search Results All Accounts Students" at bounding box center [606, 294] width 1213 height 588
click at [1161, 191] on button "Find" at bounding box center [1183, 206] width 45 height 30
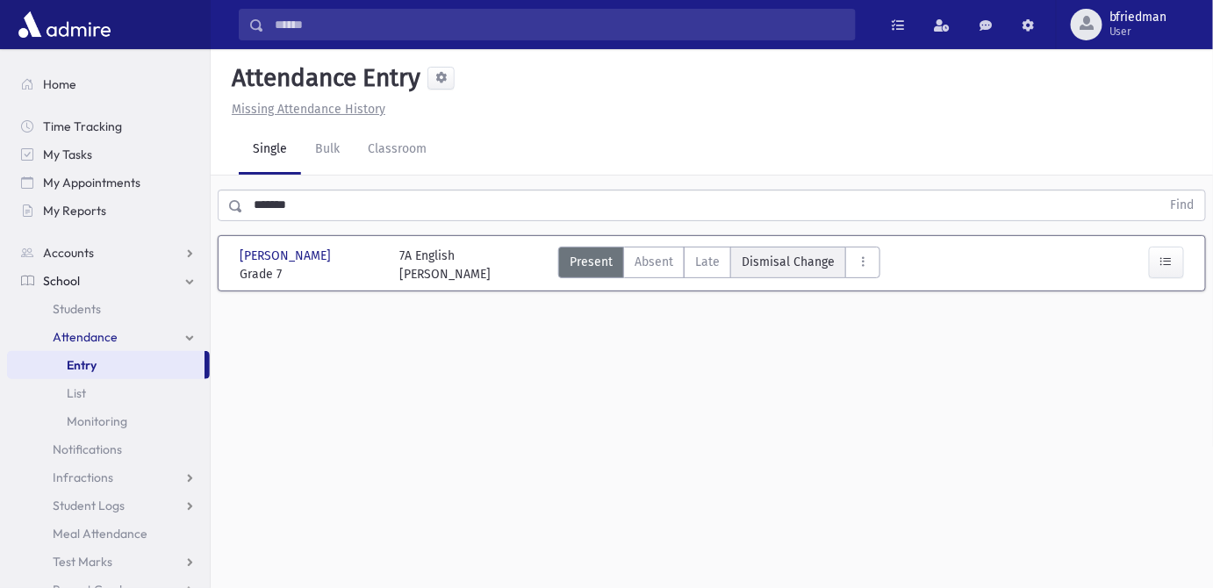
click at [802, 253] on span "Dismisal Change" at bounding box center [788, 262] width 93 height 18
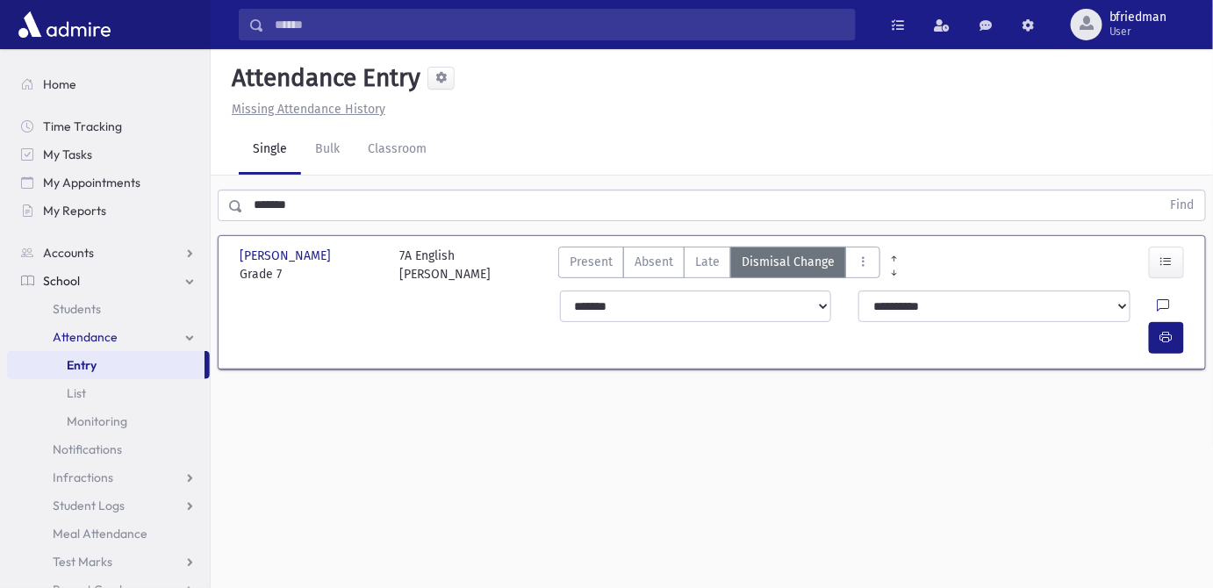
click at [1116, 291] on div "**********" at bounding box center [1008, 307] width 299 height 32
click at [1158, 299] on icon at bounding box center [1164, 306] width 12 height 15
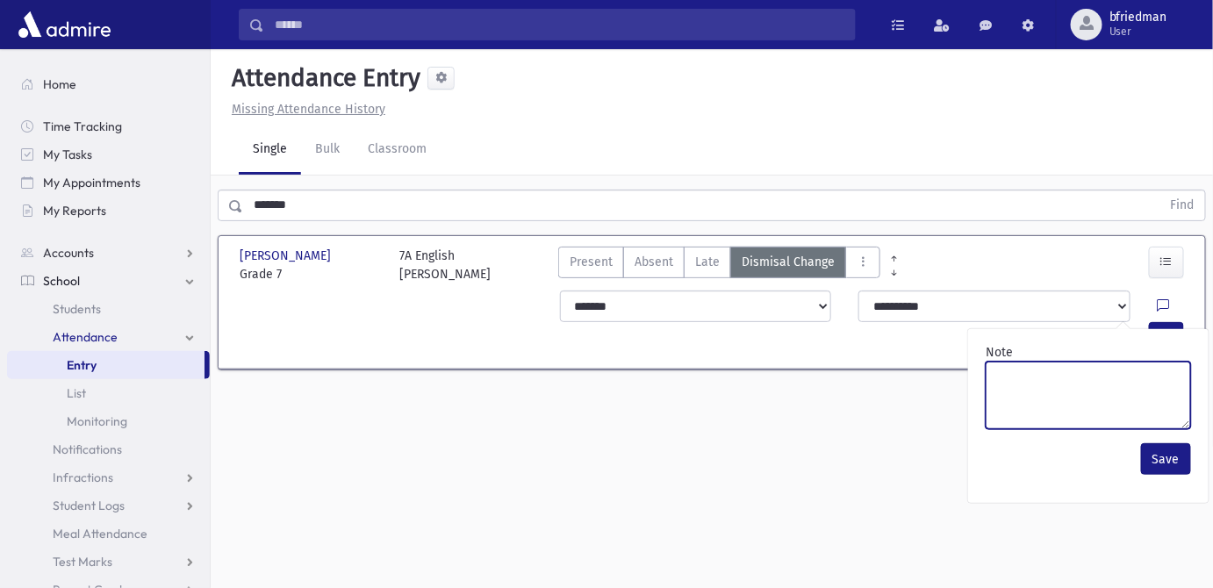
click at [1120, 362] on textarea "Note" at bounding box center [1088, 396] width 205 height 68
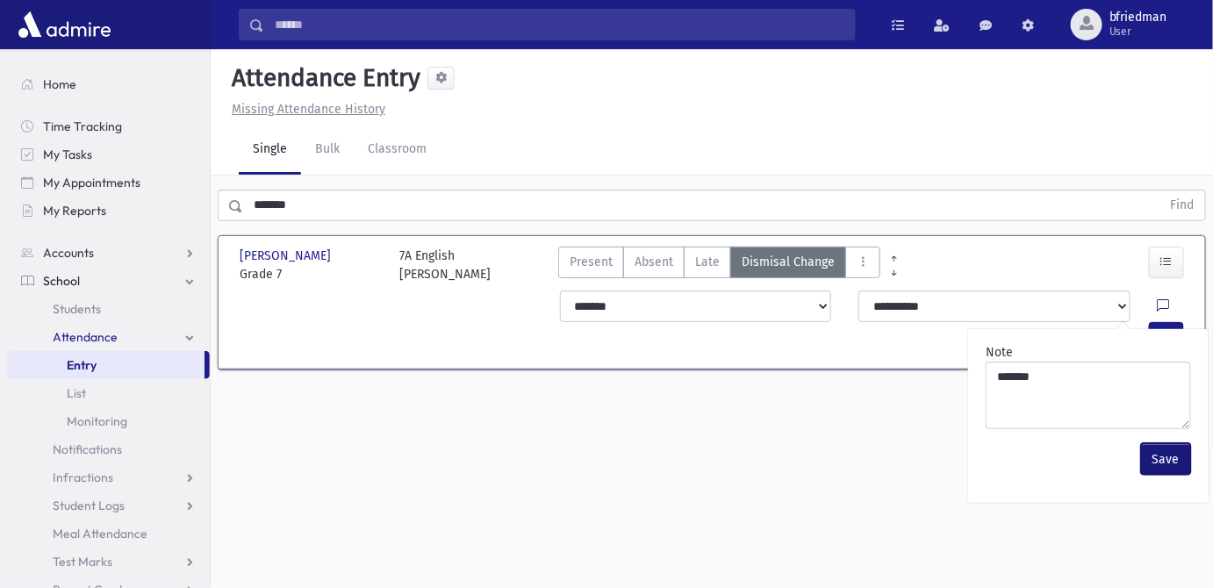
click at [1173, 443] on button "Save" at bounding box center [1166, 459] width 50 height 32
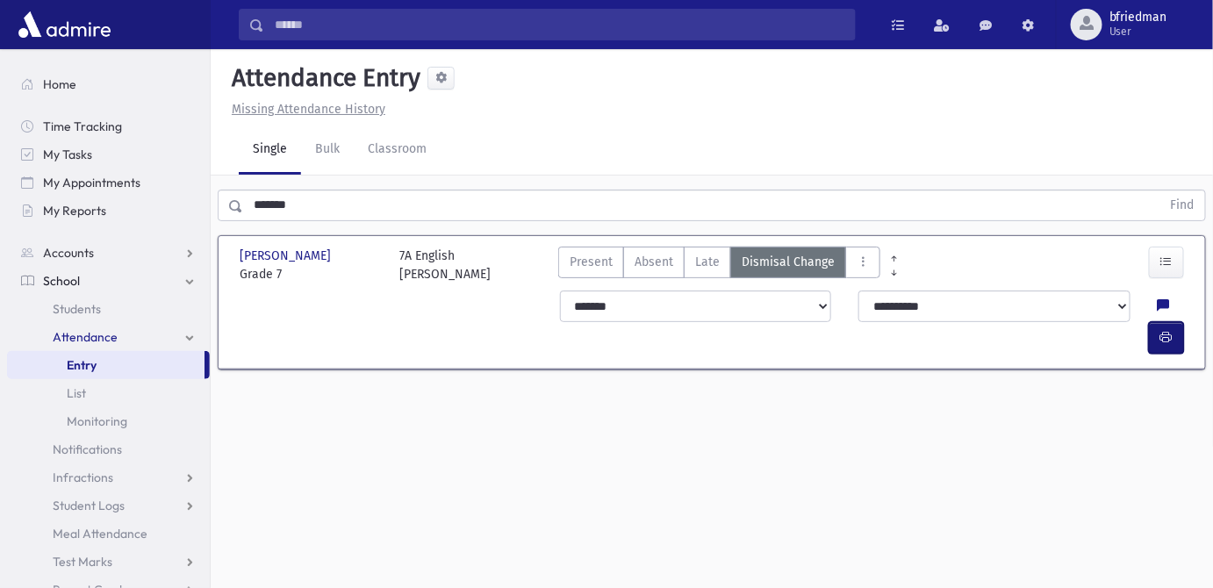
click at [1163, 330] on icon "button" at bounding box center [1167, 337] width 12 height 15
drag, startPoint x: 212, startPoint y: 155, endPoint x: -638, endPoint y: 133, distance: 851.1
click at [0, 133] on html "Search Results All Accounts Students" at bounding box center [606, 294] width 1213 height 588
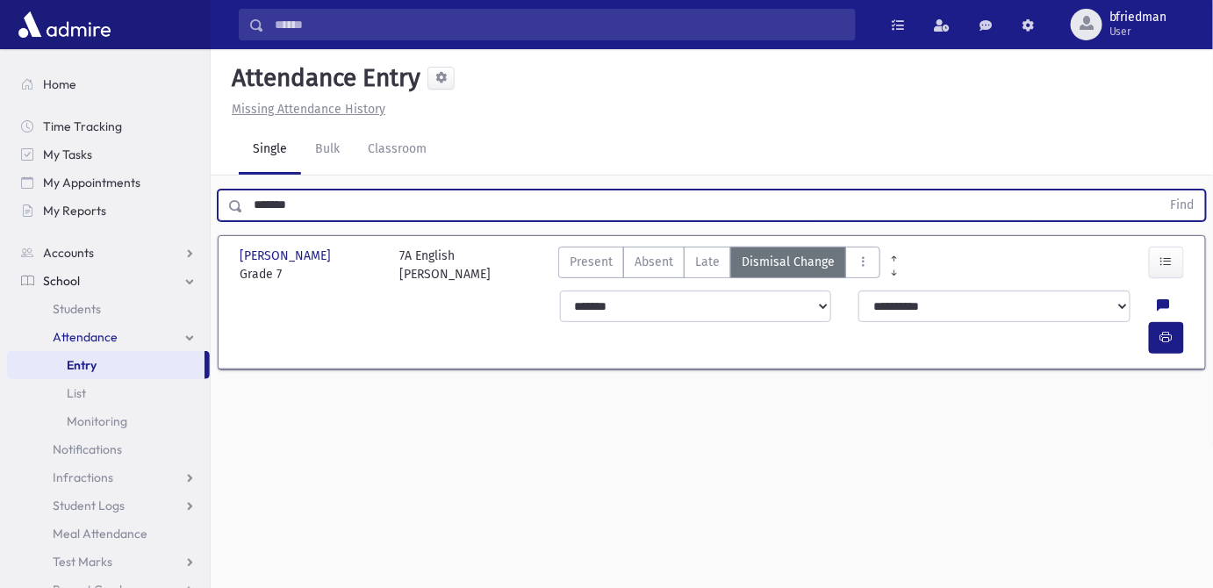
click at [1161, 191] on button "Find" at bounding box center [1183, 206] width 45 height 30
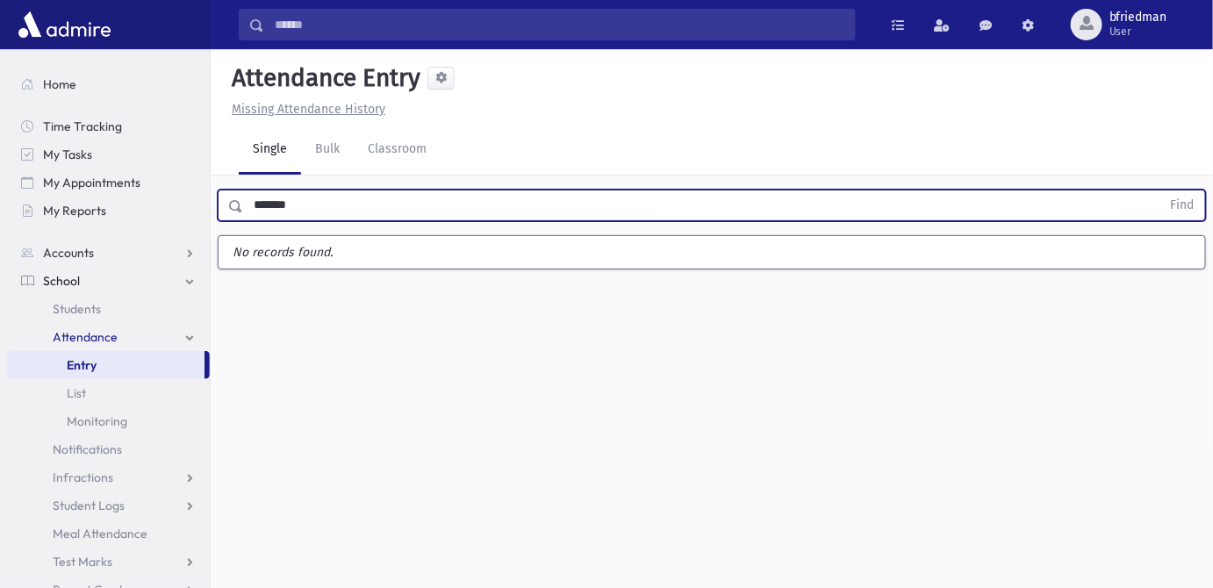
click at [1161, 191] on button "Find" at bounding box center [1183, 206] width 45 height 30
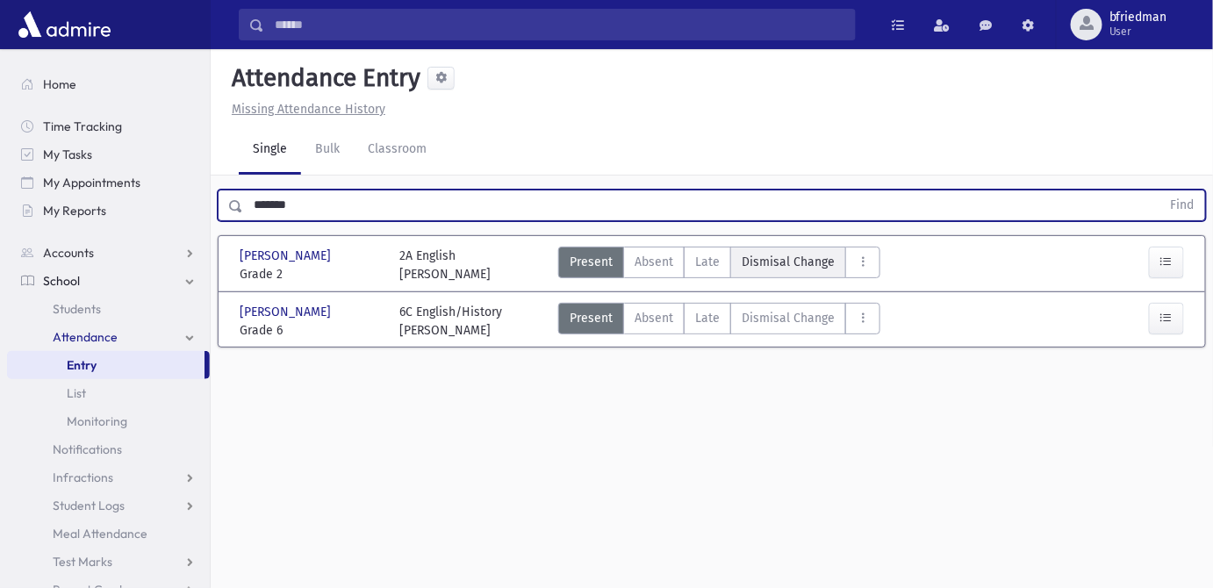
click at [789, 253] on span "Dismisal Change" at bounding box center [788, 262] width 93 height 18
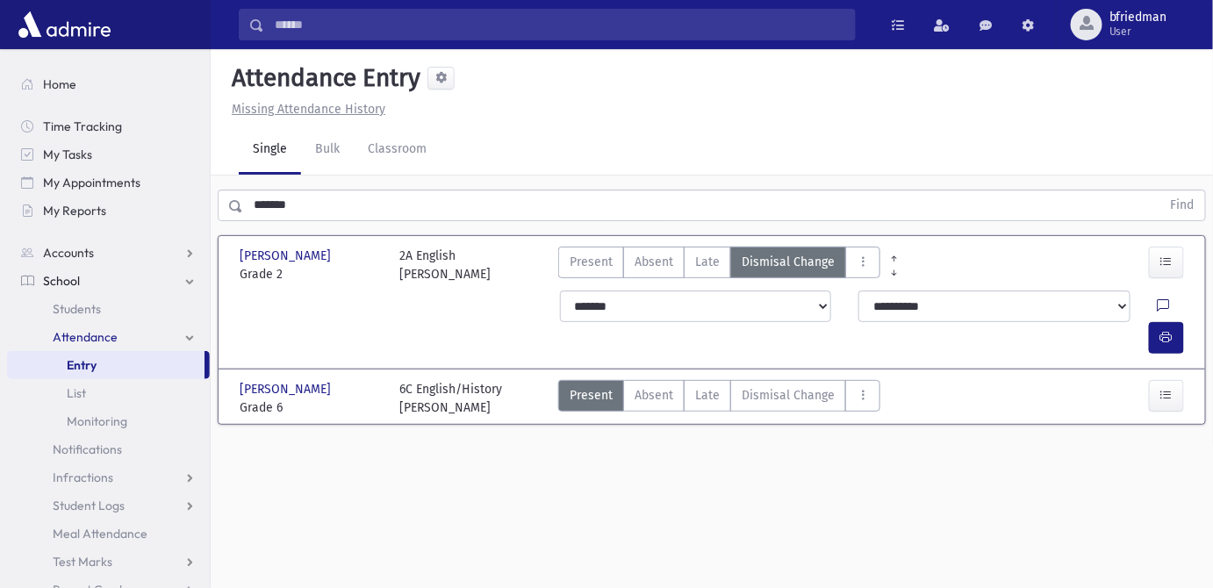
click at [1158, 299] on icon at bounding box center [1164, 306] width 12 height 15
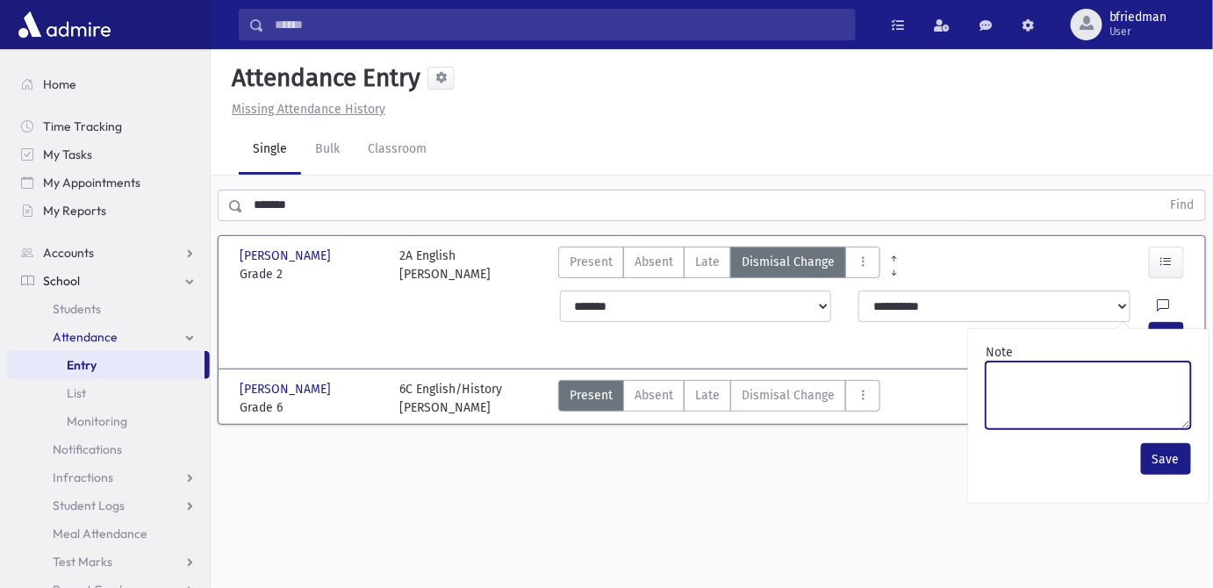
click at [1144, 362] on textarea "Note" at bounding box center [1088, 396] width 205 height 68
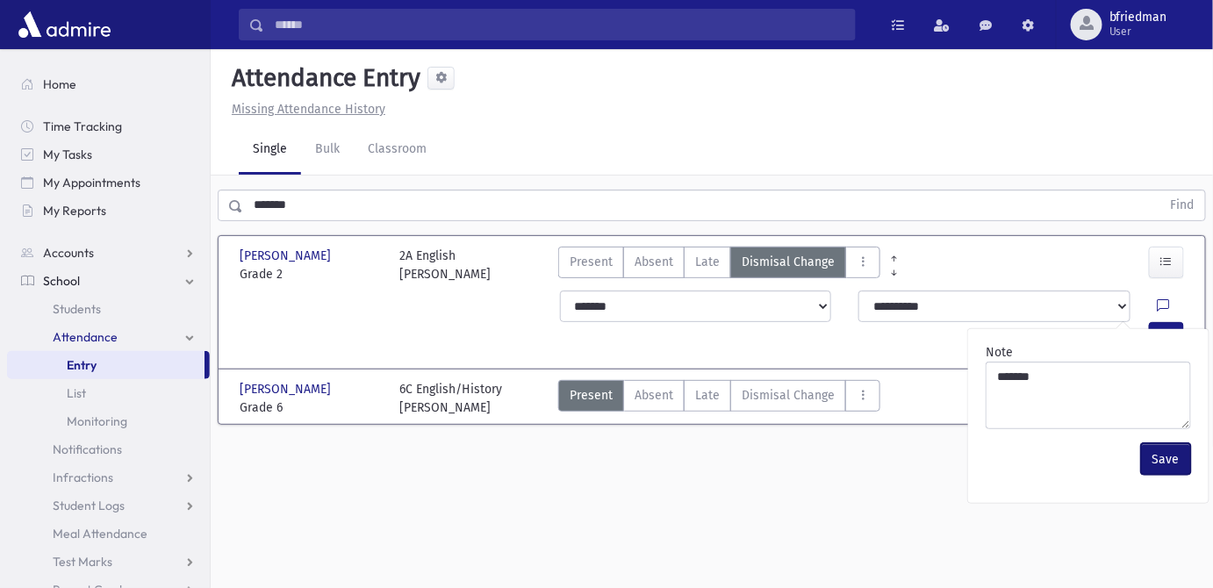
drag, startPoint x: 1170, startPoint y: 415, endPoint x: 1170, endPoint y: 389, distance: 26.3
click at [1169, 443] on button "Save" at bounding box center [1166, 459] width 50 height 32
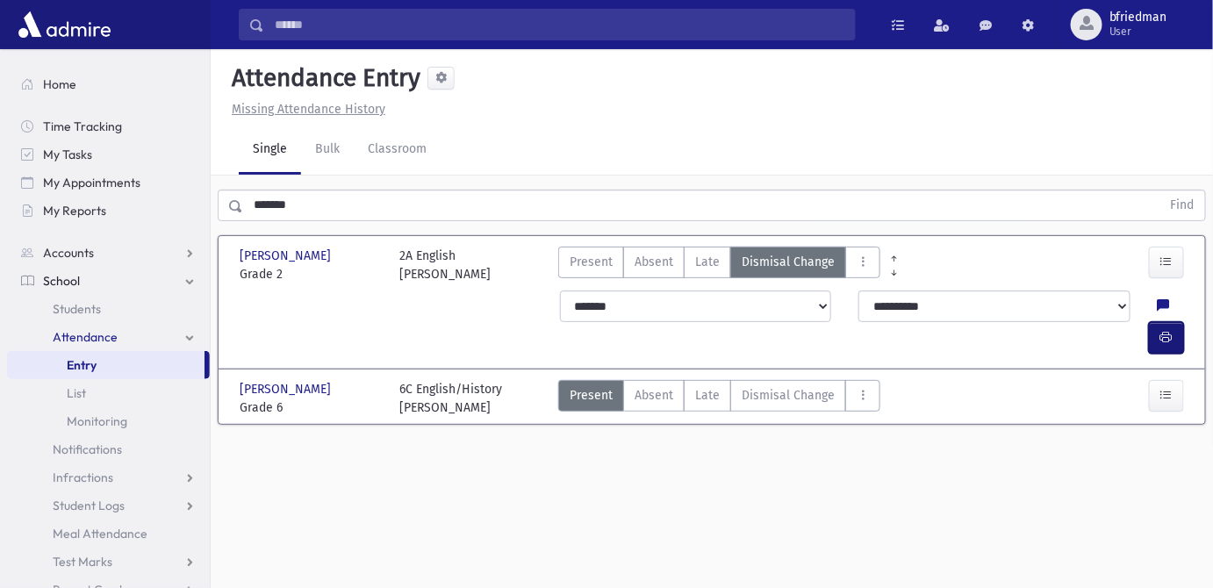
drag, startPoint x: 1178, startPoint y: 270, endPoint x: 1157, endPoint y: 265, distance: 21.5
click at [1171, 322] on button "button" at bounding box center [1166, 338] width 35 height 32
drag, startPoint x: 774, startPoint y: 320, endPoint x: 995, endPoint y: 367, distance: 225.4
click at [776, 386] on span "Dismisal Change" at bounding box center [788, 395] width 93 height 18
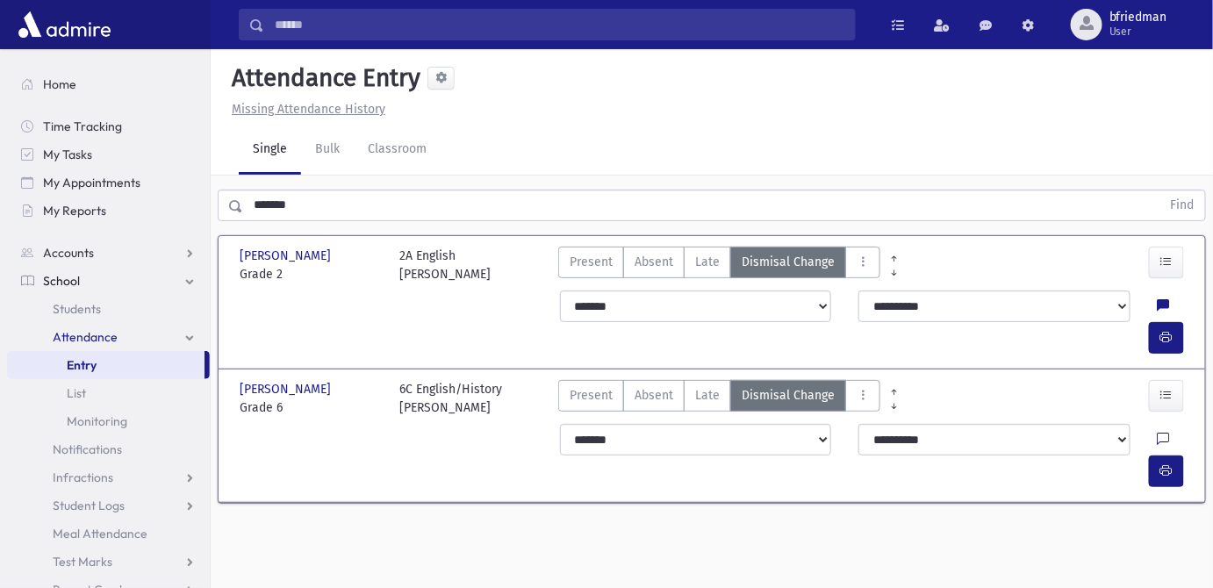
click at [1158, 433] on icon at bounding box center [1164, 440] width 12 height 15
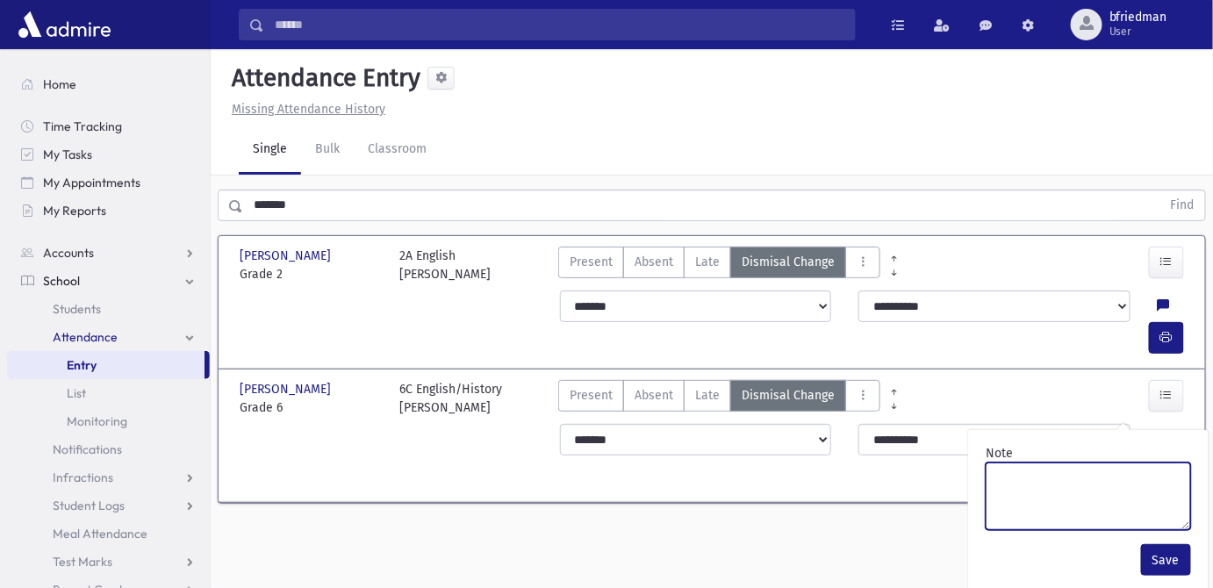
drag, startPoint x: 1135, startPoint y: 460, endPoint x: 1126, endPoint y: 462, distance: 9.8
click at [1135, 463] on textarea "Note" at bounding box center [1088, 497] width 205 height 68
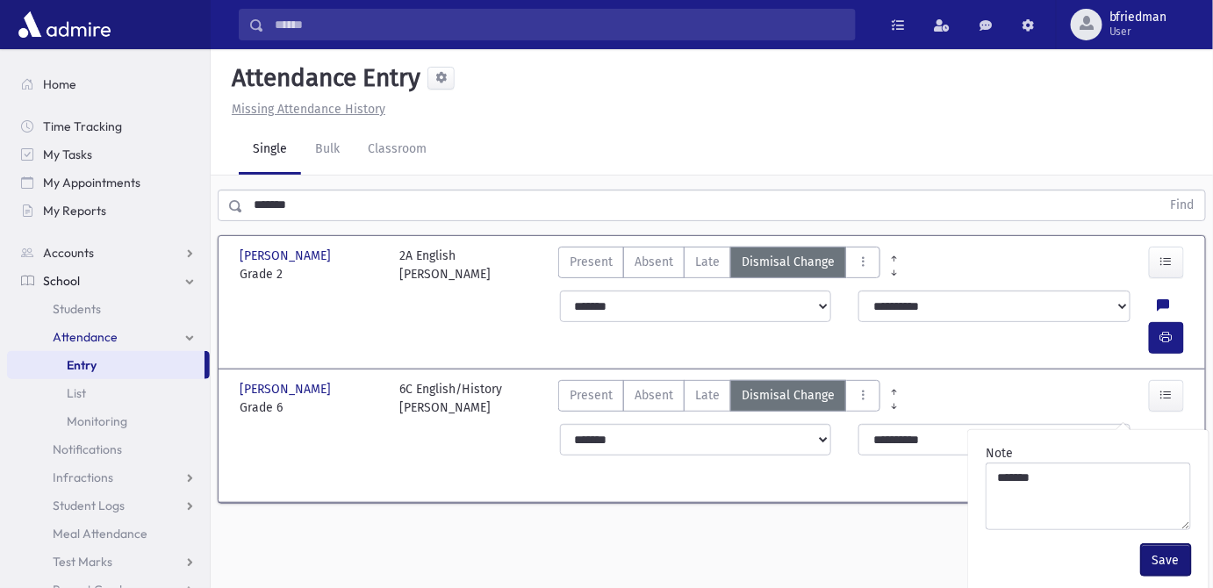
click at [1167, 544] on button "Save" at bounding box center [1166, 560] width 50 height 32
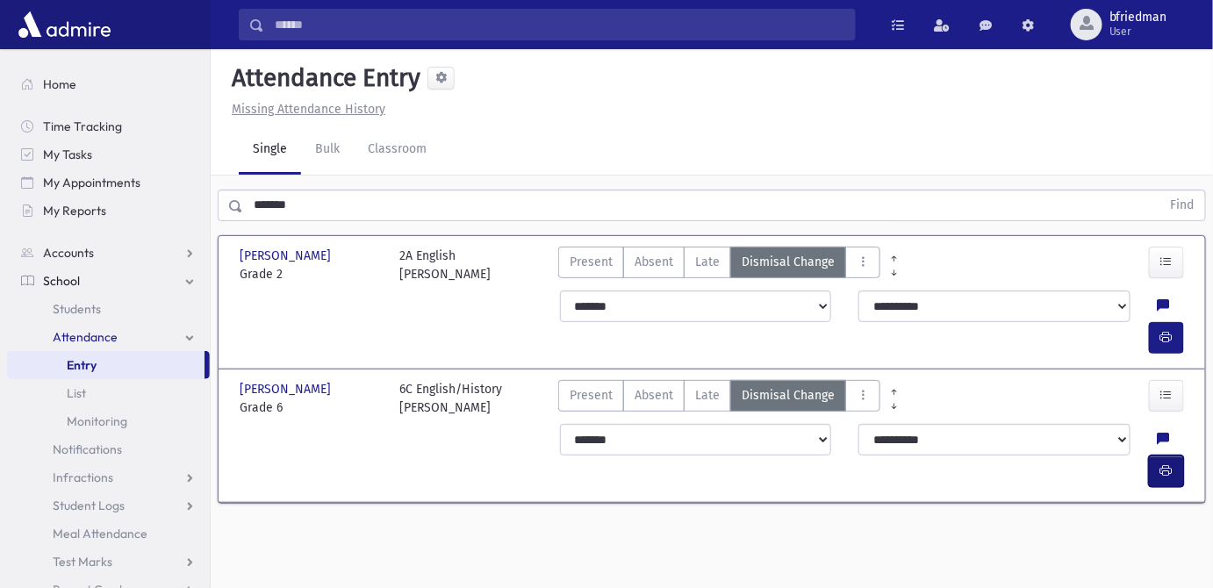
click at [1164, 456] on button "button" at bounding box center [1166, 472] width 35 height 32
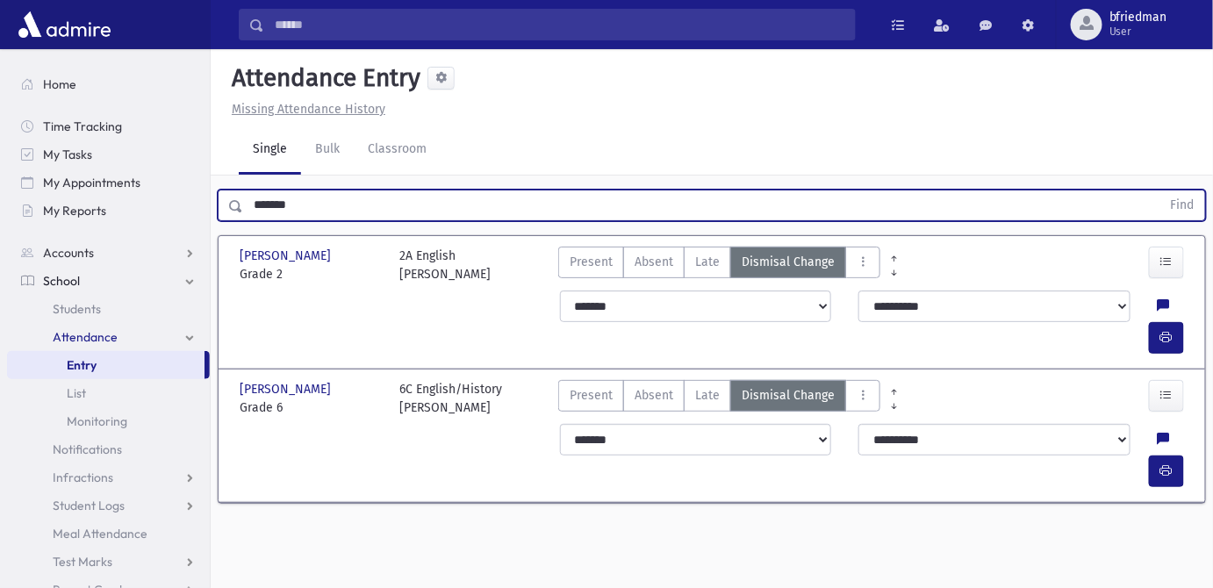
drag, startPoint x: 311, startPoint y: 168, endPoint x: -277, endPoint y: 107, distance: 590.5
click at [0, 107] on html "Search Results All Accounts Students" at bounding box center [606, 294] width 1213 height 588
click at [1161, 191] on button "Find" at bounding box center [1183, 206] width 45 height 30
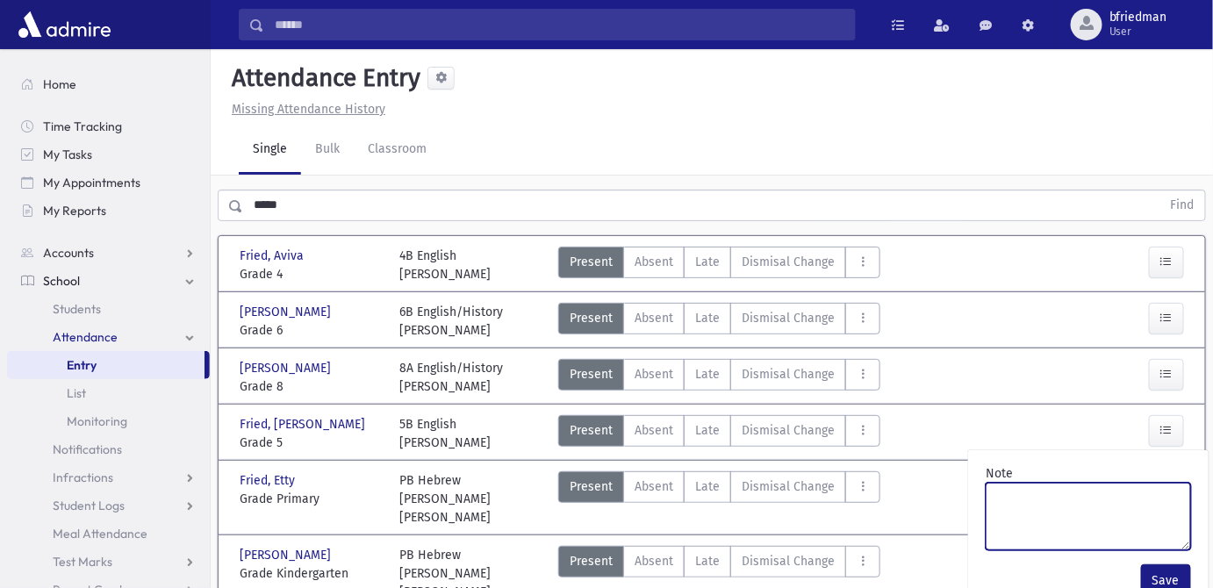
click at [1074, 483] on textarea "Note" at bounding box center [1088, 517] width 205 height 68
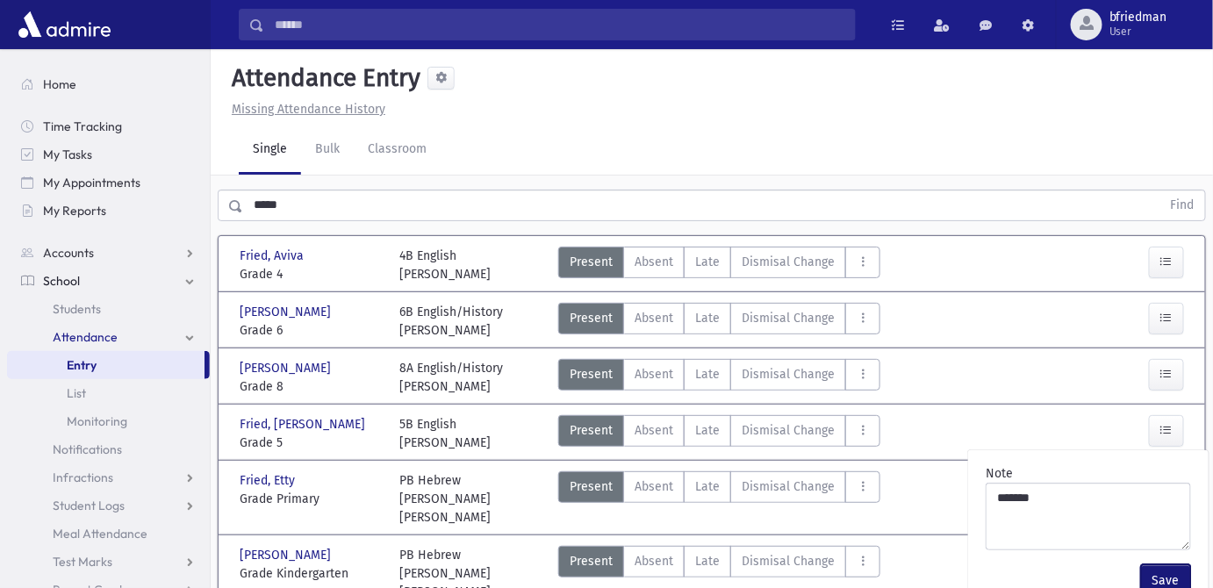
click at [1160, 565] on button "Save" at bounding box center [1166, 581] width 50 height 32
drag, startPoint x: 270, startPoint y: 200, endPoint x: 40, endPoint y: 136, distance: 239.7
click at [61, 140] on div "Search Results All Accounts" at bounding box center [606, 553] width 1213 height 1106
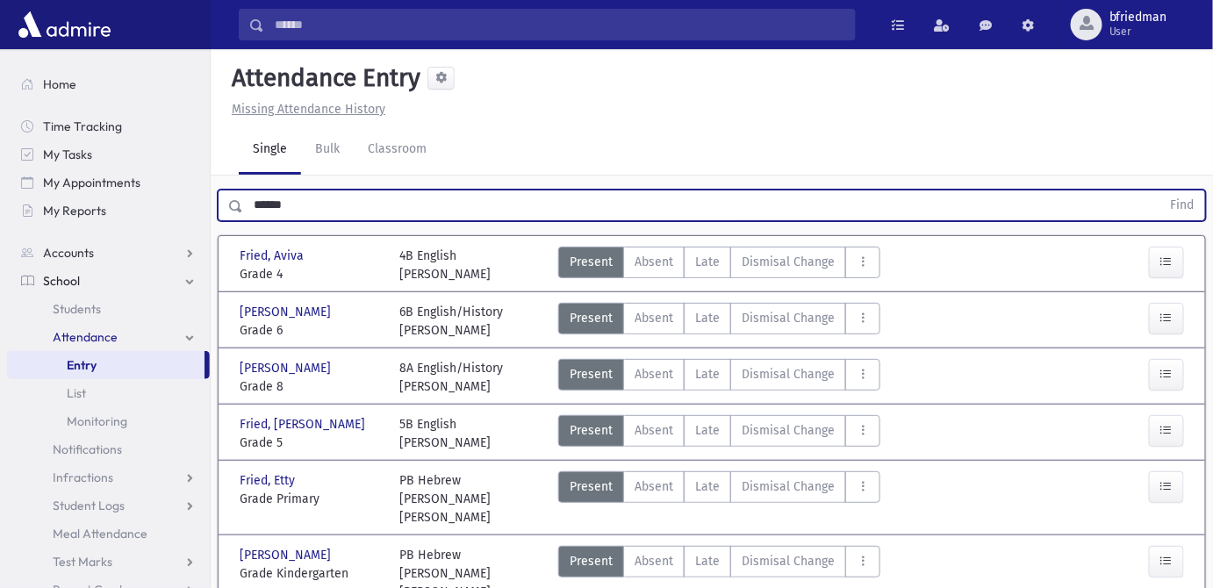
click at [1161, 191] on button "Find" at bounding box center [1183, 206] width 45 height 30
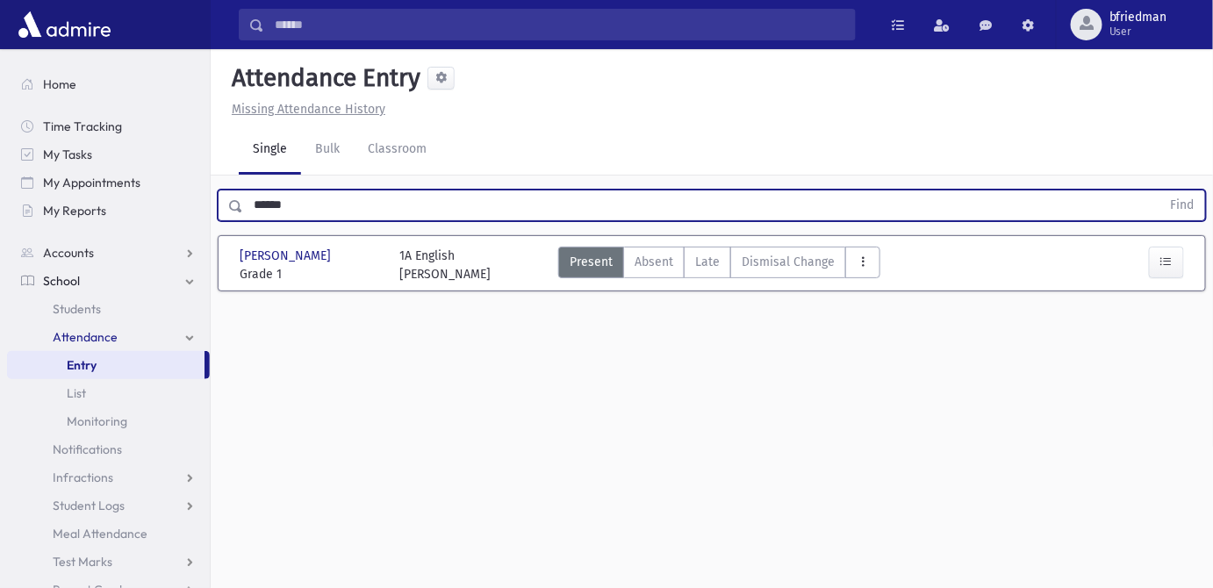
drag, startPoint x: 861, startPoint y: 269, endPoint x: 859, endPoint y: 278, distance: 9.8
click at [860, 270] on button "AttTypes" at bounding box center [863, 263] width 35 height 32
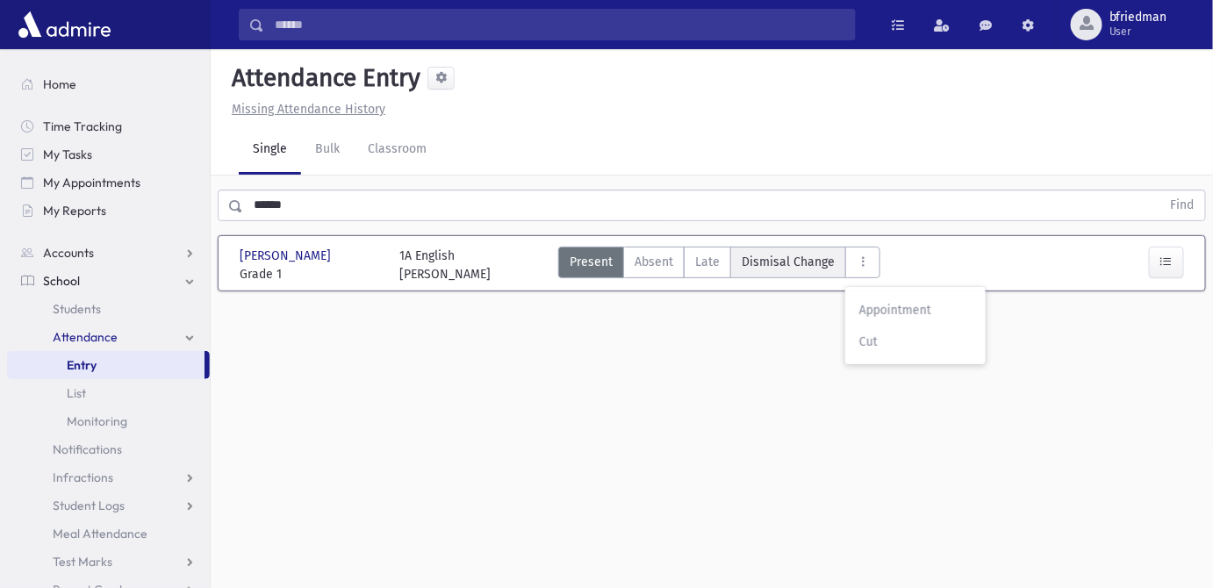
click at [780, 258] on span "Dismisal Change" at bounding box center [788, 262] width 93 height 18
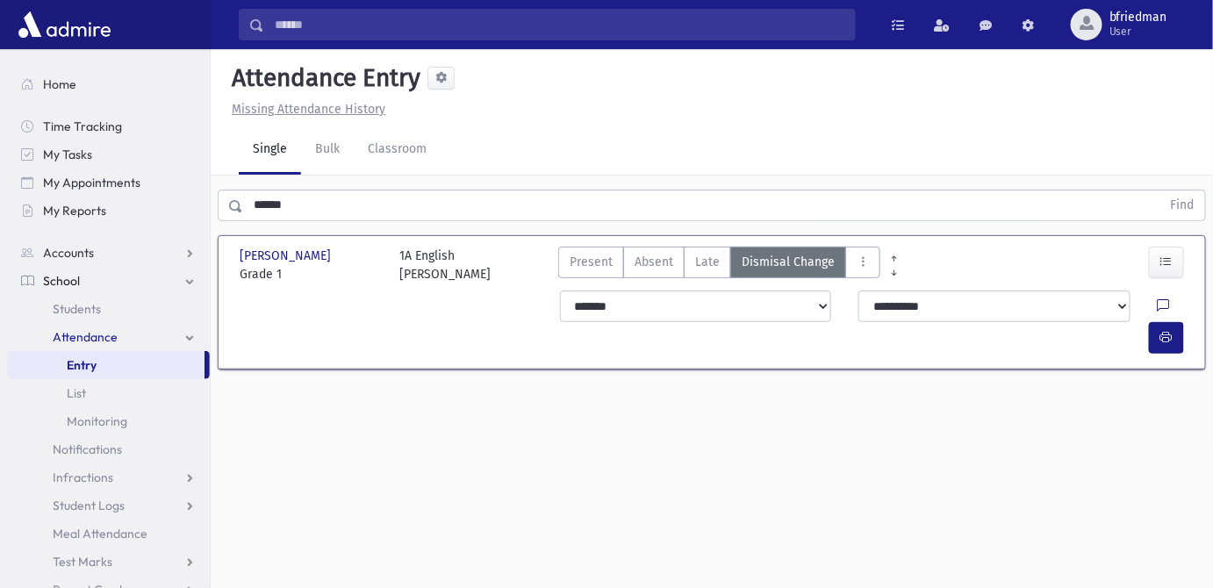
click at [1158, 306] on icon at bounding box center [1164, 306] width 12 height 15
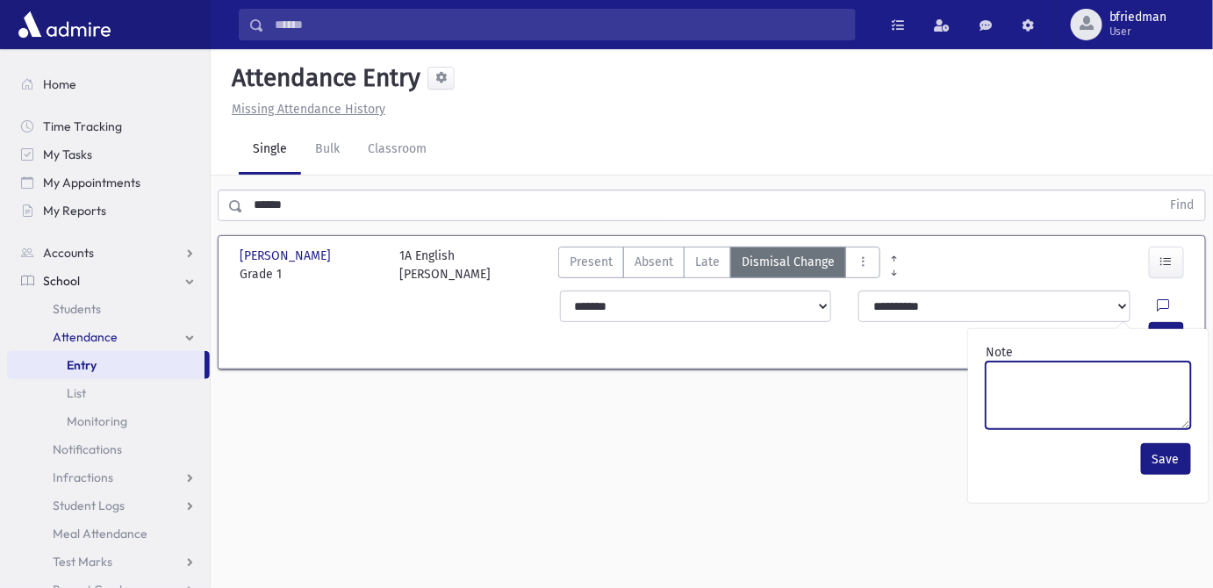
click at [1123, 389] on textarea "Note" at bounding box center [1088, 396] width 205 height 68
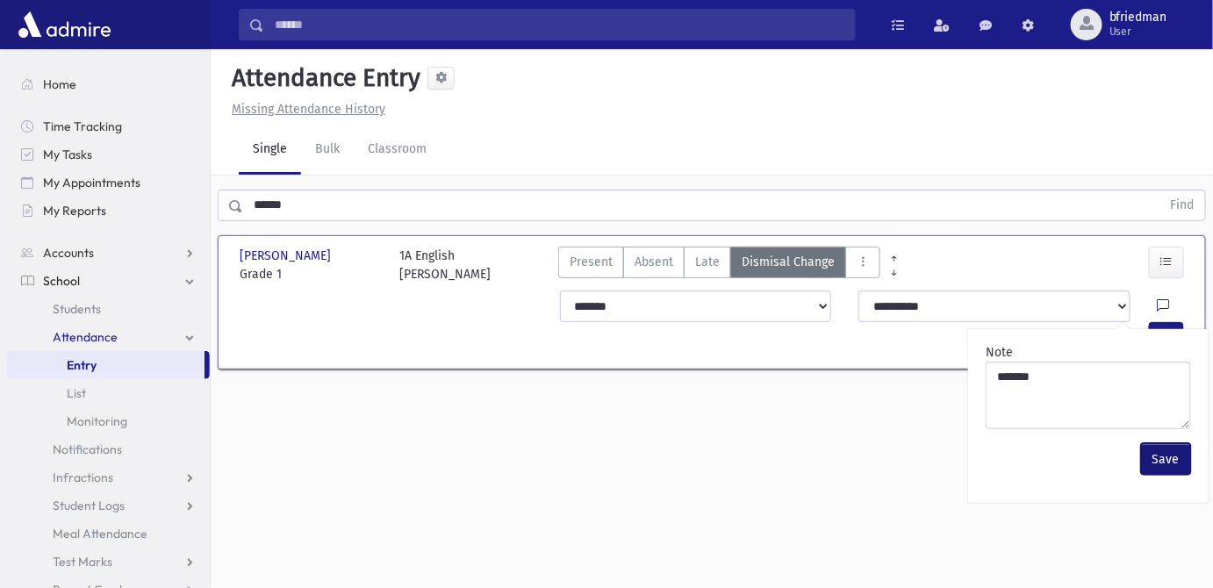
drag, startPoint x: 1177, startPoint y: 464, endPoint x: 1172, endPoint y: 456, distance: 9.0
click at [1174, 459] on button "Save" at bounding box center [1166, 459] width 50 height 32
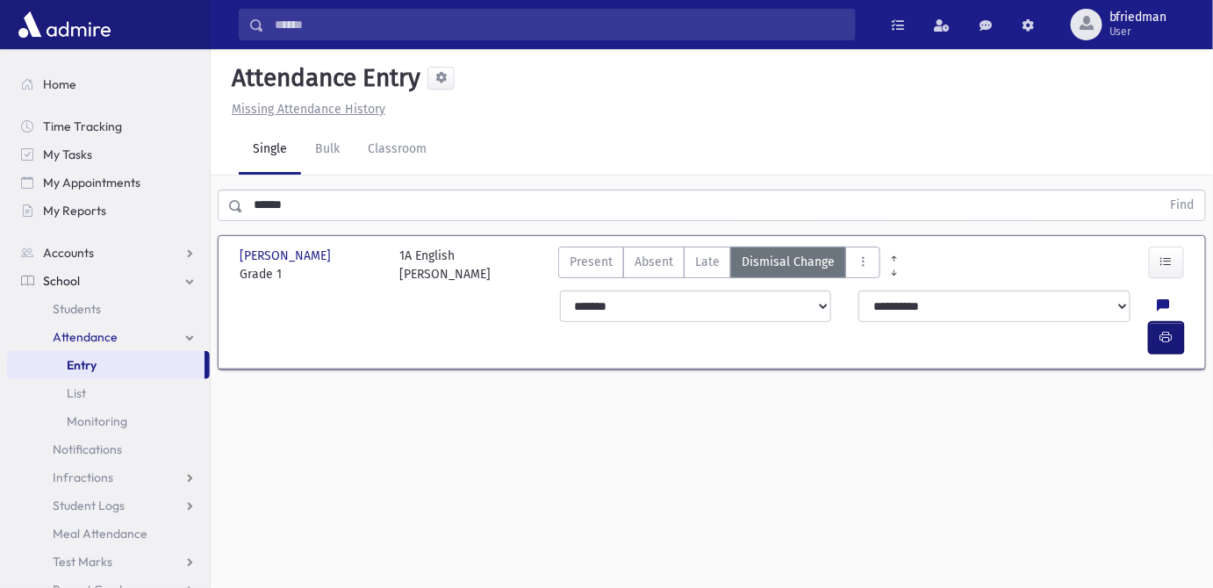
drag, startPoint x: 1166, startPoint y: 305, endPoint x: 1041, endPoint y: 295, distance: 125.9
click at [1164, 330] on icon "button" at bounding box center [1167, 337] width 12 height 15
drag, startPoint x: 270, startPoint y: 198, endPoint x: -307, endPoint y: 160, distance: 578.1
click at [0, 160] on html "Search Results All Accounts Students" at bounding box center [606, 294] width 1213 height 588
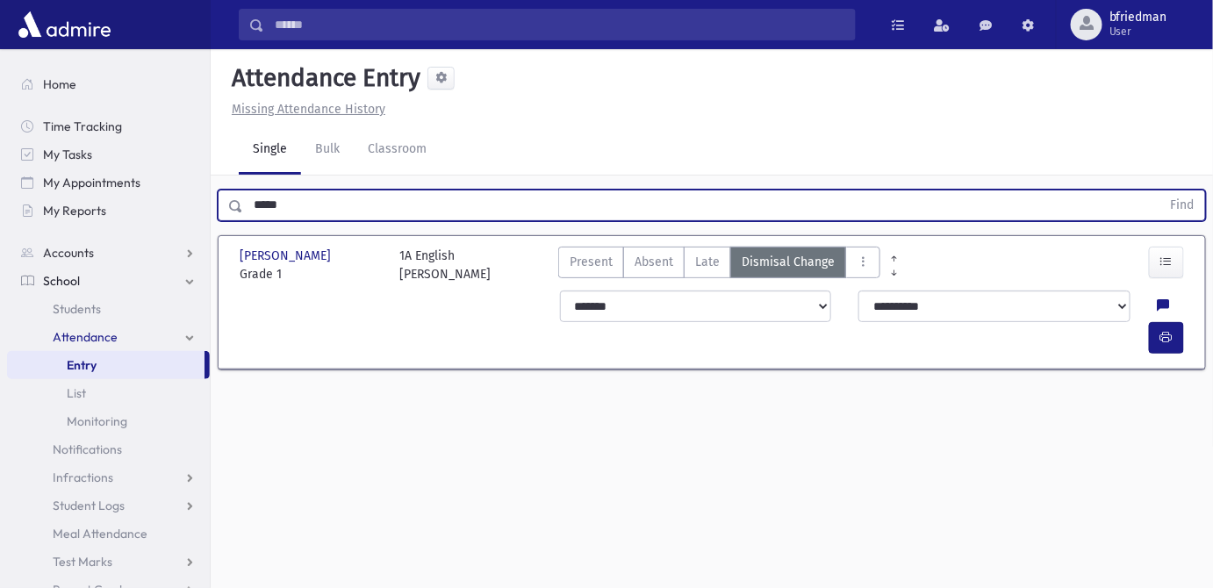
click at [1161, 191] on button "Find" at bounding box center [1183, 206] width 45 height 30
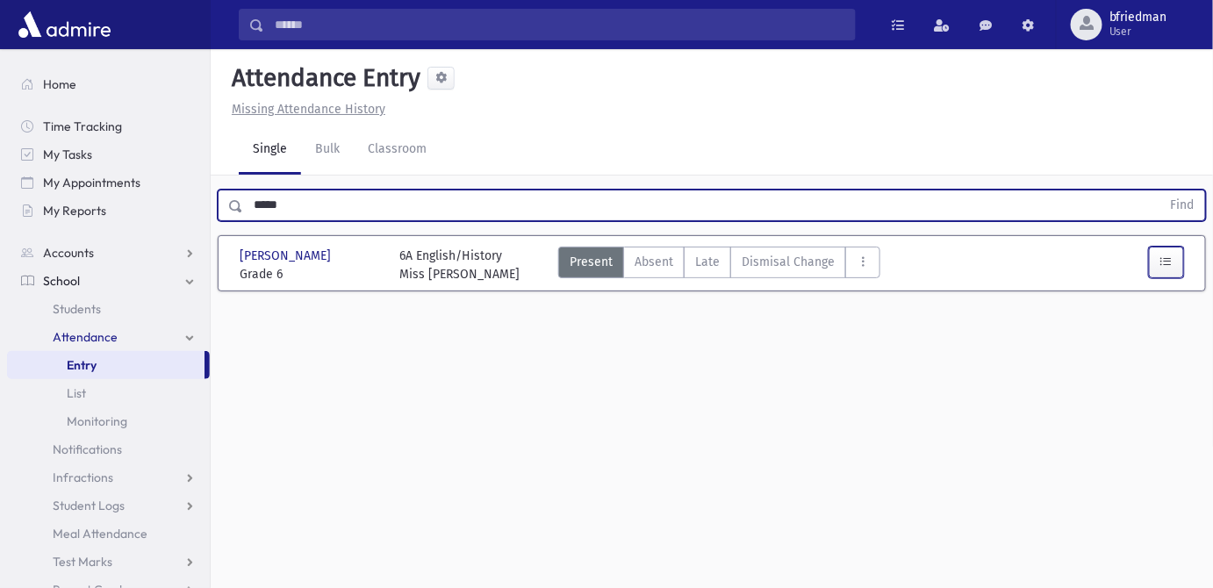
click at [1159, 259] on button "button" at bounding box center [1166, 263] width 35 height 32
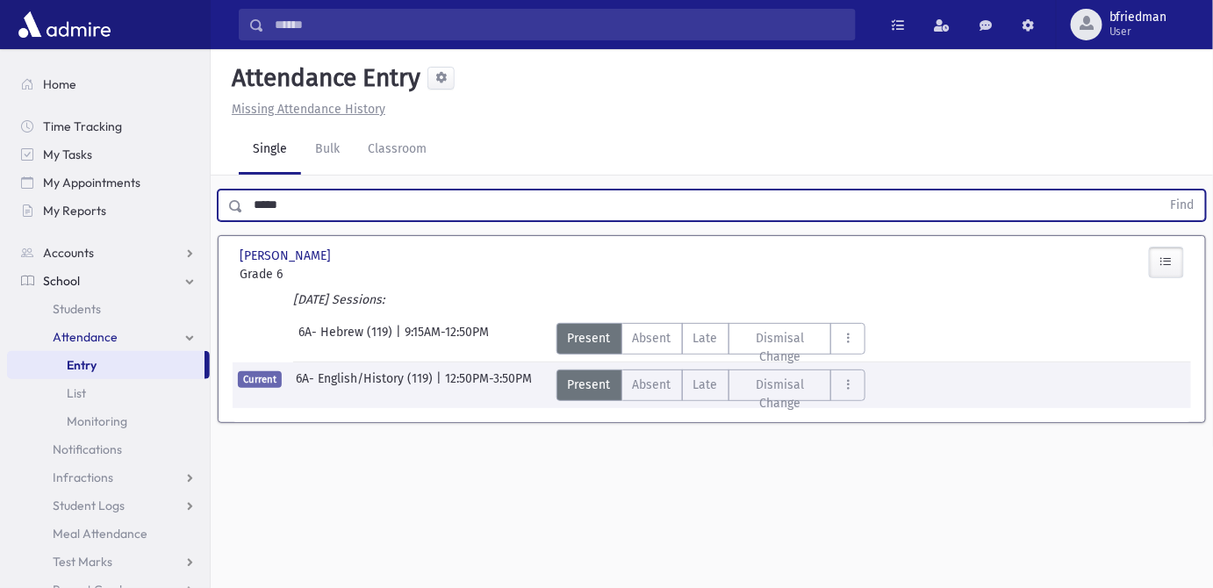
drag, startPoint x: 334, startPoint y: 211, endPoint x: -311, endPoint y: 155, distance: 646.9
click at [0, 155] on html "Search Results All Accounts Students" at bounding box center [606, 294] width 1213 height 588
click at [1161, 191] on button "Find" at bounding box center [1183, 206] width 45 height 30
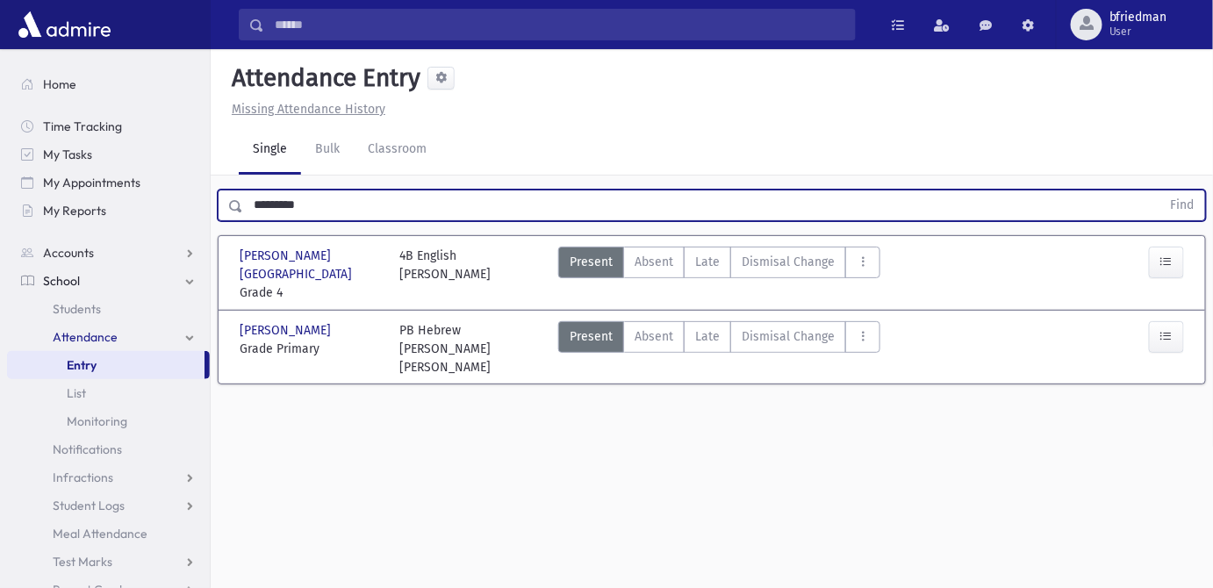
drag, startPoint x: 334, startPoint y: 205, endPoint x: -605, endPoint y: 43, distance: 952.5
click at [0, 43] on html "Search Results All Accounts Students" at bounding box center [606, 294] width 1213 height 588
type input "*****"
click at [1161, 191] on button "Find" at bounding box center [1183, 206] width 45 height 30
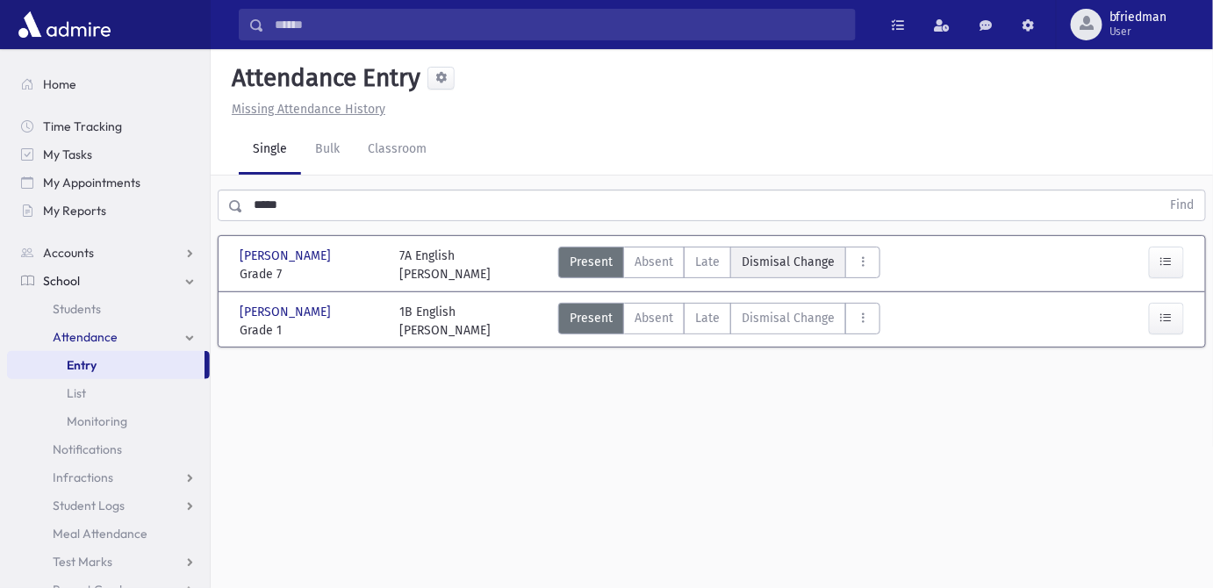
click at [801, 259] on span "Dismisal Change" at bounding box center [788, 262] width 93 height 18
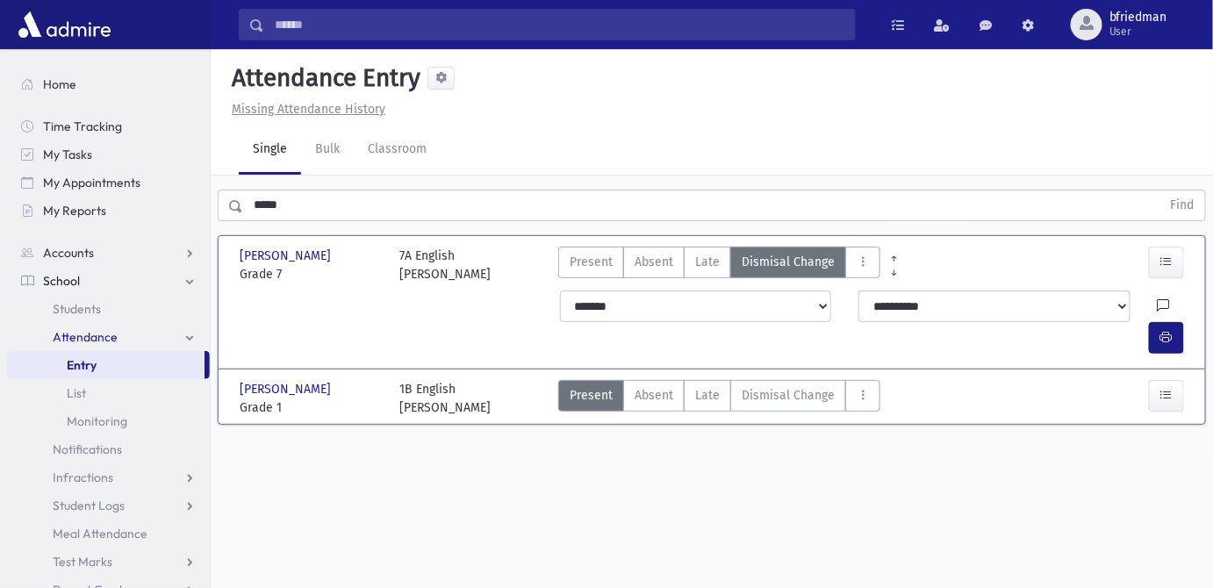
click at [1158, 308] on icon at bounding box center [1164, 306] width 12 height 15
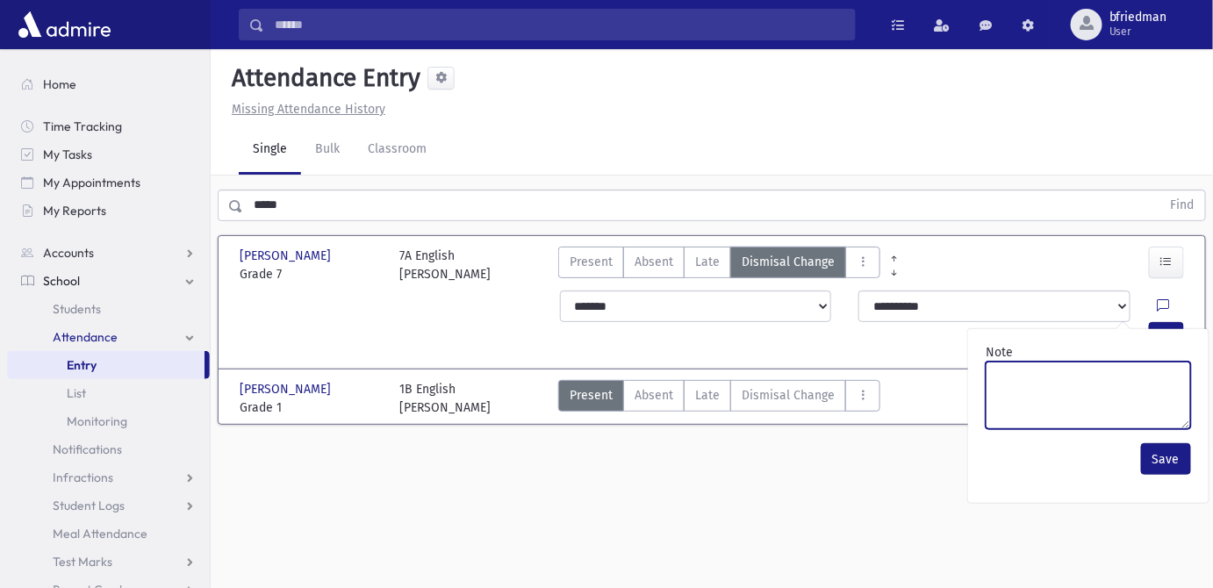
click at [1134, 385] on textarea "Note" at bounding box center [1088, 396] width 205 height 68
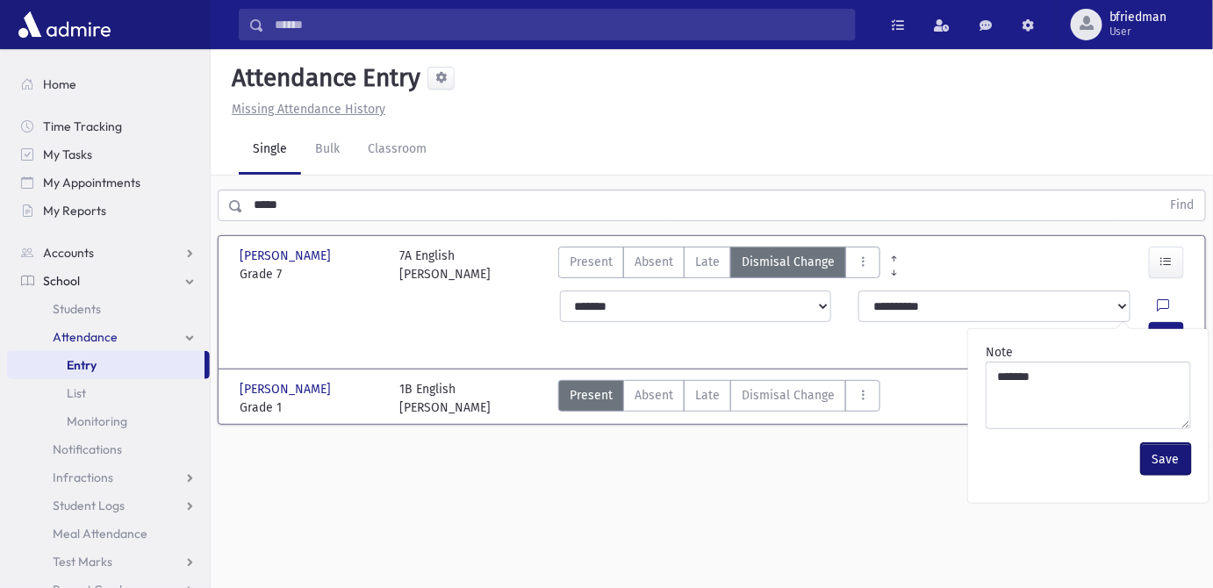
drag, startPoint x: 1168, startPoint y: 452, endPoint x: 1177, endPoint y: 402, distance: 51.0
click at [1168, 452] on button "Save" at bounding box center [1166, 459] width 50 height 32
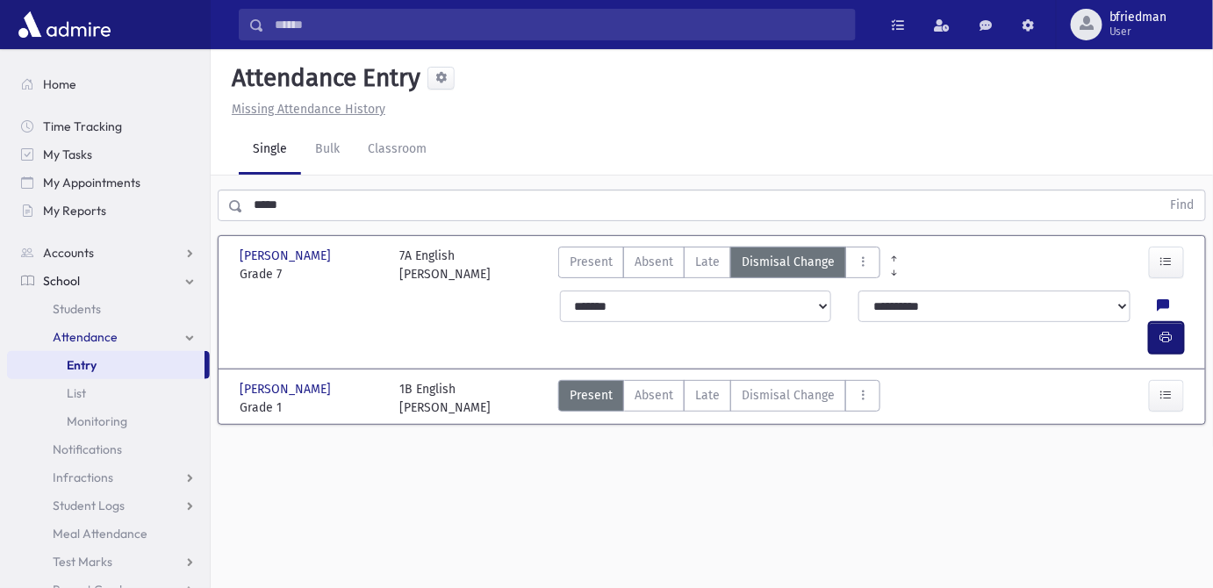
click at [1169, 330] on icon "button" at bounding box center [1167, 337] width 12 height 15
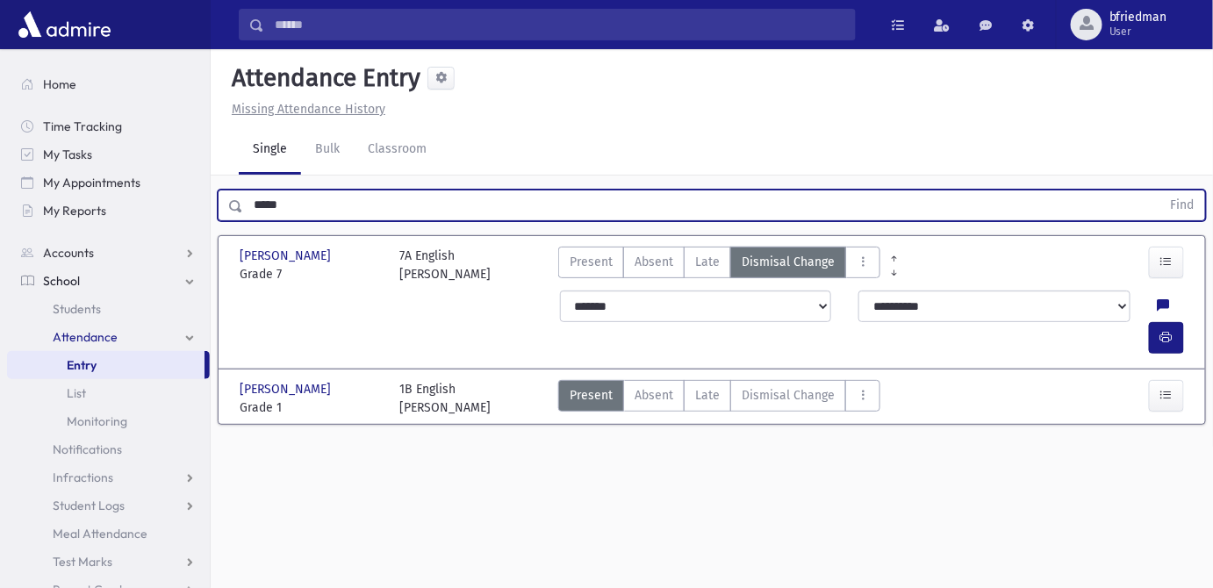
drag, startPoint x: 206, startPoint y: 198, endPoint x: -135, endPoint y: 123, distance: 349.8
click at [0, 123] on html "Search Results All Accounts Students" at bounding box center [606, 294] width 1213 height 588
click at [1161, 191] on button "Find" at bounding box center [1183, 206] width 45 height 30
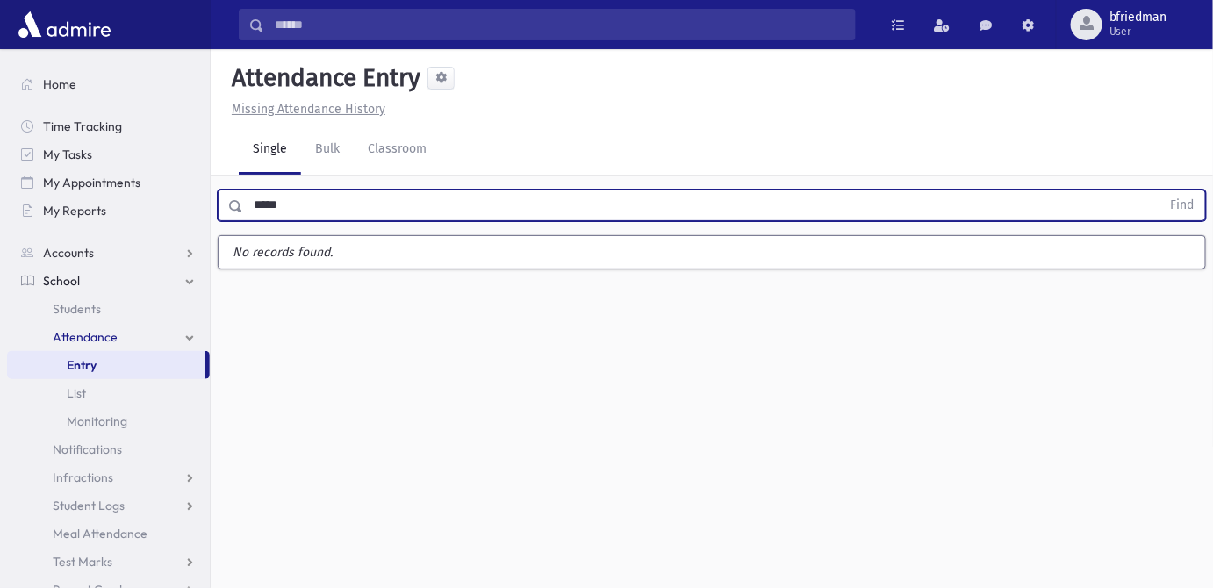
type input "*****"
click at [1161, 191] on button "Find" at bounding box center [1183, 206] width 45 height 30
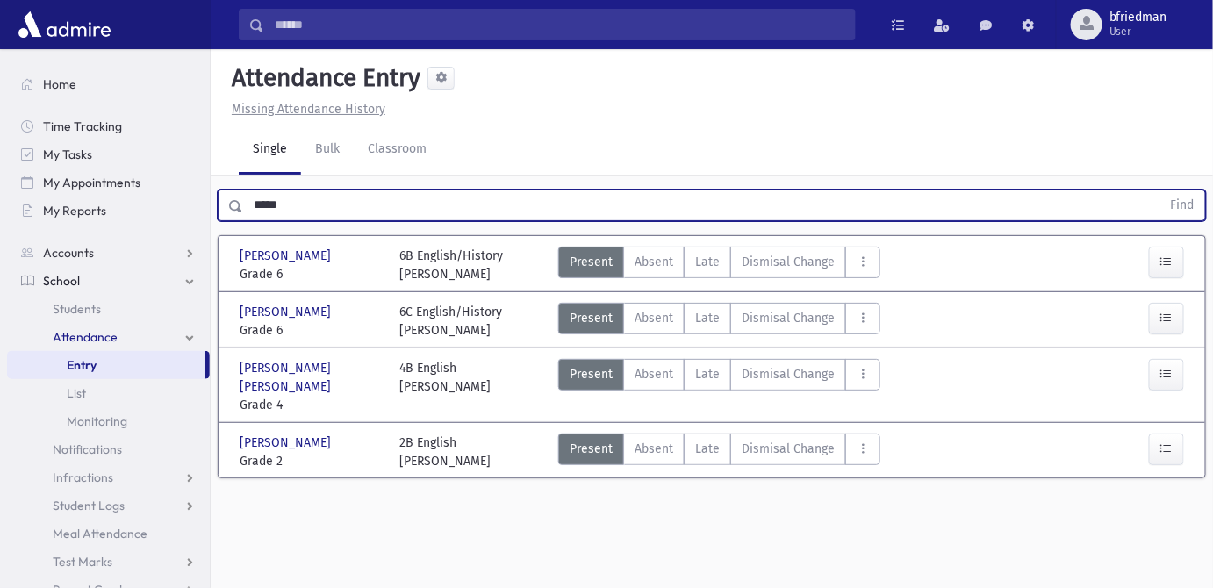
drag, startPoint x: 287, startPoint y: 209, endPoint x: -99, endPoint y: 77, distance: 408.2
click at [0, 77] on html "Search Results All Accounts Students" at bounding box center [606, 294] width 1213 height 588
click at [1161, 191] on button "Find" at bounding box center [1183, 206] width 45 height 30
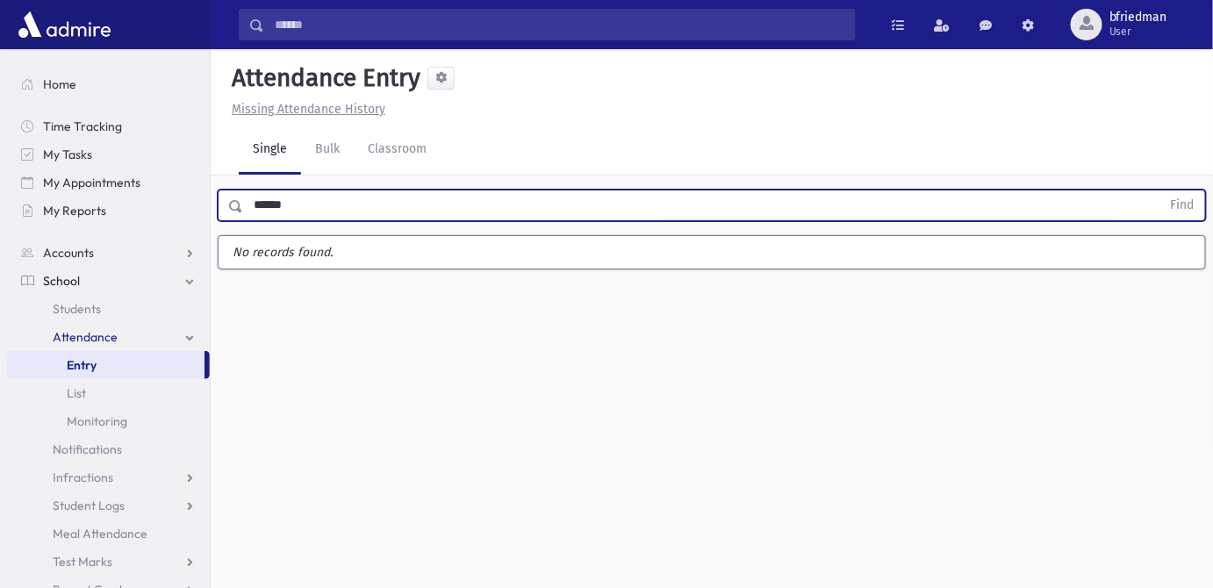
type input "******"
click at [1161, 191] on button "Find" at bounding box center [1183, 206] width 45 height 30
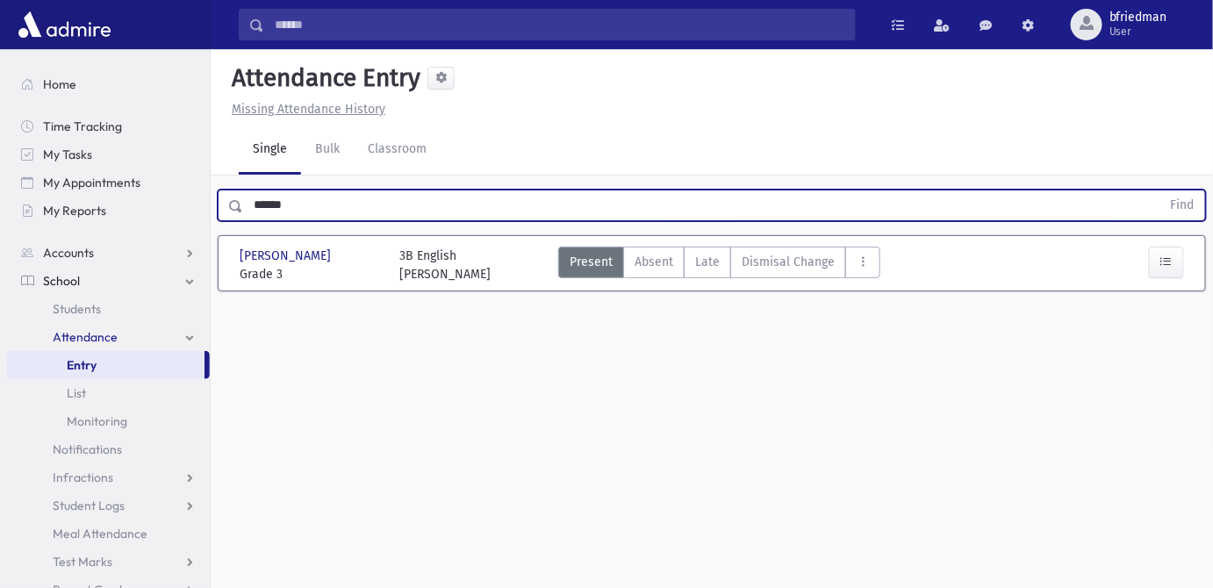
drag, startPoint x: 345, startPoint y: 205, endPoint x: -121, endPoint y: 124, distance: 473.3
click at [0, 124] on html "Search Results All Accounts Students" at bounding box center [606, 294] width 1213 height 588
click at [1161, 191] on button "Find" at bounding box center [1183, 206] width 45 height 30
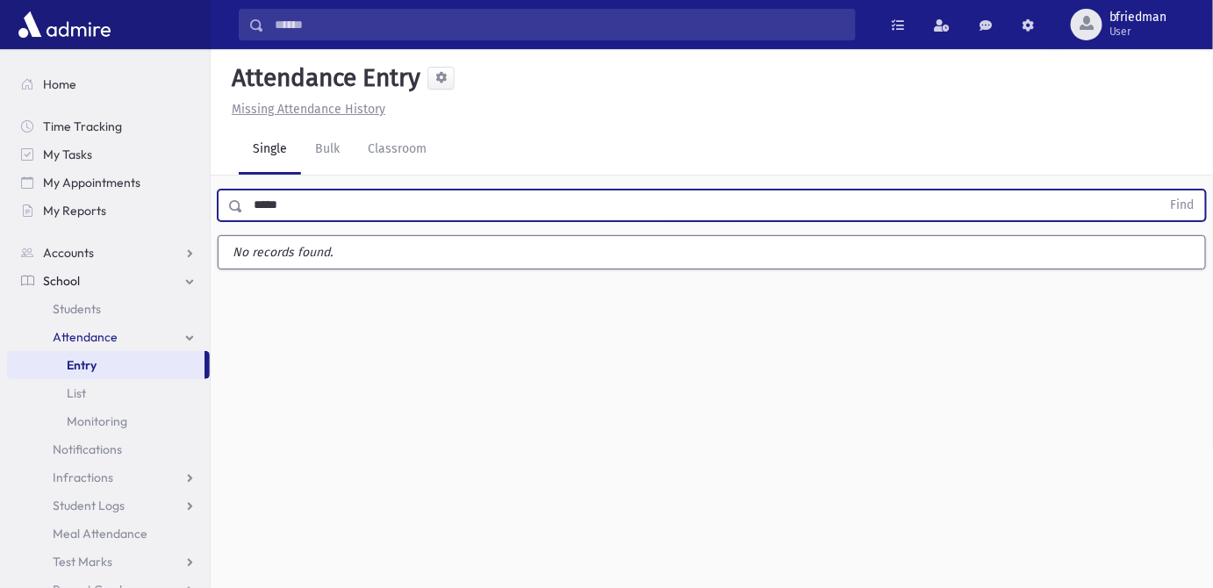
click at [1161, 191] on button "Find" at bounding box center [1183, 206] width 45 height 30
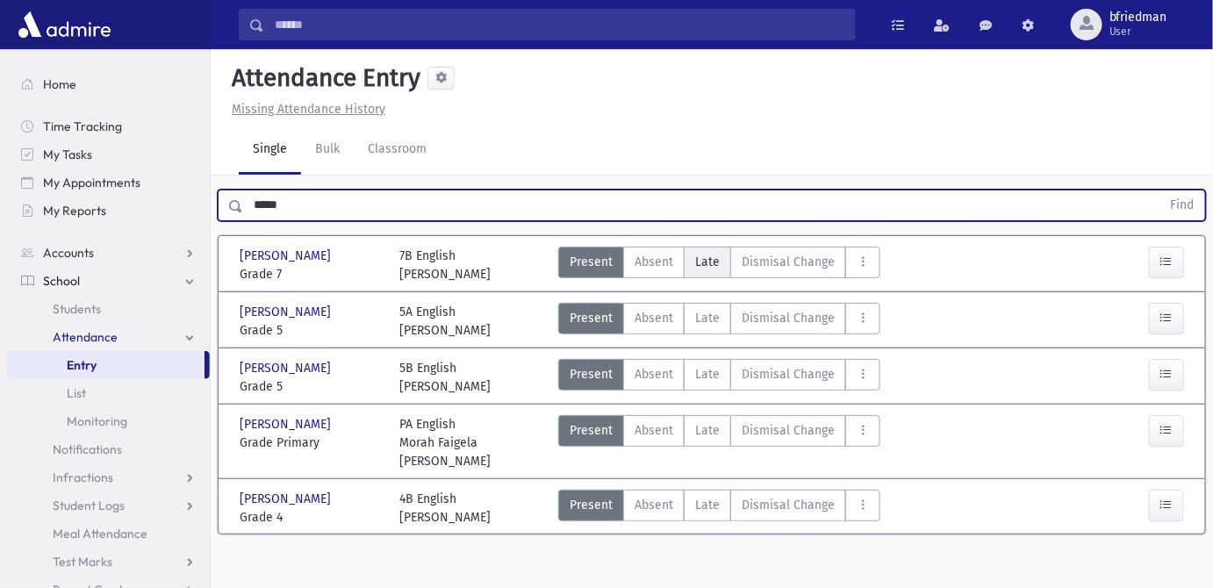
click at [707, 270] on label "Late L" at bounding box center [707, 263] width 47 height 32
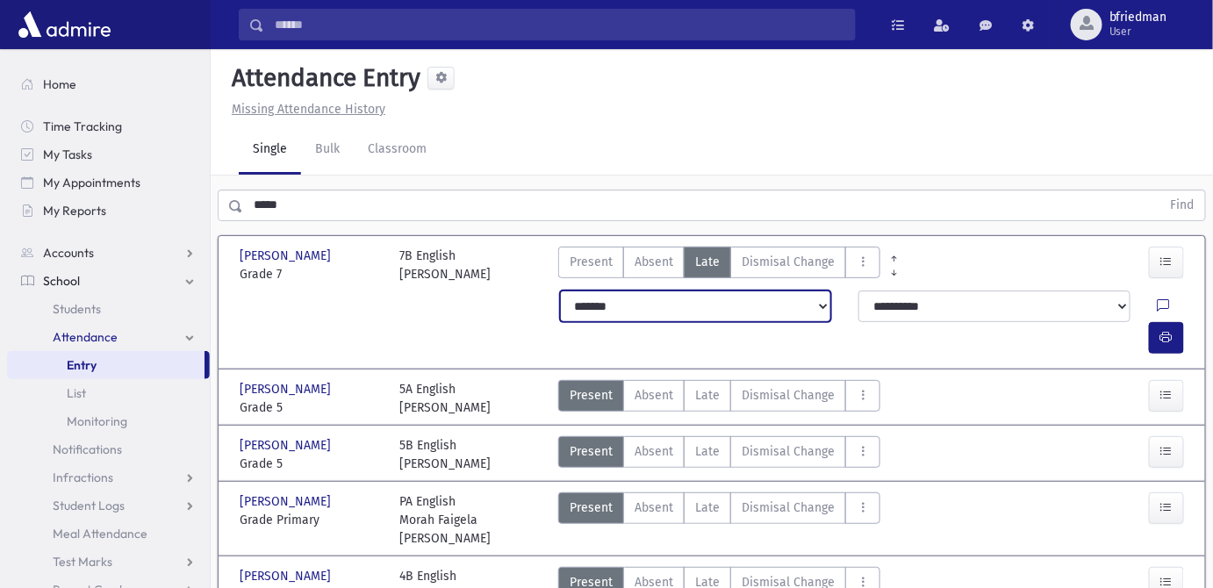
drag, startPoint x: 702, startPoint y: 308, endPoint x: 694, endPoint y: 320, distance: 14.4
click at [701, 312] on select "**********" at bounding box center [695, 307] width 271 height 32
click at [560, 291] on select "**********" at bounding box center [695, 307] width 271 height 32
click at [1161, 330] on icon "button" at bounding box center [1167, 337] width 12 height 15
drag, startPoint x: 229, startPoint y: 205, endPoint x: -209, endPoint y: 190, distance: 438.4
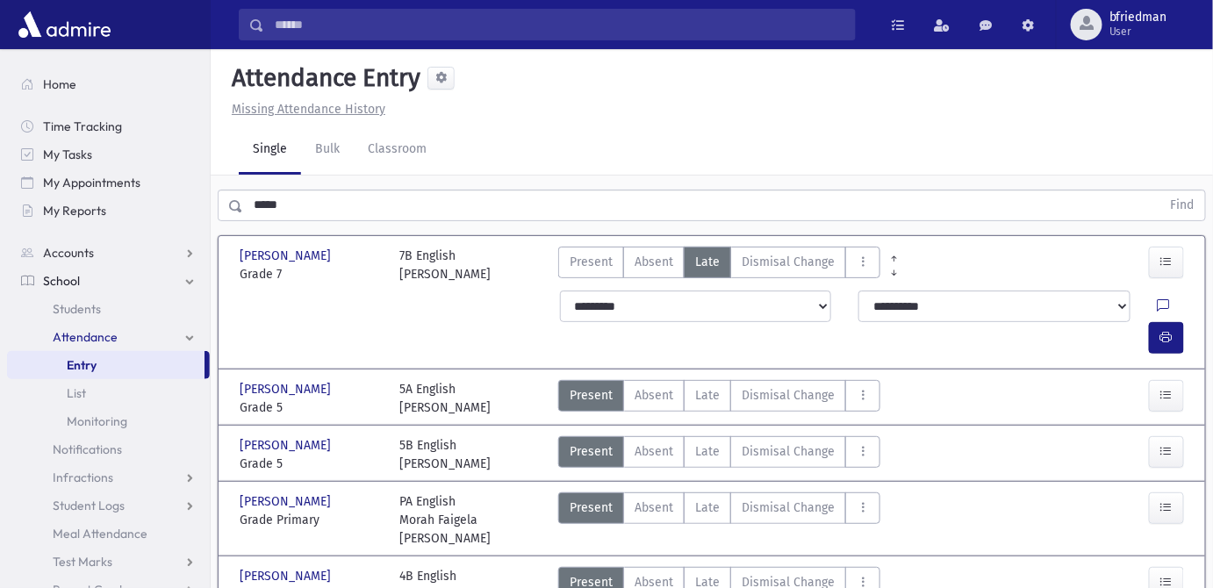
click at [0, 190] on html "Search Results All Accounts Students" at bounding box center [606, 294] width 1213 height 588
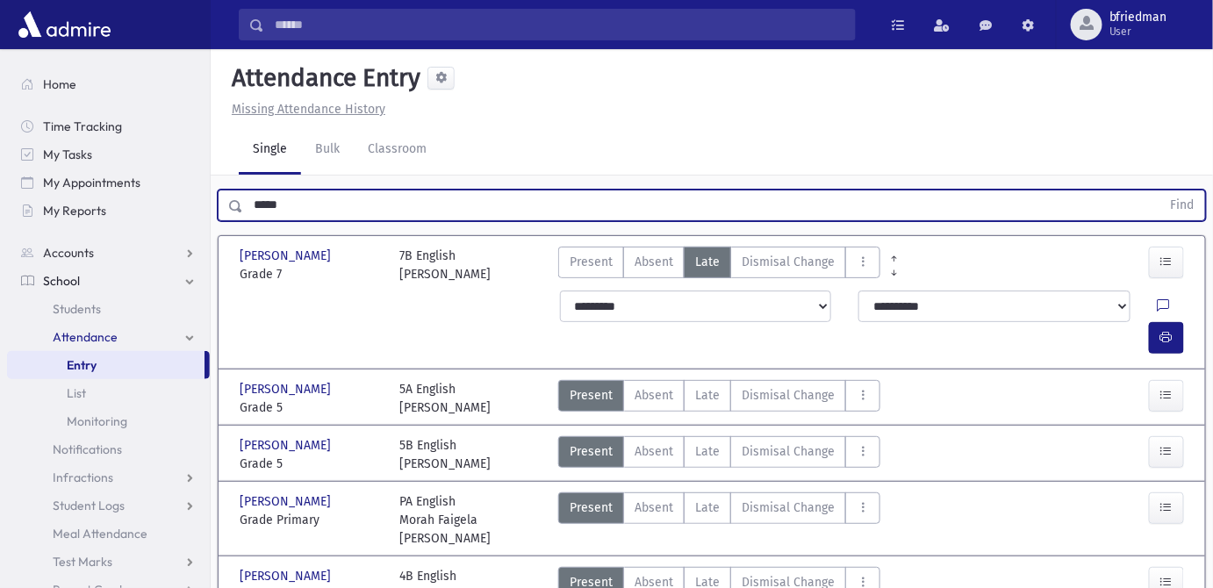
click at [1161, 191] on button "Find" at bounding box center [1183, 206] width 45 height 30
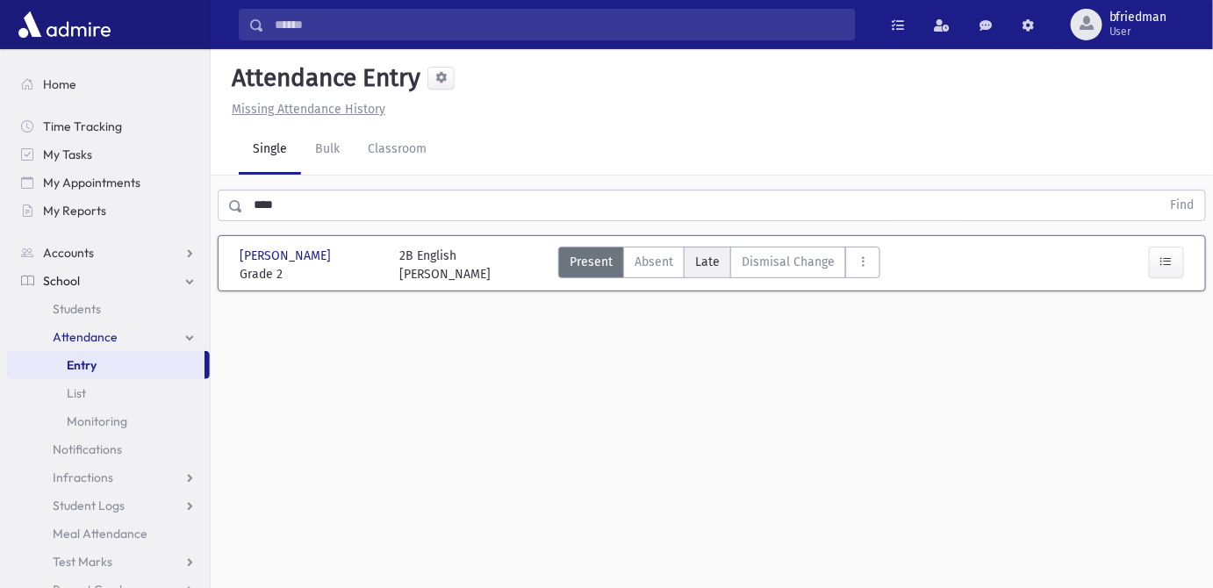
click at [706, 257] on span "Late" at bounding box center [707, 262] width 25 height 18
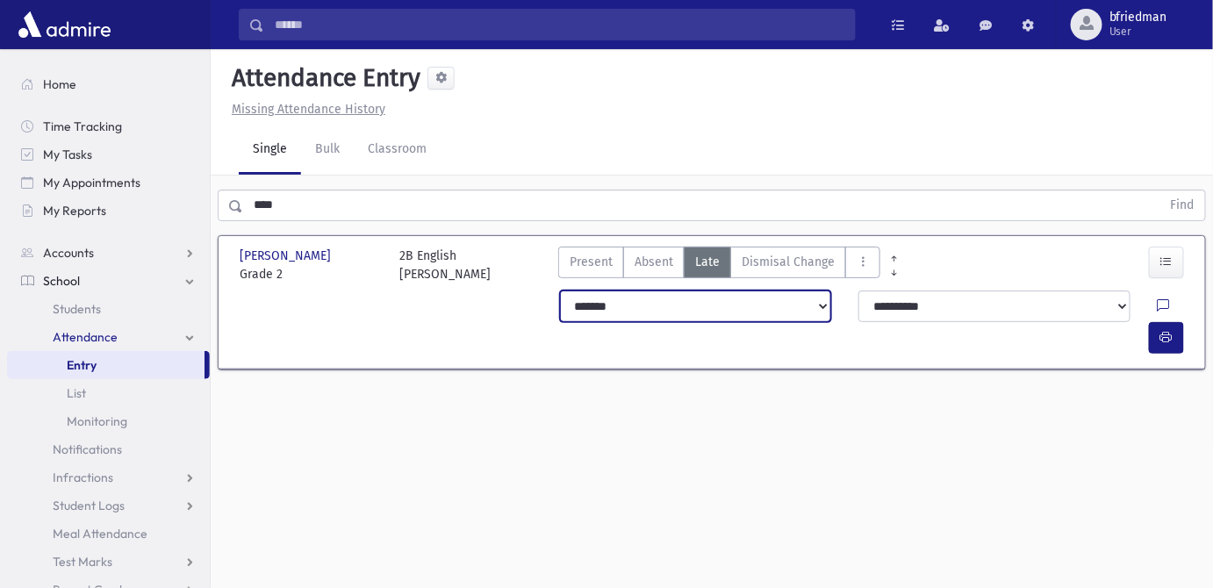
click at [688, 312] on select "**********" at bounding box center [695, 307] width 271 height 32
click at [560, 291] on select "**********" at bounding box center [695, 307] width 271 height 32
click at [1165, 330] on icon "button" at bounding box center [1167, 337] width 12 height 15
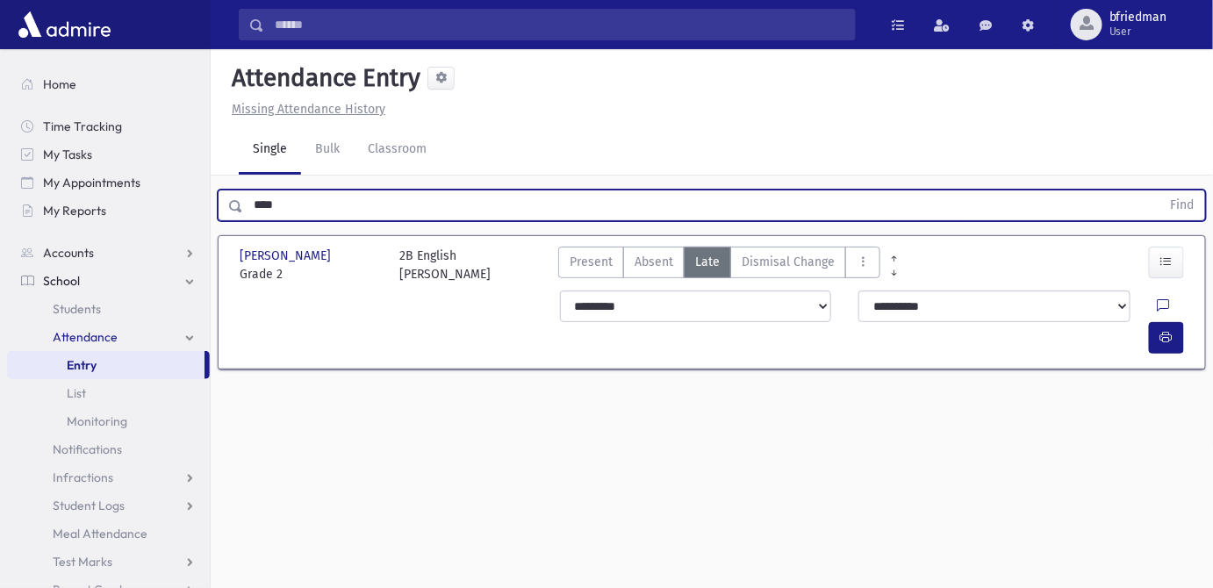
drag, startPoint x: 301, startPoint y: 212, endPoint x: -313, endPoint y: 141, distance: 617.8
click at [0, 141] on html "Search Results All Accounts Students" at bounding box center [606, 294] width 1213 height 588
type input "*****"
click at [1161, 191] on button "Find" at bounding box center [1183, 206] width 45 height 30
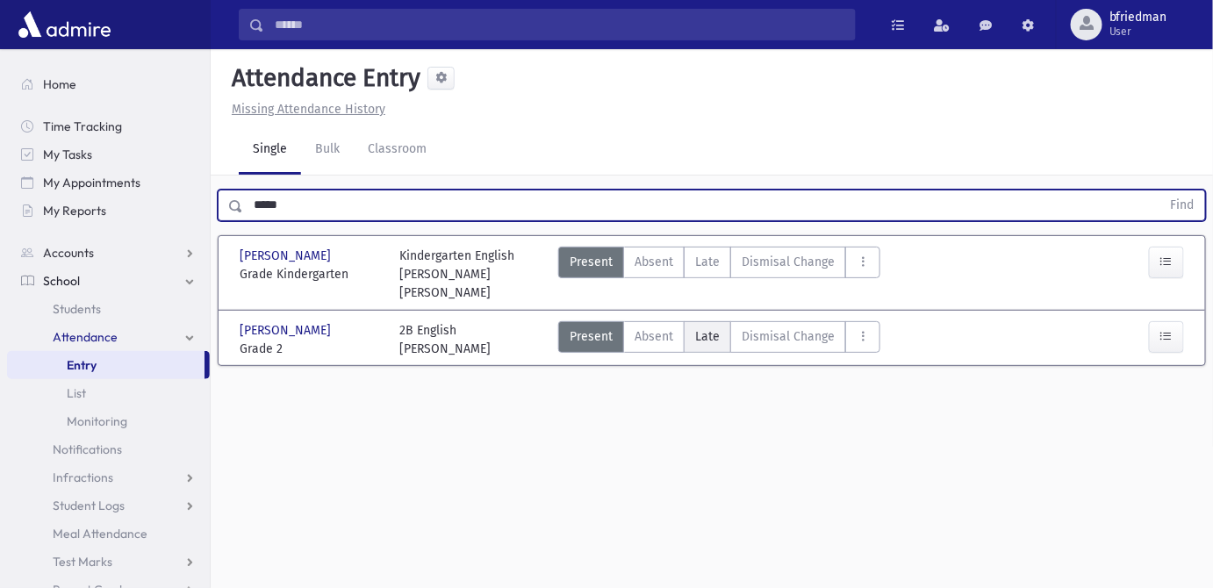
click at [705, 328] on span "Late" at bounding box center [707, 337] width 25 height 18
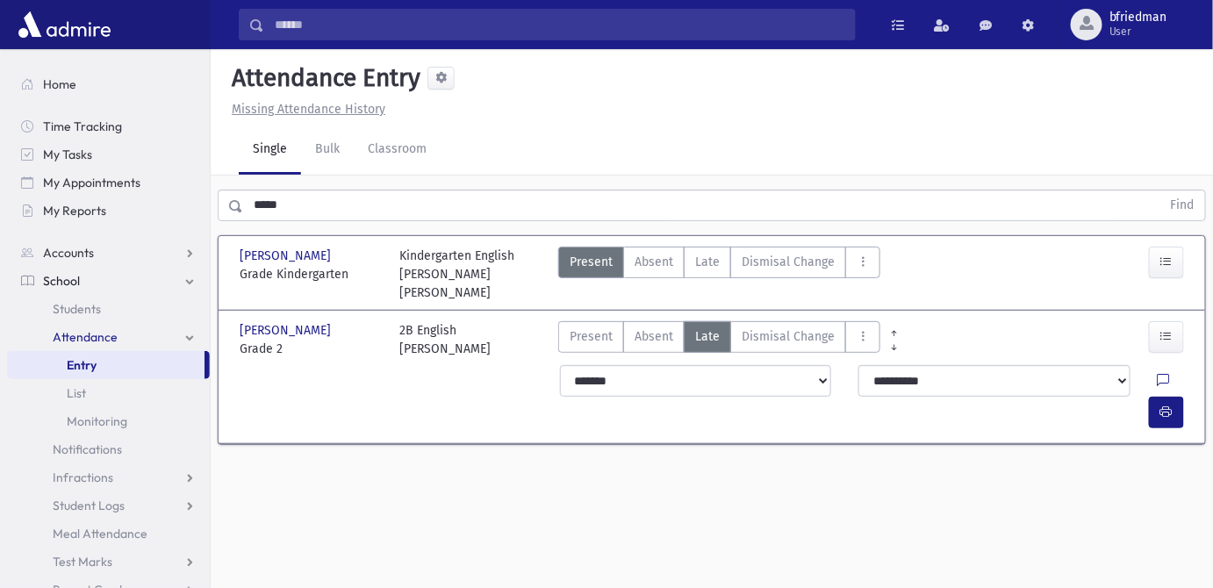
click at [711, 378] on div "**********" at bounding box center [875, 396] width 651 height 77
click at [704, 367] on select "**********" at bounding box center [695, 381] width 271 height 32
click at [560, 365] on select "**********" at bounding box center [695, 381] width 271 height 32
click at [1170, 397] on button "button" at bounding box center [1166, 413] width 35 height 32
drag, startPoint x: 341, startPoint y: 201, endPoint x: -165, endPoint y: 214, distance: 505.9
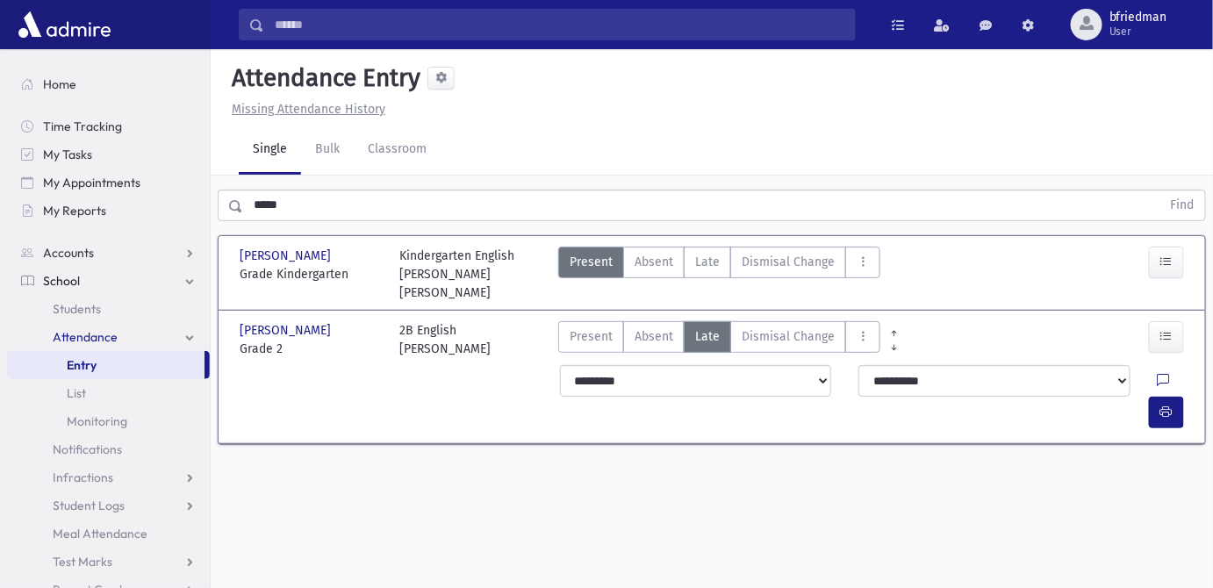
click at [0, 214] on html "Search Results All Accounts Students" at bounding box center [606, 294] width 1213 height 588
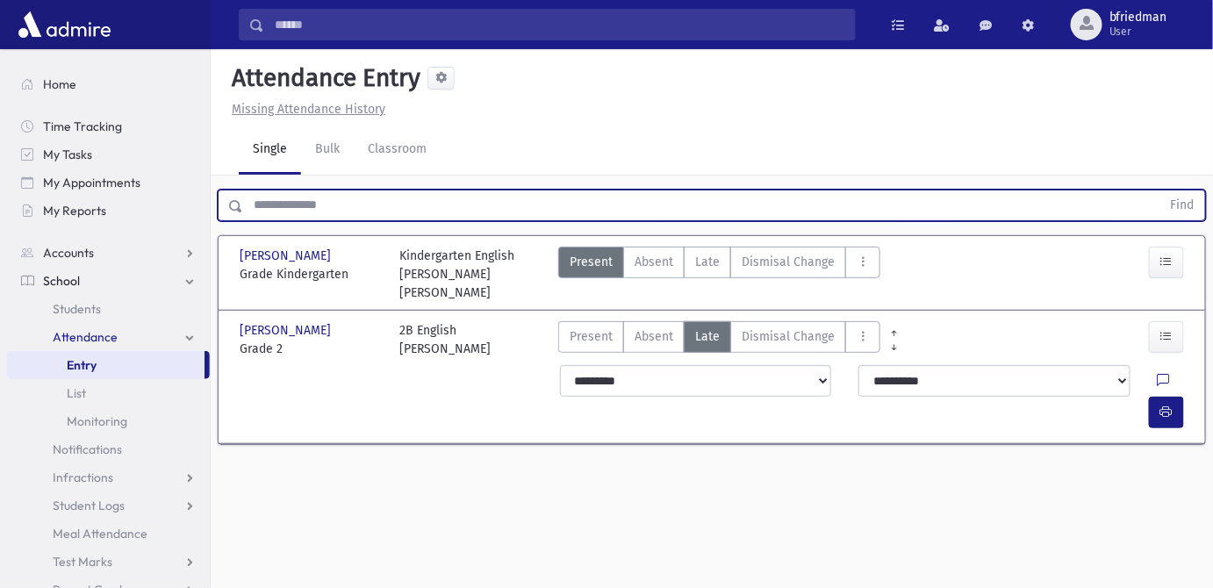
click at [1161, 191] on button "Find" at bounding box center [1183, 206] width 45 height 30
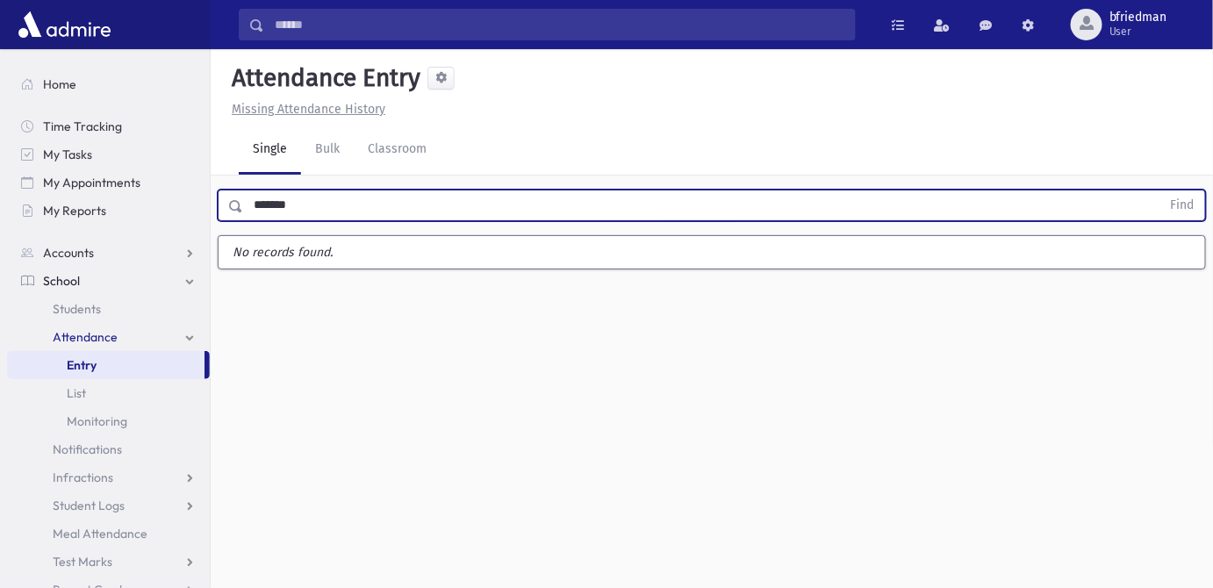
click at [1161, 191] on button "Find" at bounding box center [1183, 206] width 45 height 30
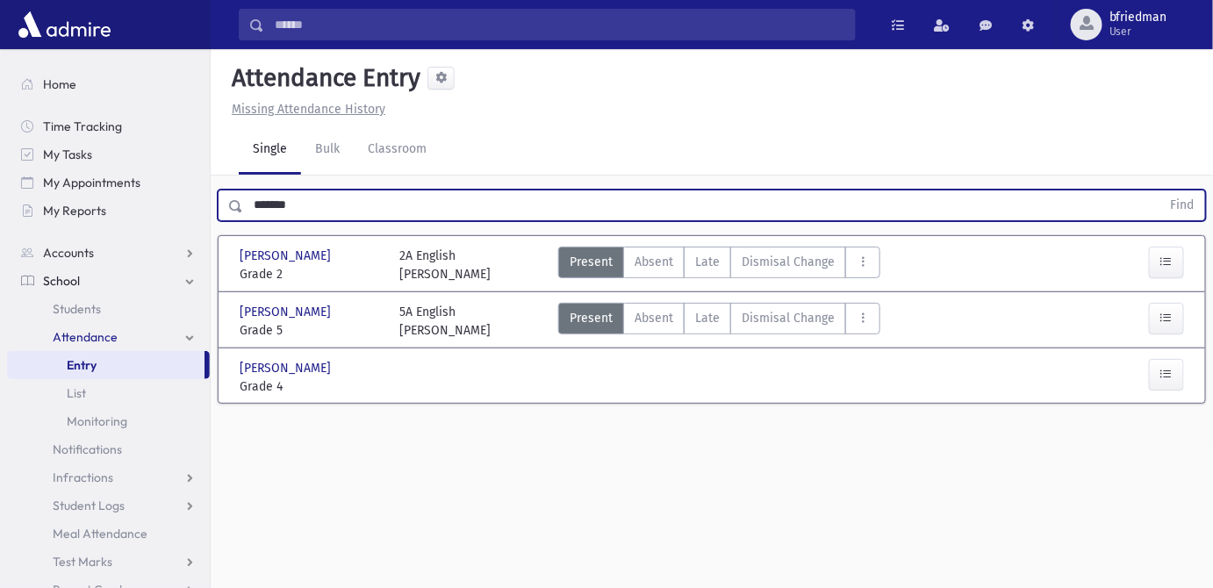
drag, startPoint x: 315, startPoint y: 202, endPoint x: -260, endPoint y: 132, distance: 579.4
click at [0, 132] on html "Search Results All Accounts Students" at bounding box center [606, 294] width 1213 height 588
click at [1161, 191] on button "Find" at bounding box center [1183, 206] width 45 height 30
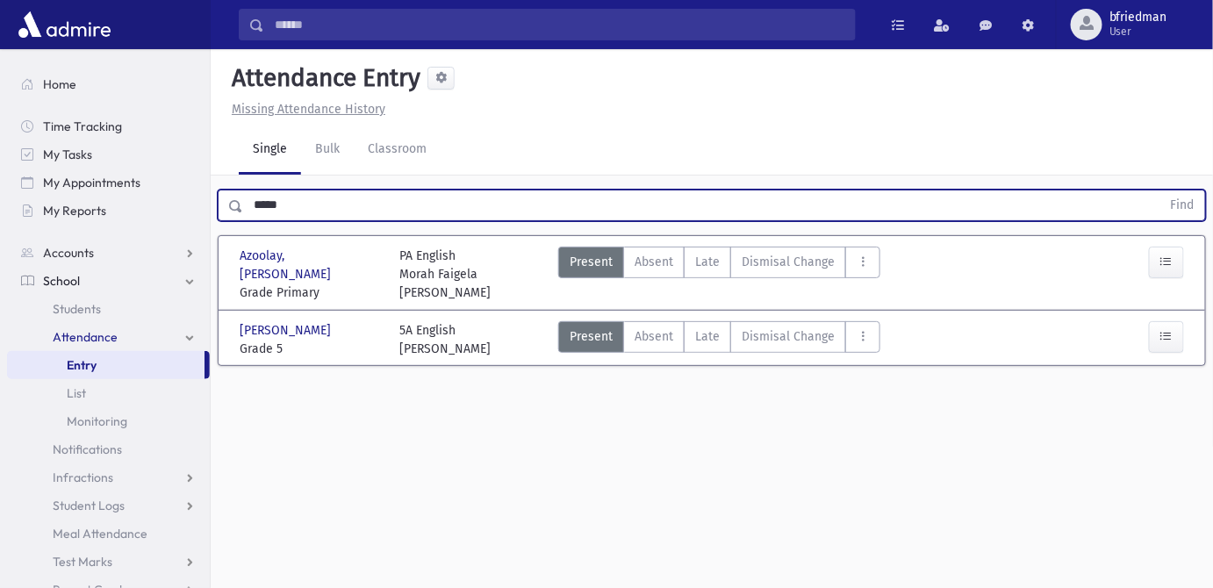
drag, startPoint x: 313, startPoint y: 192, endPoint x: -164, endPoint y: 133, distance: 480.5
click at [0, 133] on html "Search Results All Accounts Students" at bounding box center [606, 294] width 1213 height 588
type input "*****"
click at [1161, 191] on button "Find" at bounding box center [1183, 206] width 45 height 30
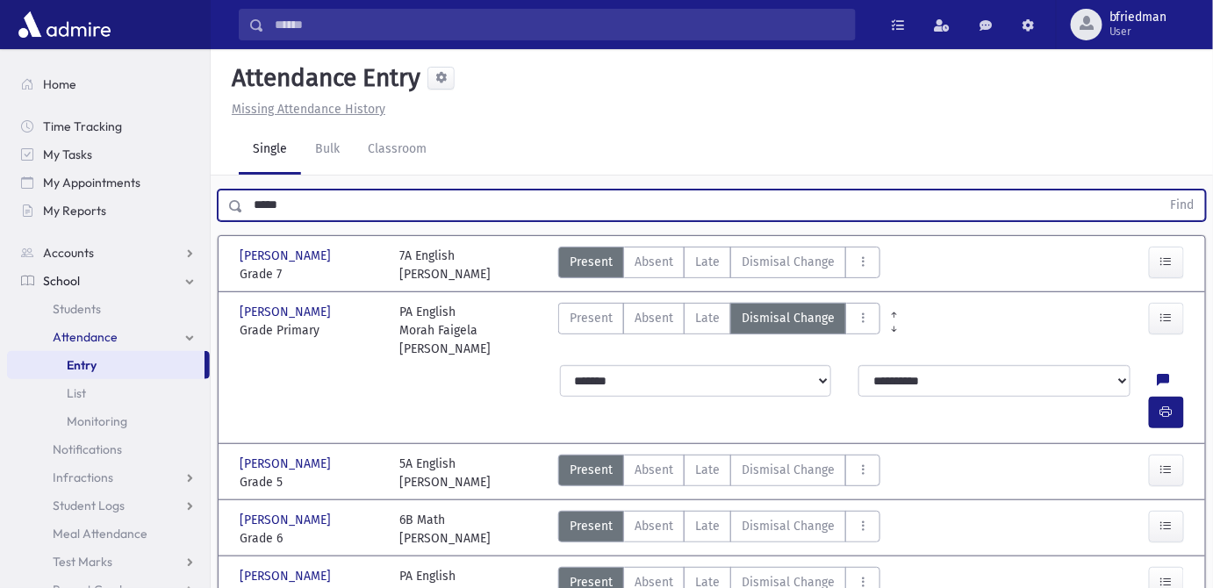
drag, startPoint x: 320, startPoint y: 205, endPoint x: -462, endPoint y: 45, distance: 798.7
click at [0, 45] on html "Search Results All Accounts Students" at bounding box center [606, 294] width 1213 height 588
click at [1161, 191] on button "Find" at bounding box center [1183, 206] width 45 height 30
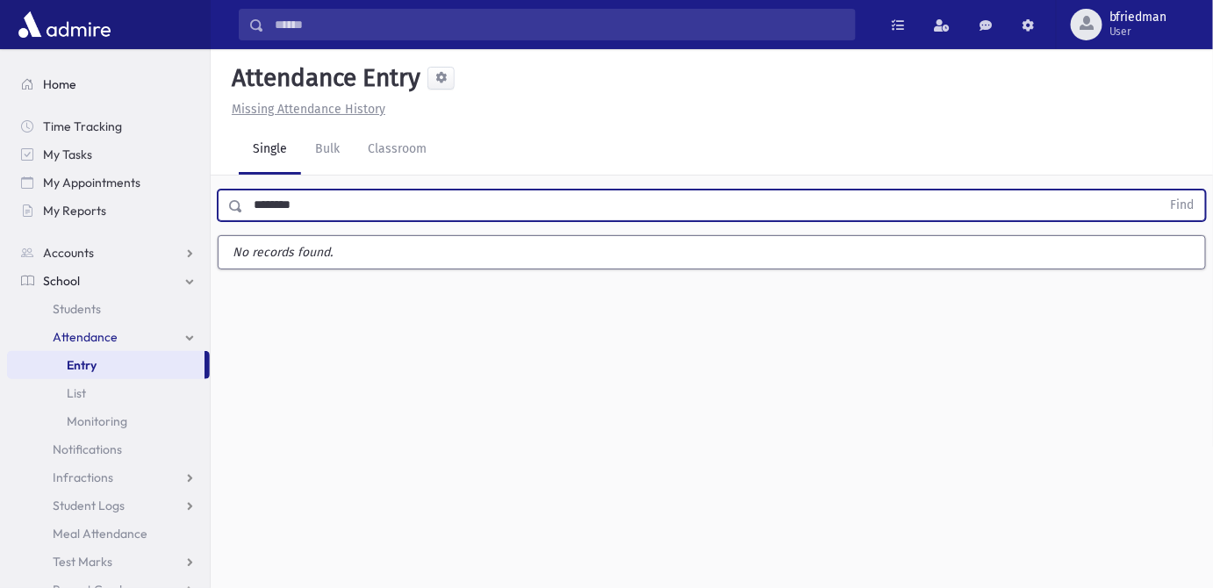
type input "********"
click at [1161, 191] on button "Find" at bounding box center [1183, 206] width 45 height 30
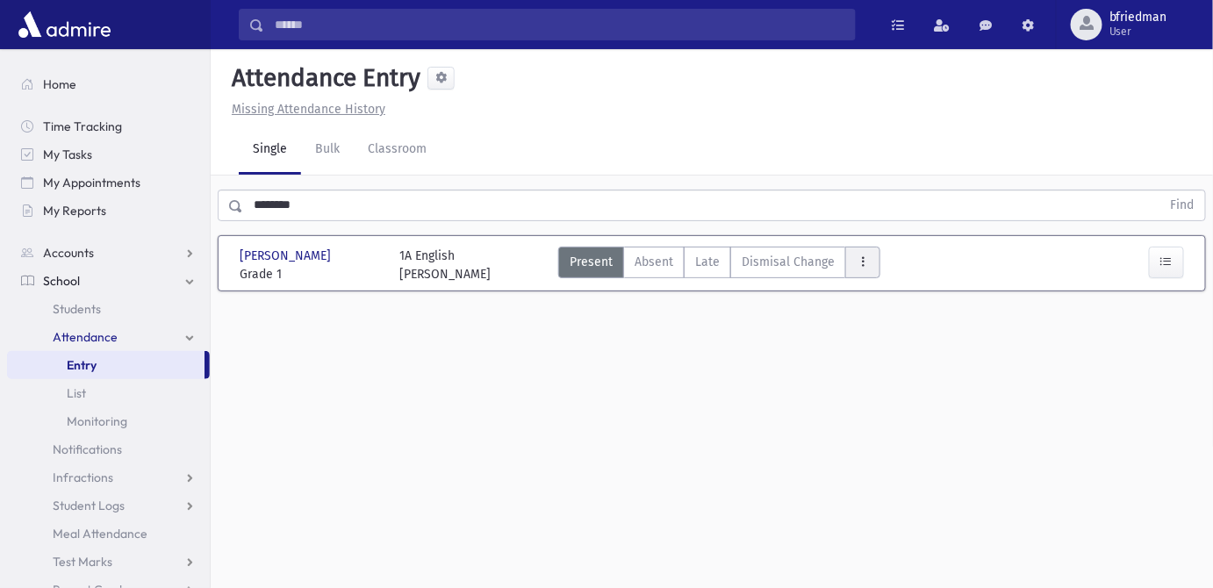
click at [849, 261] on button "AttTypes" at bounding box center [863, 263] width 35 height 32
click at [814, 259] on span "Dismisal Change" at bounding box center [788, 262] width 93 height 18
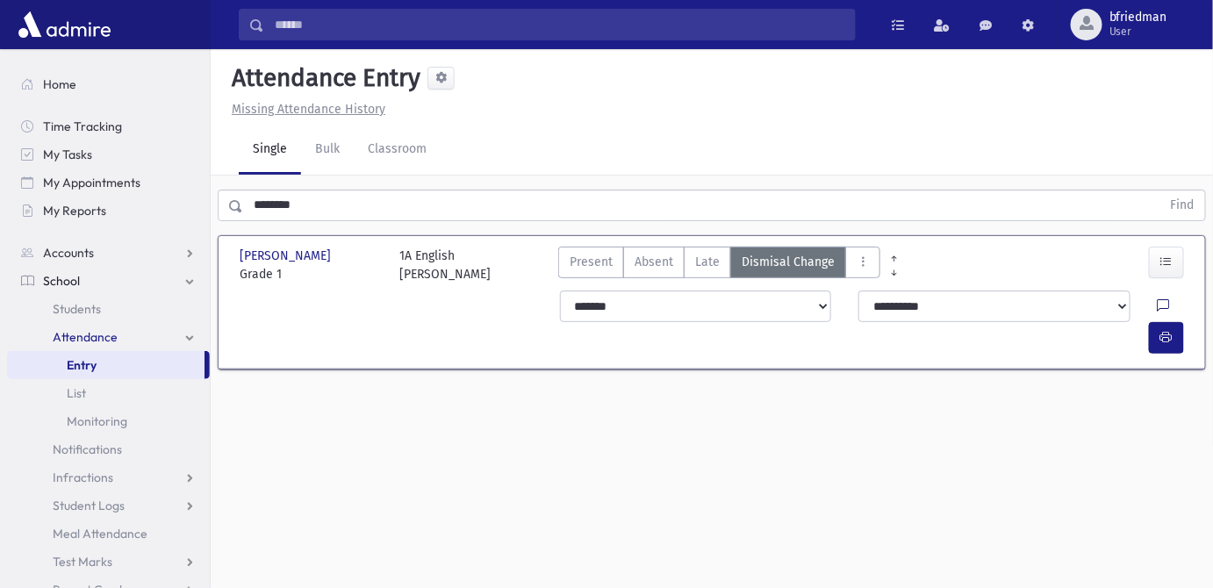
click at [1158, 307] on icon at bounding box center [1164, 306] width 12 height 15
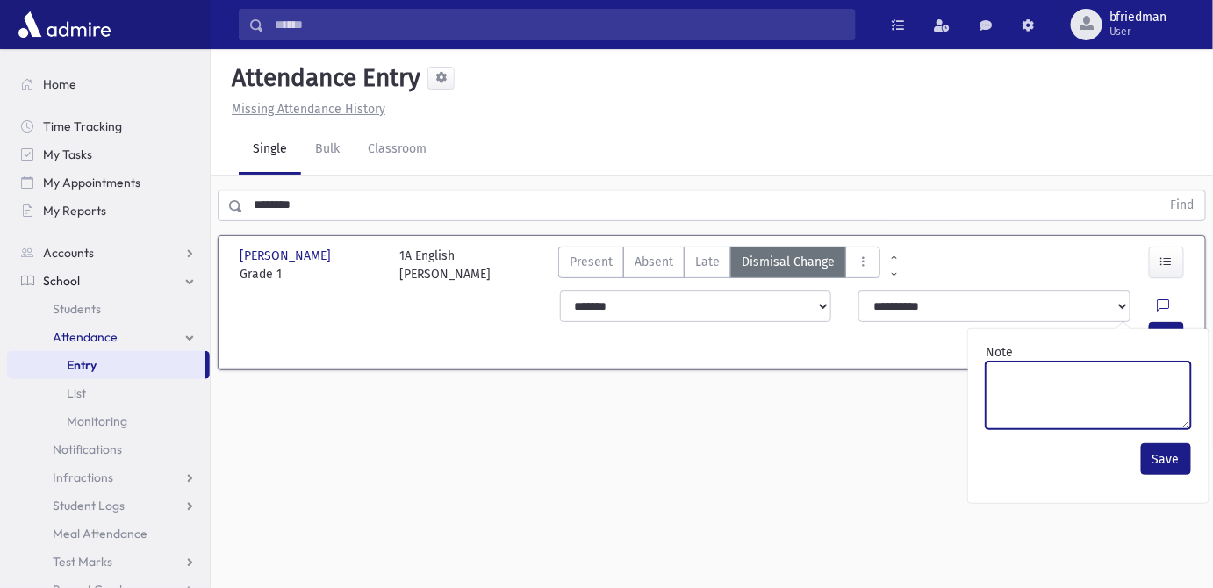
click at [1143, 384] on textarea "Note" at bounding box center [1088, 396] width 205 height 68
type textarea "***"
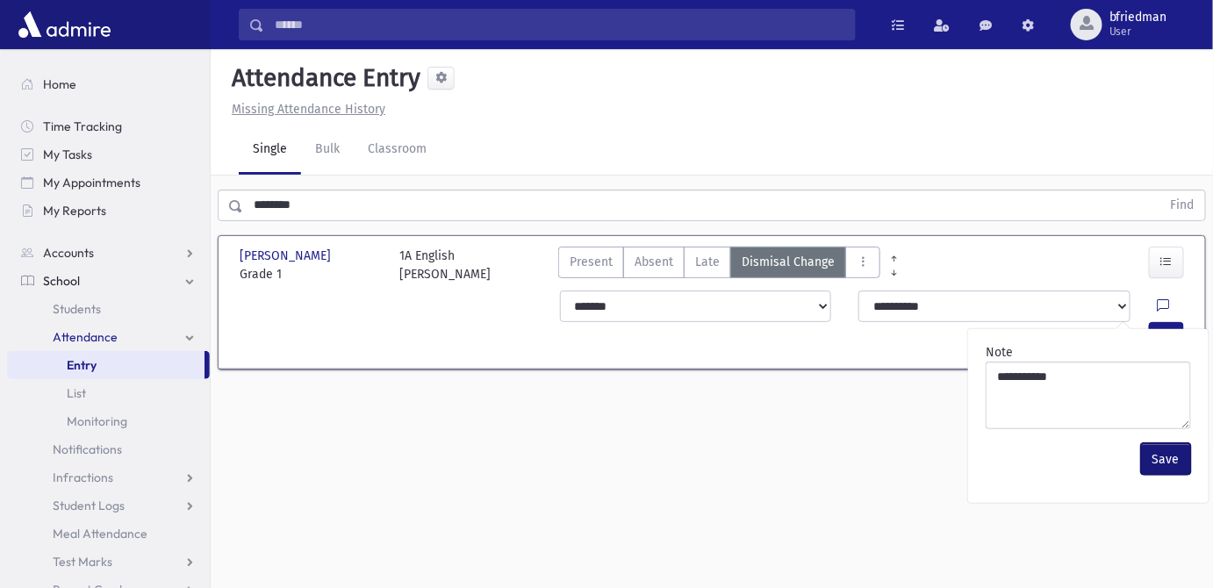
drag, startPoint x: 1178, startPoint y: 455, endPoint x: 961, endPoint y: 469, distance: 217.3
click at [1170, 457] on button "Save" at bounding box center [1166, 459] width 50 height 32
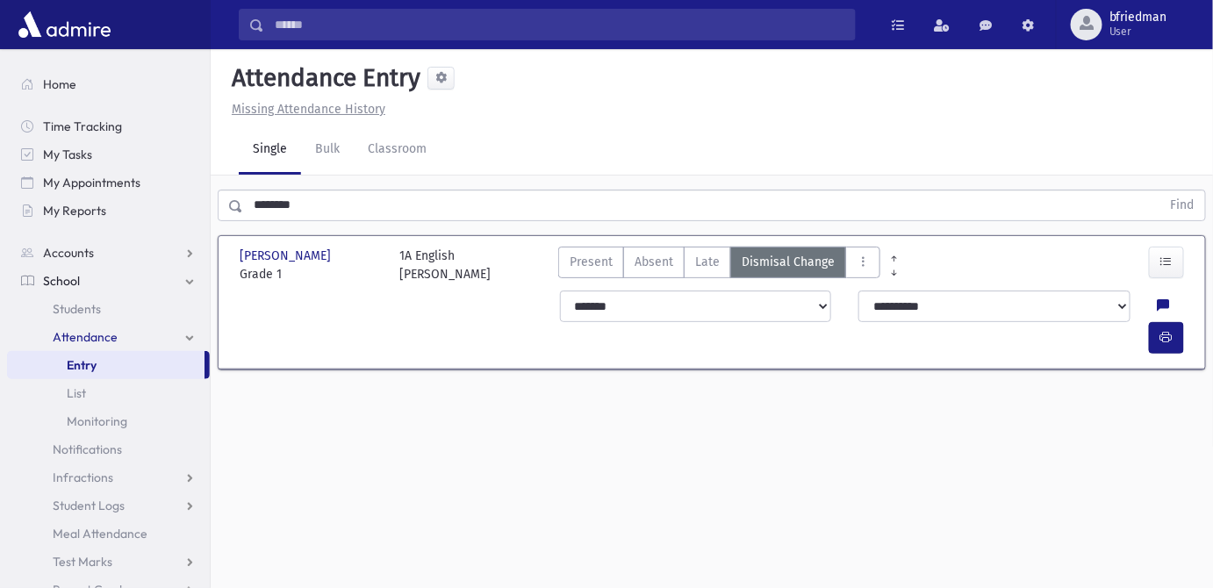
drag, startPoint x: 319, startPoint y: 210, endPoint x: -105, endPoint y: 91, distance: 440.4
click at [0, 91] on html "Search Results All Accounts Students" at bounding box center [606, 294] width 1213 height 588
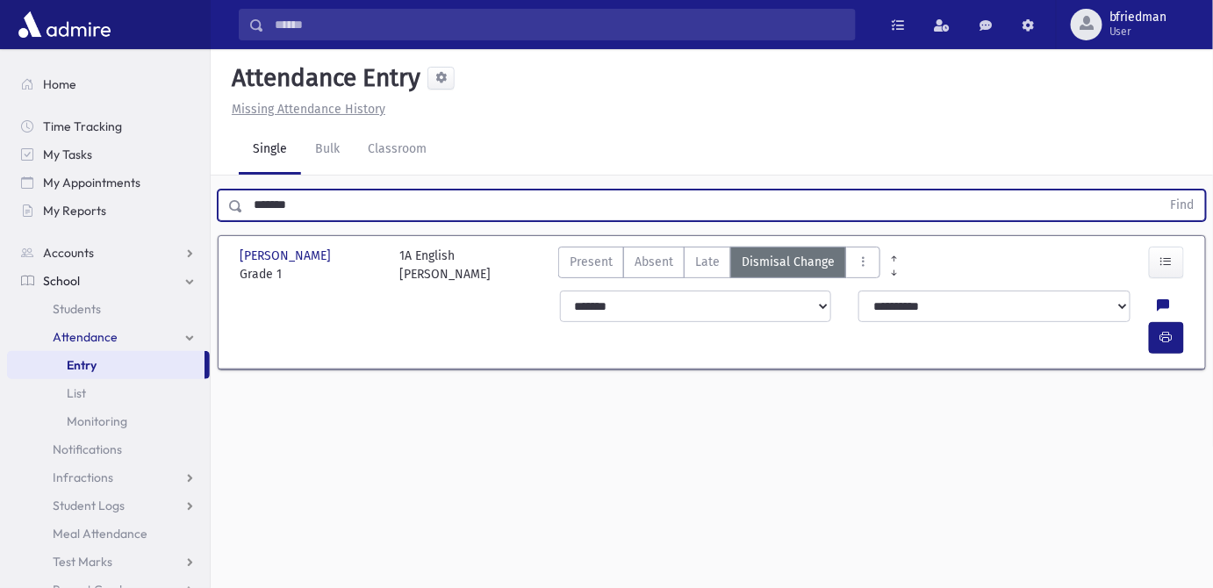
type input "*******"
click at [1161, 191] on button "Find" at bounding box center [1183, 206] width 45 height 30
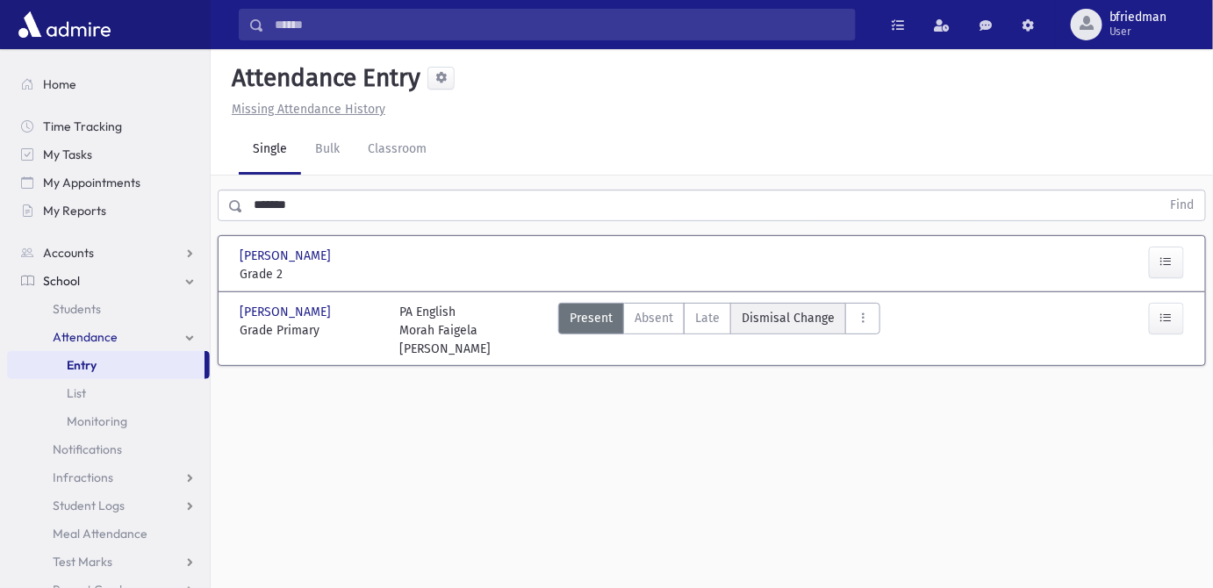
click at [799, 314] on span "Dismisal Change" at bounding box center [788, 318] width 93 height 18
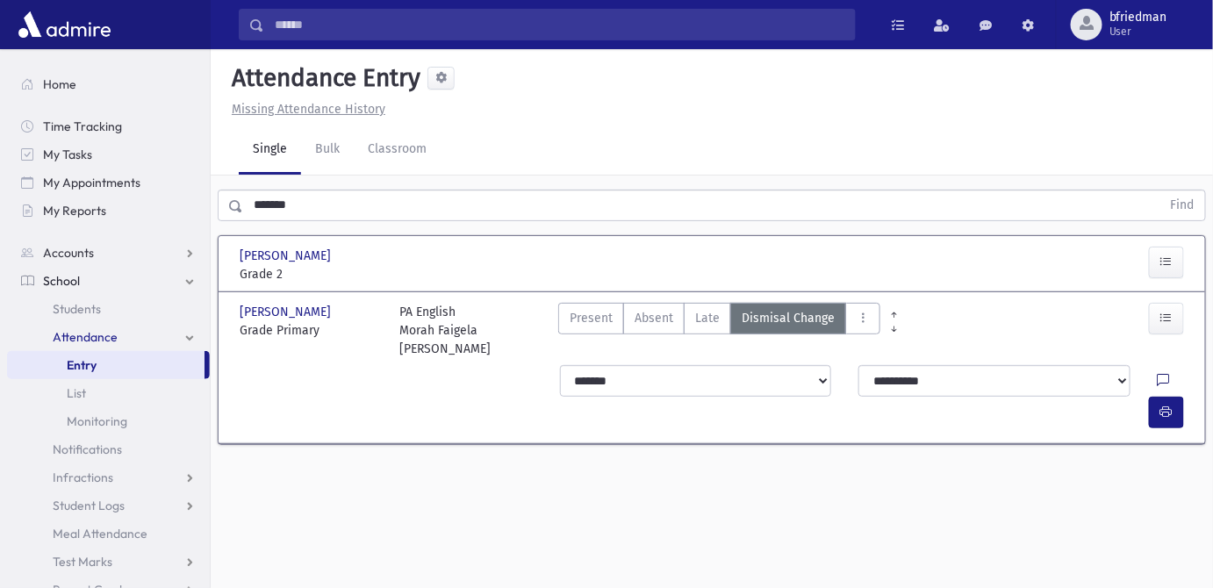
click at [1158, 374] on icon at bounding box center [1164, 381] width 12 height 15
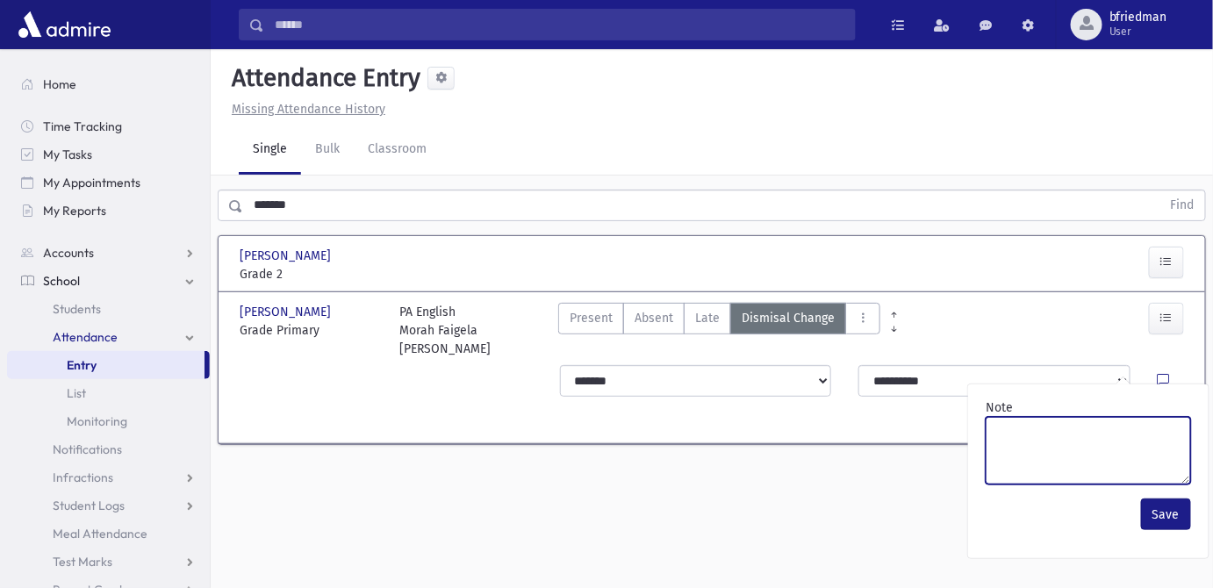
click at [1086, 454] on textarea "Note" at bounding box center [1088, 451] width 205 height 68
paste textarea "*******"
type textarea "*******"
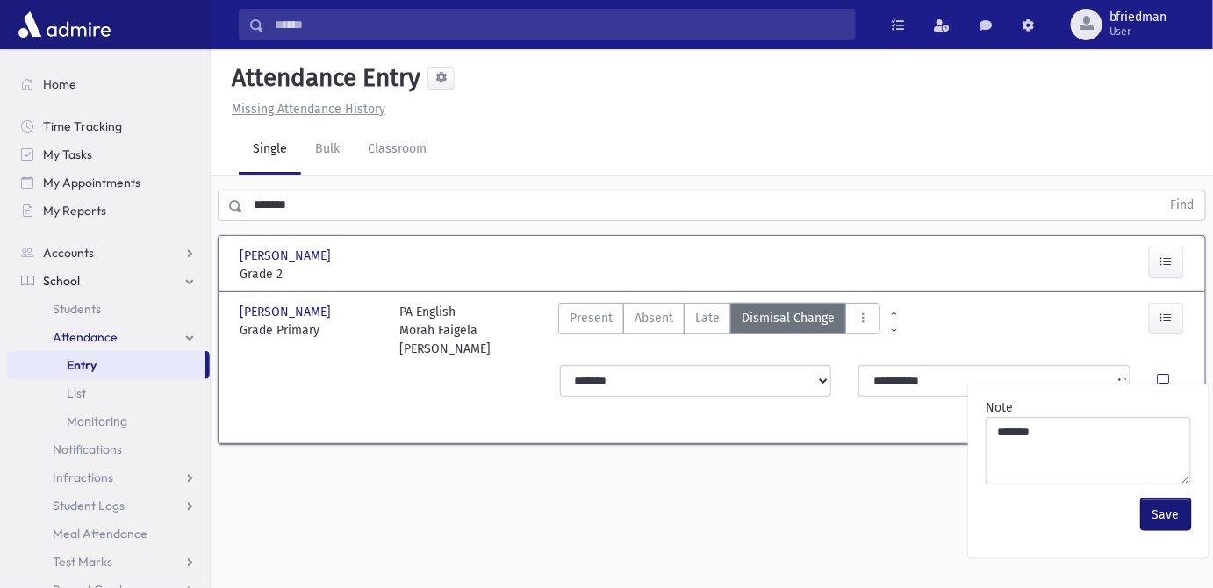
drag, startPoint x: 1164, startPoint y: 517, endPoint x: 1166, endPoint y: 402, distance: 115.0
click at [1164, 516] on button "Save" at bounding box center [1166, 515] width 50 height 32
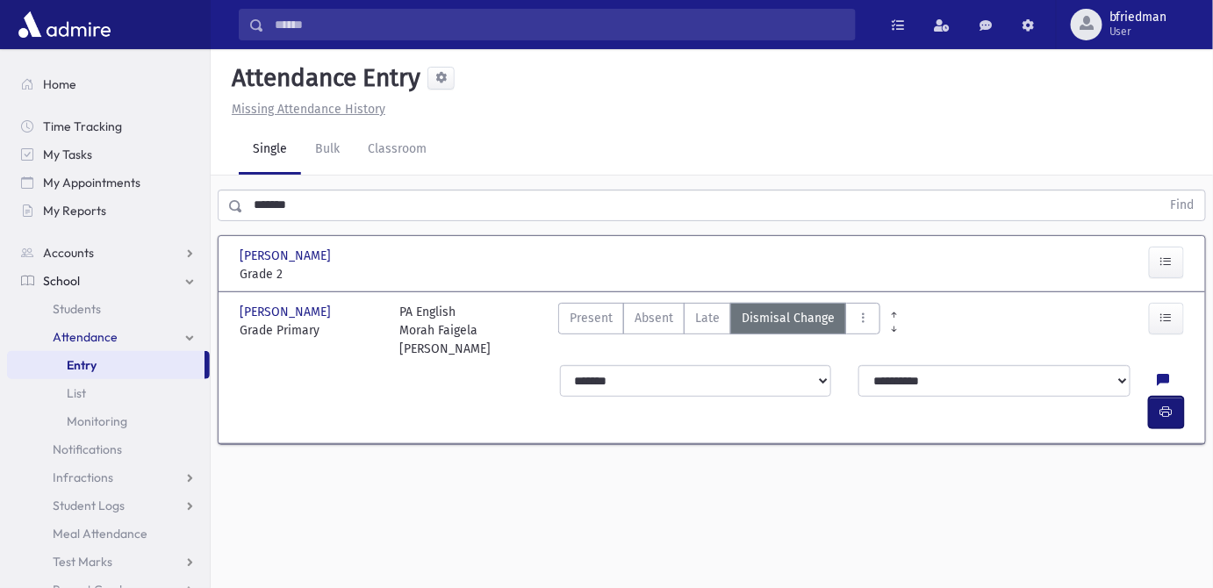
click at [1165, 405] on icon "button" at bounding box center [1167, 412] width 12 height 15
drag, startPoint x: 1165, startPoint y: 260, endPoint x: 1079, endPoint y: 282, distance: 88.8
click at [1159, 262] on button "button" at bounding box center [1166, 263] width 35 height 32
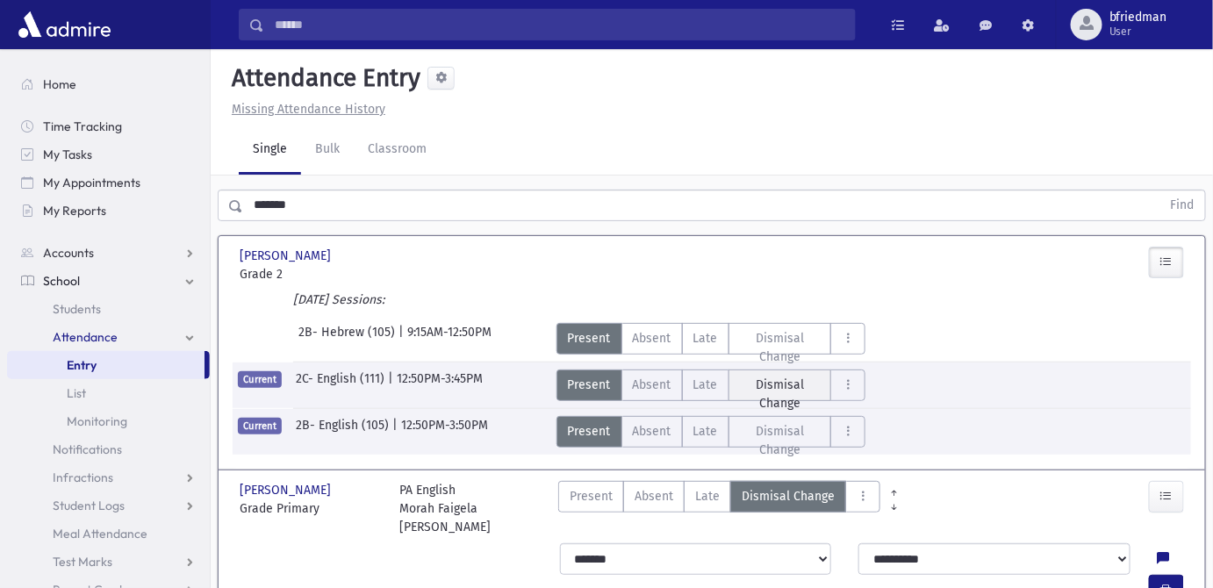
click at [780, 379] on span "Dismisal Change" at bounding box center [780, 394] width 81 height 37
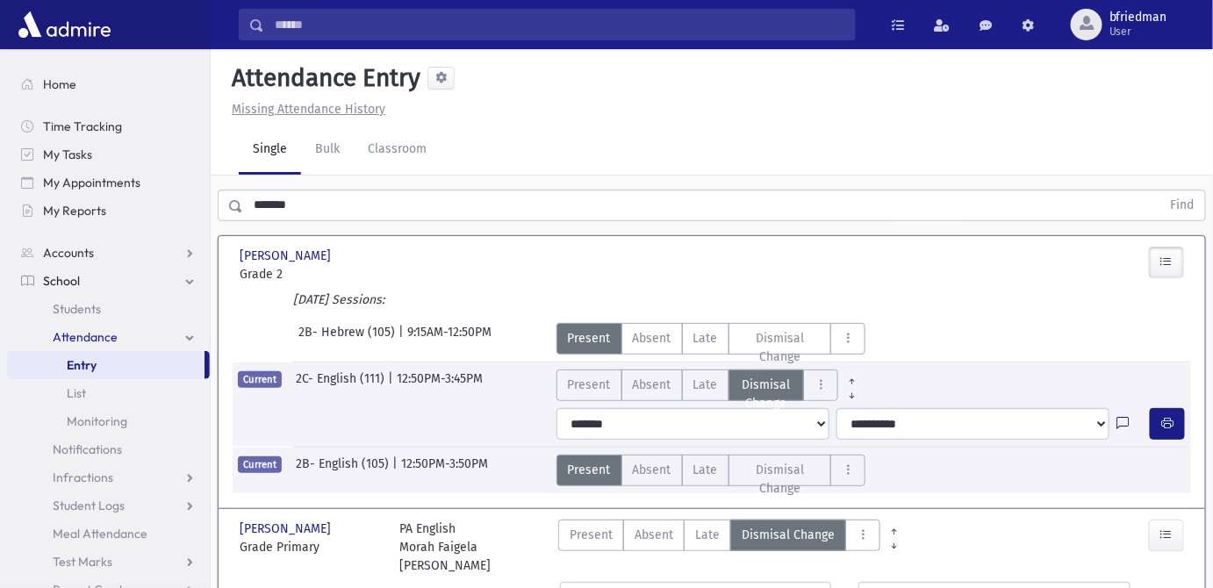
click at [1126, 422] on icon at bounding box center [1123, 424] width 12 height 15
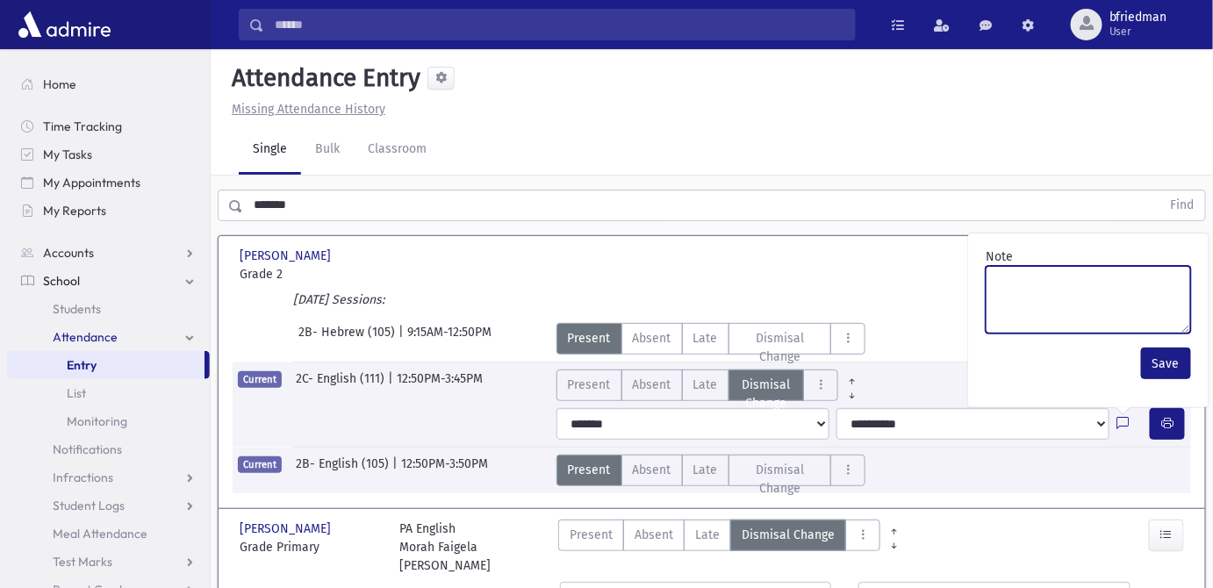
click at [1067, 312] on textarea "Note" at bounding box center [1088, 300] width 205 height 68
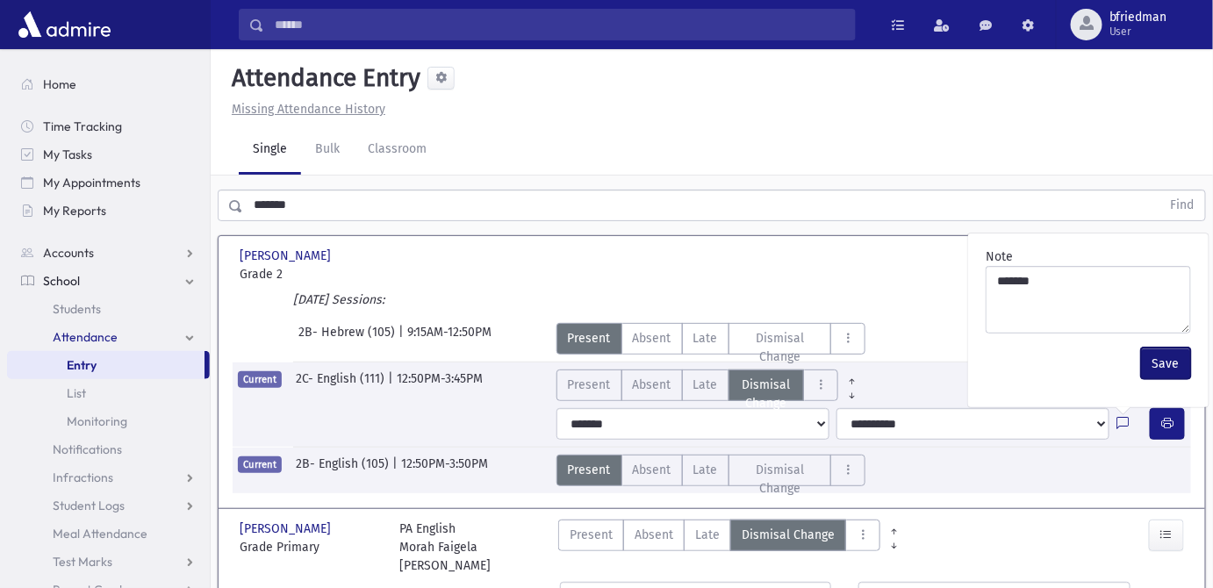
drag, startPoint x: 1172, startPoint y: 370, endPoint x: 1165, endPoint y: 398, distance: 29.0
click at [1170, 371] on button "Save" at bounding box center [1166, 364] width 50 height 32
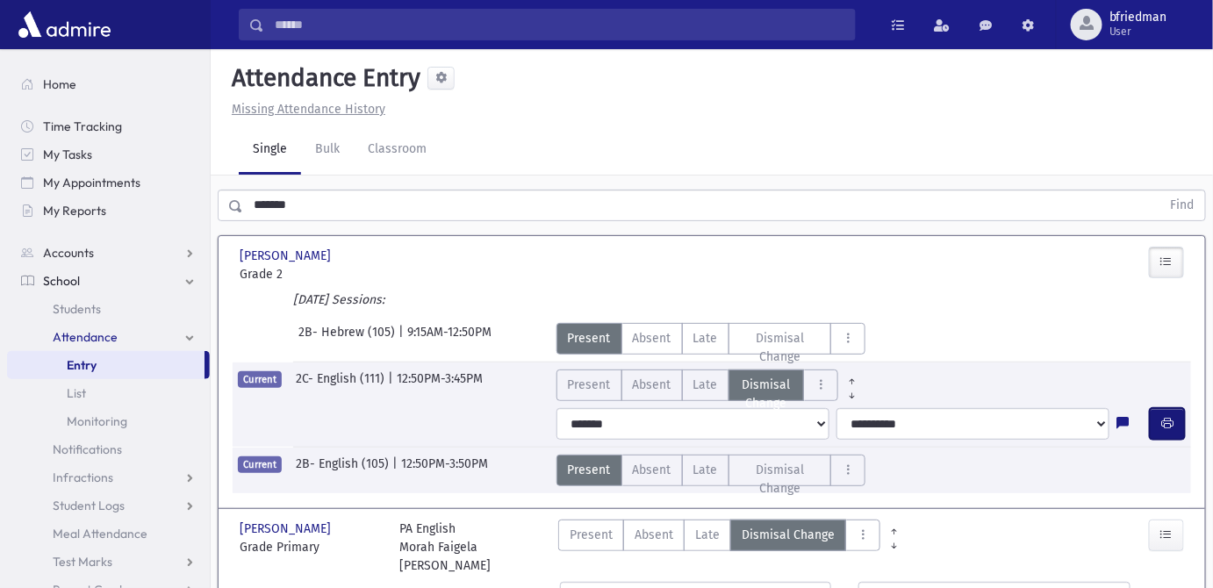
click at [1161, 423] on button "button" at bounding box center [1167, 424] width 35 height 32
drag, startPoint x: 340, startPoint y: 209, endPoint x: -283, endPoint y: 193, distance: 622.7
click at [0, 193] on html "Search Results All Accounts Students" at bounding box center [606, 294] width 1213 height 588
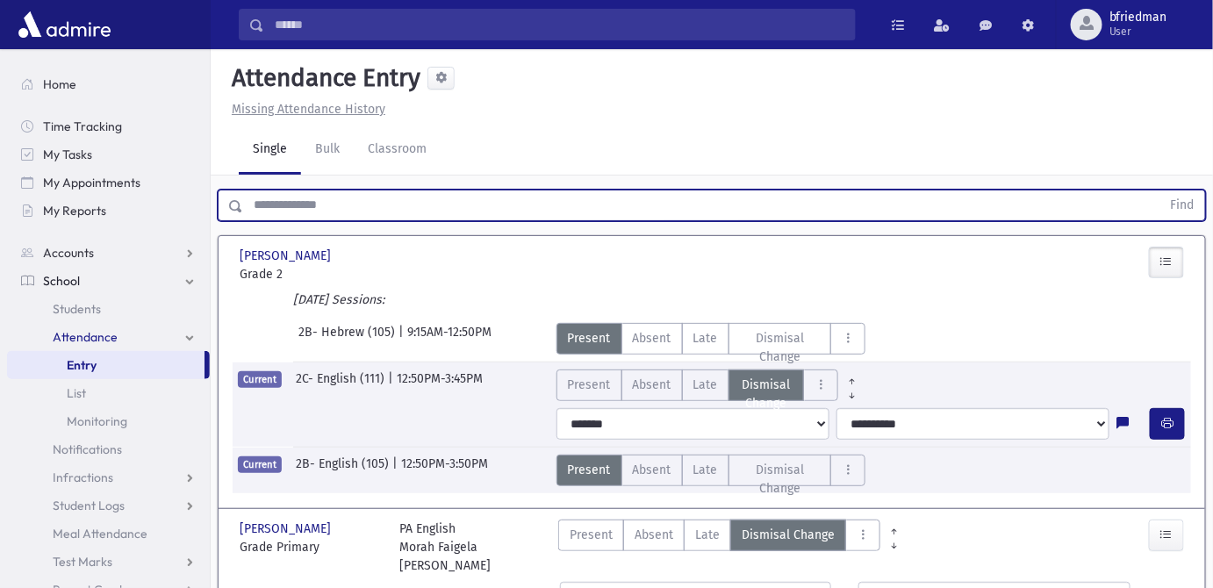
click at [1161, 191] on button "Find" at bounding box center [1183, 206] width 45 height 30
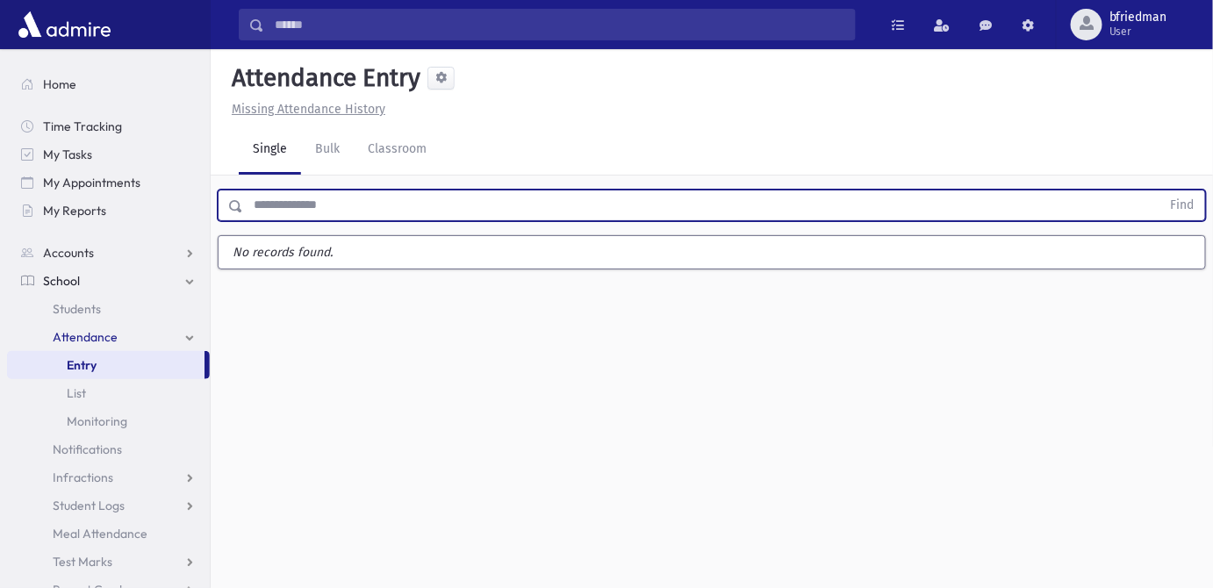
click at [295, 200] on input "text" at bounding box center [702, 206] width 918 height 32
click at [300, 208] on input "text" at bounding box center [702, 206] width 918 height 32
type input "*****"
click at [1161, 191] on button "Find" at bounding box center [1183, 206] width 45 height 30
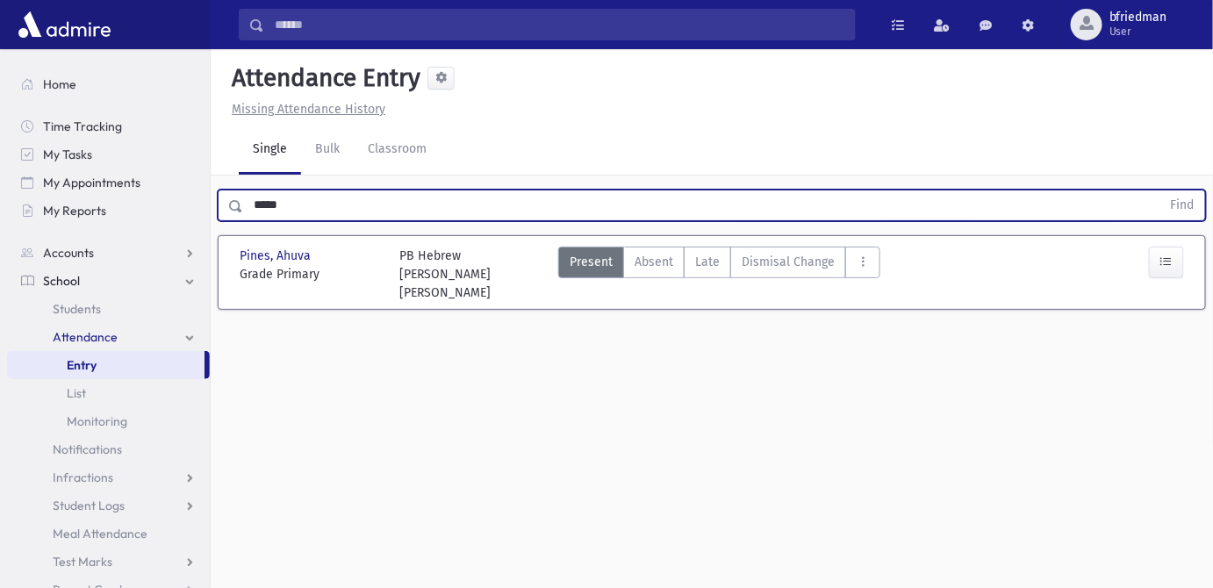
drag, startPoint x: 313, startPoint y: 198, endPoint x: -335, endPoint y: 101, distance: 656.0
click at [0, 101] on html "Search Results All Accounts Students" at bounding box center [606, 294] width 1213 height 588
click at [1161, 191] on button "Find" at bounding box center [1183, 206] width 45 height 30
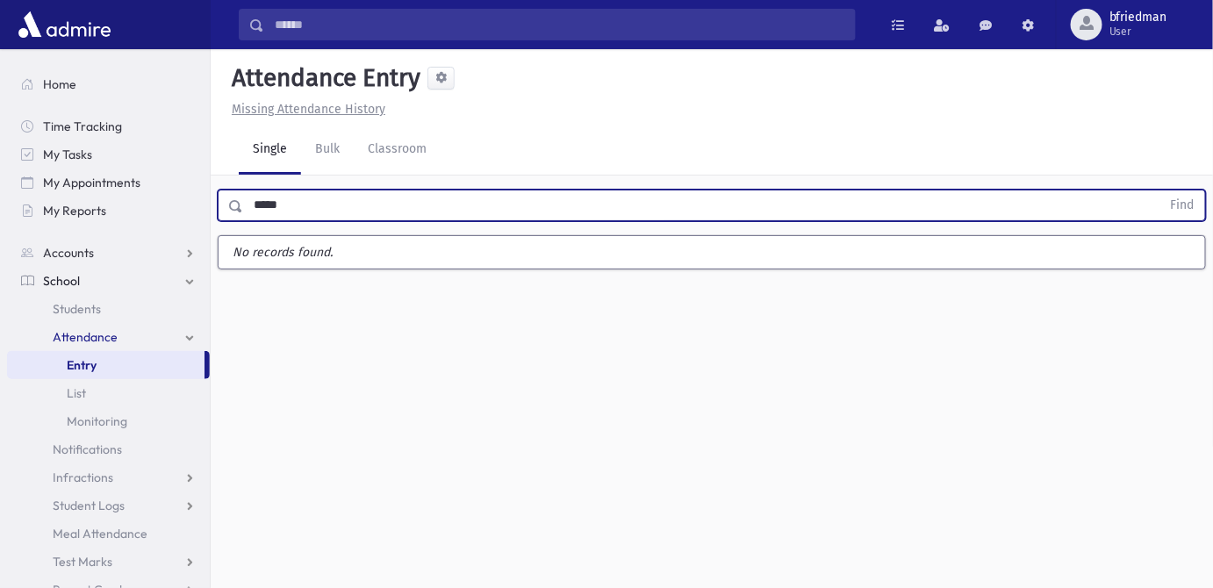
type input "*****"
click at [1161, 191] on button "Find" at bounding box center [1183, 206] width 45 height 30
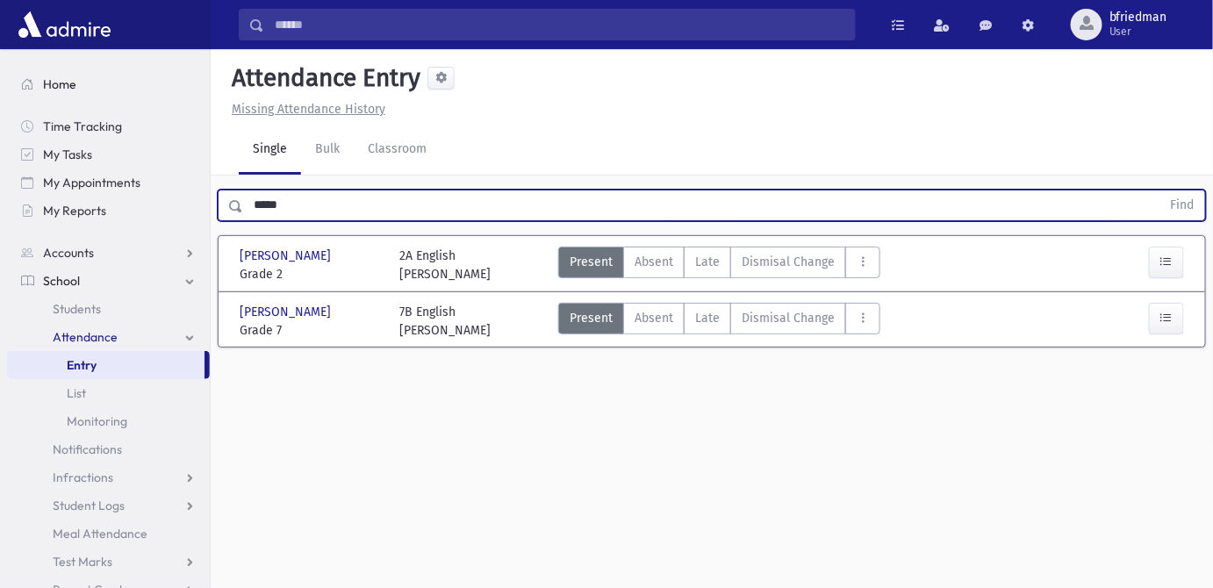
drag, startPoint x: 290, startPoint y: 202, endPoint x: 23, endPoint y: 73, distance: 296.5
click at [143, 125] on div "Search Results All Accounts" at bounding box center [606, 314] width 1213 height 628
click at [1161, 191] on button "Find" at bounding box center [1183, 206] width 45 height 30
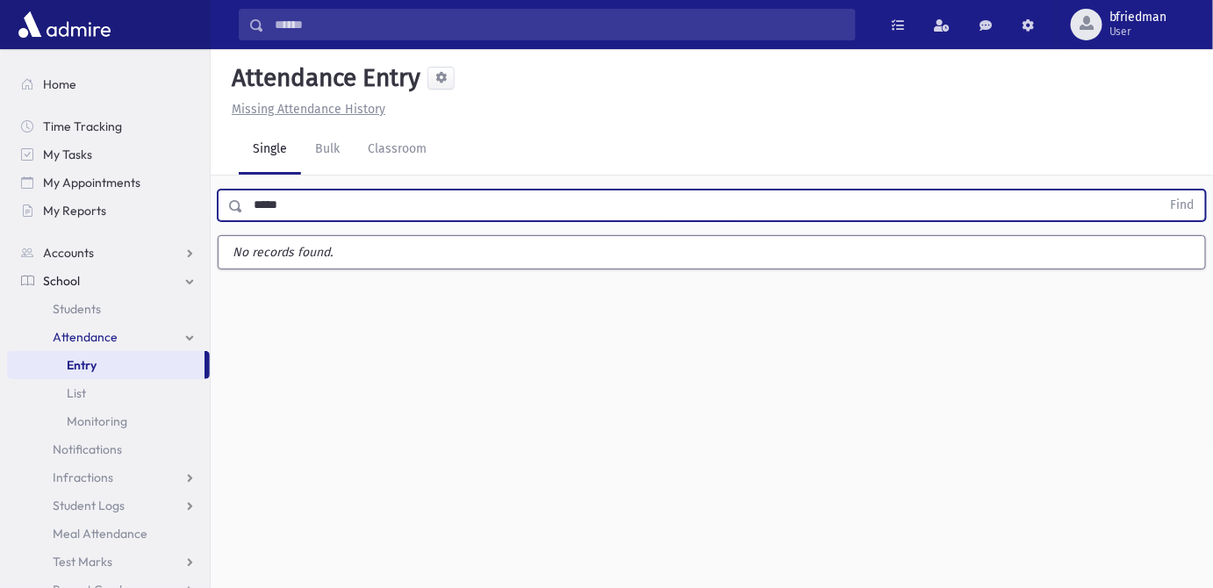
click at [1161, 191] on button "Find" at bounding box center [1183, 206] width 45 height 30
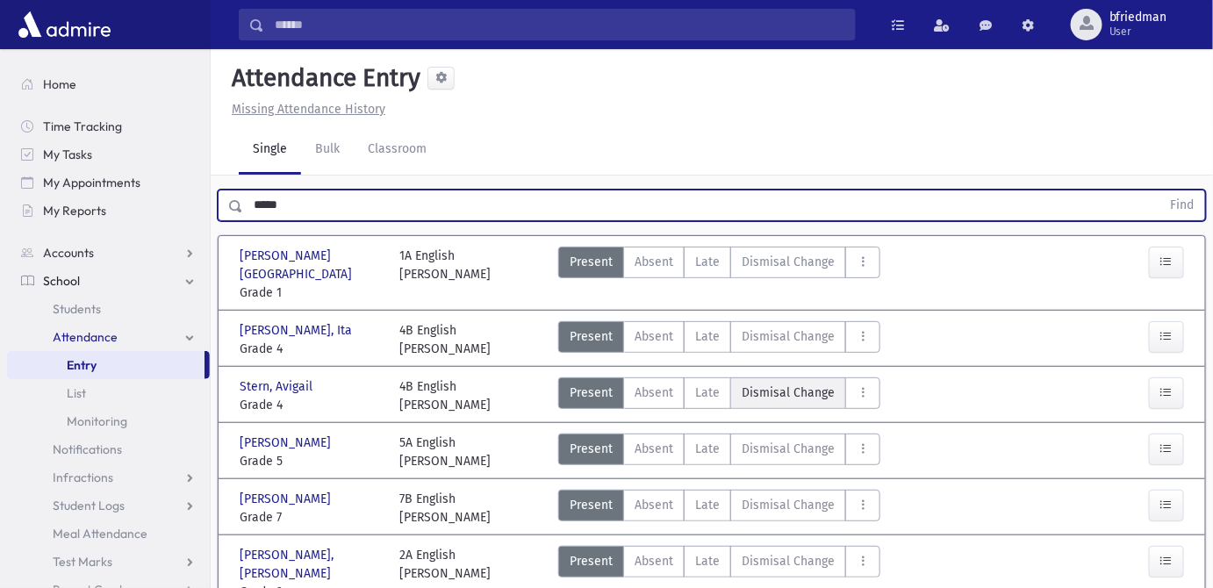
click at [746, 384] on span "Dismisal Change" at bounding box center [788, 393] width 93 height 18
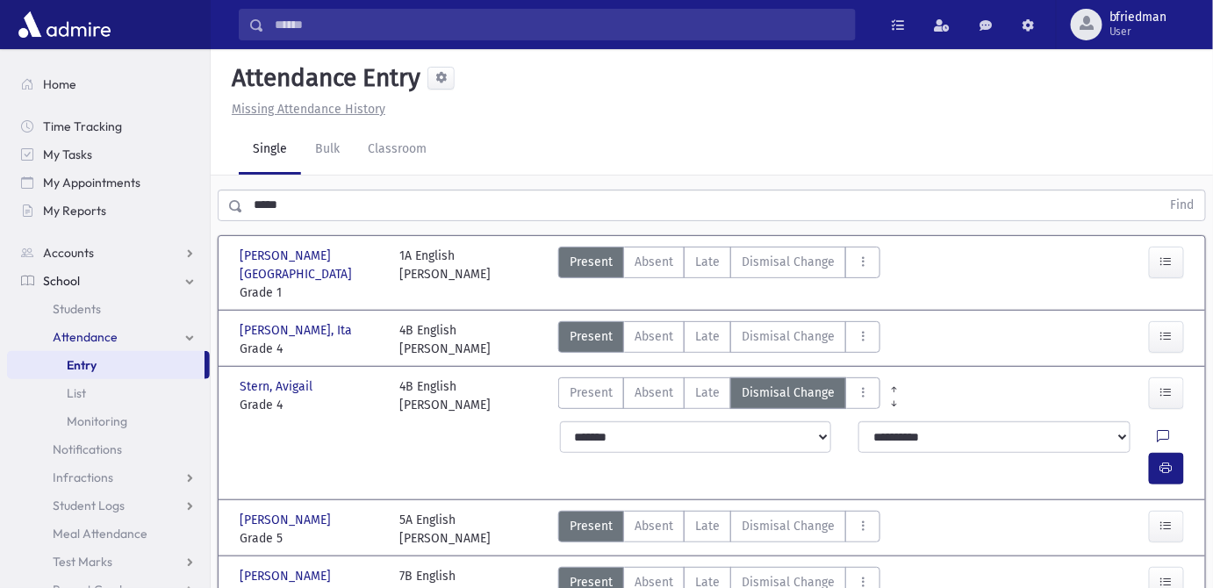
click at [1158, 430] on icon at bounding box center [1164, 437] width 12 height 15
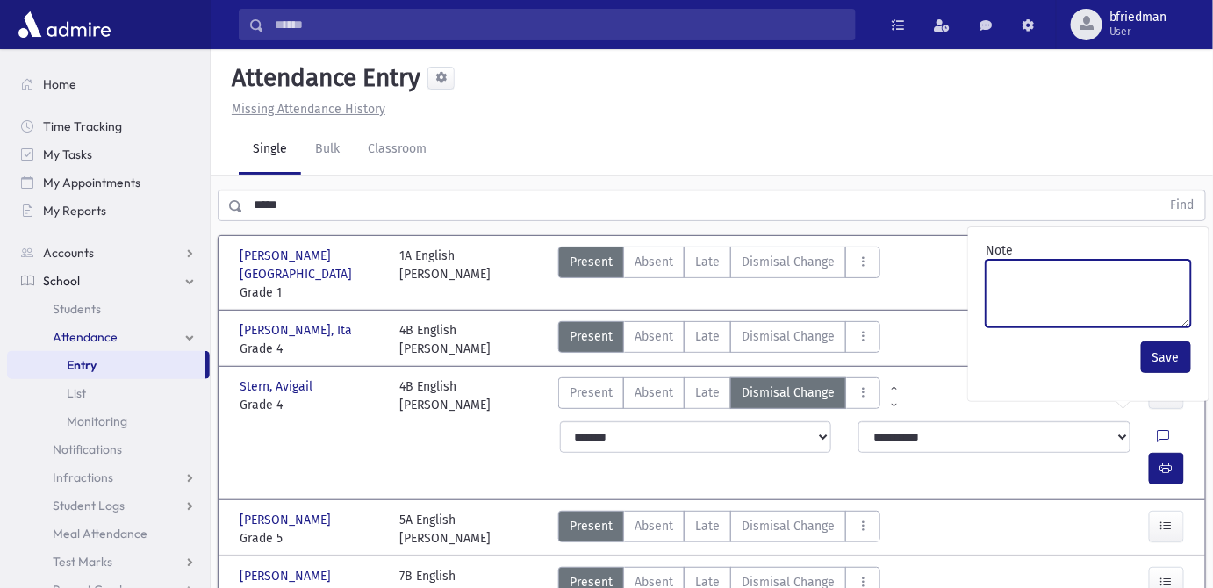
click at [1065, 301] on textarea "Note" at bounding box center [1088, 294] width 205 height 68
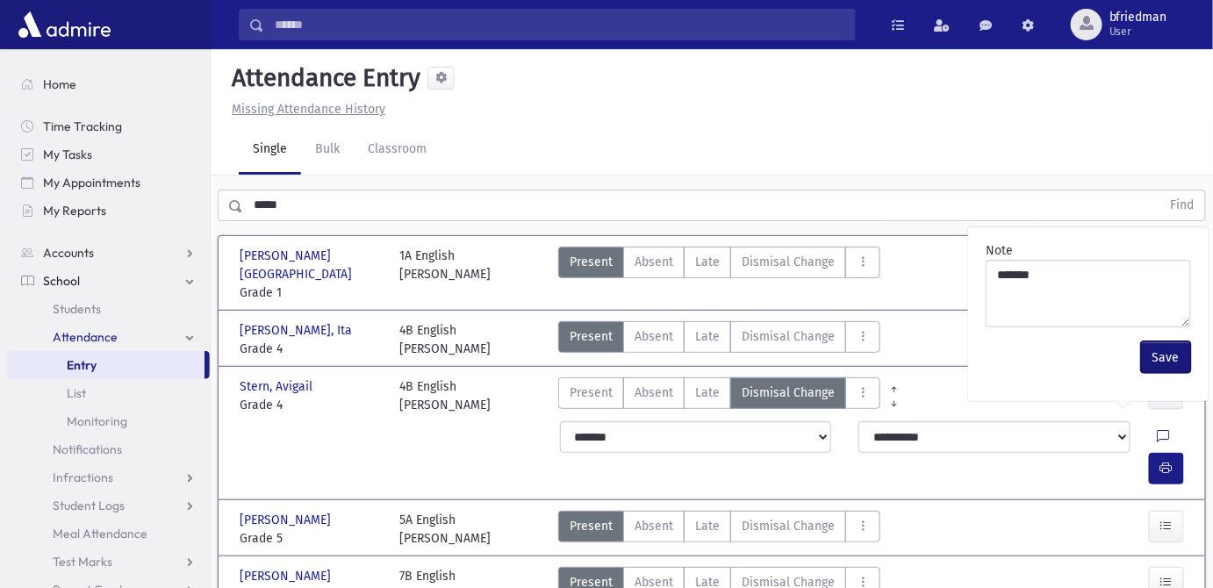
click at [1152, 356] on button "Save" at bounding box center [1166, 358] width 50 height 32
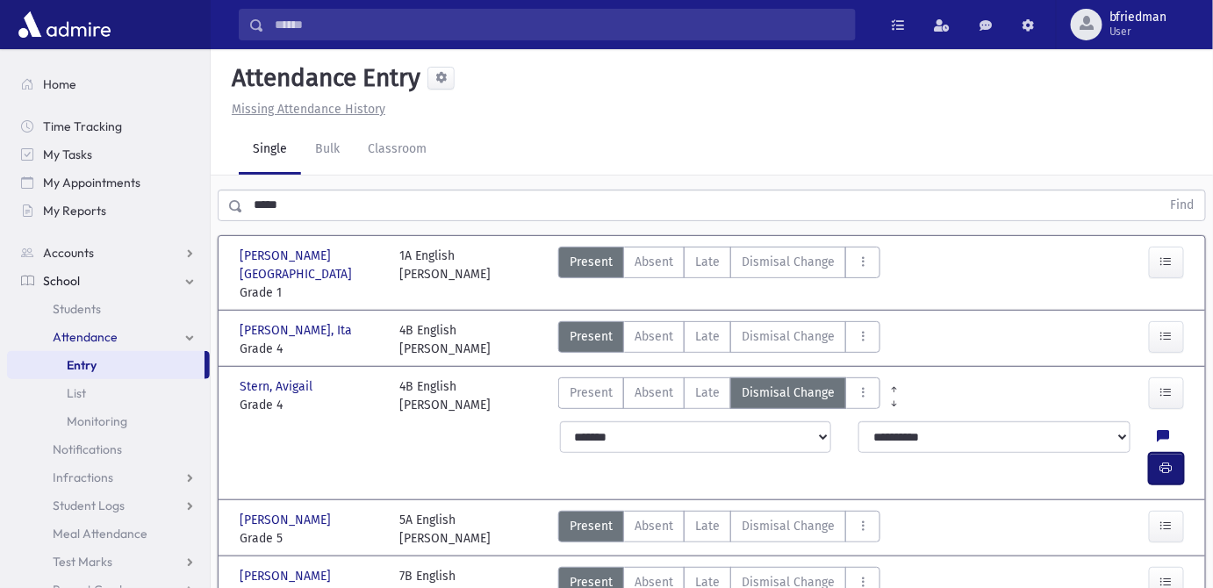
drag, startPoint x: 1173, startPoint y: 417, endPoint x: 1160, endPoint y: 418, distance: 13.2
click at [1170, 461] on icon "button" at bounding box center [1167, 468] width 12 height 15
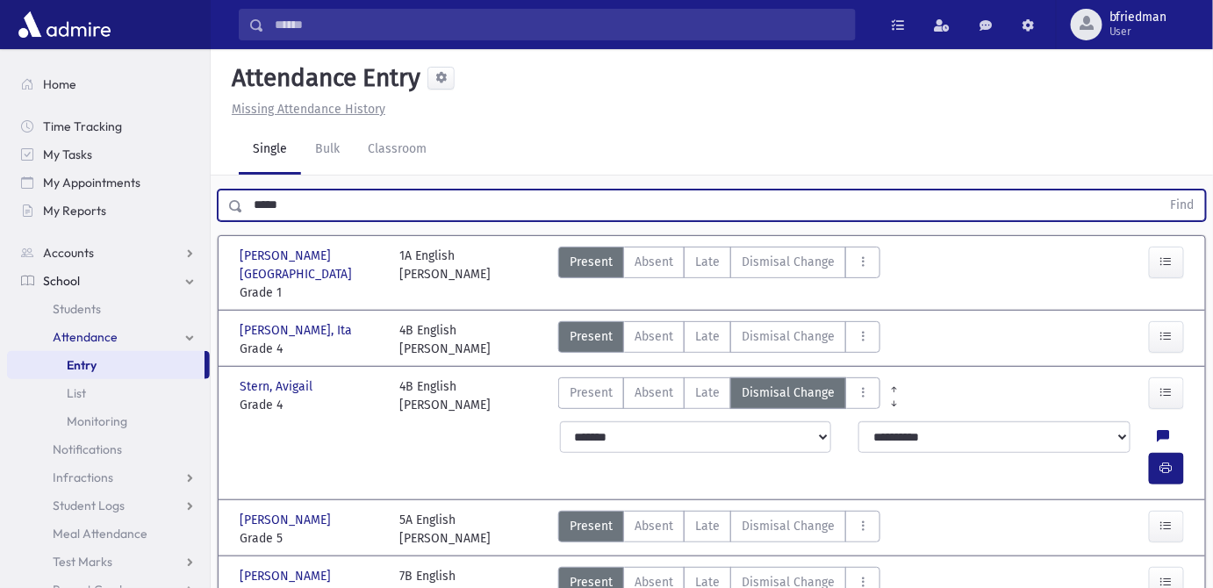
drag, startPoint x: -223, startPoint y: 104, endPoint x: -324, endPoint y: 76, distance: 104.8
click at [0, 76] on html "Search Results All Accounts Students" at bounding box center [606, 294] width 1213 height 588
click at [1161, 191] on button "Find" at bounding box center [1183, 206] width 45 height 30
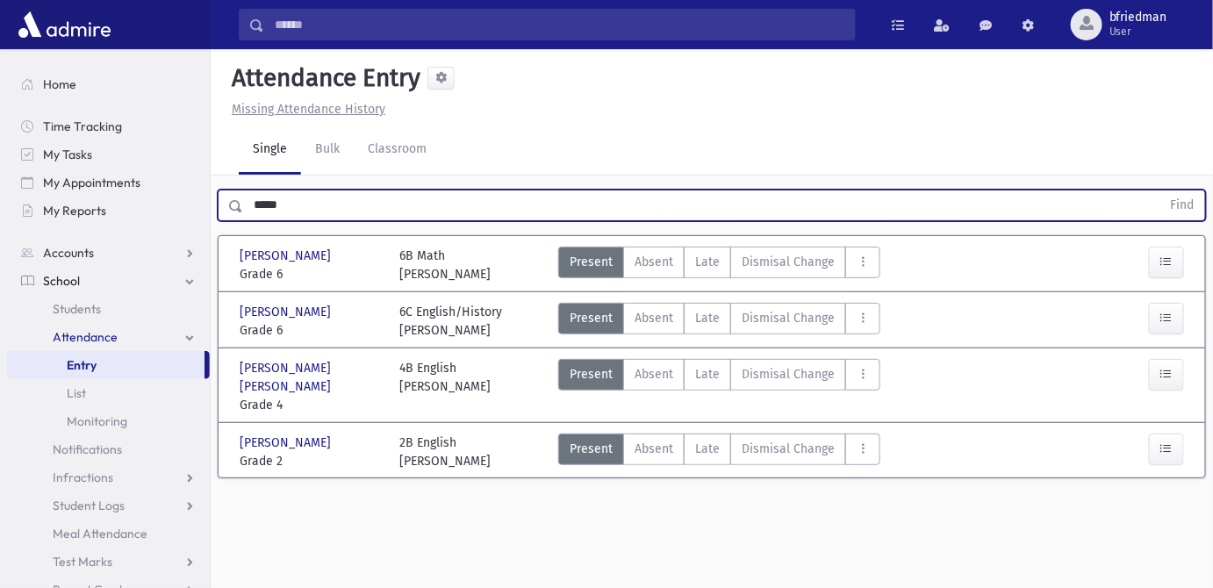
drag, startPoint x: 313, startPoint y: 201, endPoint x: -291, endPoint y: 91, distance: 613.1
click at [0, 91] on html "Search Results All Accounts Students" at bounding box center [606, 294] width 1213 height 588
click at [1161, 191] on button "Find" at bounding box center [1183, 206] width 45 height 30
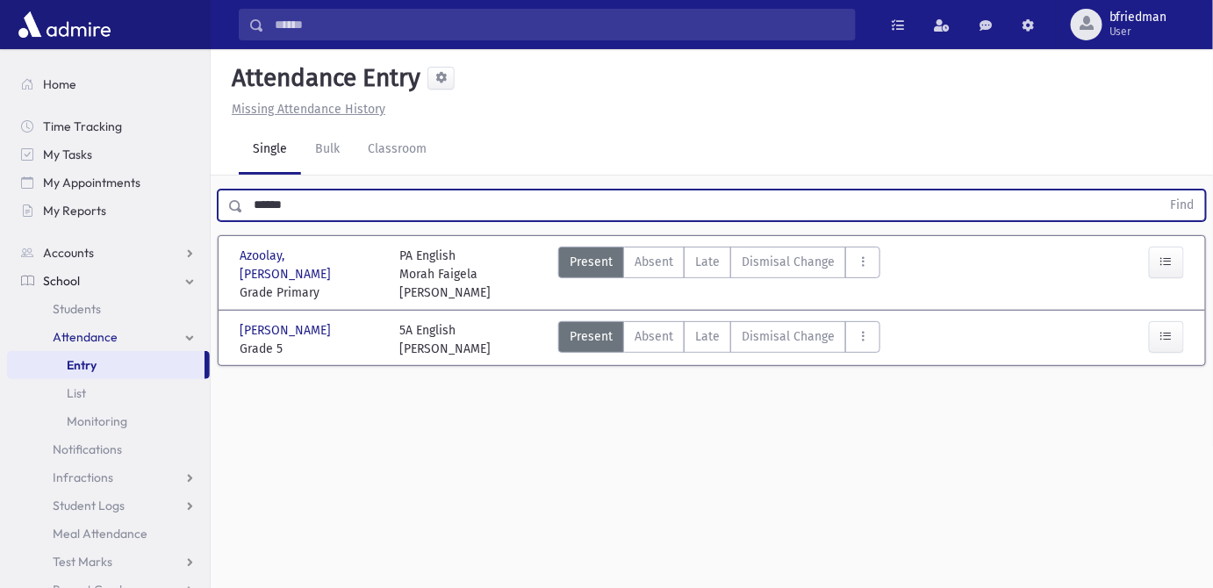
drag, startPoint x: 317, startPoint y: 198, endPoint x: -708, endPoint y: 41, distance: 1036.6
click at [0, 41] on html "Search Results All Accounts Students" at bounding box center [606, 294] width 1213 height 588
click at [1161, 191] on button "Find" at bounding box center [1183, 206] width 45 height 30
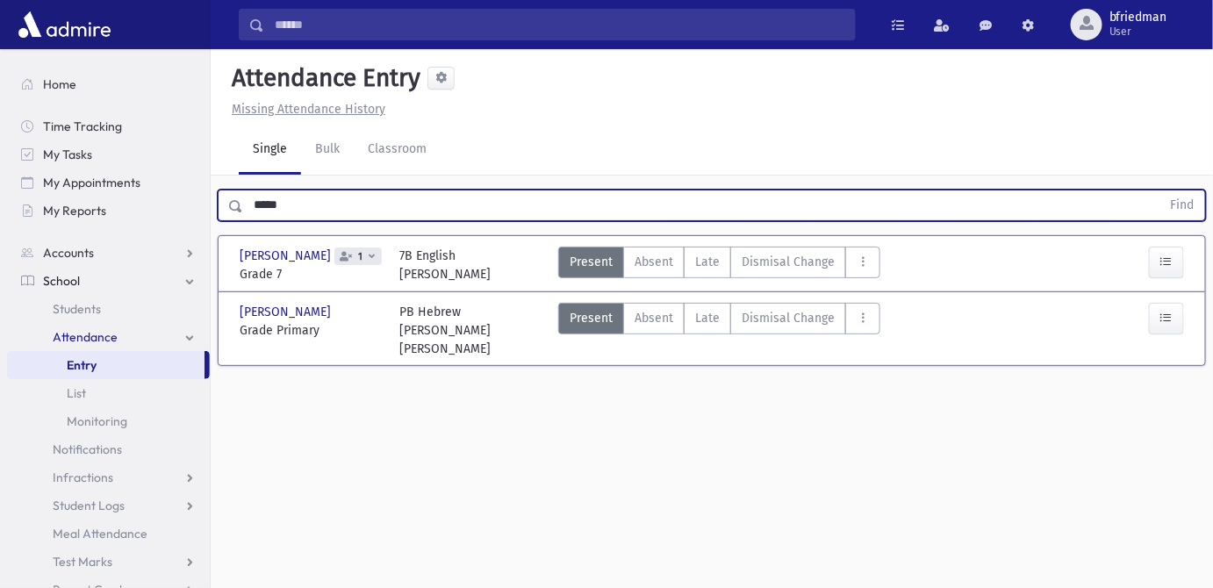
drag, startPoint x: 300, startPoint y: 203, endPoint x: -361, endPoint y: 16, distance: 687.1
click at [0, 16] on html "Search Results All Accounts Students" at bounding box center [606, 294] width 1213 height 588
type input "******"
click at [1161, 191] on button "Find" at bounding box center [1183, 206] width 45 height 30
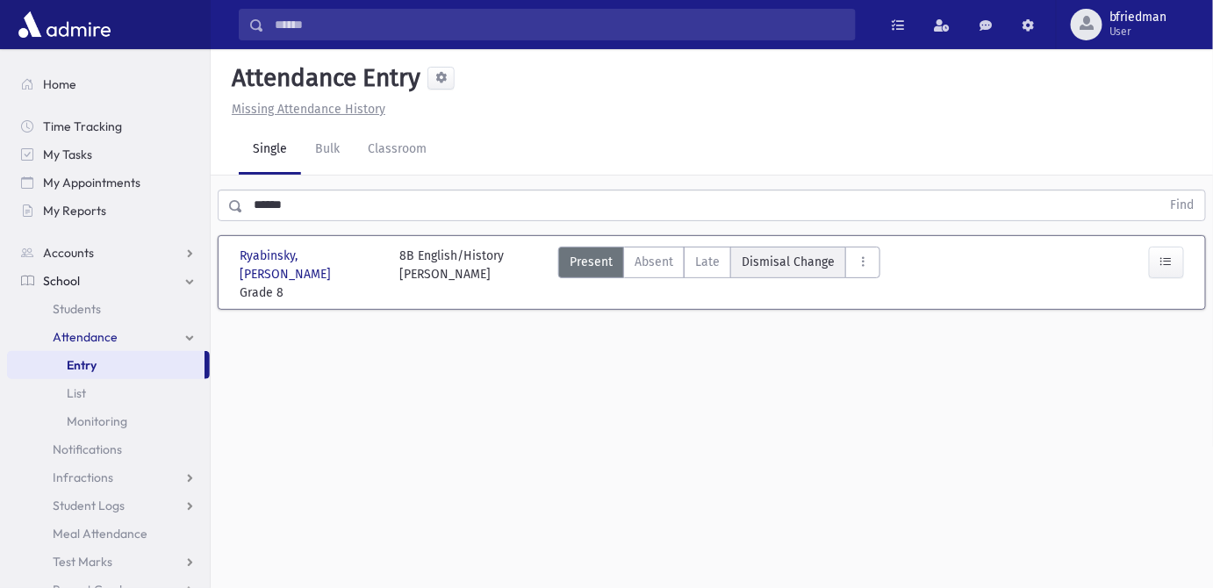
click at [794, 265] on span "Dismisal Change" at bounding box center [788, 262] width 93 height 18
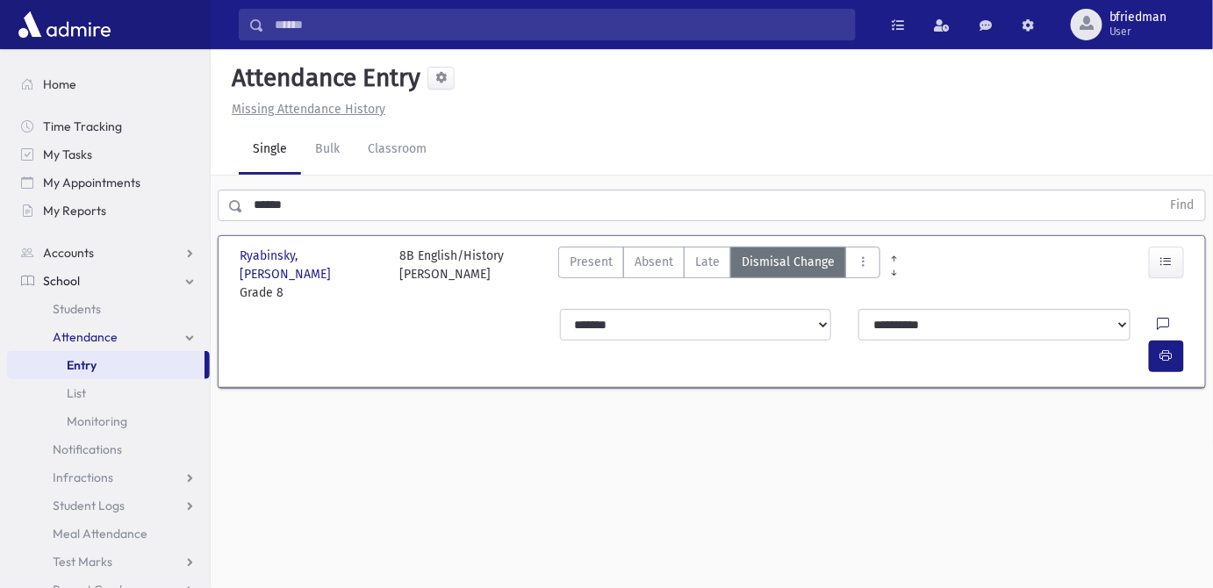
click at [1158, 318] on icon at bounding box center [1164, 325] width 12 height 15
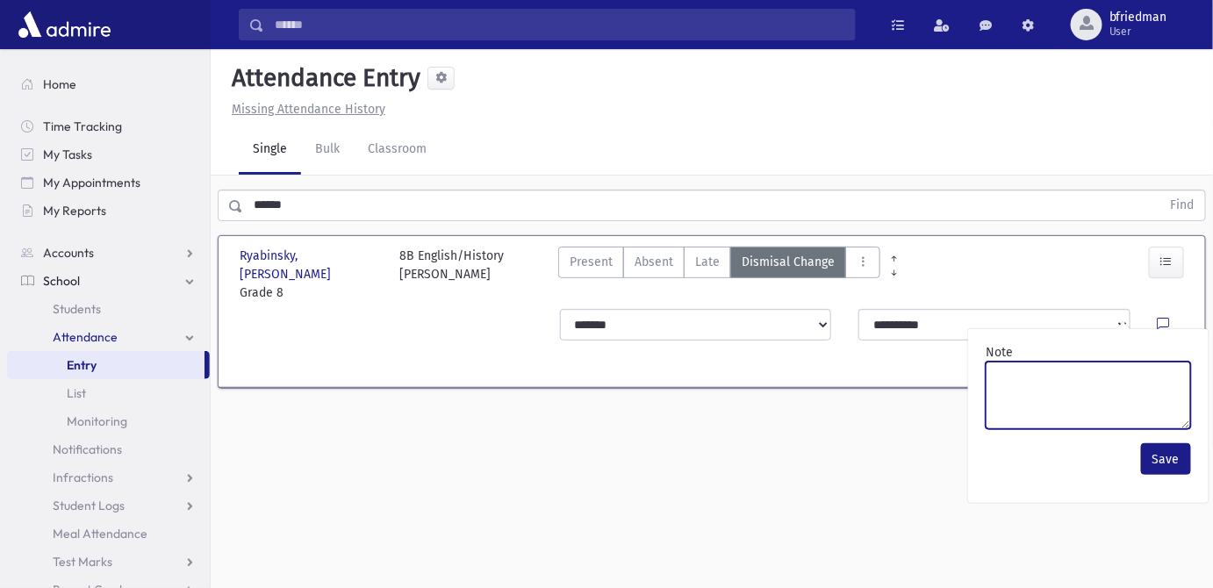
click at [1132, 391] on textarea "Note" at bounding box center [1088, 396] width 205 height 68
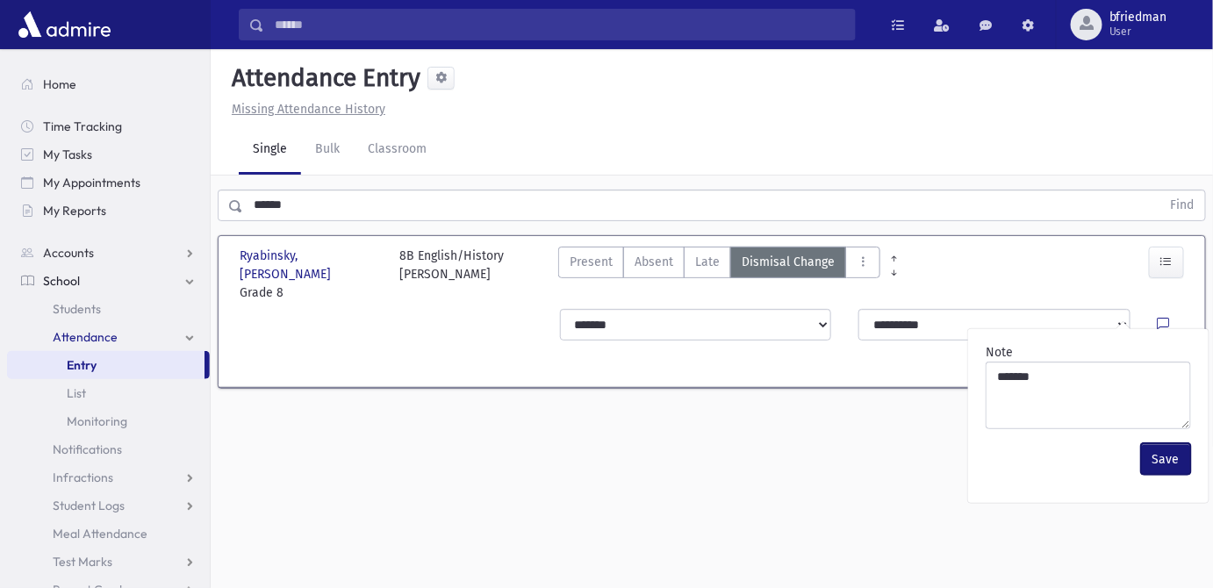
click at [1173, 459] on button "Save" at bounding box center [1166, 459] width 50 height 32
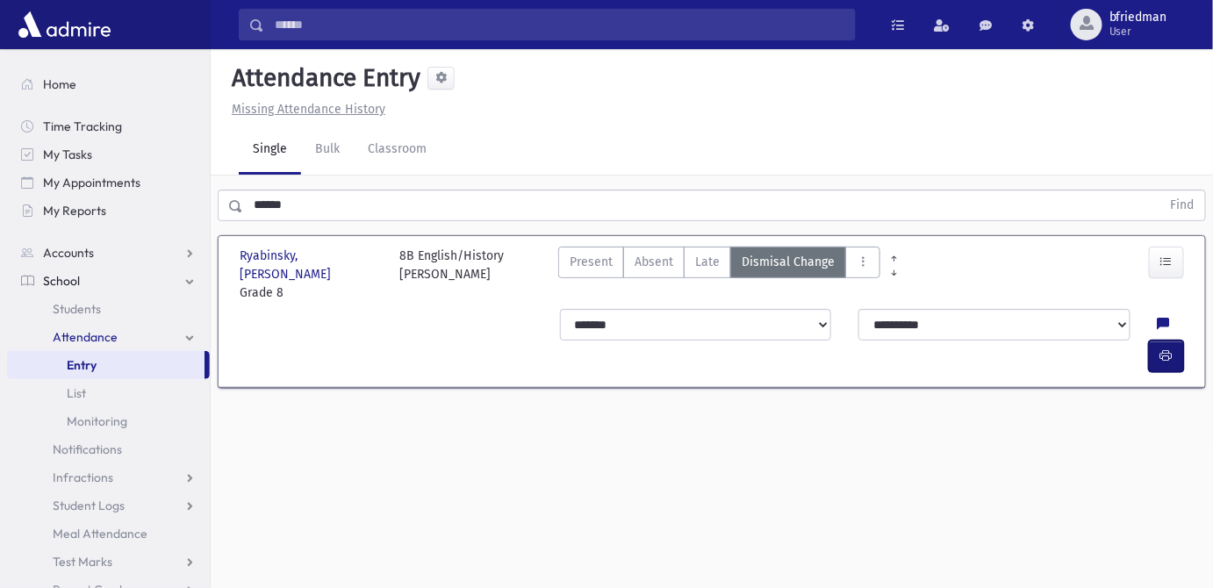
click at [1163, 341] on button "button" at bounding box center [1166, 357] width 35 height 32
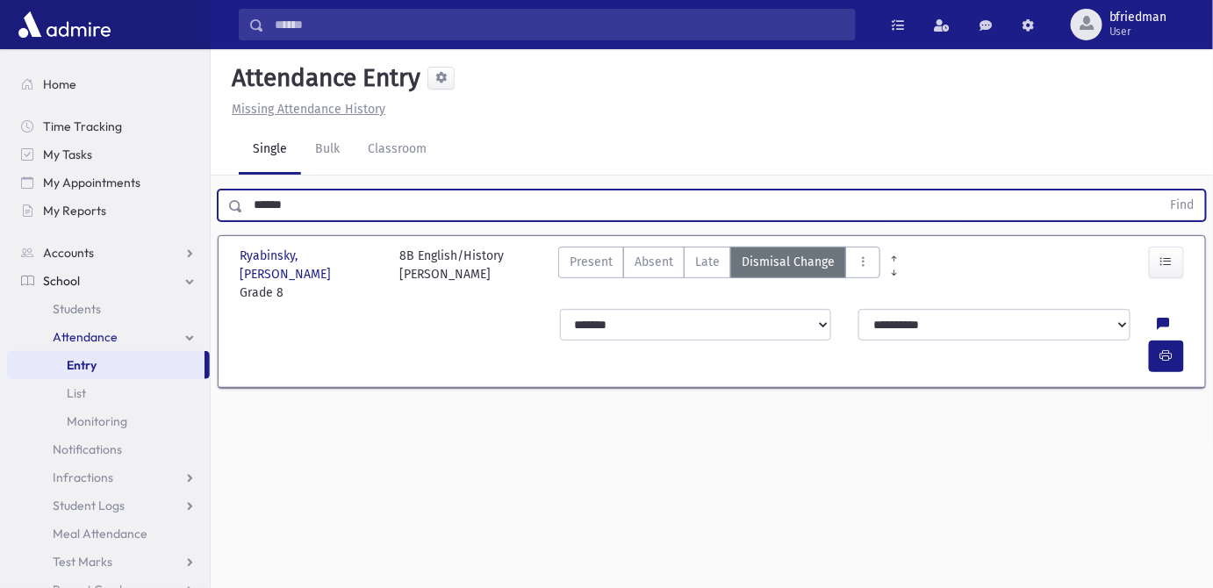
drag, startPoint x: 304, startPoint y: 211, endPoint x: 72, endPoint y: 105, distance: 254.6
click at [72, 105] on div "Search Results All Accounts" at bounding box center [606, 314] width 1213 height 628
click at [1161, 191] on button "Find" at bounding box center [1183, 206] width 45 height 30
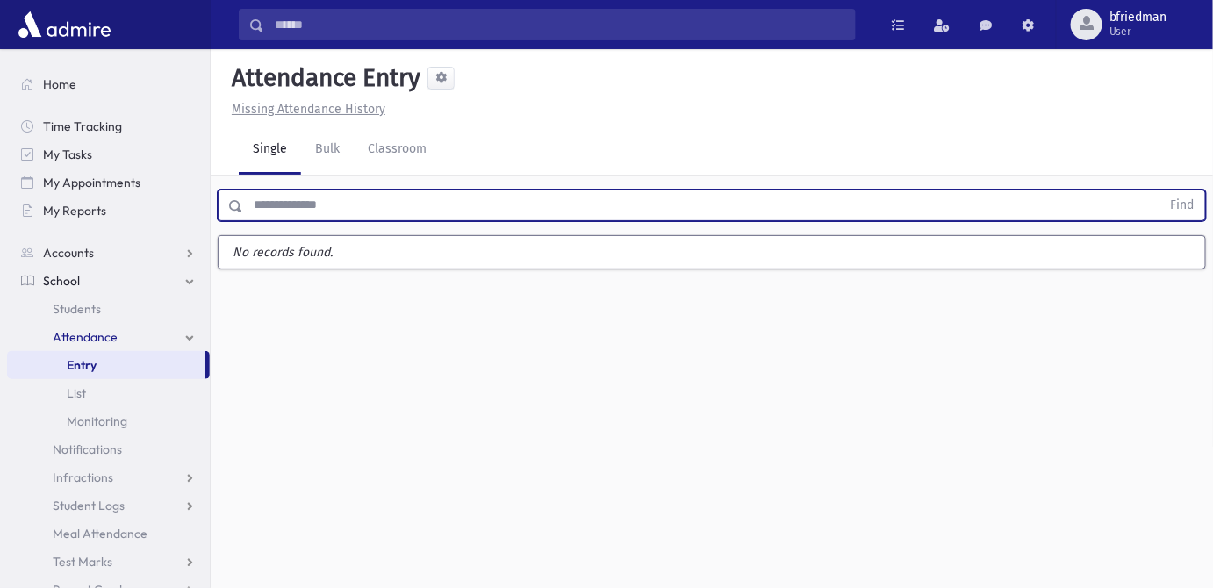
click at [1161, 191] on button "Find" at bounding box center [1183, 206] width 45 height 30
type input "*****"
click at [1161, 191] on button "Find" at bounding box center [1183, 206] width 45 height 30
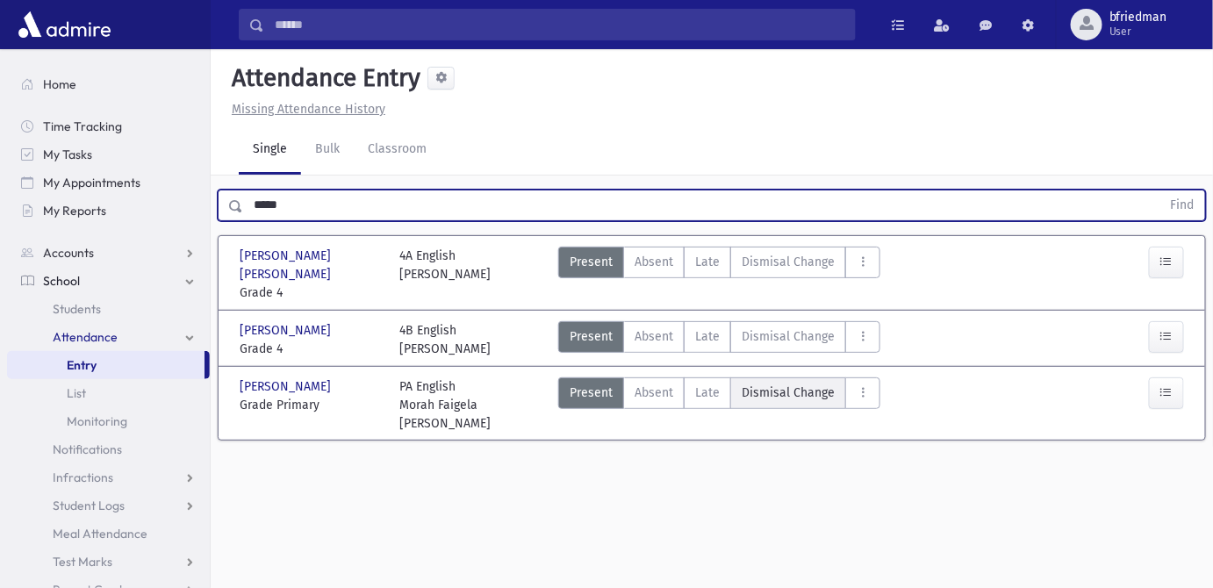
click at [802, 384] on span "Dismisal Change" at bounding box center [788, 393] width 93 height 18
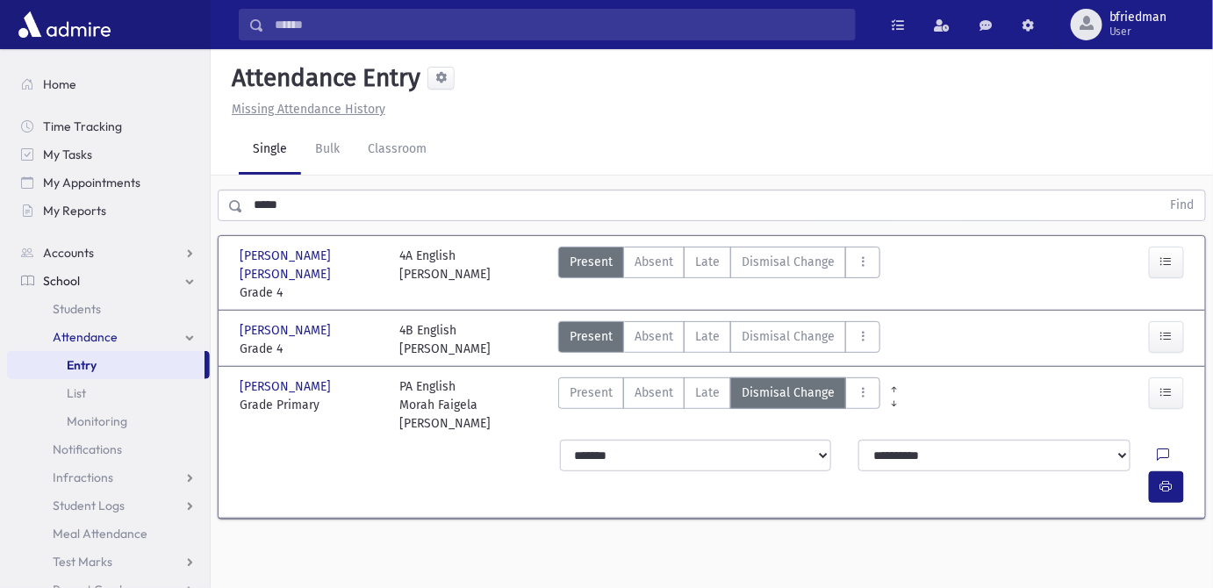
click at [1158, 449] on icon at bounding box center [1164, 456] width 12 height 15
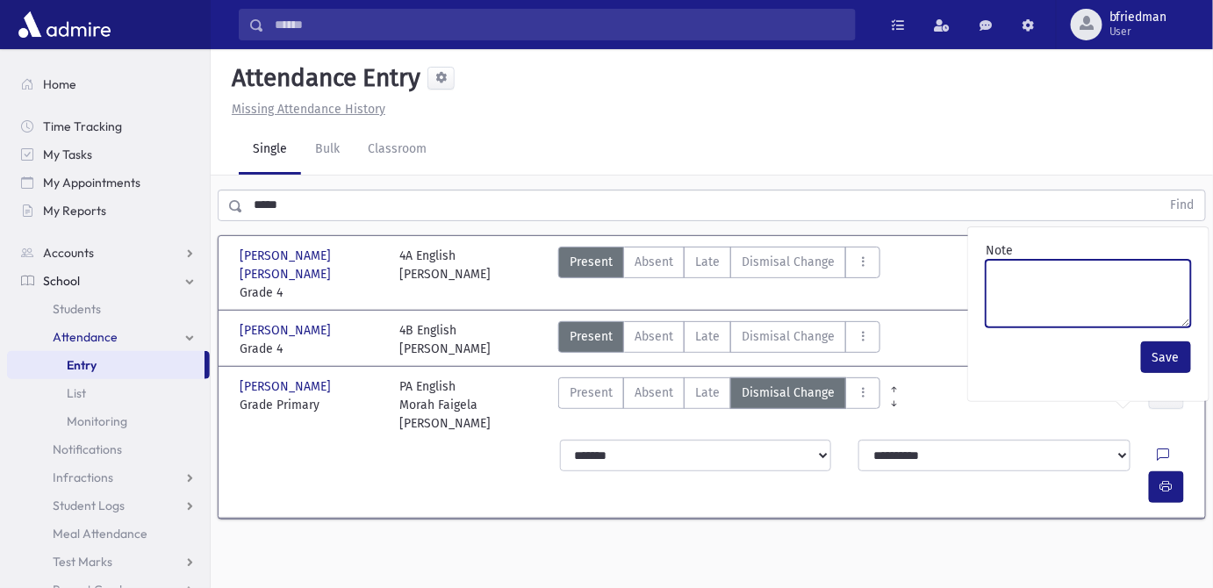
click at [1044, 297] on textarea "Note" at bounding box center [1088, 294] width 205 height 68
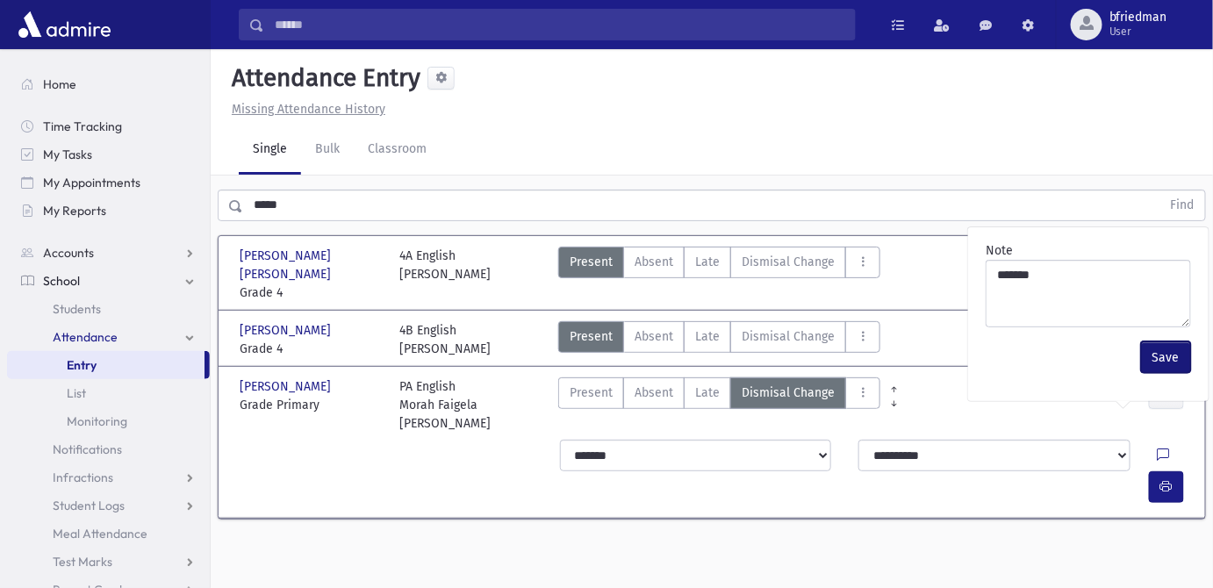
click at [1153, 356] on button "Save" at bounding box center [1166, 358] width 50 height 32
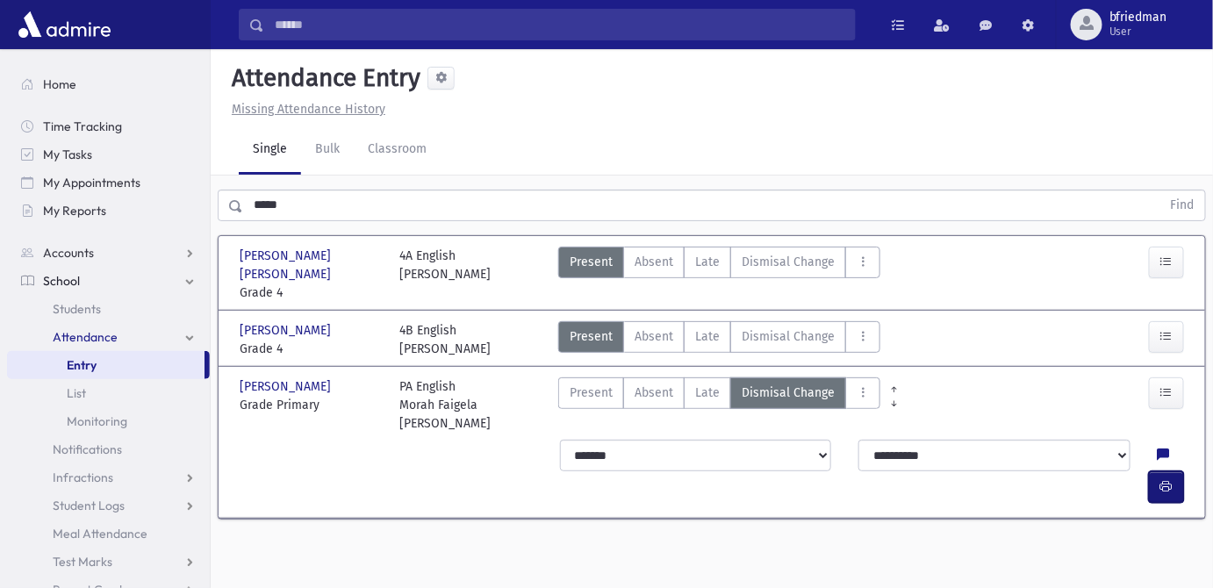
drag, startPoint x: 1173, startPoint y: 424, endPoint x: 1162, endPoint y: 420, distance: 12.2
click at [1162, 472] on button "button" at bounding box center [1166, 488] width 35 height 32
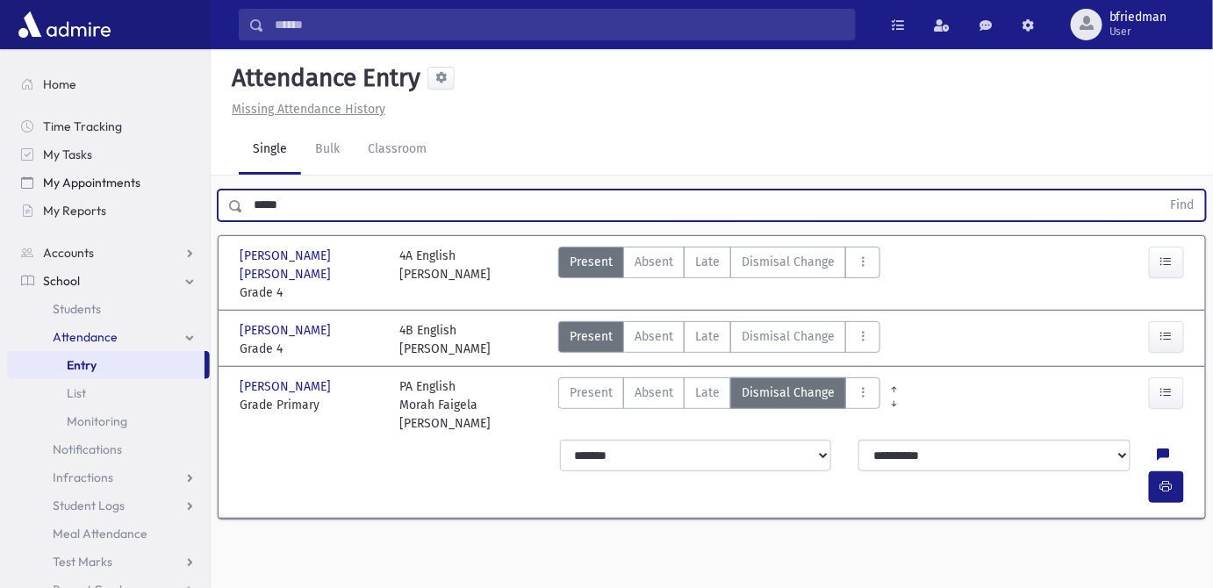
drag, startPoint x: 339, startPoint y: 190, endPoint x: 30, endPoint y: 168, distance: 309.9
click at [42, 166] on div "Search Results All Accounts" at bounding box center [606, 314] width 1213 height 628
click at [1161, 191] on button "Find" at bounding box center [1183, 206] width 45 height 30
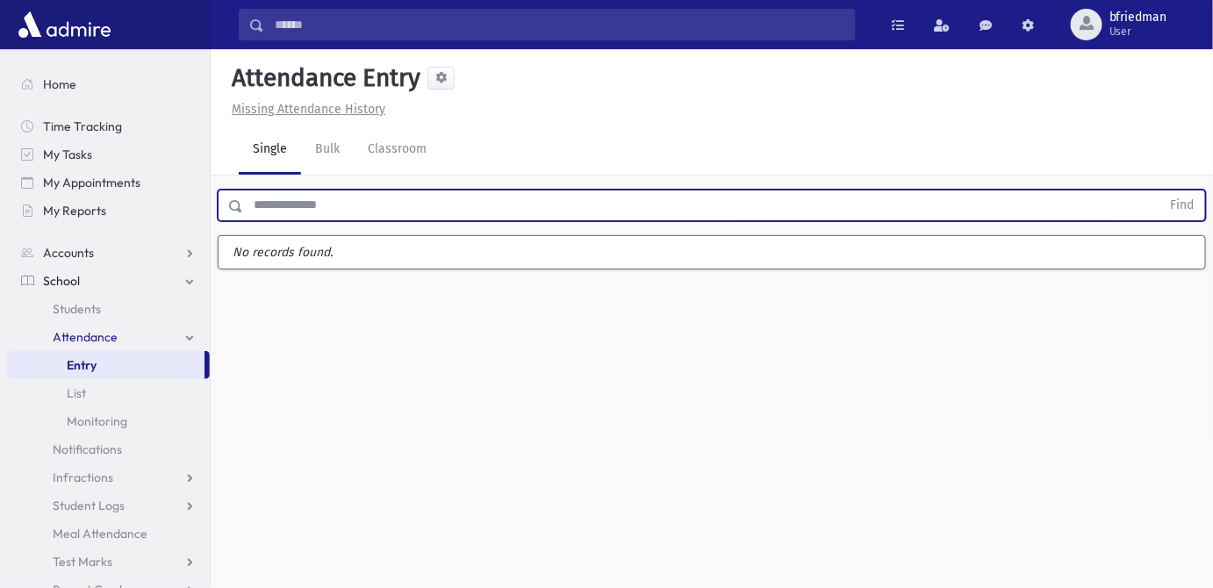
click at [303, 208] on input "text" at bounding box center [702, 206] width 918 height 32
click at [1161, 191] on button "Find" at bounding box center [1183, 206] width 45 height 30
type input "******"
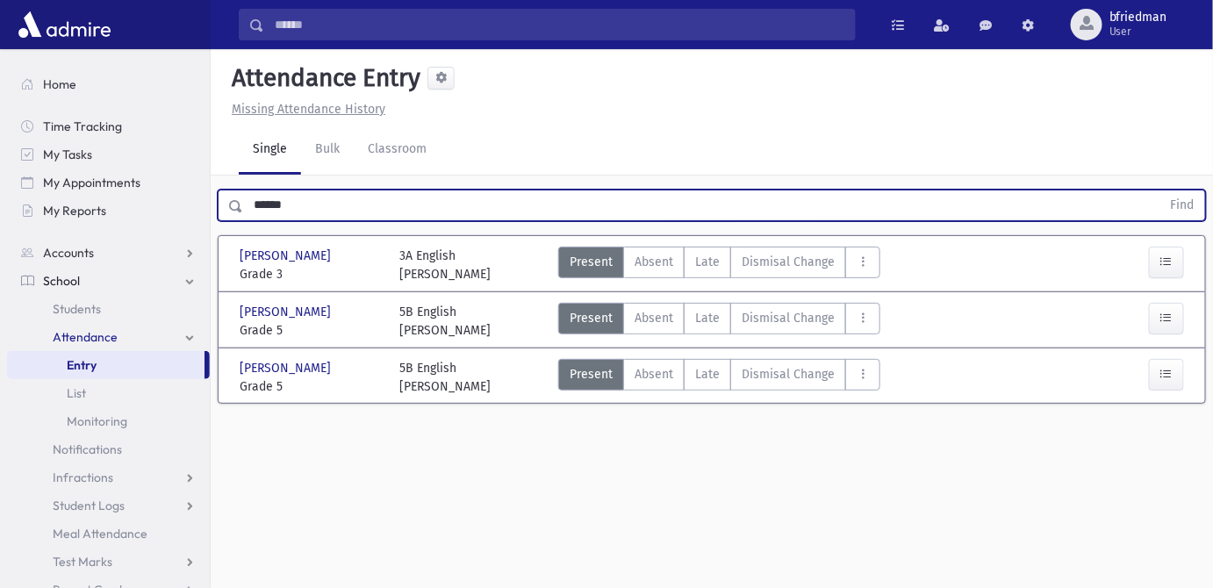
drag, startPoint x: 274, startPoint y: 208, endPoint x: -229, endPoint y: 155, distance: 506.0
click at [0, 155] on html "Search Results All Accounts Students" at bounding box center [606, 294] width 1213 height 588
click at [1161, 191] on button "Find" at bounding box center [1183, 206] width 45 height 30
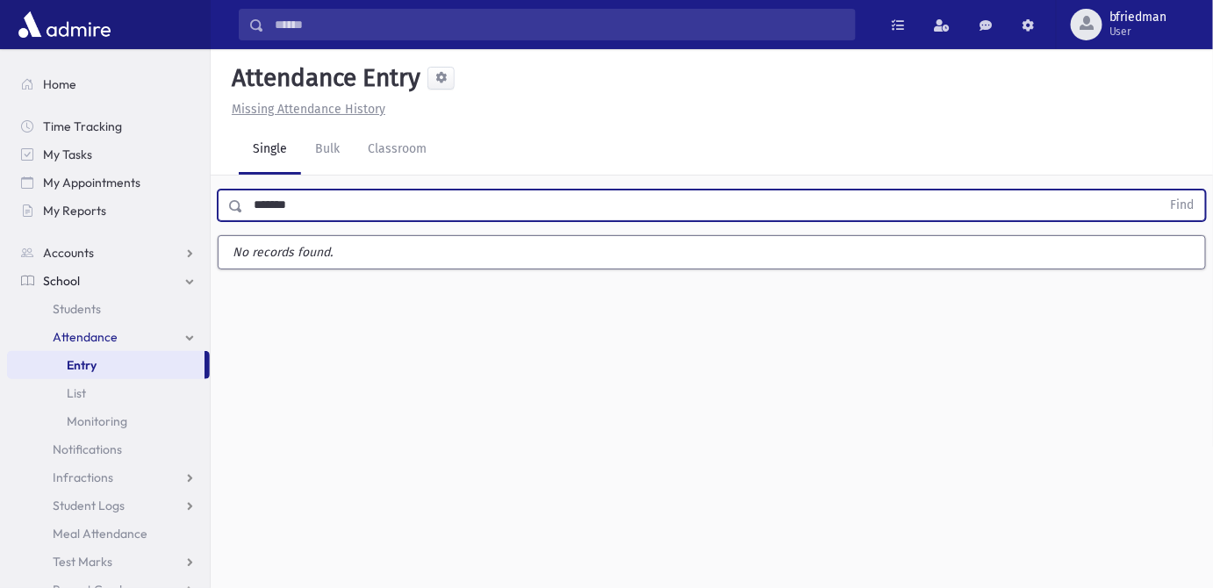
click at [1161, 191] on button "Find" at bounding box center [1183, 206] width 45 height 30
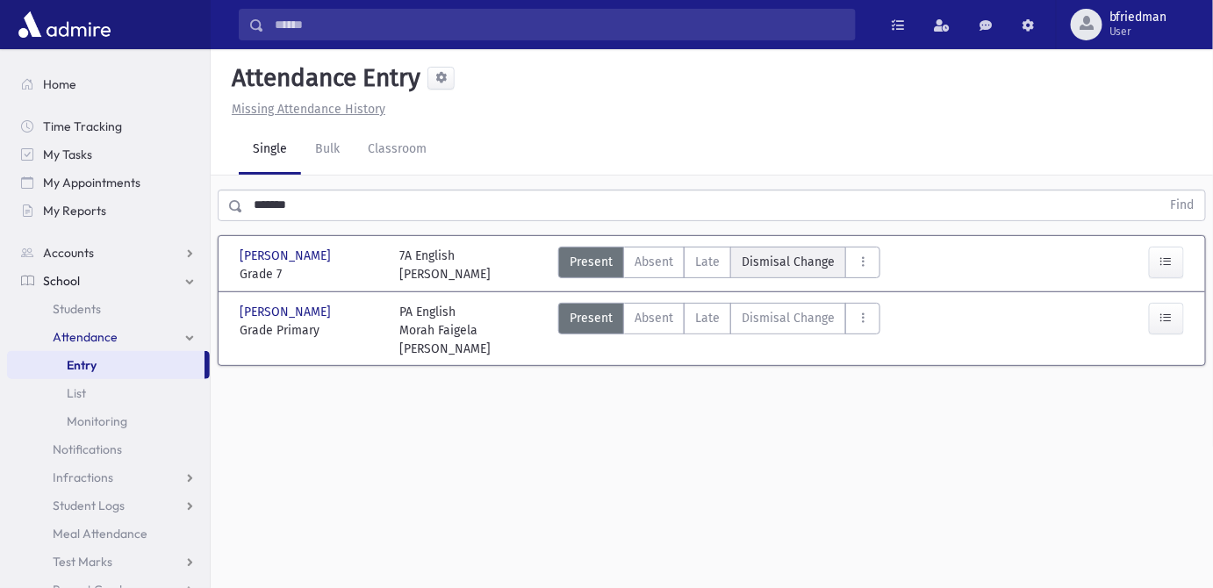
click at [783, 267] on span "Dismisal Change" at bounding box center [788, 262] width 93 height 18
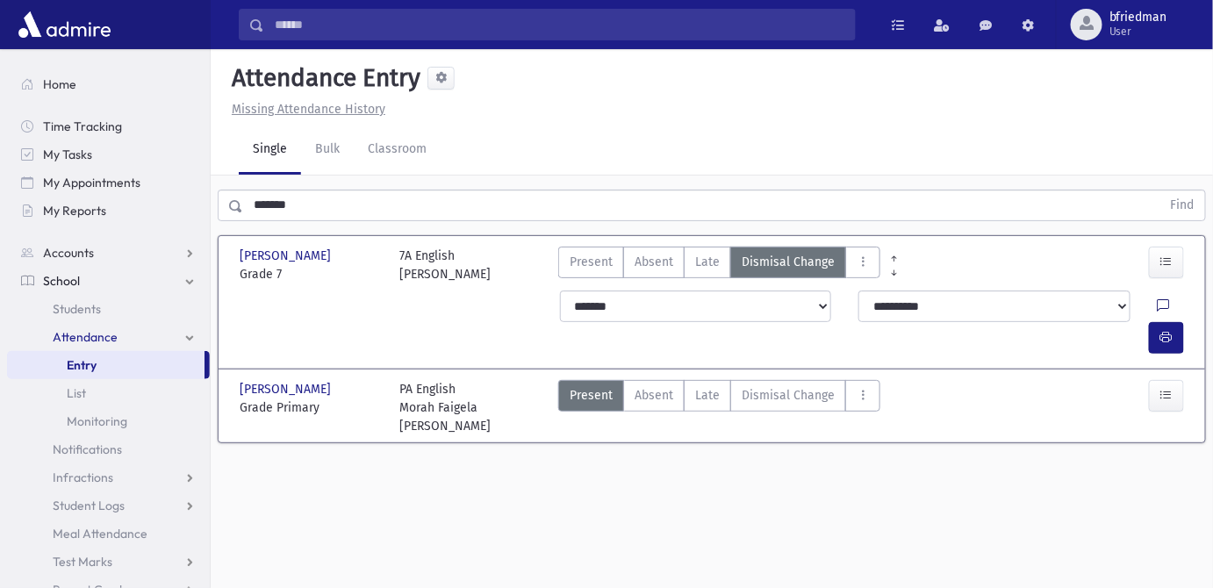
click at [1158, 306] on icon at bounding box center [1164, 306] width 12 height 15
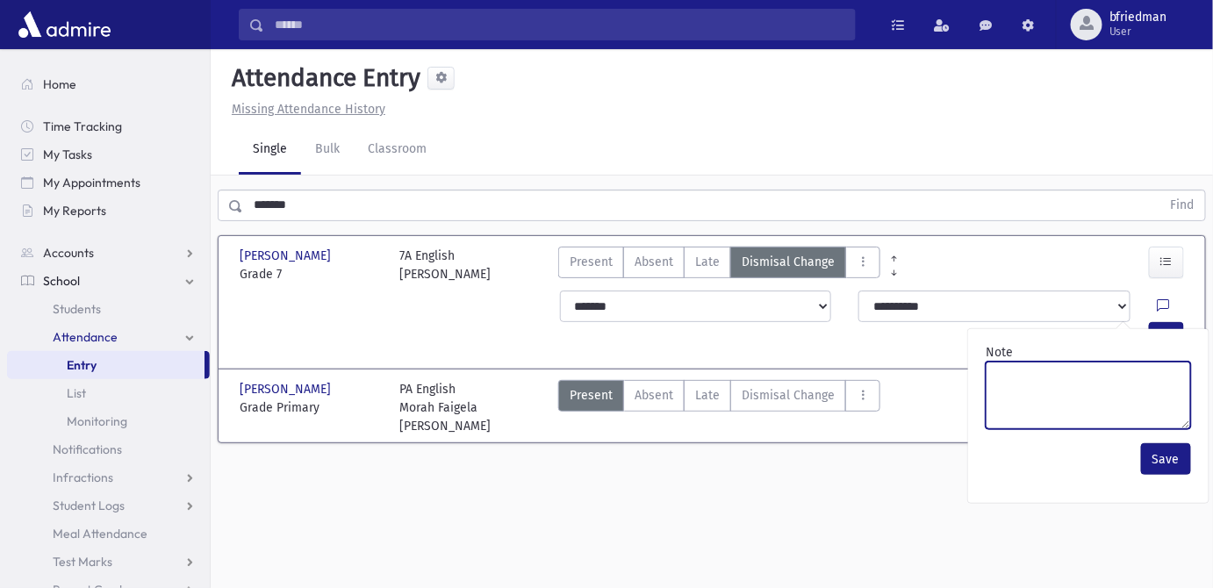
click at [1104, 397] on textarea "Note" at bounding box center [1088, 396] width 205 height 68
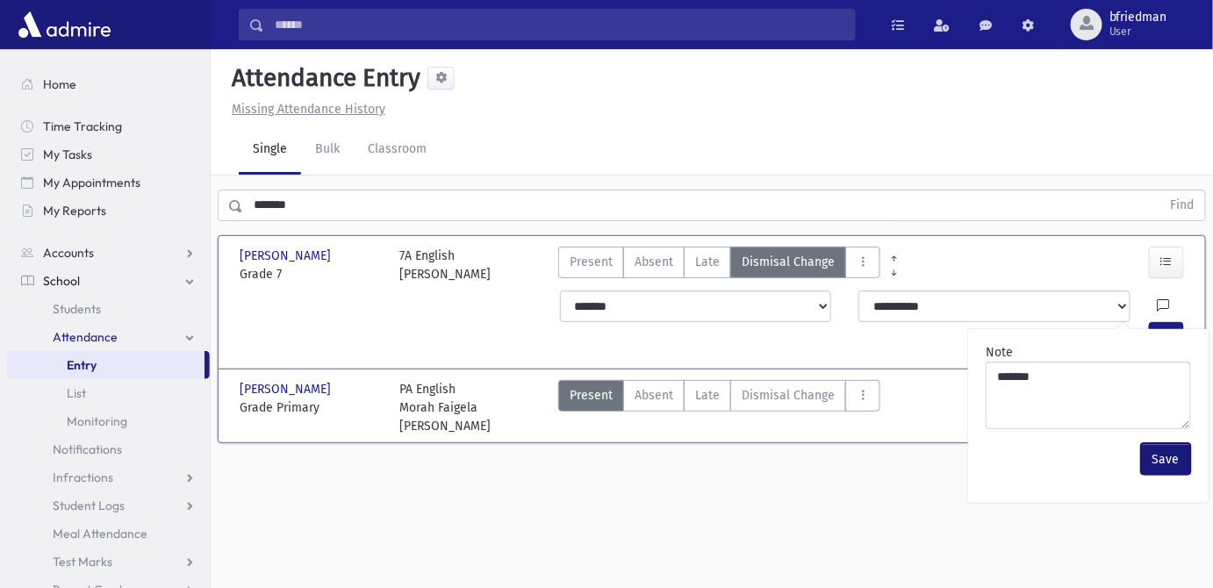
click at [1170, 462] on button "Save" at bounding box center [1166, 459] width 50 height 32
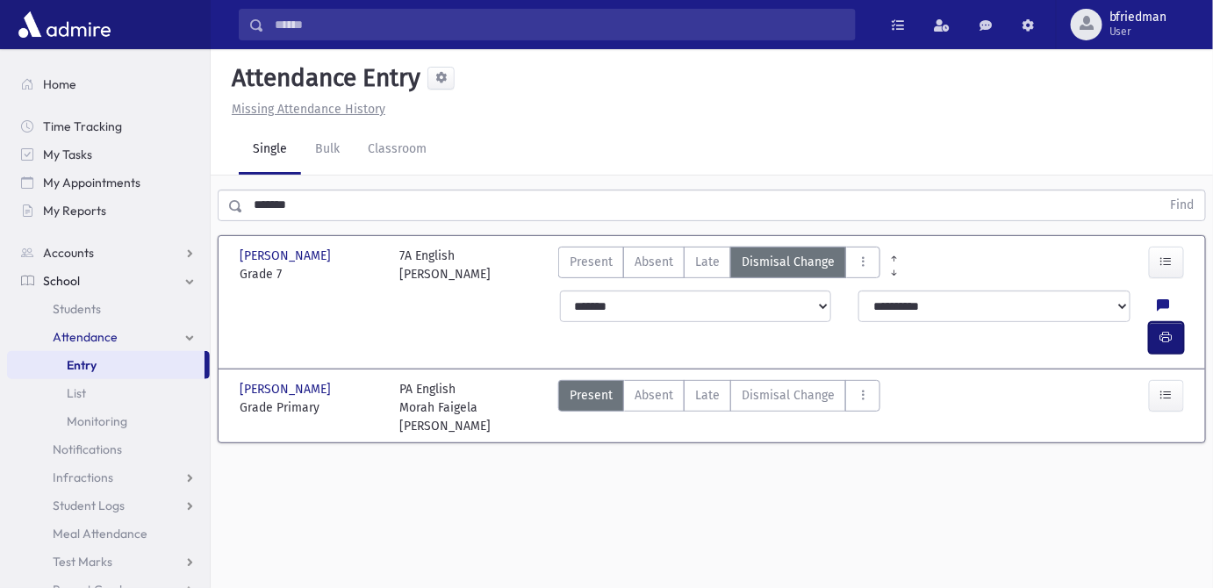
click at [1166, 330] on icon "button" at bounding box center [1167, 337] width 12 height 15
click at [801, 386] on span "Dismisal Change" at bounding box center [788, 395] width 93 height 18
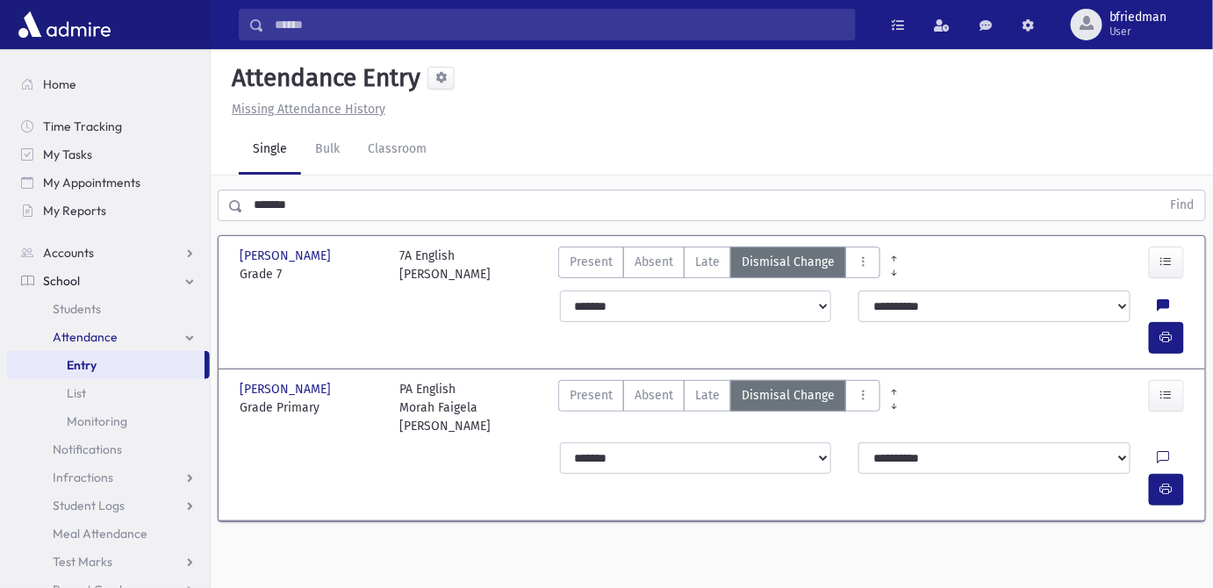
click at [1158, 451] on icon at bounding box center [1164, 458] width 12 height 15
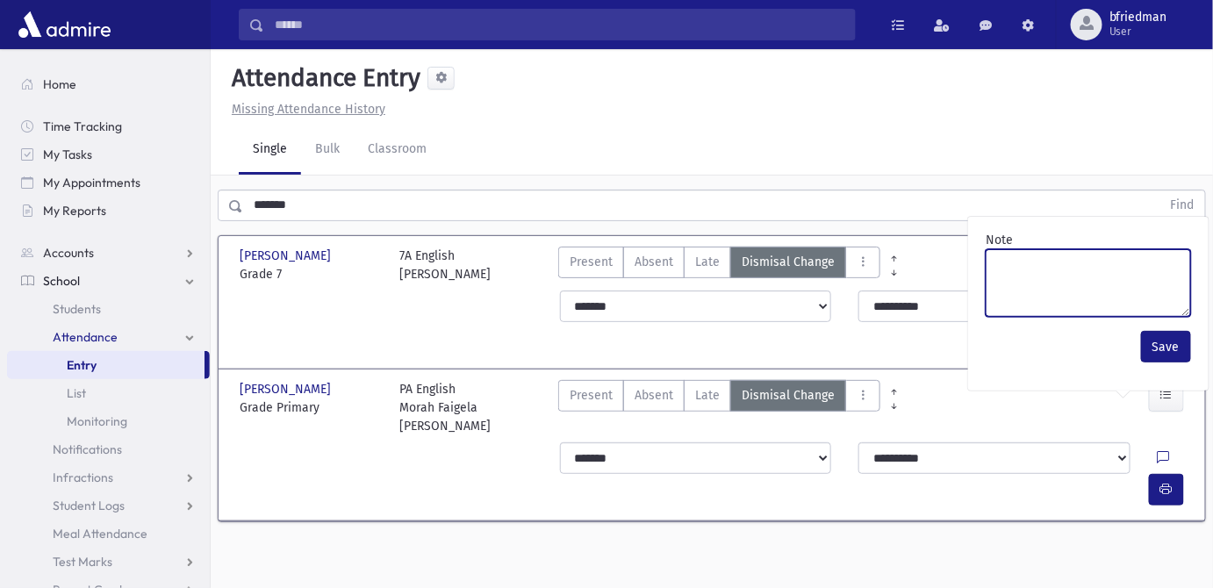
click at [1088, 287] on textarea "Note" at bounding box center [1088, 283] width 205 height 68
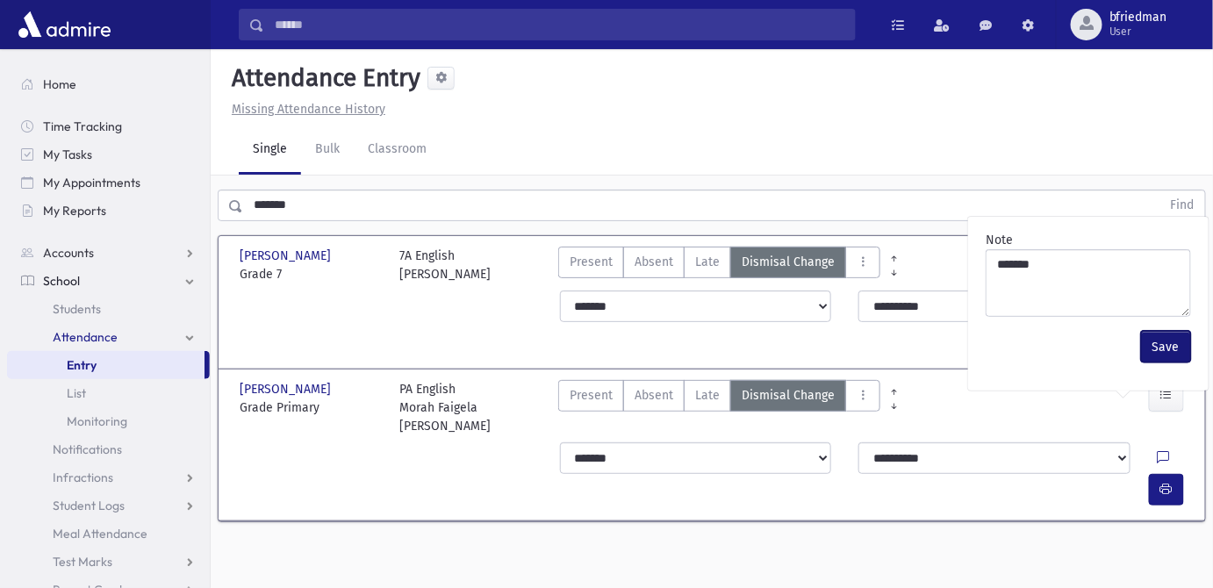
drag, startPoint x: 1175, startPoint y: 343, endPoint x: 1177, endPoint y: 356, distance: 13.3
click at [1175, 345] on button "Save" at bounding box center [1166, 347] width 50 height 32
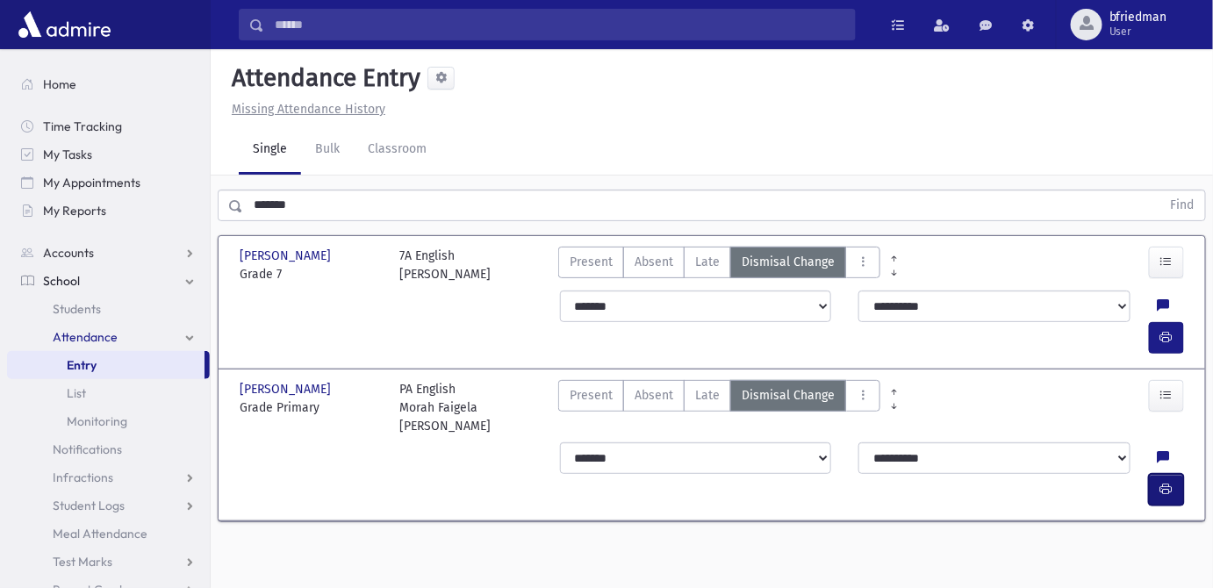
click at [1171, 482] on icon "button" at bounding box center [1167, 489] width 12 height 15
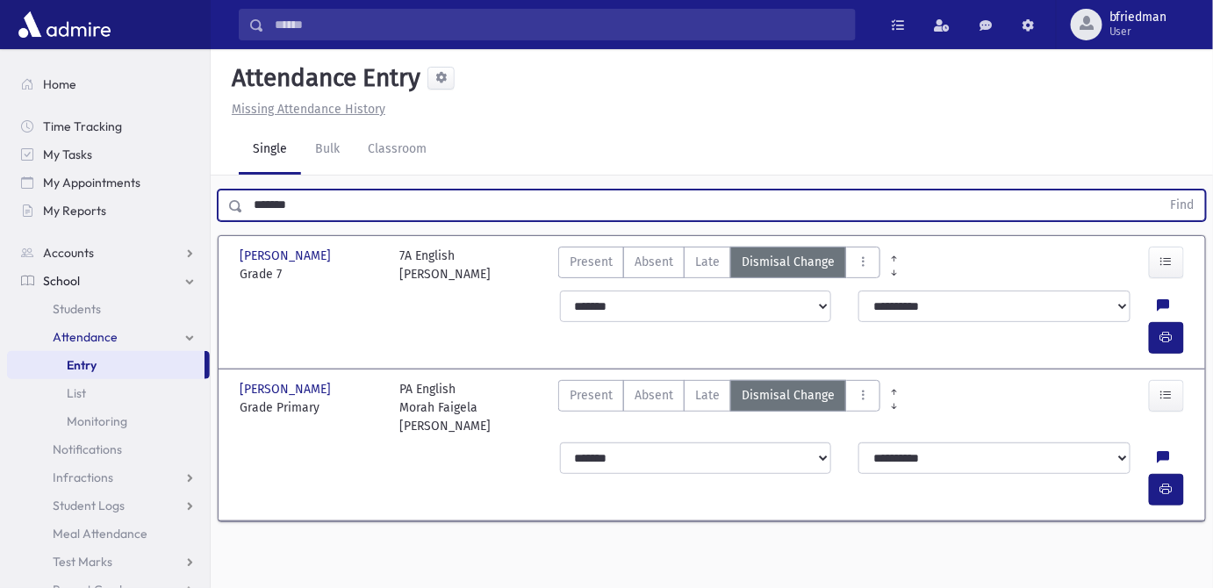
drag, startPoint x: -42, startPoint y: 157, endPoint x: -472, endPoint y: 63, distance: 440.4
click at [0, 63] on html "Search Results All Accounts Students" at bounding box center [606, 294] width 1213 height 588
type input "****"
click at [1161, 191] on button "Find" at bounding box center [1183, 206] width 45 height 30
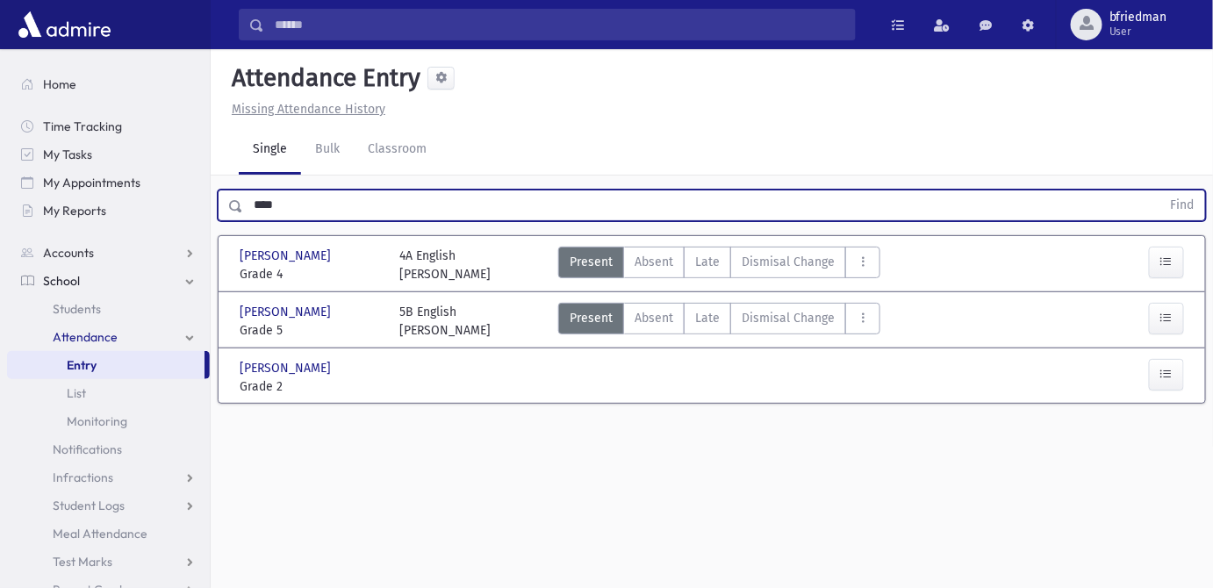
drag, startPoint x: 345, startPoint y: 209, endPoint x: -17, endPoint y: 146, distance: 367.2
click at [0, 146] on html "Search Results All Accounts Students" at bounding box center [606, 294] width 1213 height 588
click at [1161, 191] on button "Find" at bounding box center [1183, 206] width 45 height 30
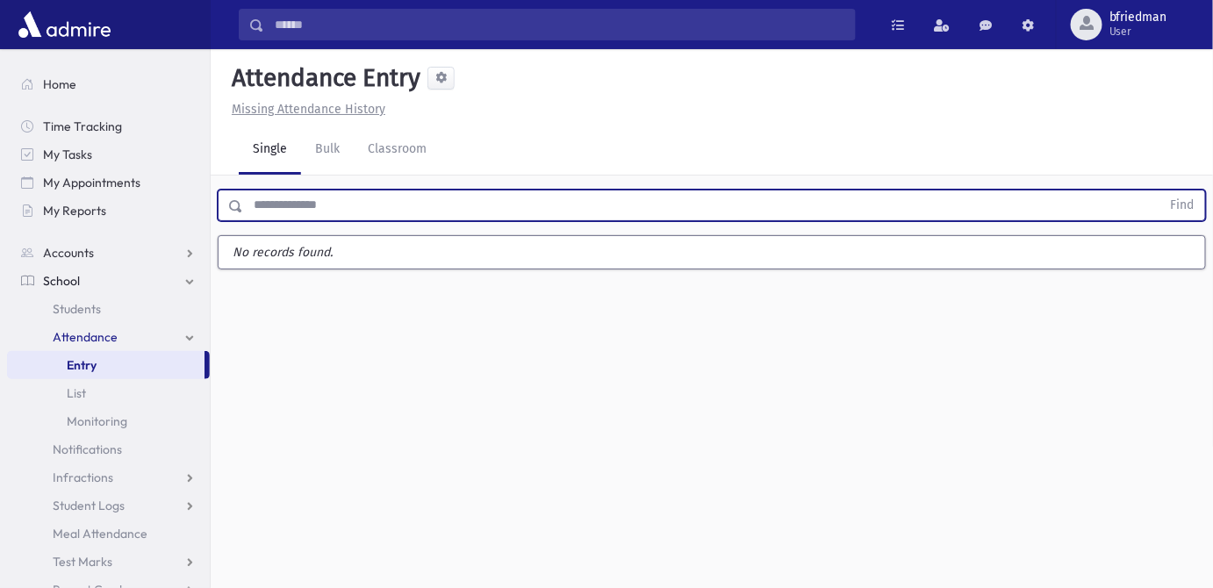
click at [276, 199] on input "text" at bounding box center [702, 206] width 918 height 32
type input "****"
click at [1161, 191] on button "Find" at bounding box center [1183, 206] width 45 height 30
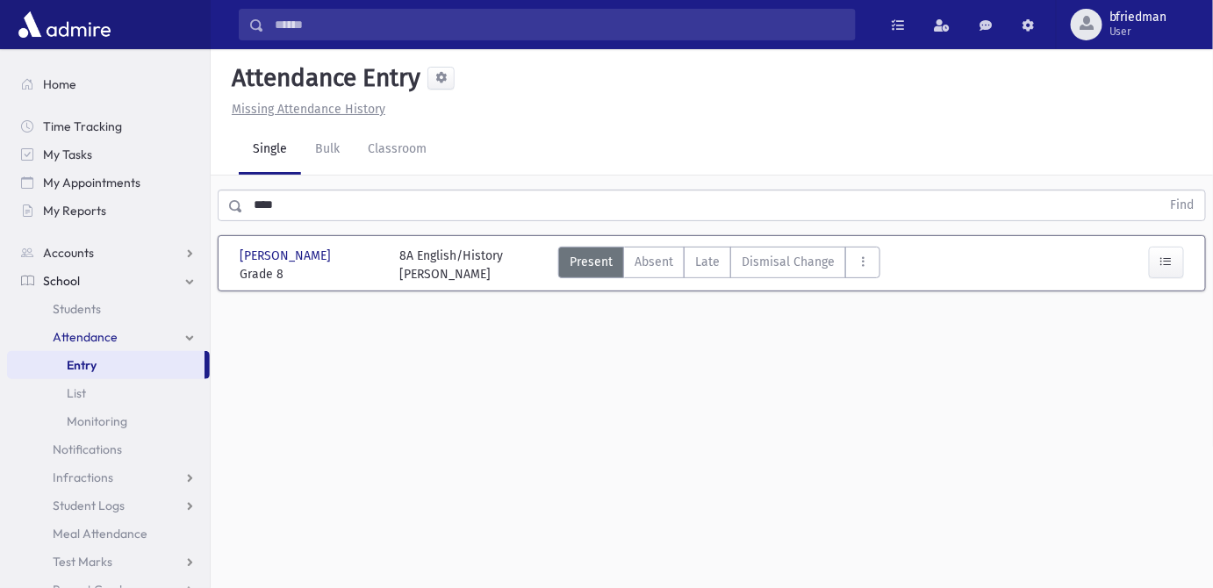
drag, startPoint x: 808, startPoint y: 260, endPoint x: 986, endPoint y: 303, distance: 183.4
click at [807, 260] on span "Dismisal Change" at bounding box center [788, 262] width 93 height 18
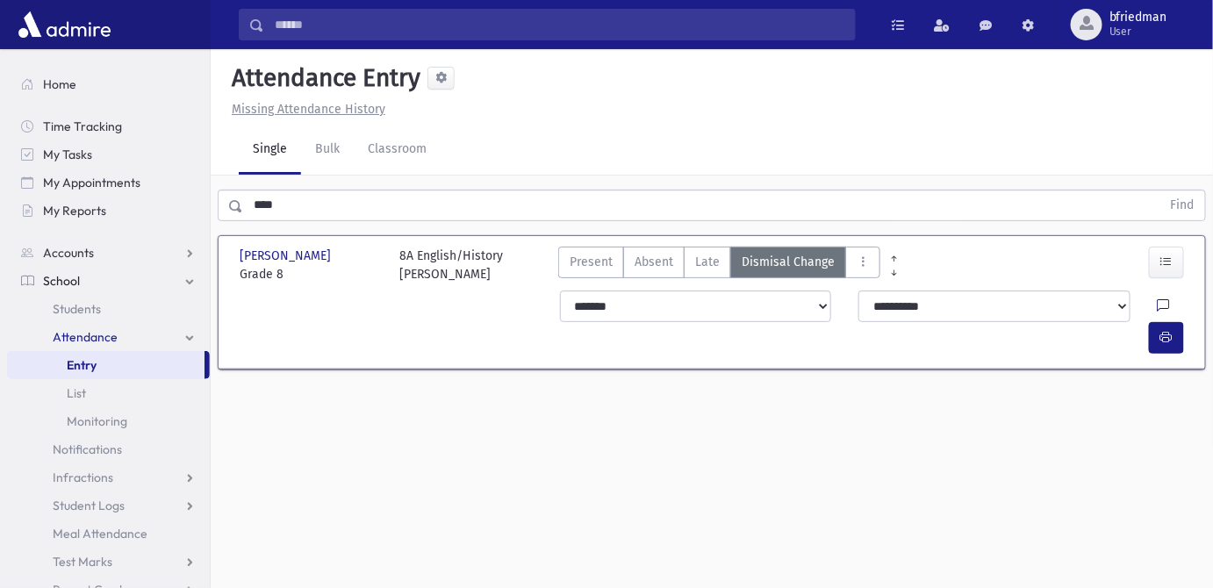
click at [1158, 307] on icon at bounding box center [1164, 306] width 12 height 15
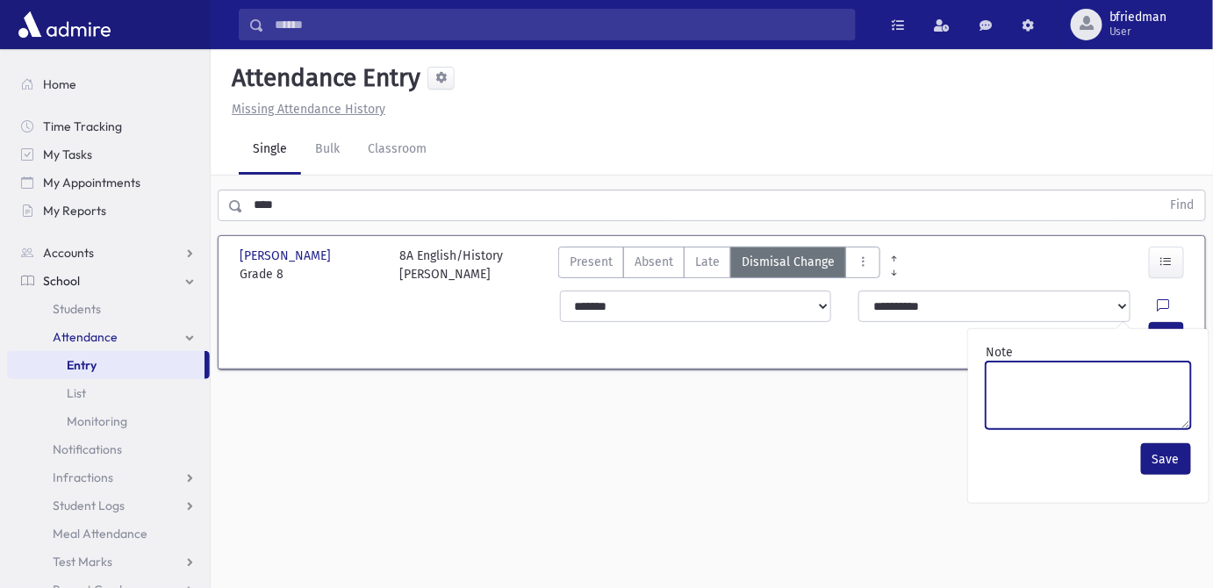
click at [1146, 375] on textarea "Note" at bounding box center [1088, 396] width 205 height 68
paste textarea "*******"
type textarea "*******"
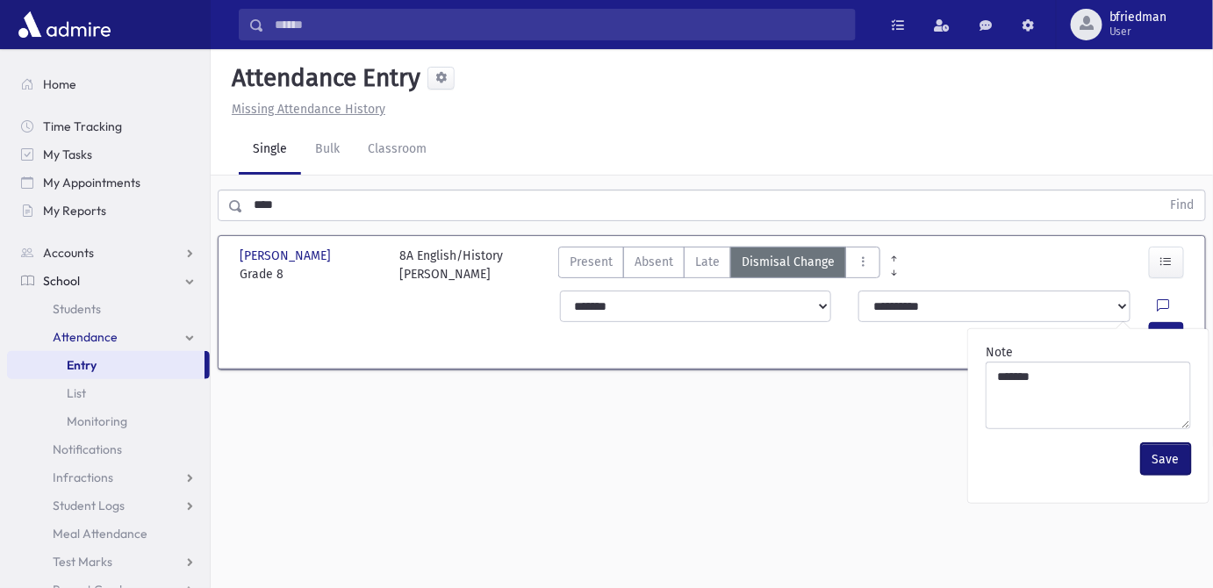
click at [1170, 460] on button "Save" at bounding box center [1166, 459] width 50 height 32
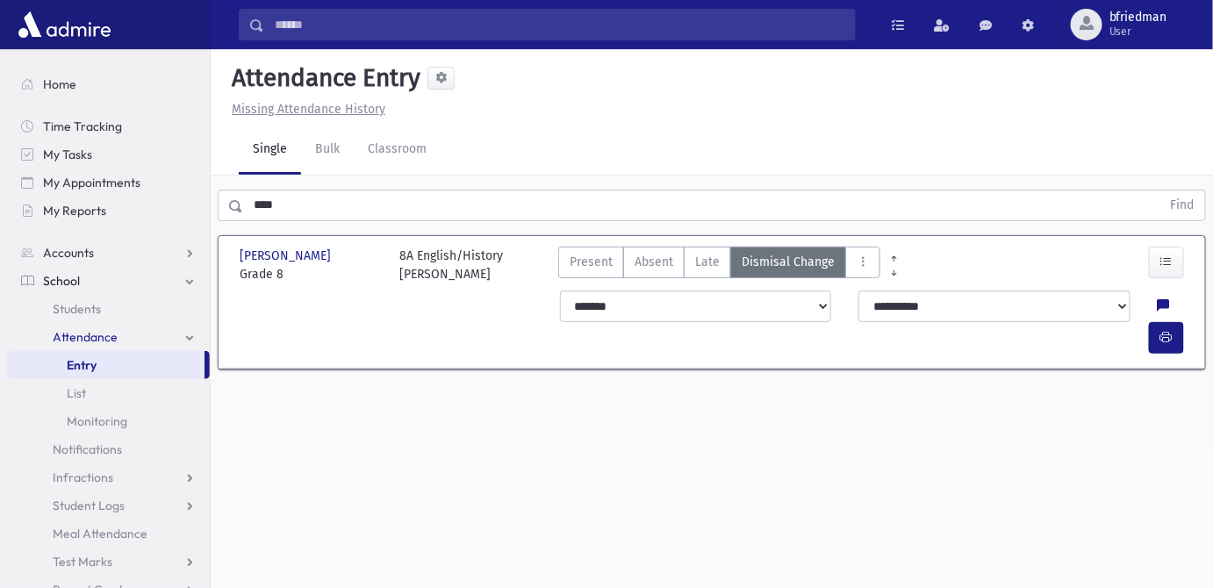
drag, startPoint x: 1171, startPoint y: 449, endPoint x: 1165, endPoint y: 421, distance: 28.8
click at [1170, 448] on div "Attendance Entry Missing Attendance History Single Bulk Classroom **** Find [PE…" at bounding box center [712, 318] width 1003 height 539
click at [1166, 330] on icon "button" at bounding box center [1167, 337] width 12 height 15
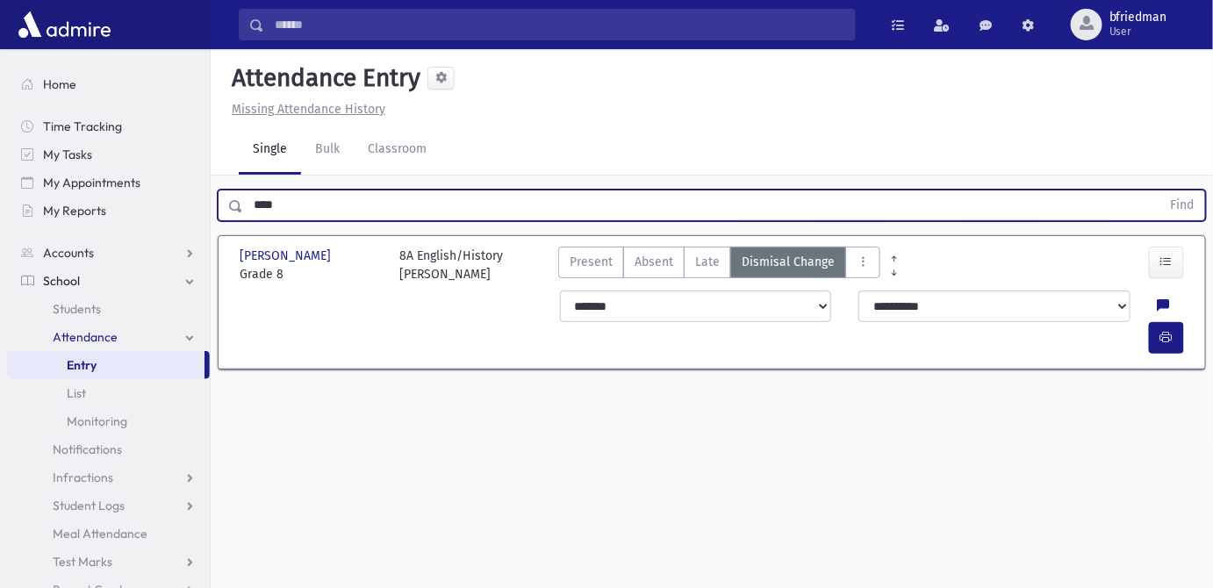
drag, startPoint x: 298, startPoint y: 206, endPoint x: -295, endPoint y: 57, distance: 611.2
click at [0, 57] on html "Search Results All Accounts Students" at bounding box center [606, 294] width 1213 height 588
type input "*"
